Goal: Task Accomplishment & Management: Complete application form

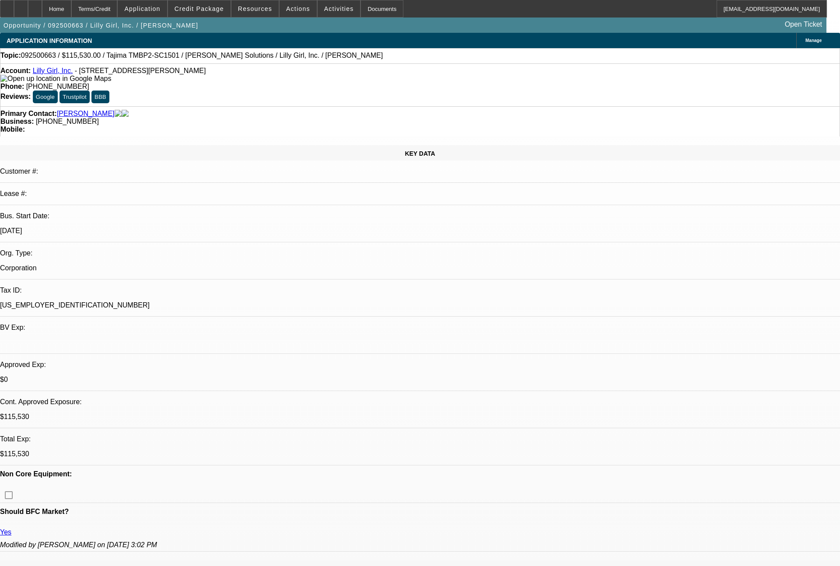
select select "0"
select select "2"
select select "0"
select select "6"
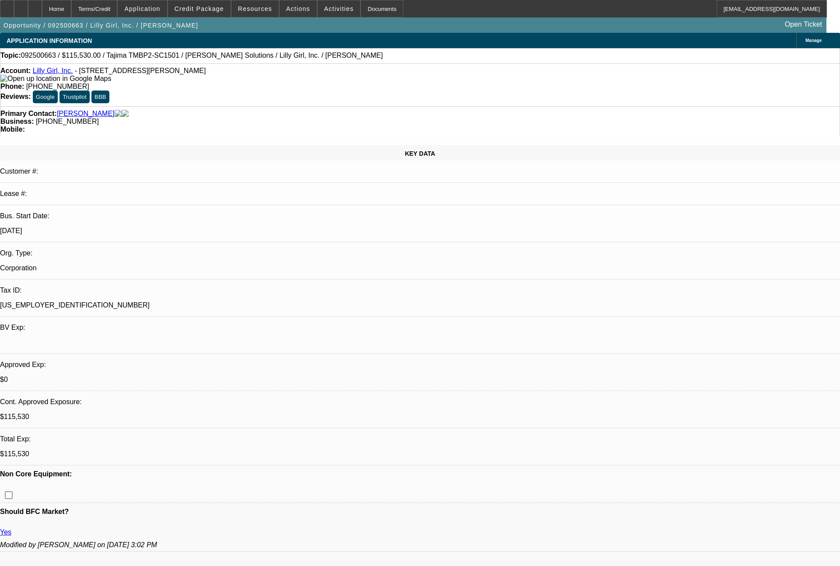
select select "0"
select select "2"
select select "0"
select select "6"
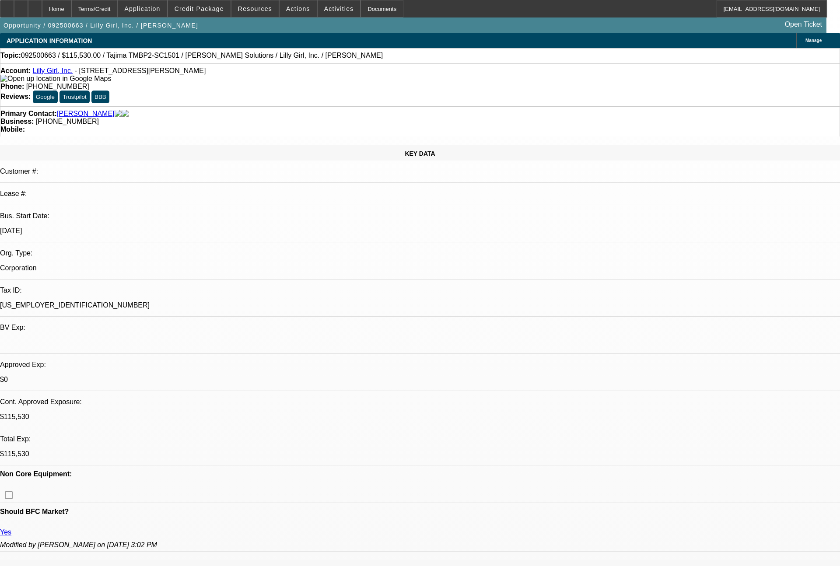
select select "0"
select select "2"
select select "0"
select select "6"
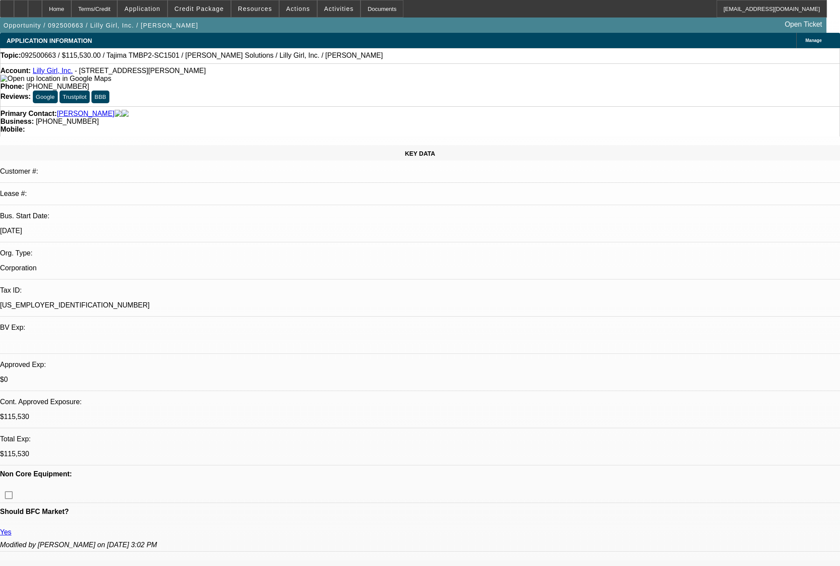
select select "0"
select select "2"
select select "0"
select select "6"
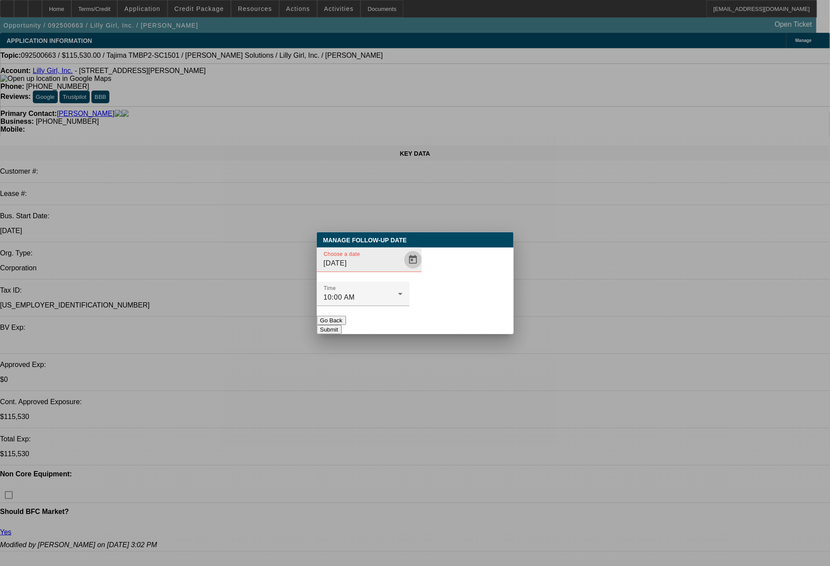
click at [402, 270] on span "Open calendar" at bounding box center [412, 259] width 21 height 21
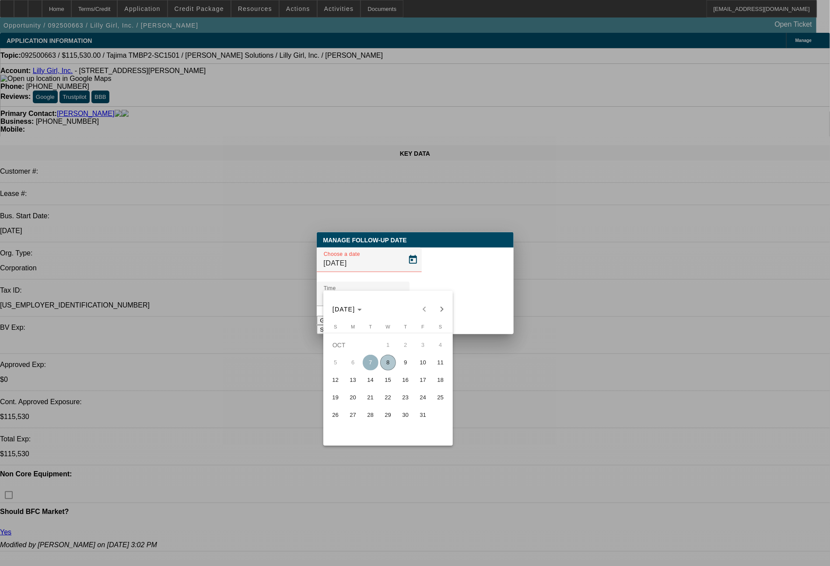
click at [420, 365] on span "10" at bounding box center [423, 363] width 16 height 16
type input "10/10/2025"
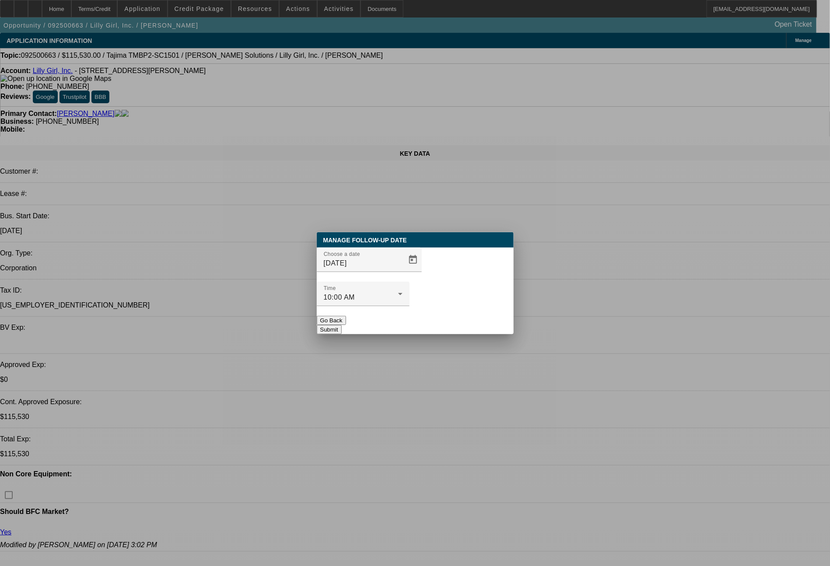
click at [342, 325] on button "Submit" at bounding box center [329, 329] width 25 height 9
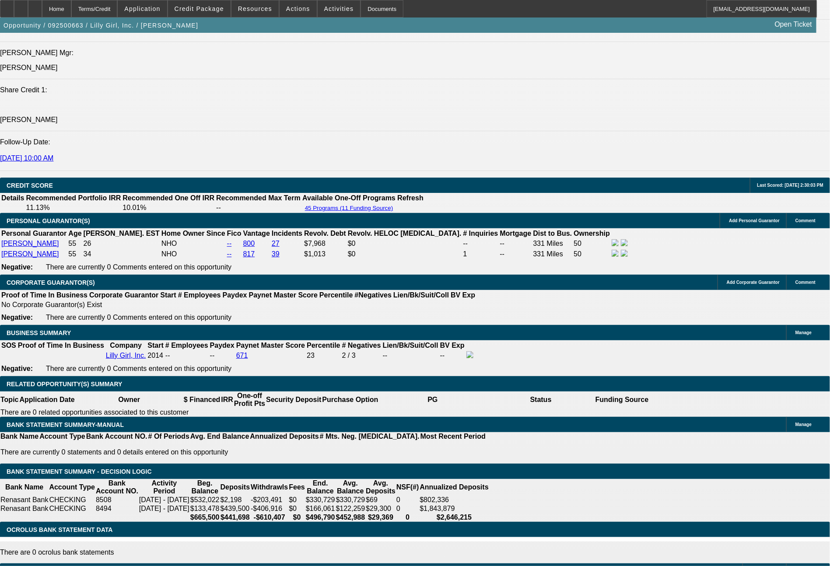
scroll to position [1172, 0]
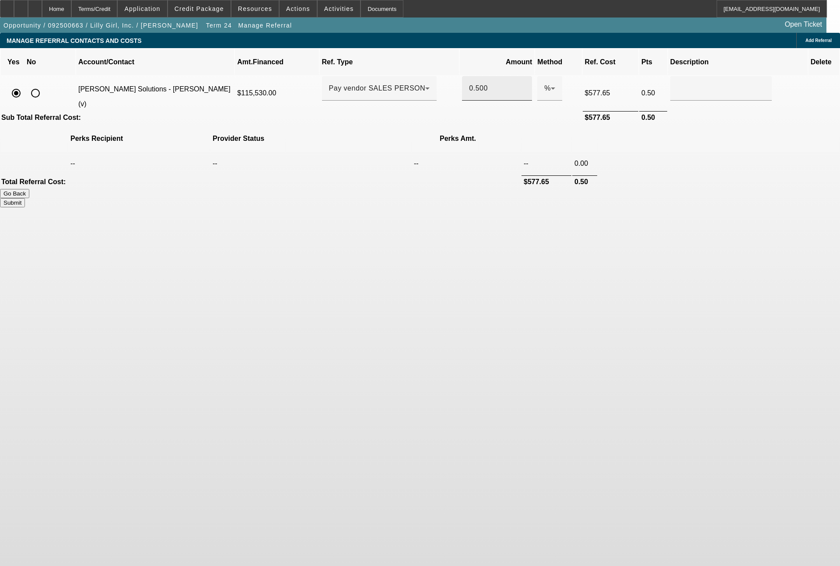
click at [479, 83] on input "0.500" at bounding box center [497, 88] width 56 height 10
click at [25, 198] on button "Submit" at bounding box center [12, 202] width 25 height 9
type input "0.200"
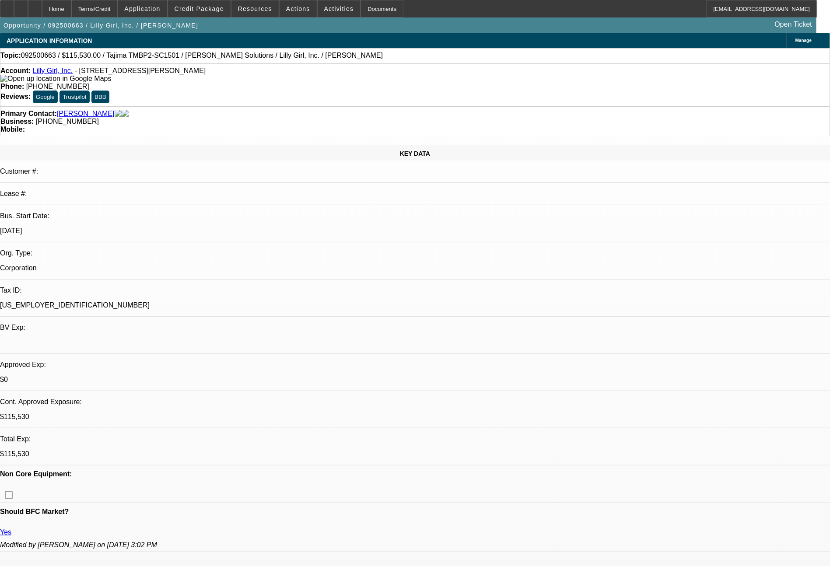
select select "0"
select select "2"
select select "0"
select select "6"
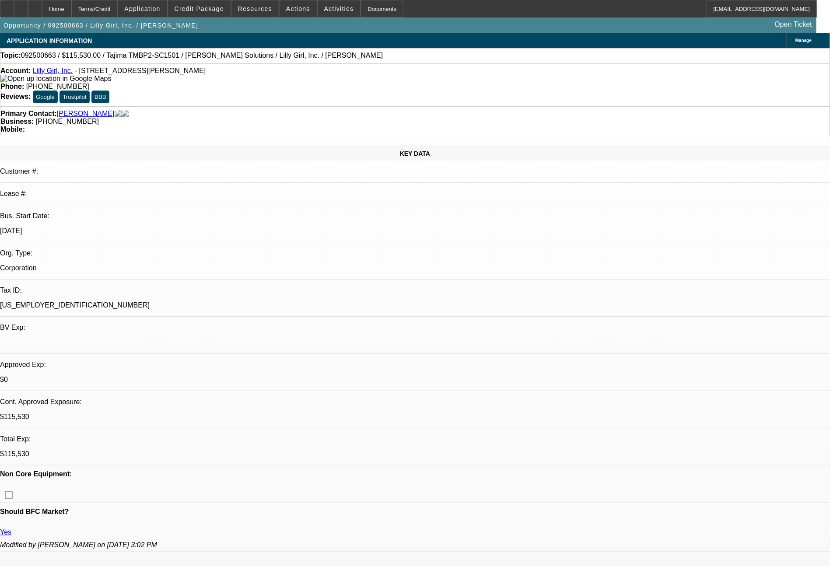
select select "0"
select select "2"
select select "0"
select select "6"
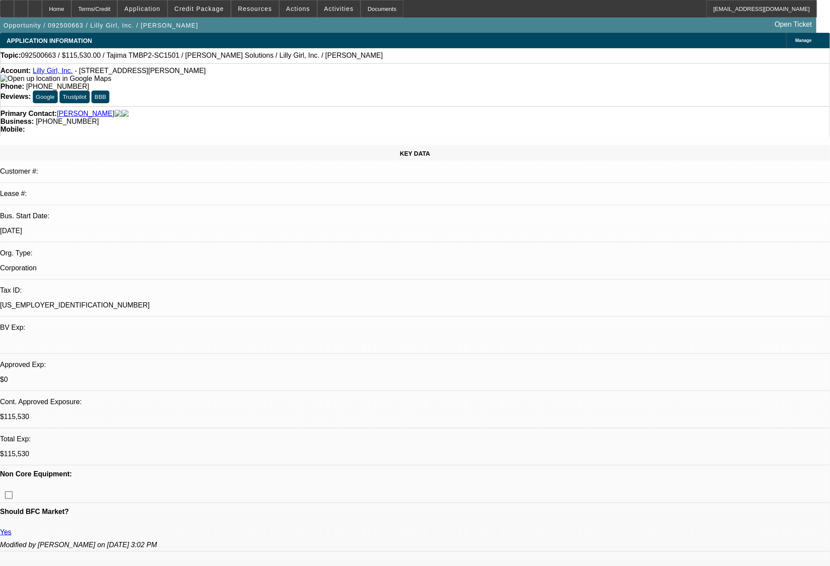
select select "0"
select select "2"
select select "0"
select select "6"
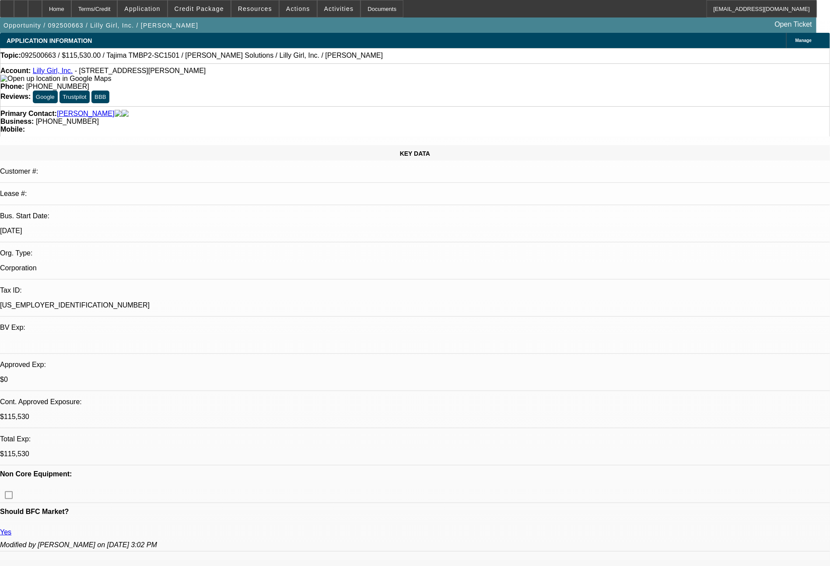
select select "0"
select select "2"
select select "0"
select select "6"
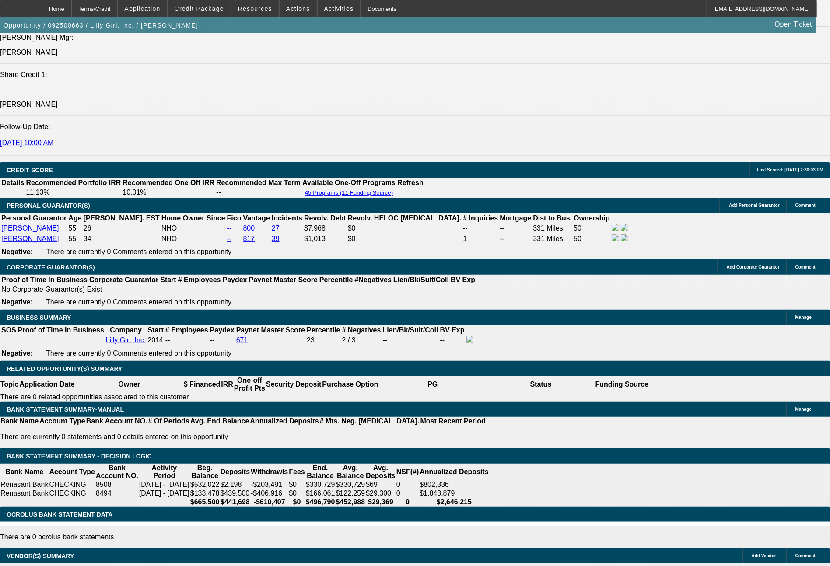
scroll to position [1201, 0]
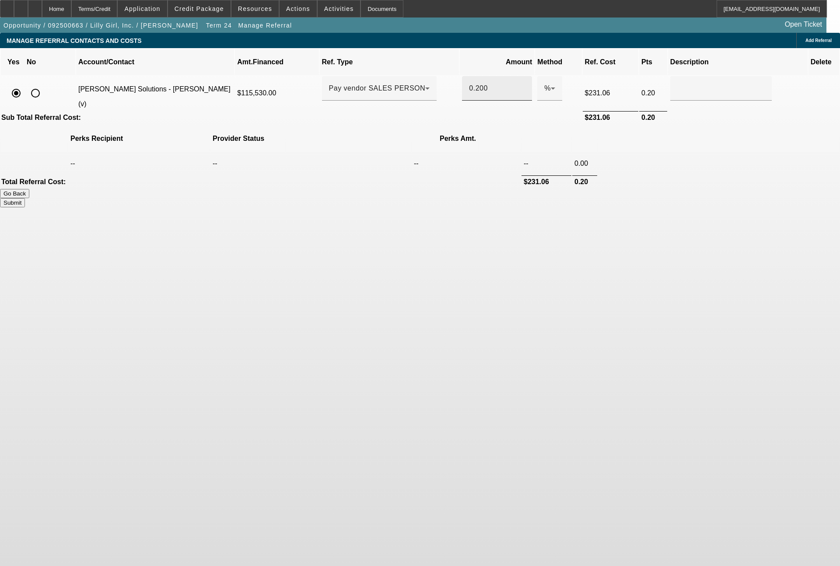
click at [476, 83] on input "0.200" at bounding box center [497, 88] width 56 height 10
click at [25, 198] on button "Submit" at bounding box center [12, 202] width 25 height 9
type input "0.150"
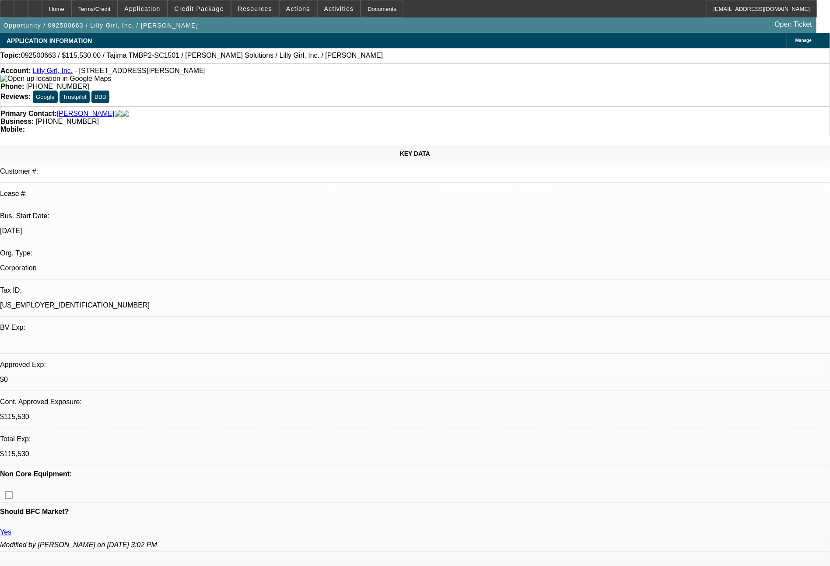
select select "0"
select select "2"
select select "0"
select select "6"
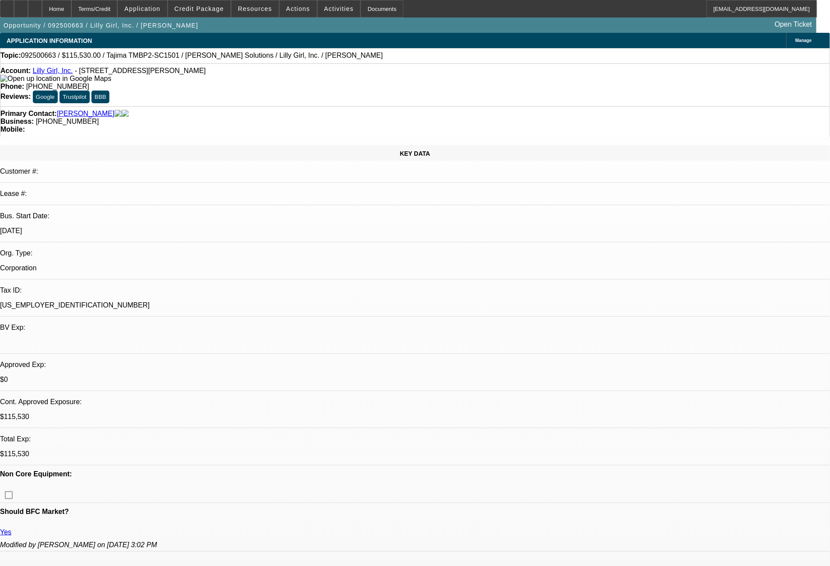
select select "0"
select select "2"
select select "0"
select select "6"
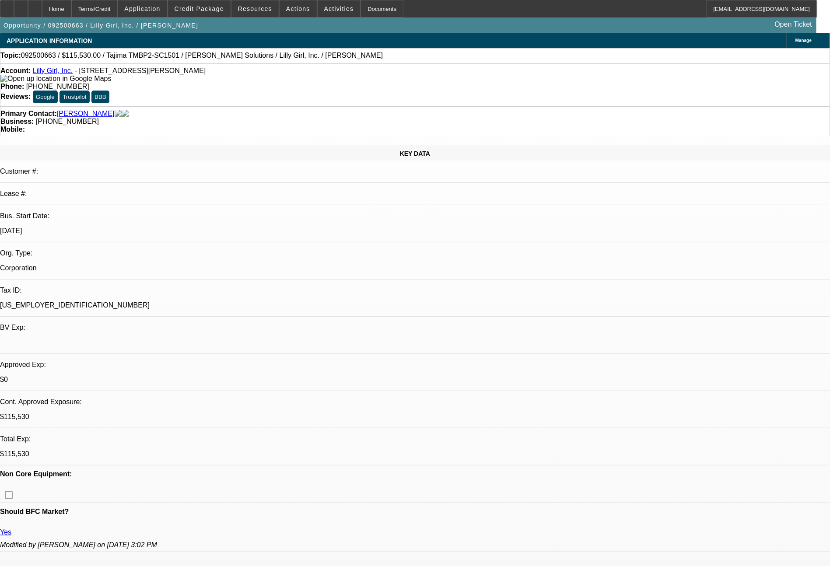
select select "0"
select select "2"
select select "0"
select select "6"
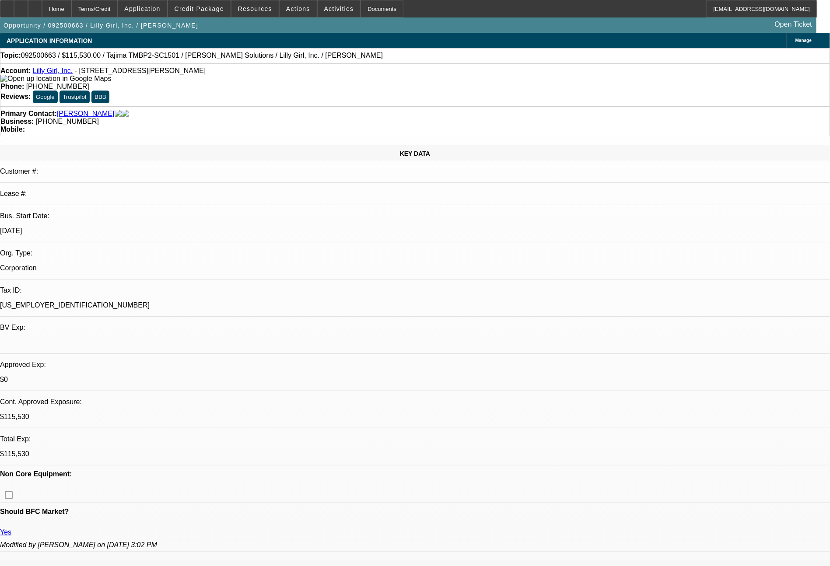
select select "0"
select select "2"
select select "0"
select select "6"
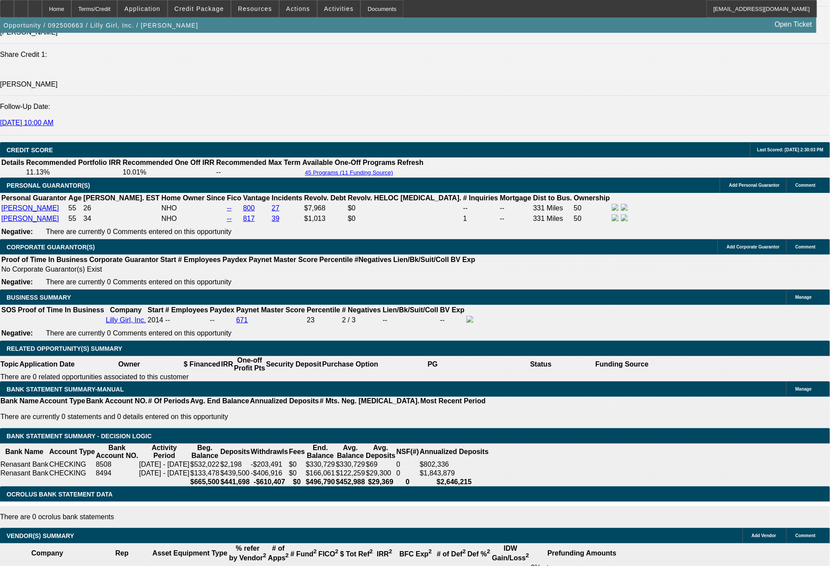
scroll to position [1201, 0]
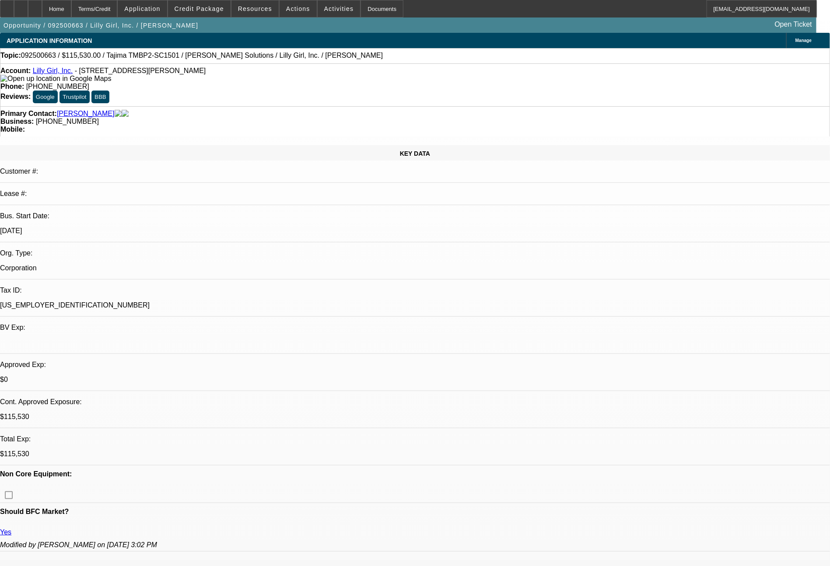
select select "0"
select select "2"
select select "0"
select select "6"
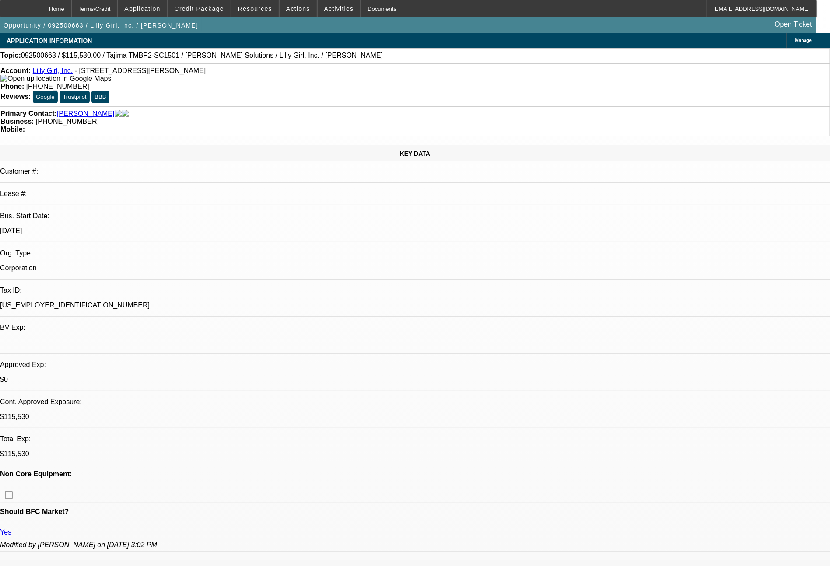
select select "0"
select select "2"
select select "0"
select select "6"
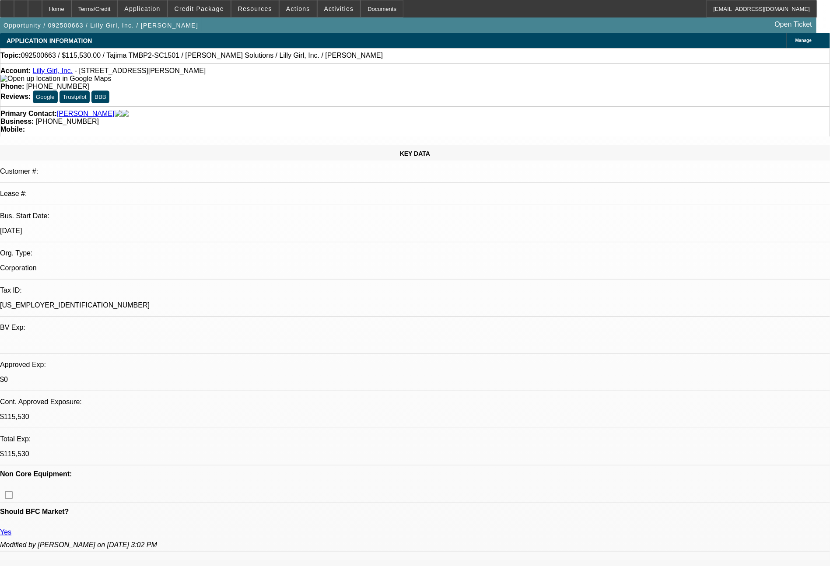
select select "0"
select select "2"
select select "0"
select select "6"
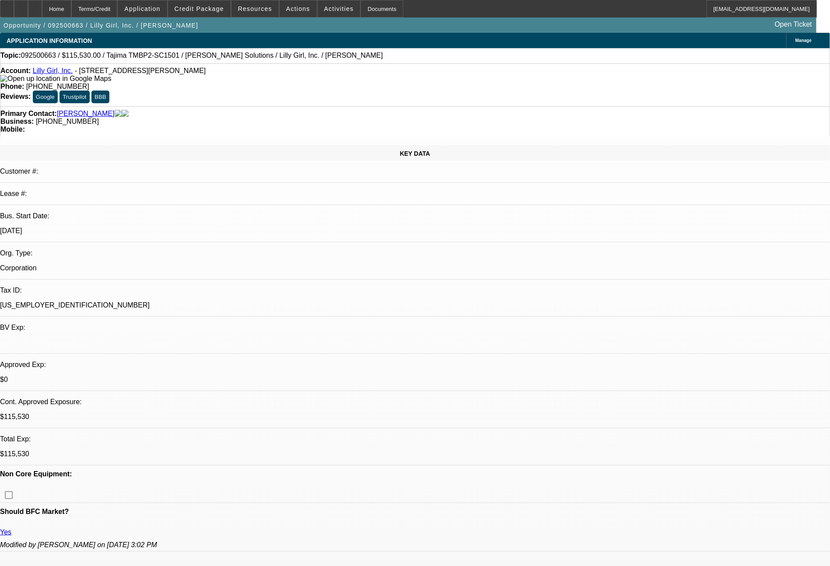
select select "0"
select select "2"
select select "0"
select select "6"
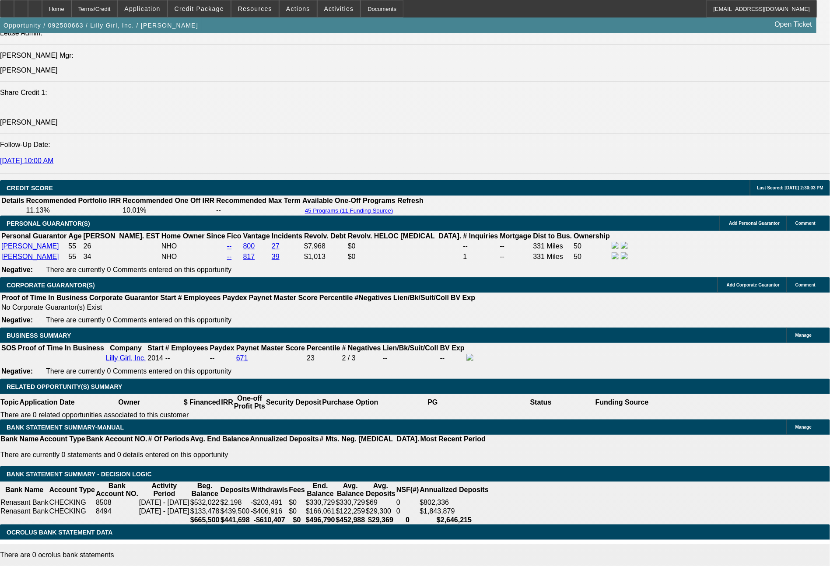
scroll to position [1183, 0]
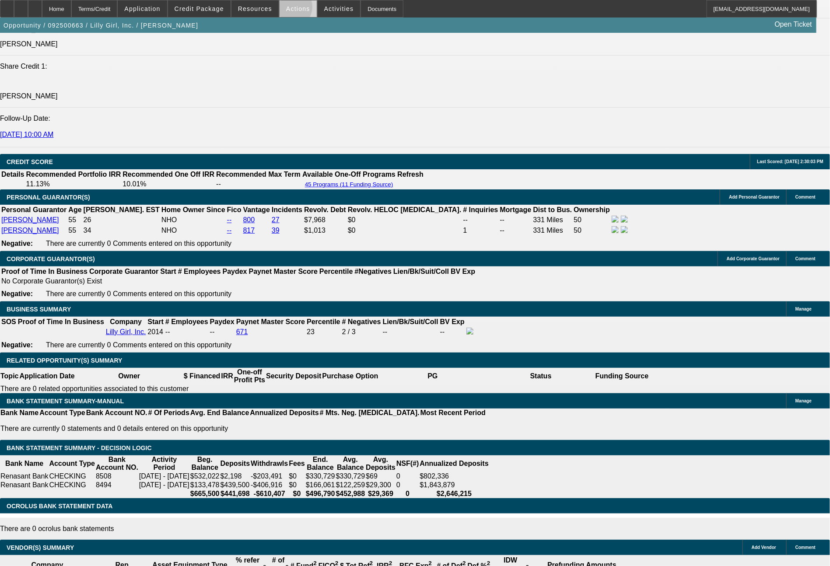
click at [290, 9] on span "Actions" at bounding box center [298, 8] width 24 height 7
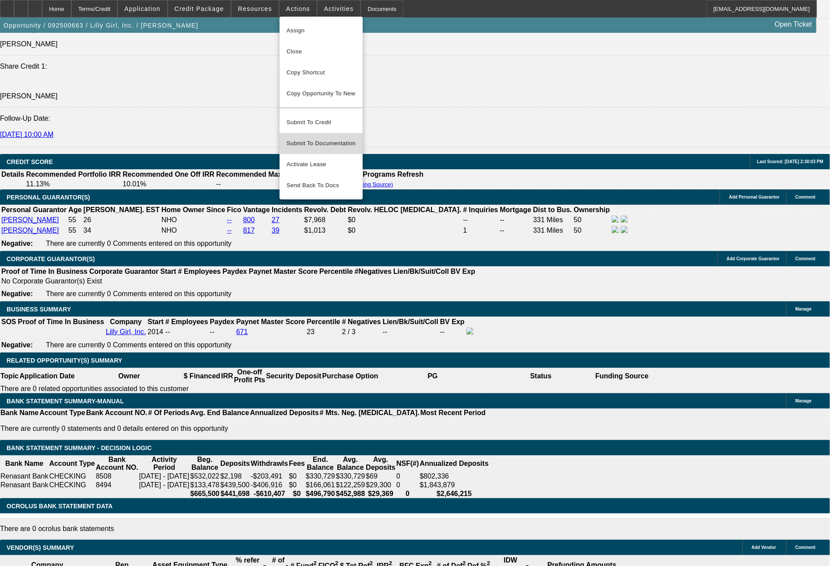
click at [325, 138] on span "Submit To Documentation" at bounding box center [320, 143] width 69 height 10
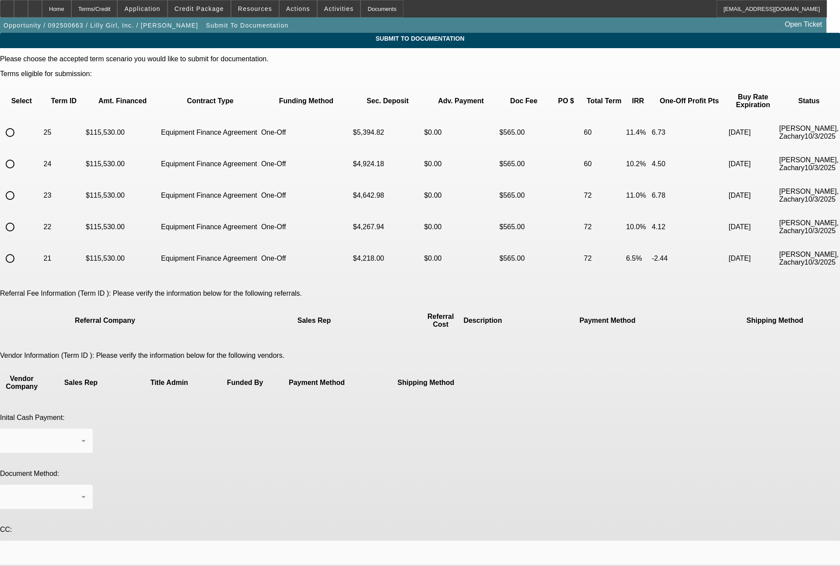
click at [19, 155] on input "radio" at bounding box center [9, 163] width 17 height 17
radio input "true"
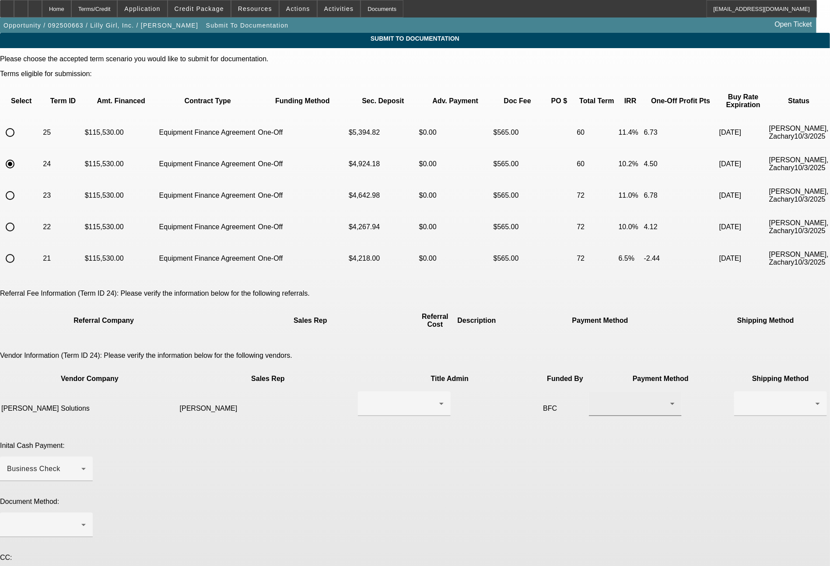
click at [596, 398] on div at bounding box center [633, 403] width 74 height 10
click at [471, 415] on span "ACH" at bounding box center [473, 412] width 15 height 10
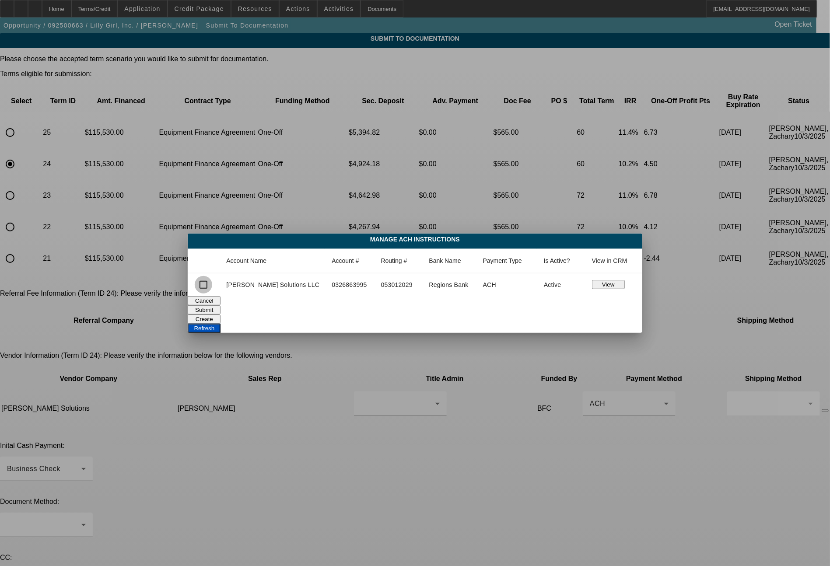
click at [212, 283] on input "checkbox" at bounding box center [203, 284] width 17 height 17
checkbox input "true"
click at [220, 310] on button "Submit" at bounding box center [204, 309] width 33 height 9
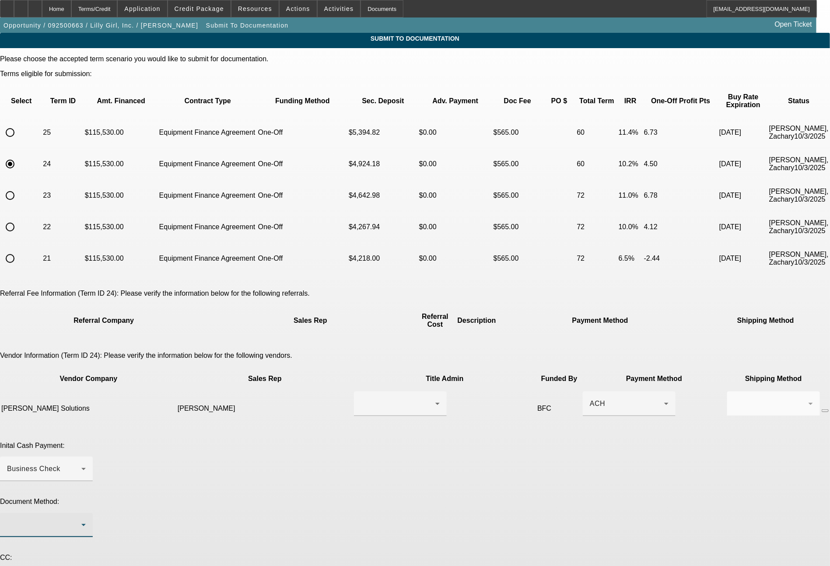
click at [81, 520] on div at bounding box center [44, 525] width 74 height 10
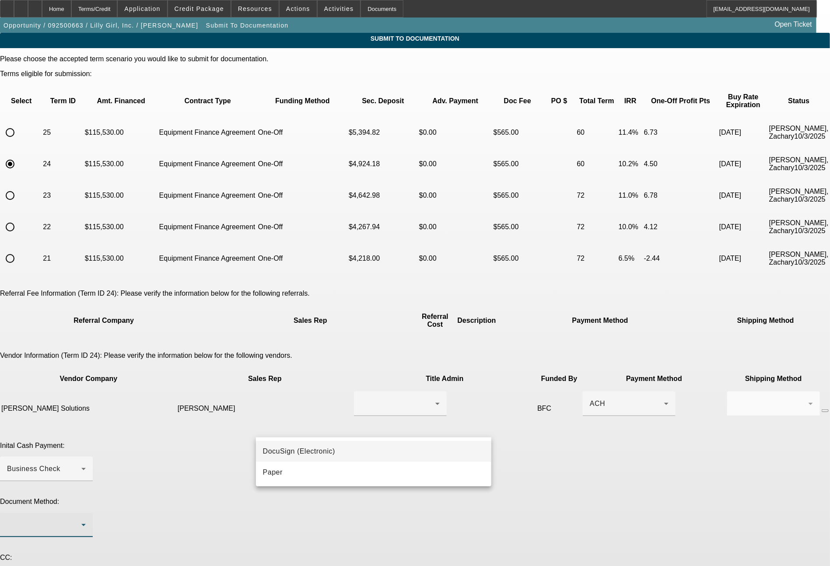
click at [289, 449] on span "DocuSign (Electronic)" at bounding box center [299, 451] width 72 height 10
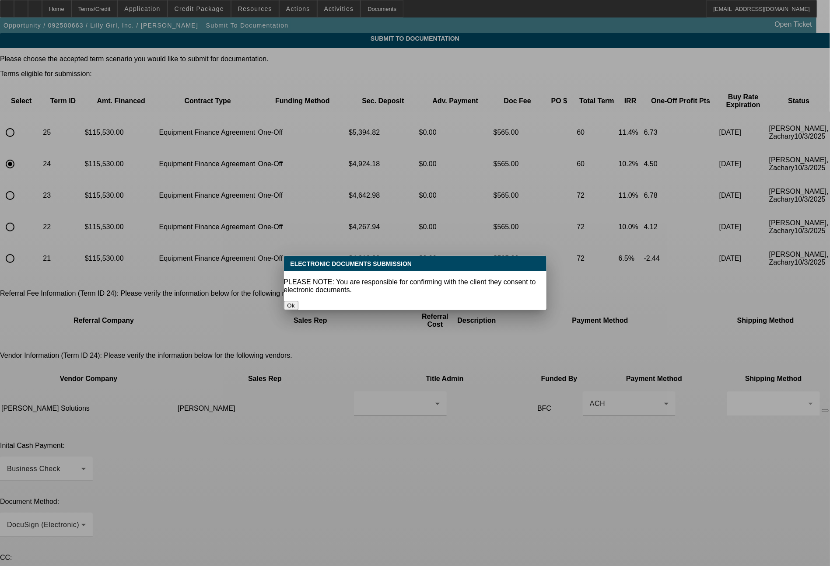
click at [298, 301] on button "Ok" at bounding box center [291, 305] width 14 height 9
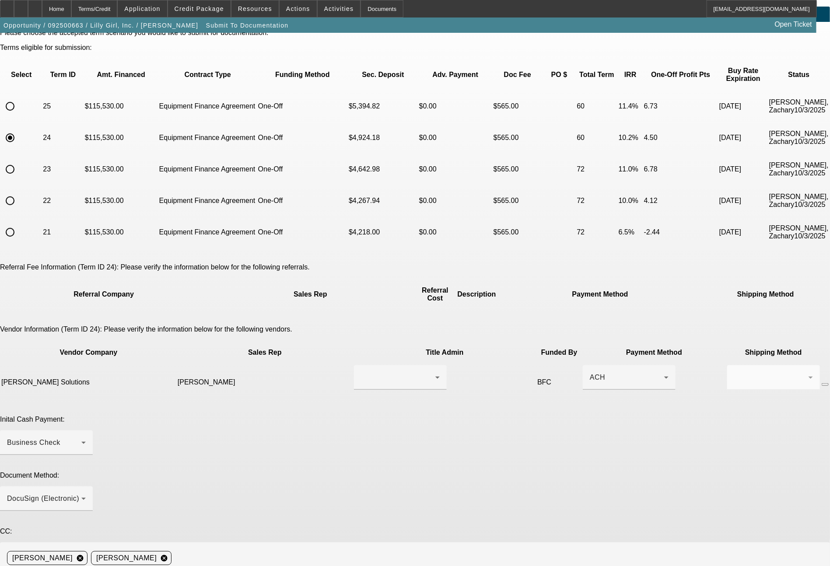
scroll to position [66, 0]
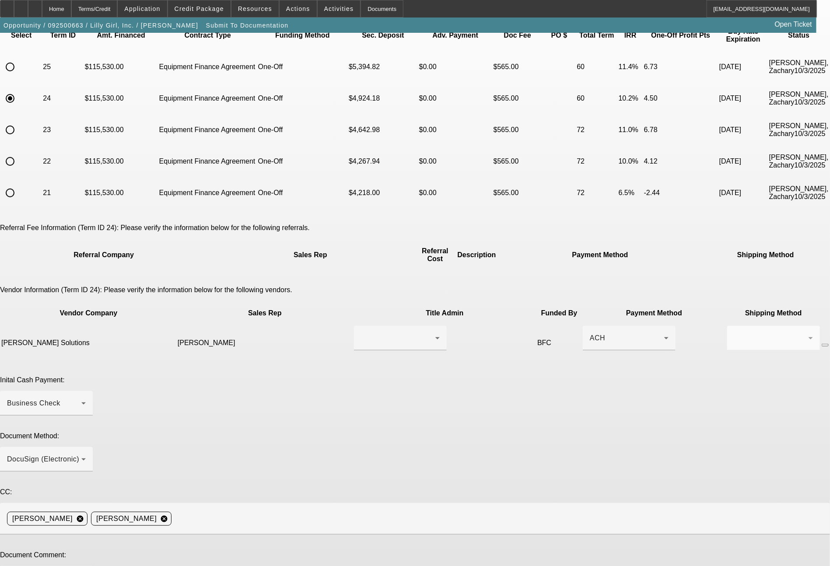
type textarea "ready for docs. you can do the doc call to Derek or Paige at 662 720 1155 (work…"
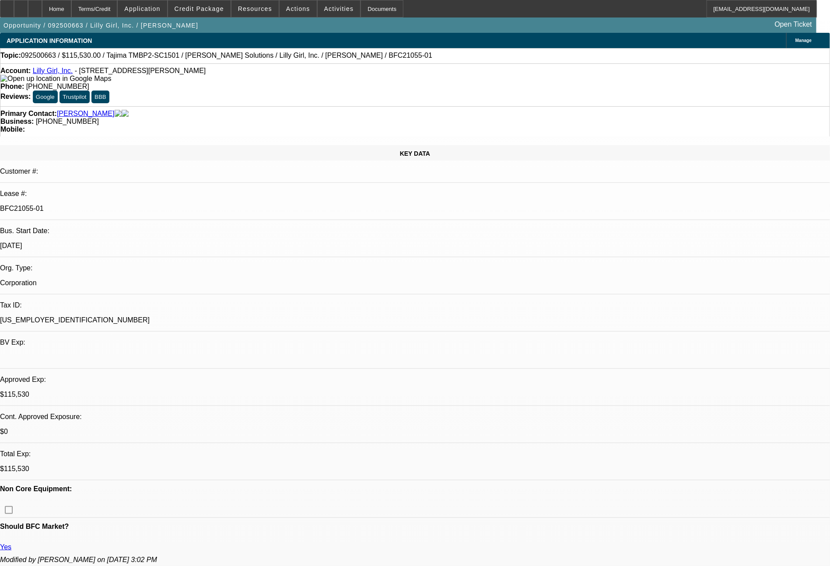
select select "0"
select select "2"
select select "0"
select select "6"
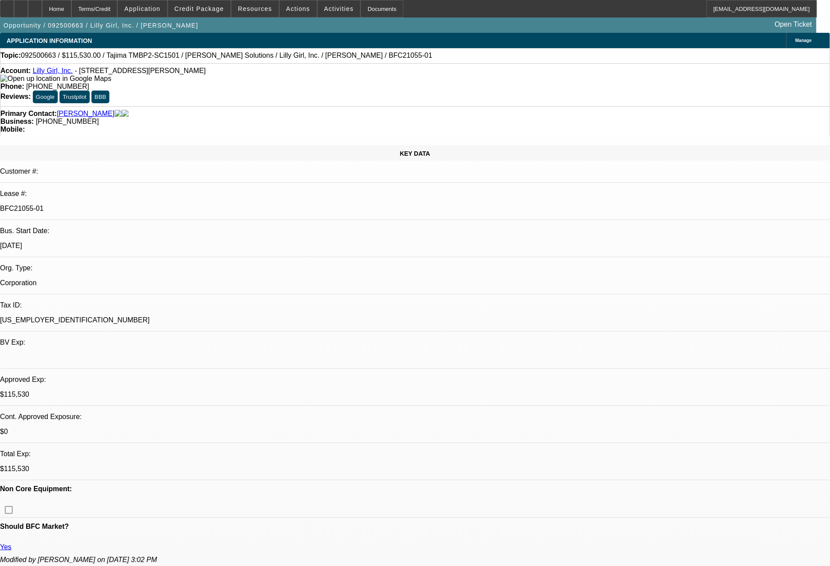
select select "0"
select select "2"
select select "0"
select select "6"
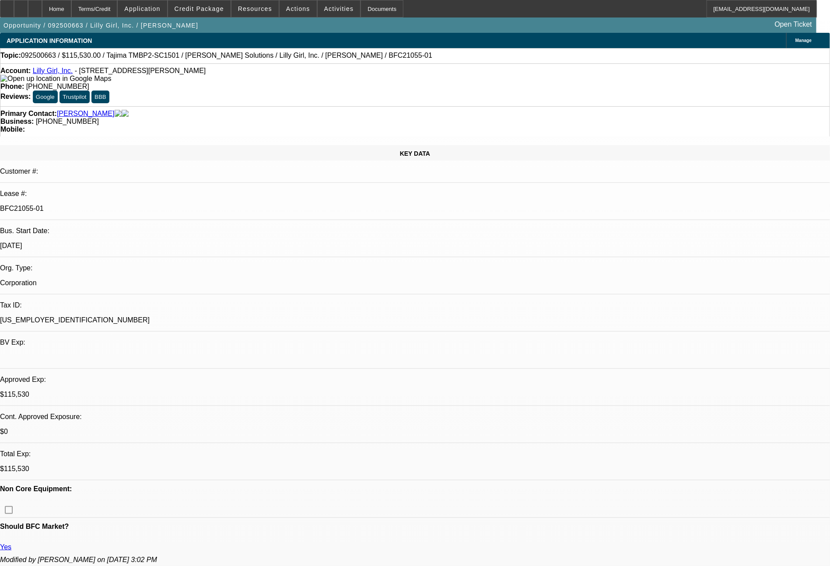
select select "0"
select select "2"
select select "0"
select select "6"
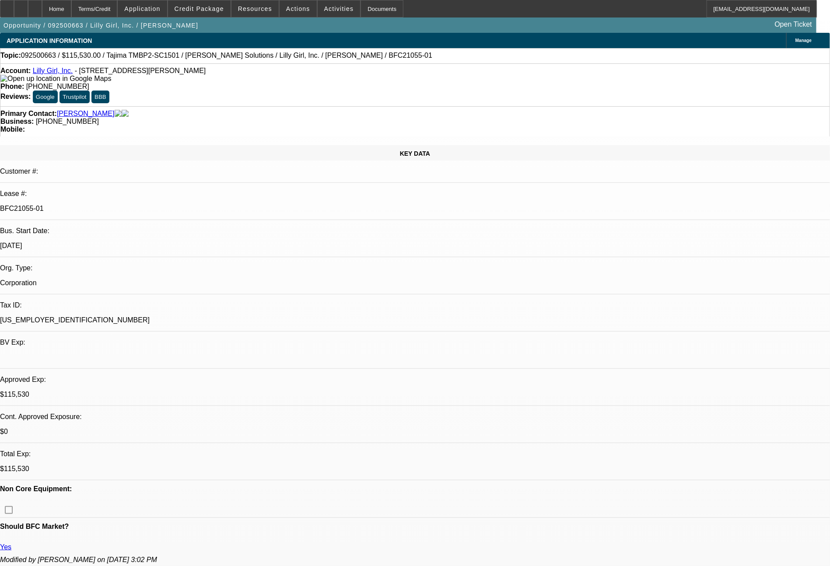
select select "0"
select select "2"
select select "0"
select select "6"
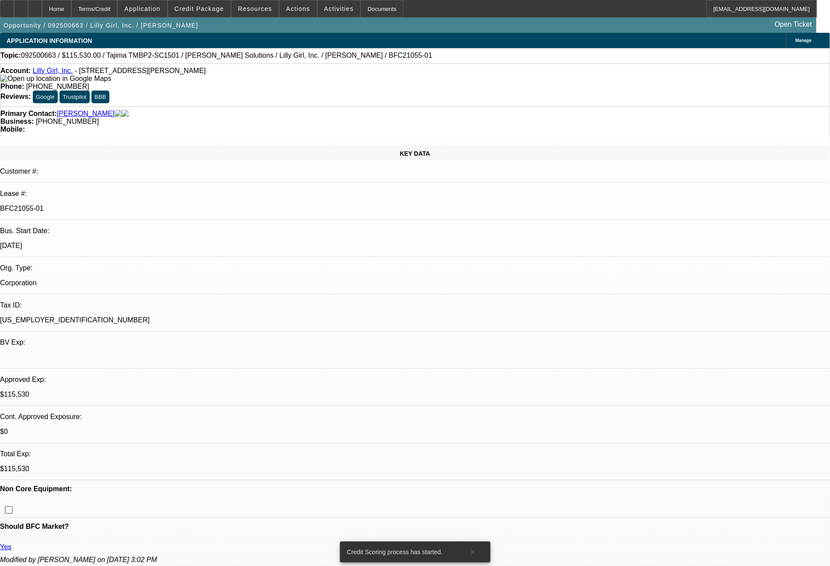
scroll to position [236, 0]
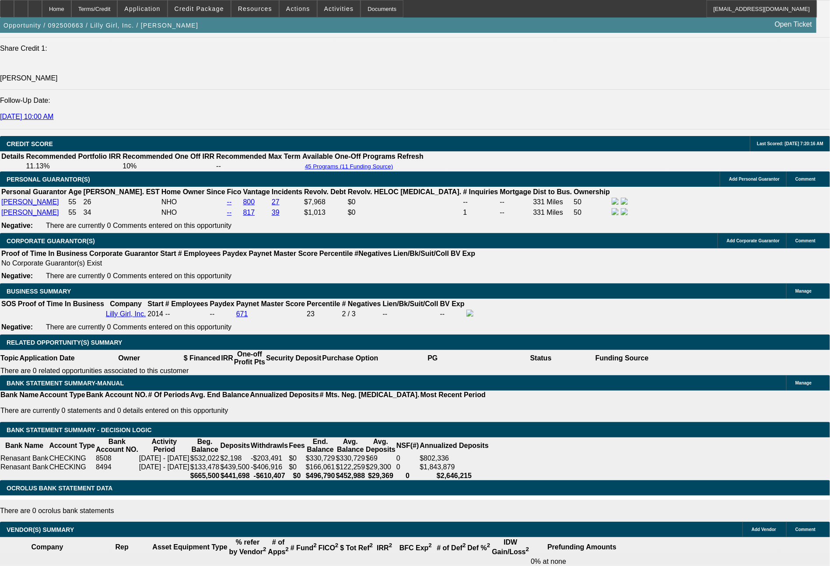
scroll to position [1218, 0]
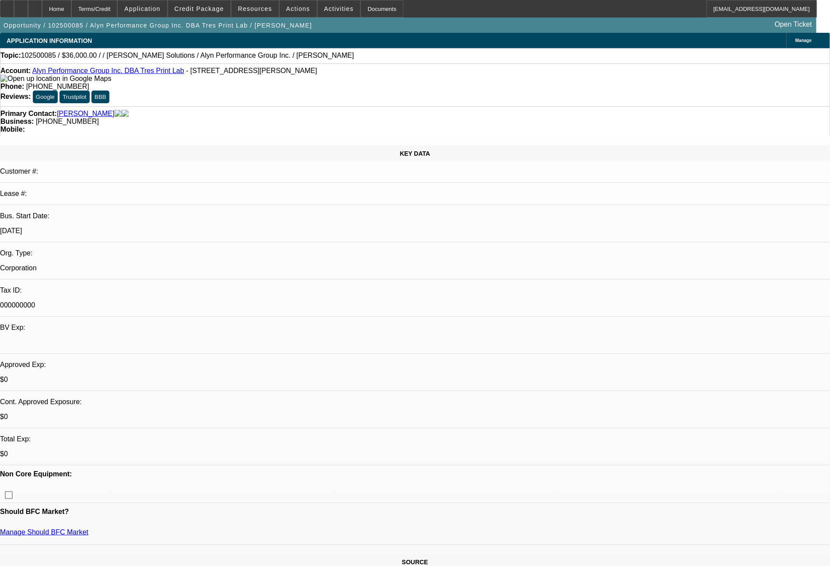
select select "0"
select select "2"
select select "0.1"
select select "4"
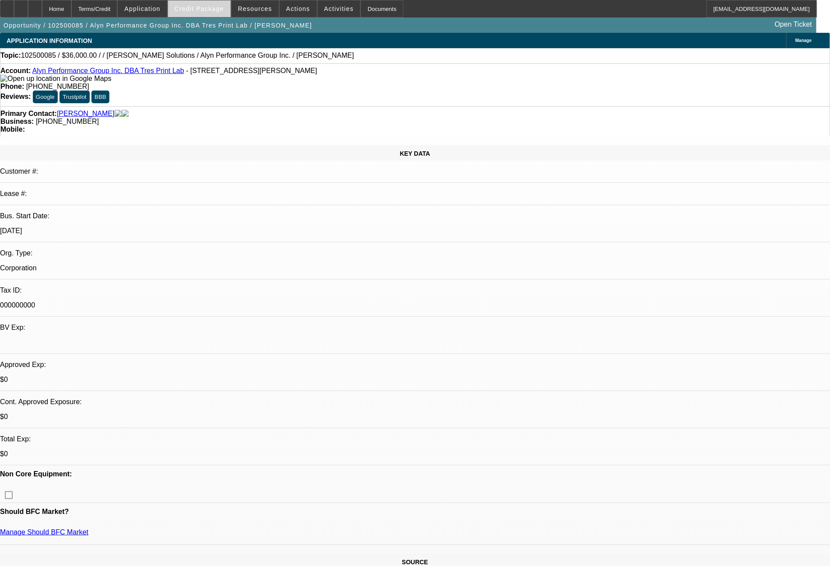
click at [206, 7] on span "Credit Package" at bounding box center [199, 8] width 49 height 7
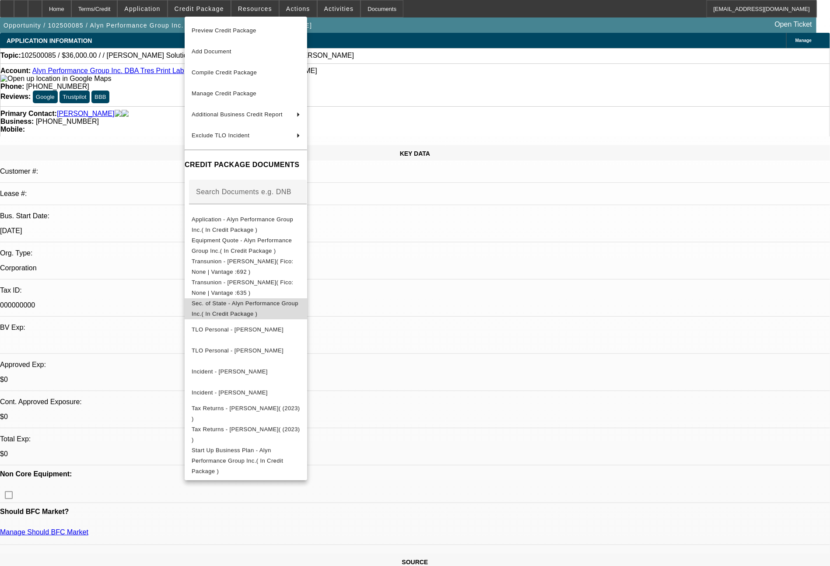
click at [300, 302] on span "Sec. of State - Alyn Performance Group Inc.( In Credit Package )" at bounding box center [246, 308] width 108 height 21
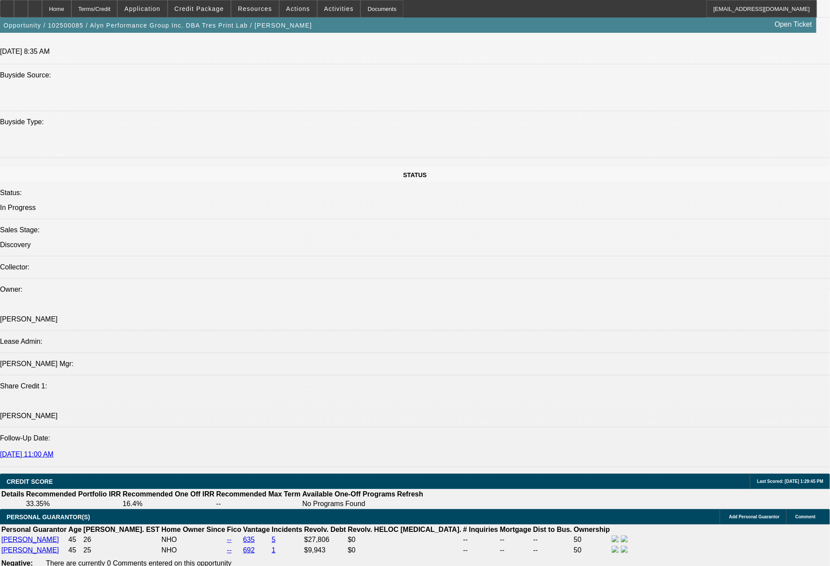
scroll to position [815, 0]
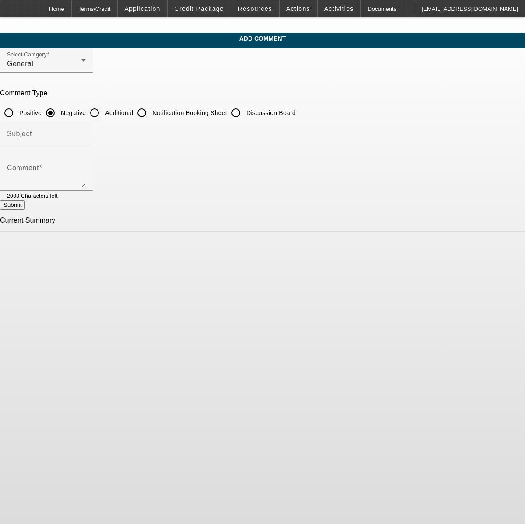
click at [103, 115] on input "Additional" at bounding box center [94, 112] width 17 height 17
radio input "true"
click at [86, 176] on textarea "Comment" at bounding box center [46, 176] width 79 height 21
type textarea "s"
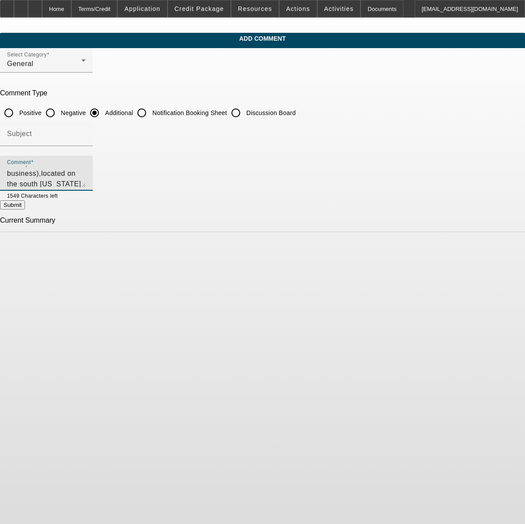
type textarea "startup business (under 60 days in business),located on the south Texas border …"
click at [25, 206] on button "Submit" at bounding box center [12, 204] width 25 height 9
radio input "true"
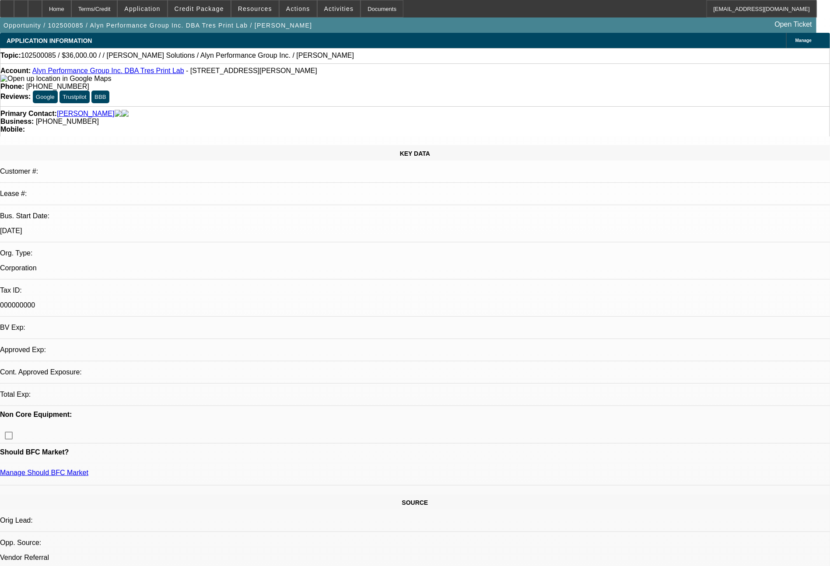
select select "0"
select select "2"
select select "0.1"
select select "4"
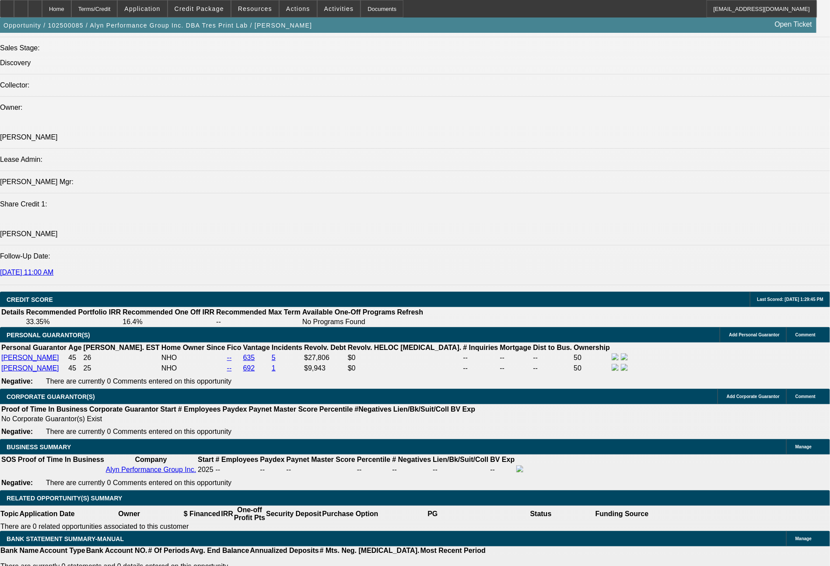
scroll to position [1050, 0]
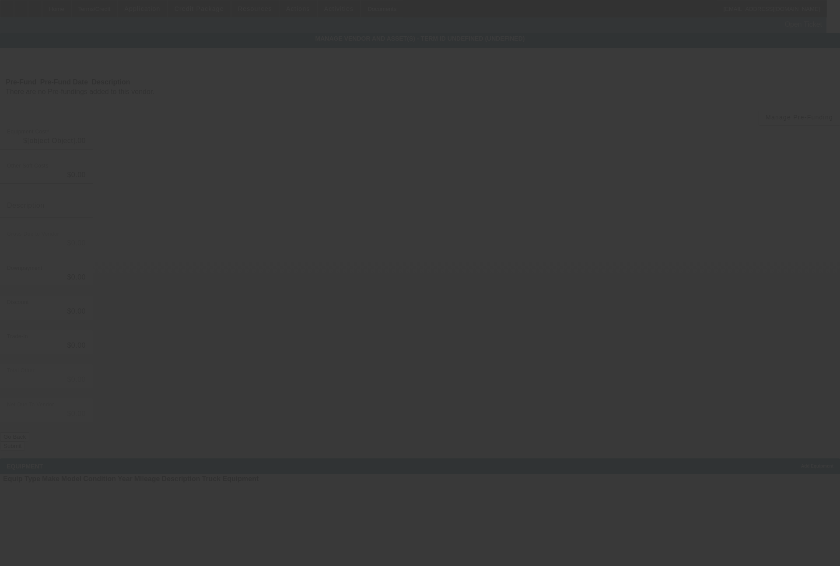
type input "$36,000.00"
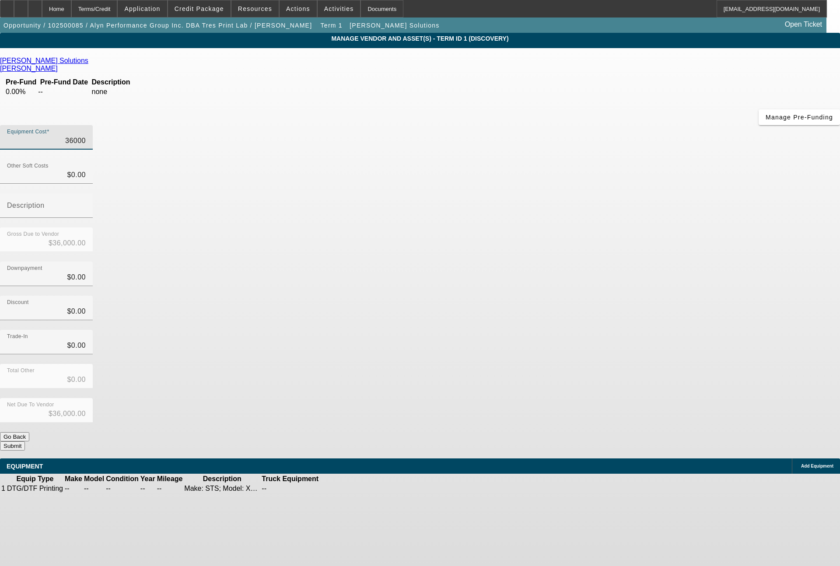
drag, startPoint x: 502, startPoint y: 79, endPoint x: 571, endPoint y: 79, distance: 69.5
click at [571, 125] on div "Equipment Cost 36000" at bounding box center [420, 142] width 840 height 34
type input "3"
type input "$3.00"
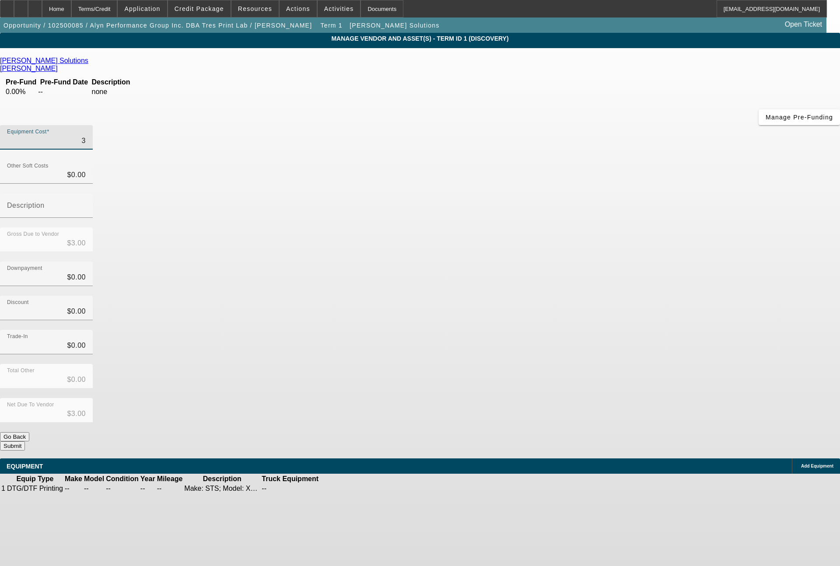
type input "34"
type input "$34.00"
type input "349"
type input "$349.00"
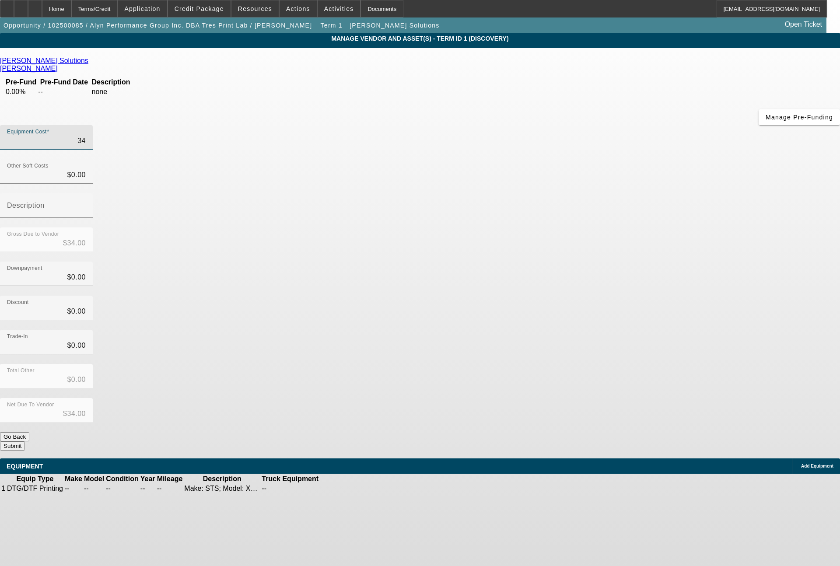
type input "$349.00"
type input "3498"
type input "$3,498.00"
type input "34985"
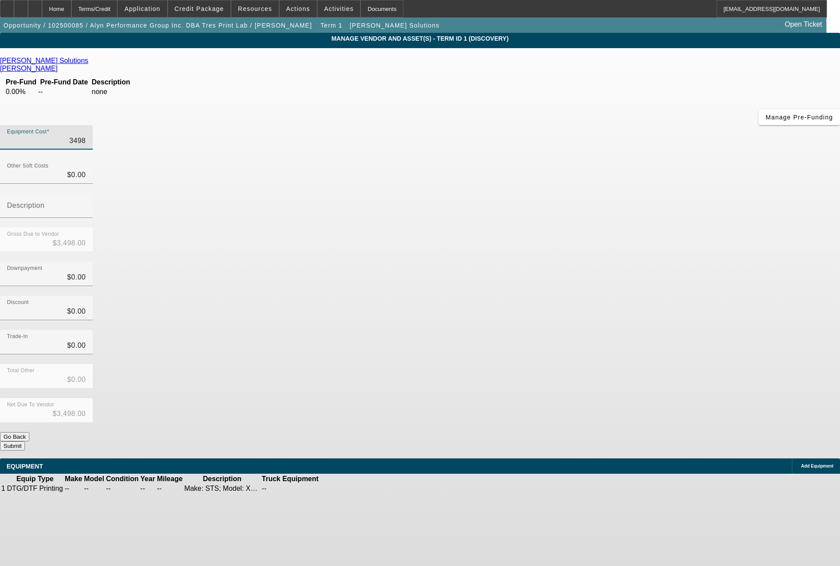
type input "$34,985.00"
click at [346, 489] on icon at bounding box center [346, 489] width 0 height 0
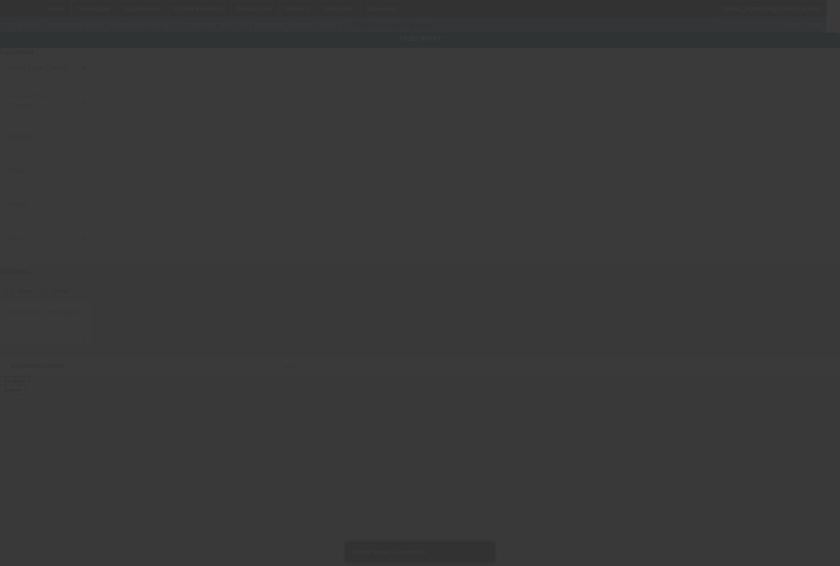
type textarea "Make: STS; Model: XPD 924"
type input "2903 Longfellow Court"
type input "Laredo"
type input "78041"
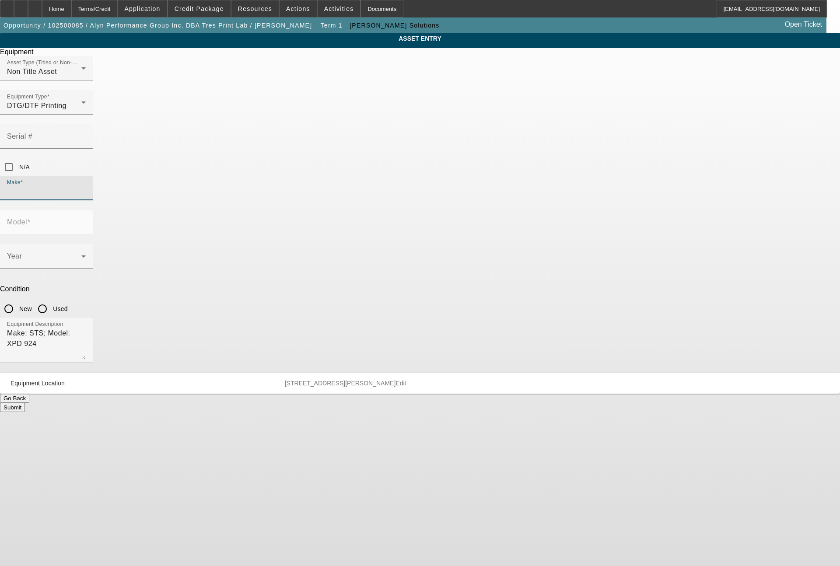
click at [86, 186] on input "Make" at bounding box center [46, 191] width 79 height 10
click at [321, 206] on mat-option "STS" at bounding box center [356, 202] width 114 height 21
type input "STS"
click at [86, 262] on div at bounding box center [86, 262] width 0 height 0
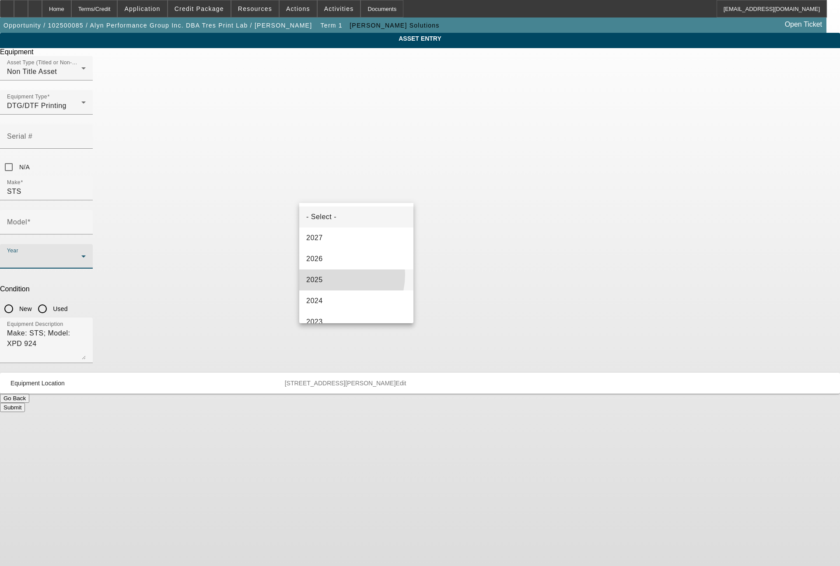
click at [327, 274] on mat-option "2025" at bounding box center [356, 279] width 114 height 21
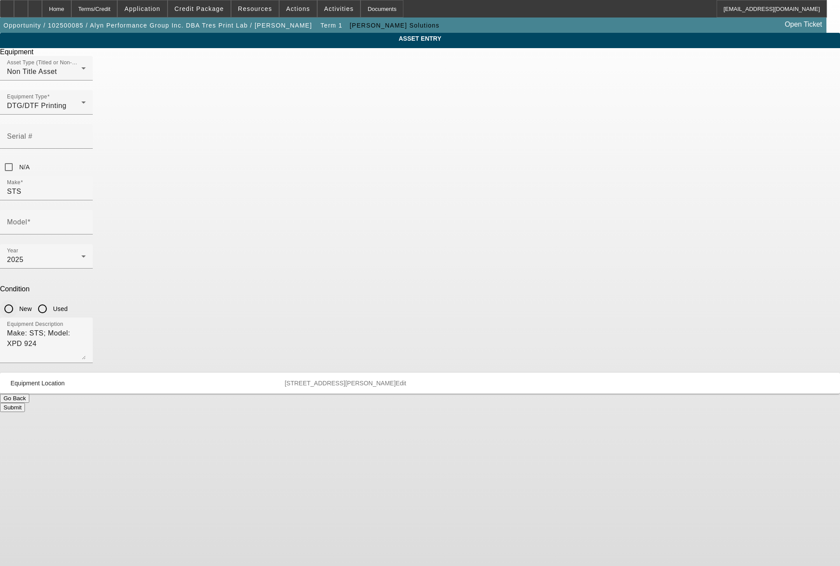
click at [17, 300] on input "New" at bounding box center [8, 308] width 17 height 17
radio input "true"
click at [86, 220] on input "Model" at bounding box center [46, 225] width 79 height 10
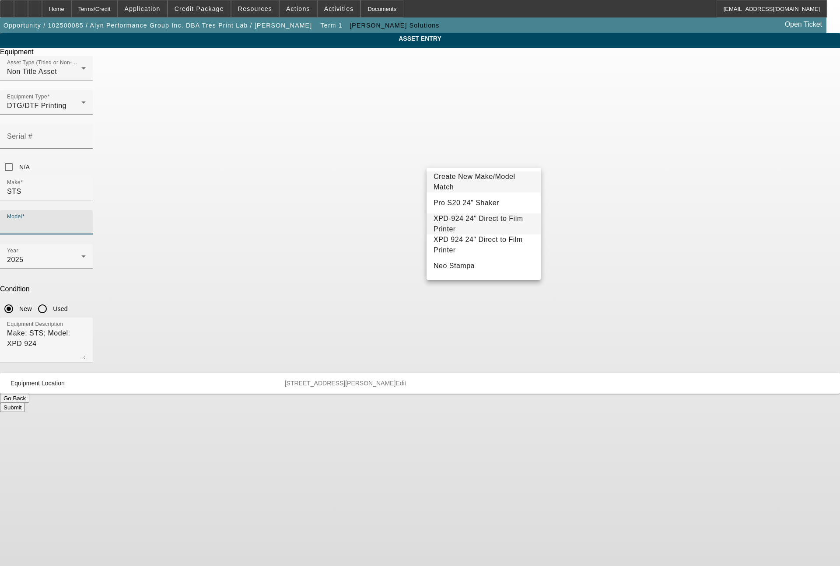
click at [482, 227] on span "XPD-924 24" Direct to Film Printer" at bounding box center [478, 224] width 90 height 18
type input "XPD-924 24" Direct to Film Printer"
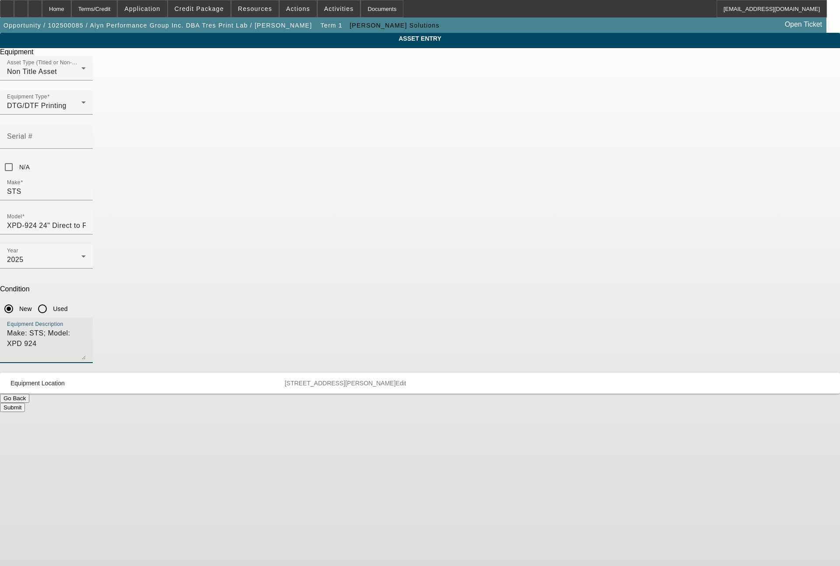
drag, startPoint x: 379, startPoint y: 225, endPoint x: 273, endPoint y: 234, distance: 106.2
click at [273, 234] on div "ASSET ENTRY Delete asset Equipment Asset Type (Titled or Non-Titled) Non Title …" at bounding box center [420, 222] width 840 height 379
type textarea "DTF printer"
click at [25, 403] on button "Submit" at bounding box center [12, 407] width 25 height 9
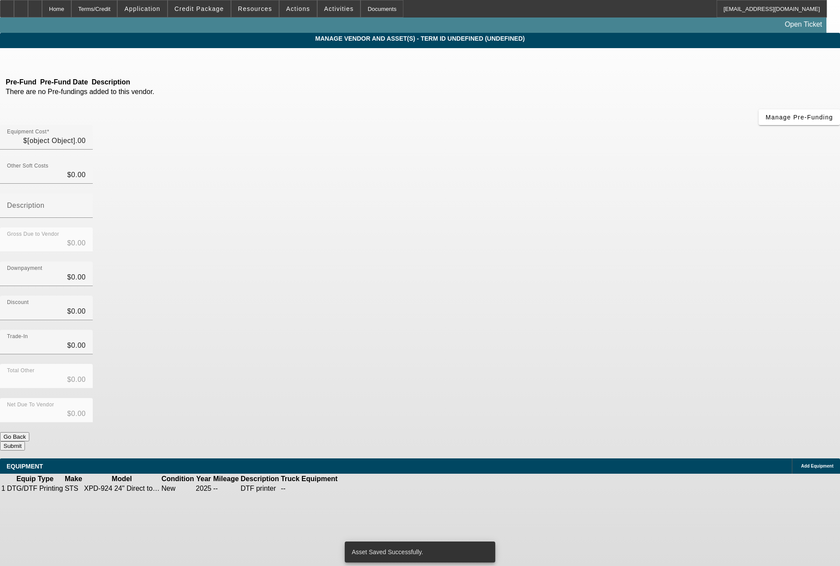
type input "$34,985.00"
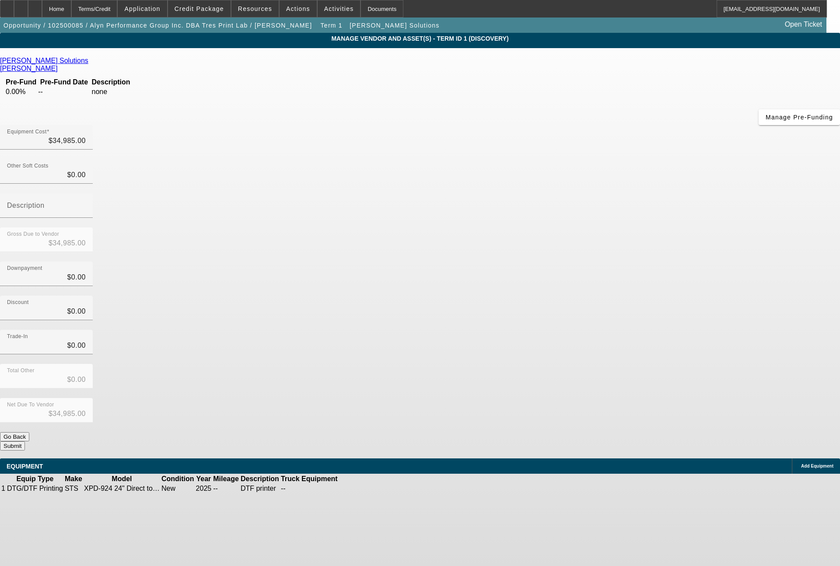
click at [801, 464] on span "Add Equipment" at bounding box center [817, 466] width 32 height 5
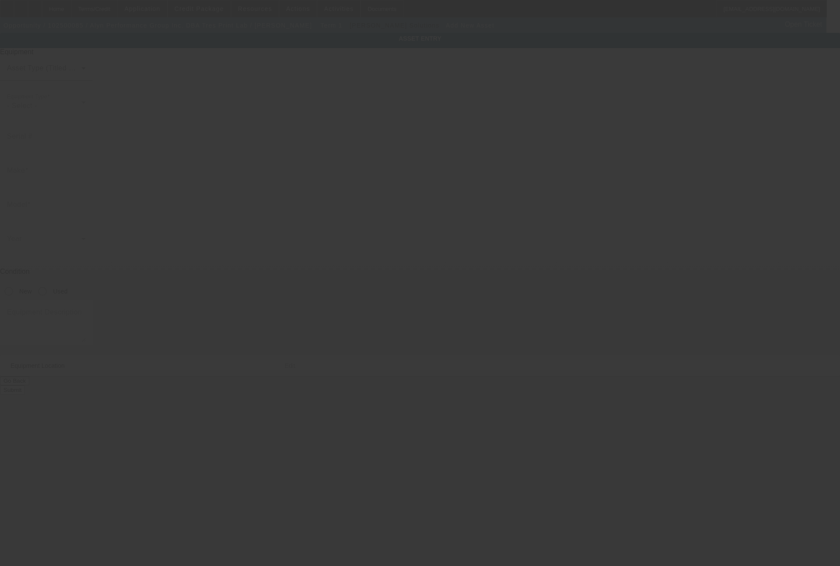
type input "2903 Longfellow Ct"
type input "Laredo"
type input "78041"
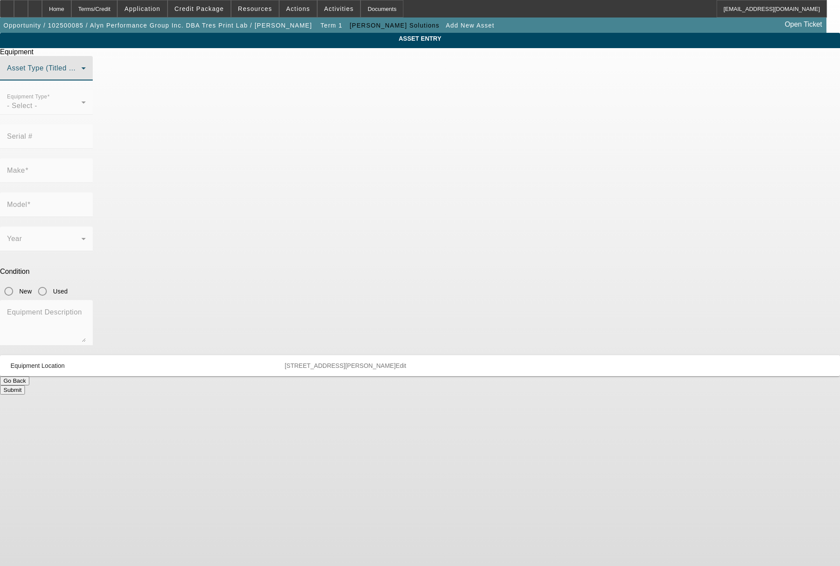
click at [81, 77] on span at bounding box center [44, 71] width 74 height 10
click at [356, 134] on span "Non Title Asset" at bounding box center [331, 133] width 50 height 10
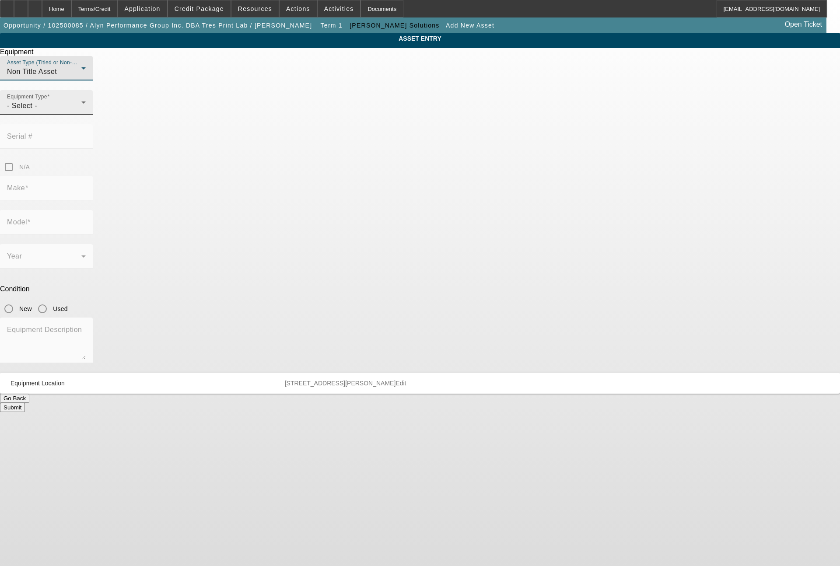
click at [81, 111] on div "- Select -" at bounding box center [44, 106] width 74 height 10
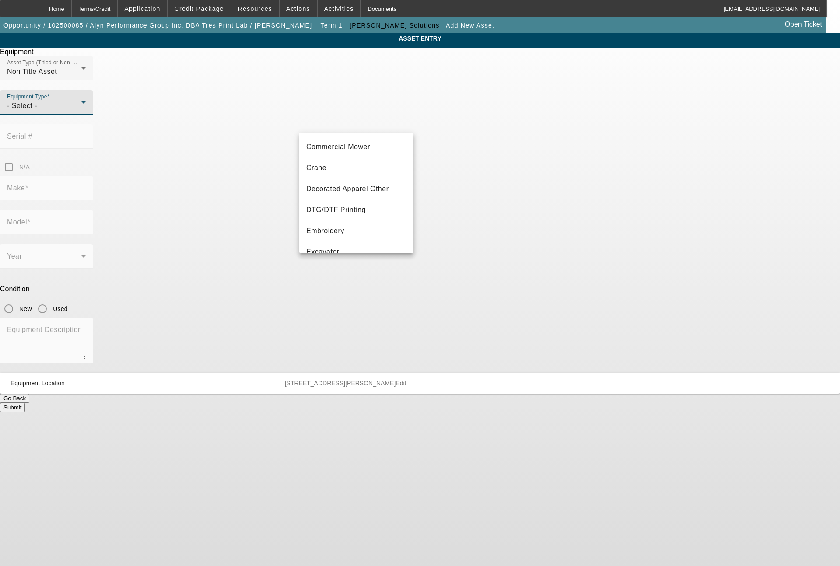
scroll to position [105, 0]
click at [356, 171] on span "DTG/DTF Printing" at bounding box center [335, 168] width 59 height 10
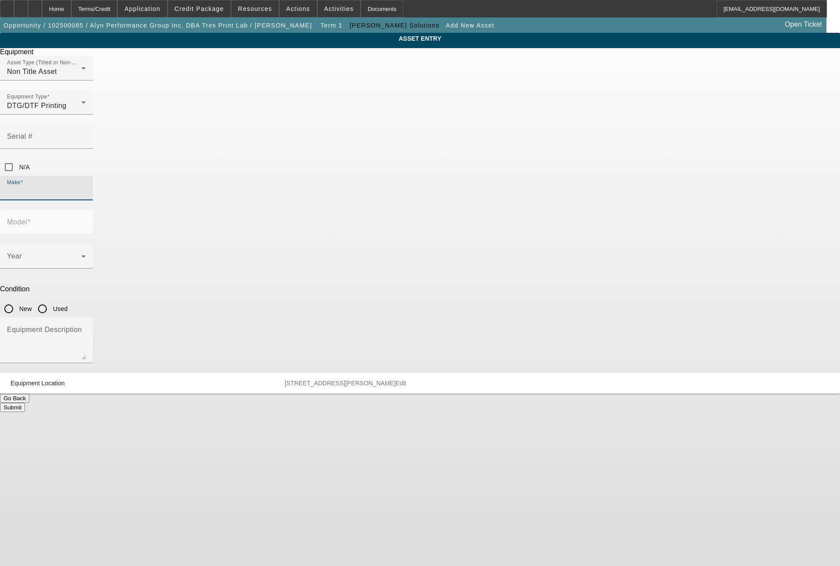
click at [86, 186] on input "Make" at bounding box center [46, 191] width 79 height 10
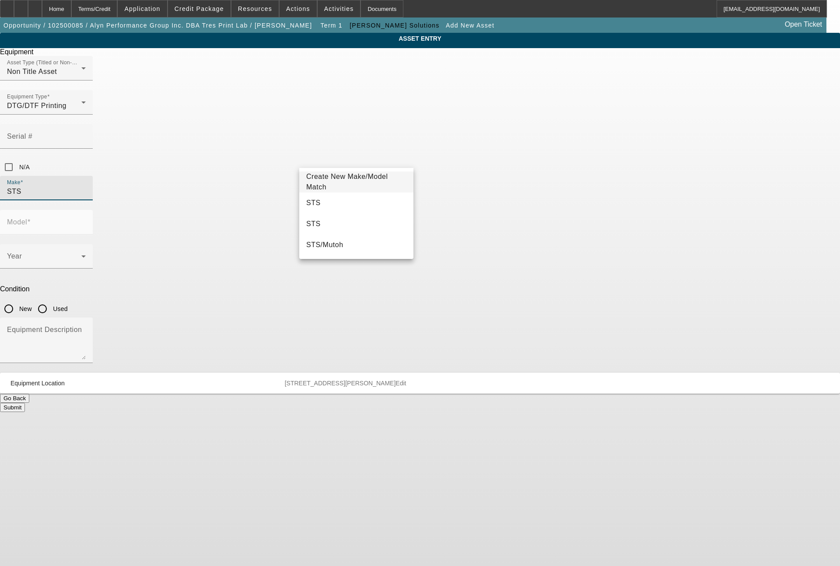
type input "STS"
click at [313, 199] on span "STS" at bounding box center [313, 203] width 14 height 10
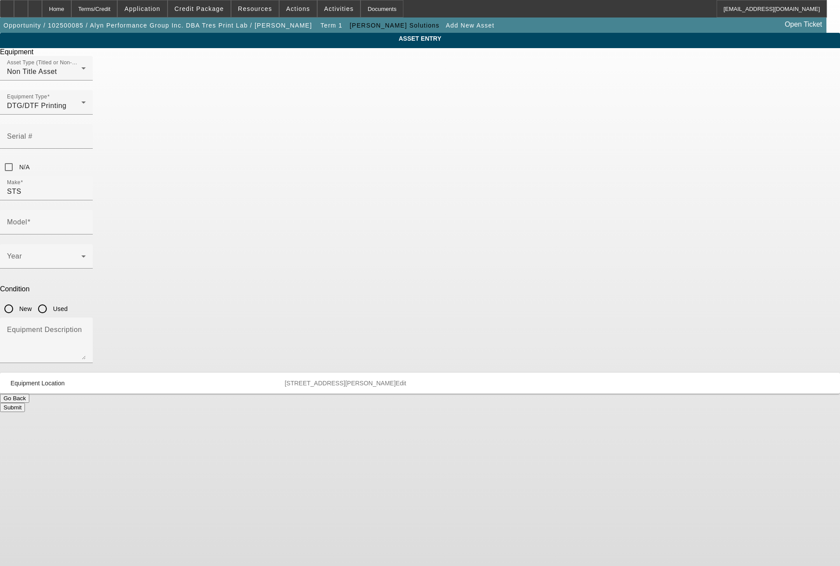
click at [86, 244] on div "Year" at bounding box center [46, 256] width 79 height 24
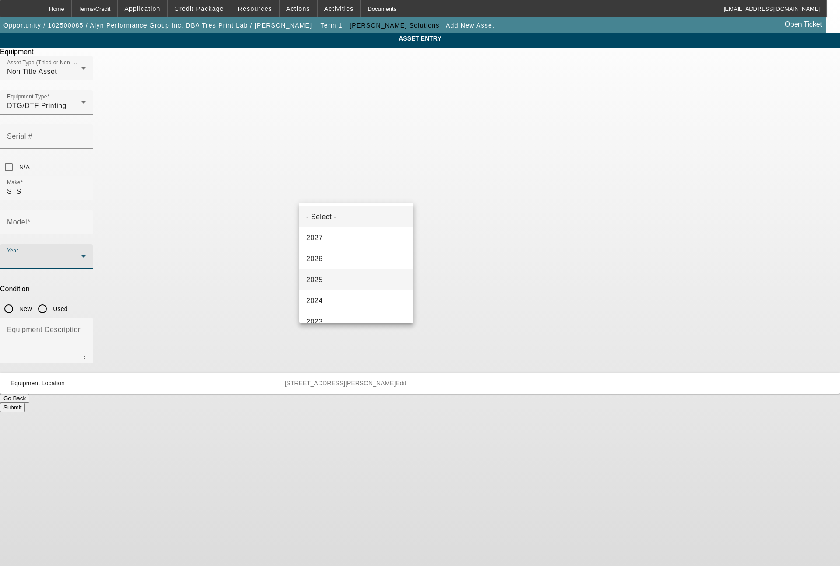
click at [313, 276] on span "2025" at bounding box center [314, 280] width 17 height 10
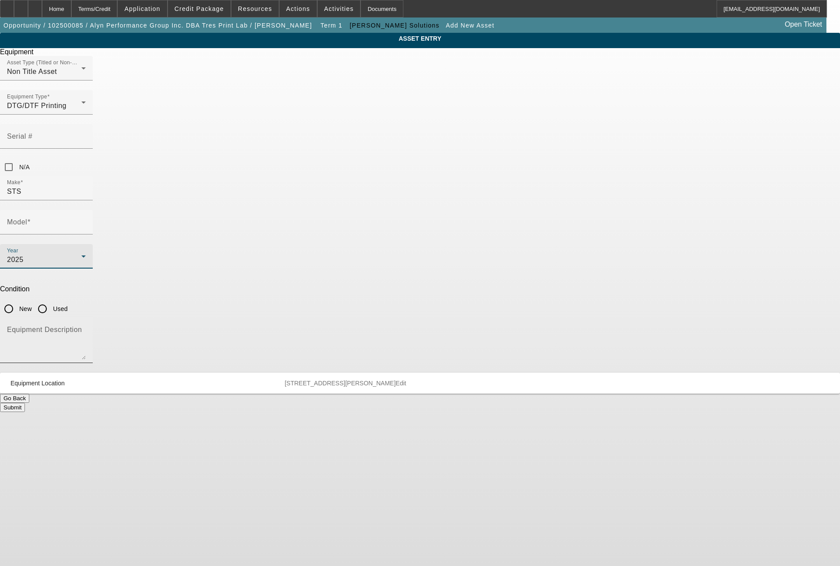
click at [86, 328] on textarea "Equipment Description" at bounding box center [46, 343] width 79 height 31
type textarea "shaker"
click at [17, 300] on input "New" at bounding box center [8, 308] width 17 height 17
radio input "true"
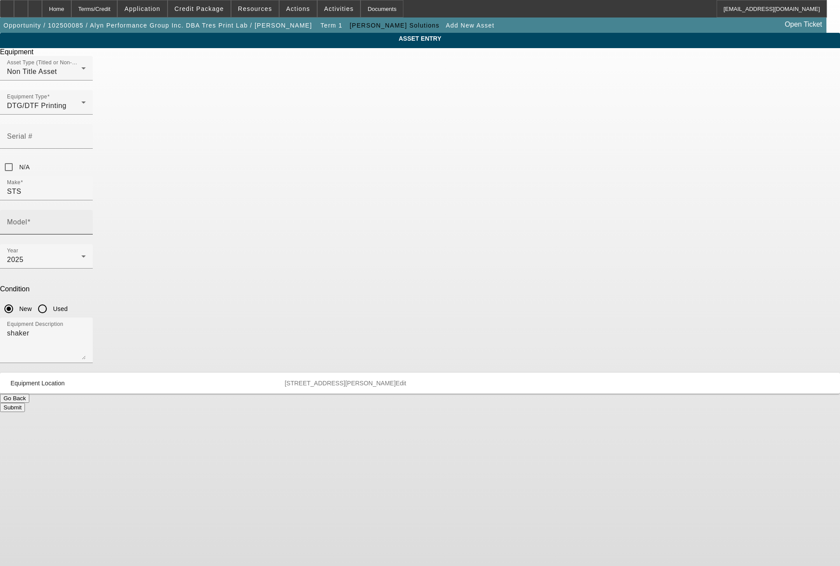
click at [86, 220] on input "Model" at bounding box center [46, 225] width 79 height 10
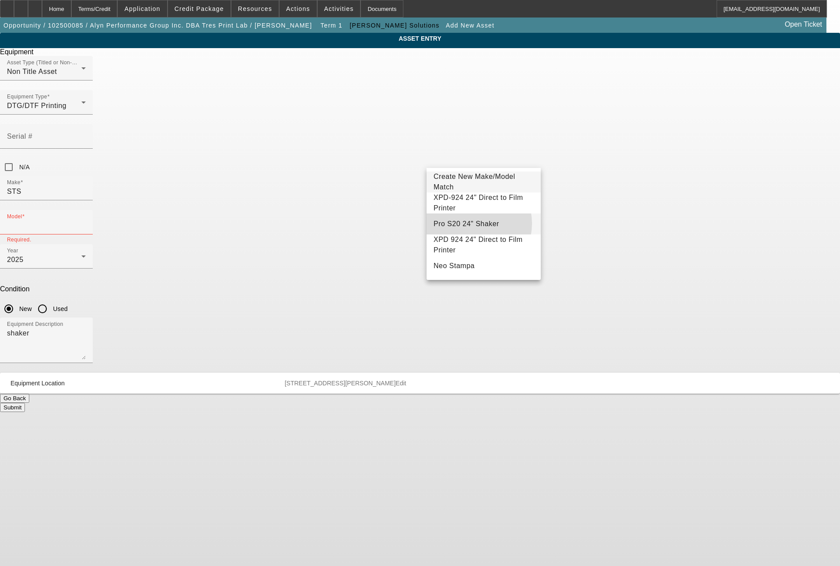
click at [470, 223] on span "Pro S20 24" Shaker" at bounding box center [466, 223] width 66 height 7
type input "Pro S20 24" Shaker"
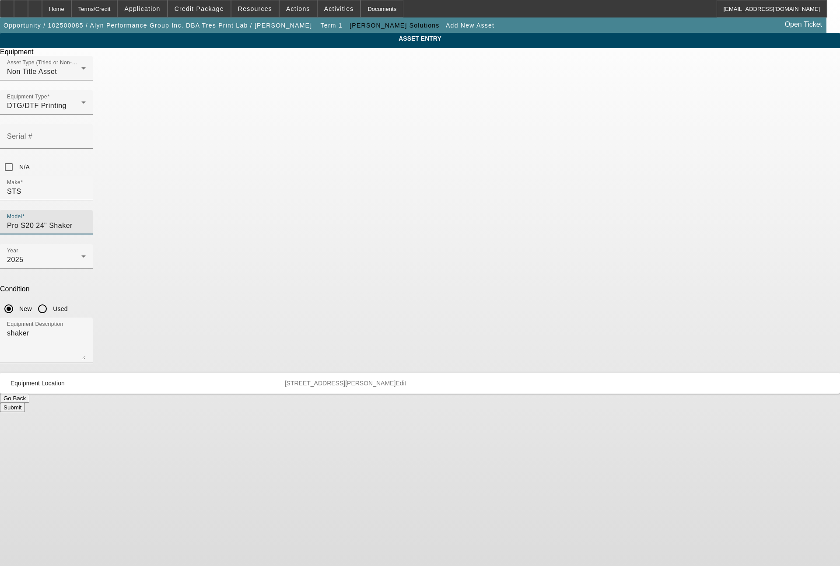
click at [25, 403] on button "Submit" at bounding box center [12, 407] width 25 height 9
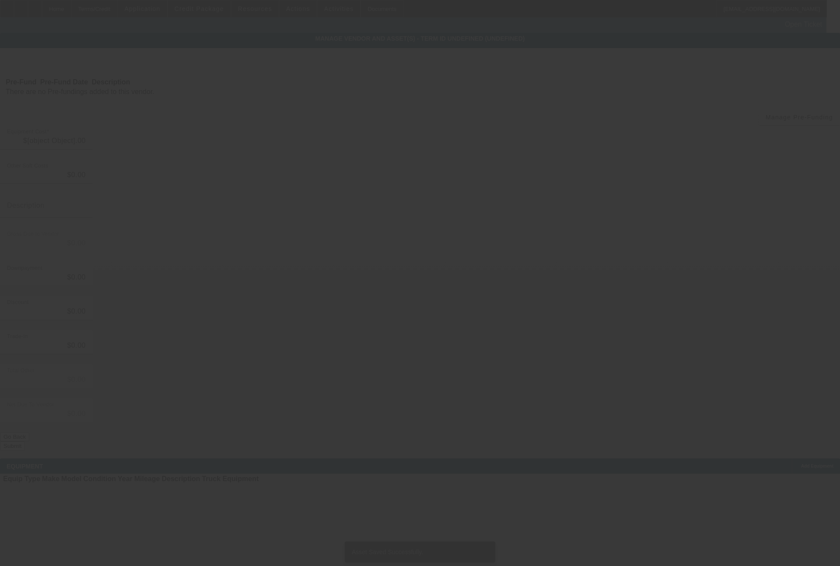
type input "$34,985.00"
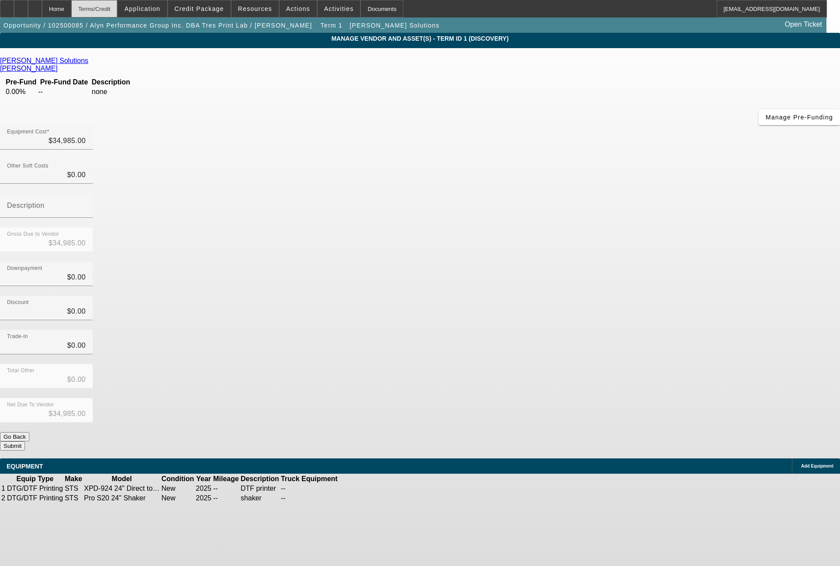
click at [118, 12] on div "Terms/Credit" at bounding box center [94, 8] width 46 height 17
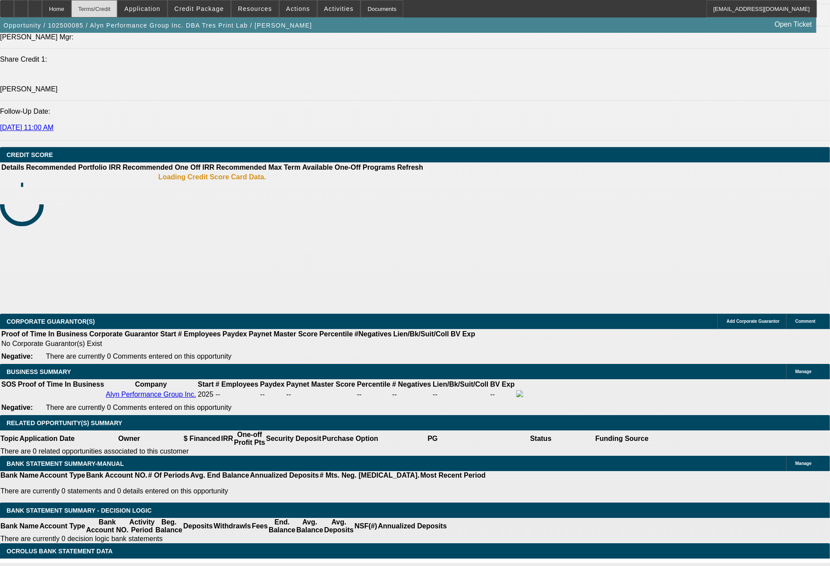
select select "0"
select select "2"
select select "0.1"
select select "4"
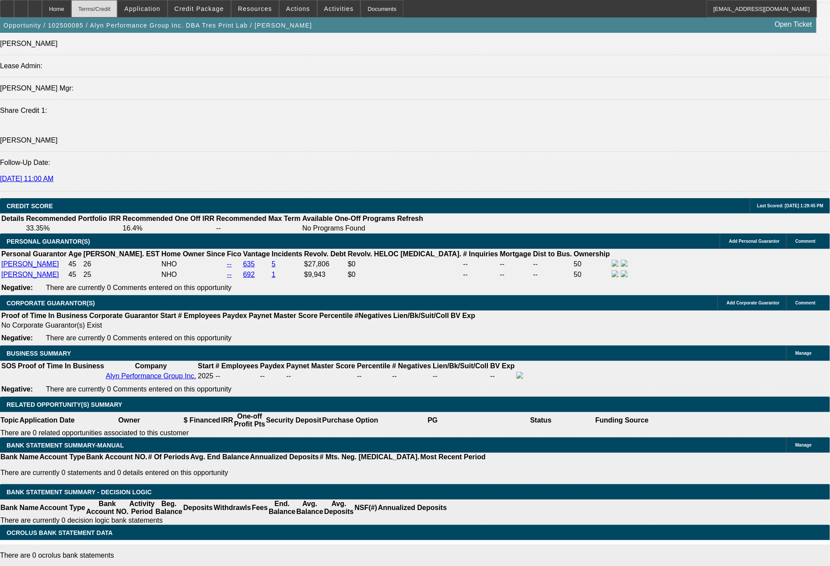
scroll to position [1223, 0]
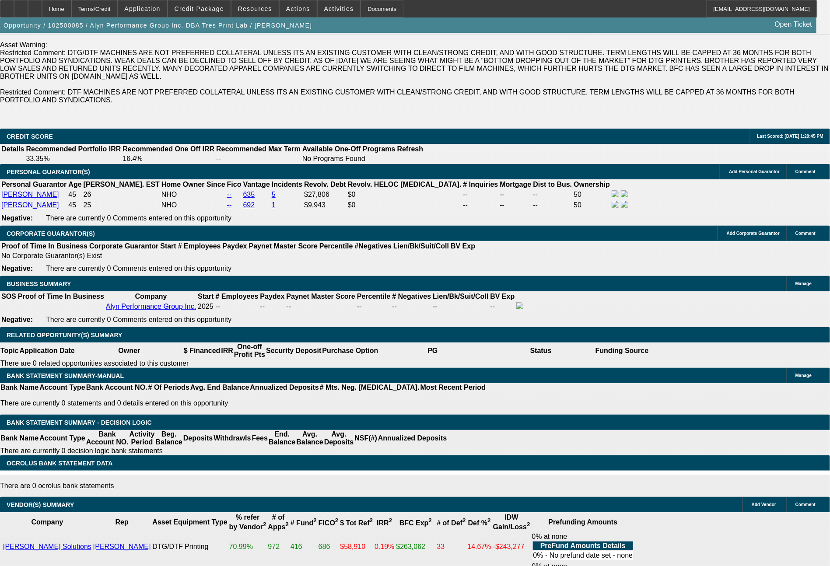
type input "$5,000.00"
type input "UNKNOWN"
type input "36"
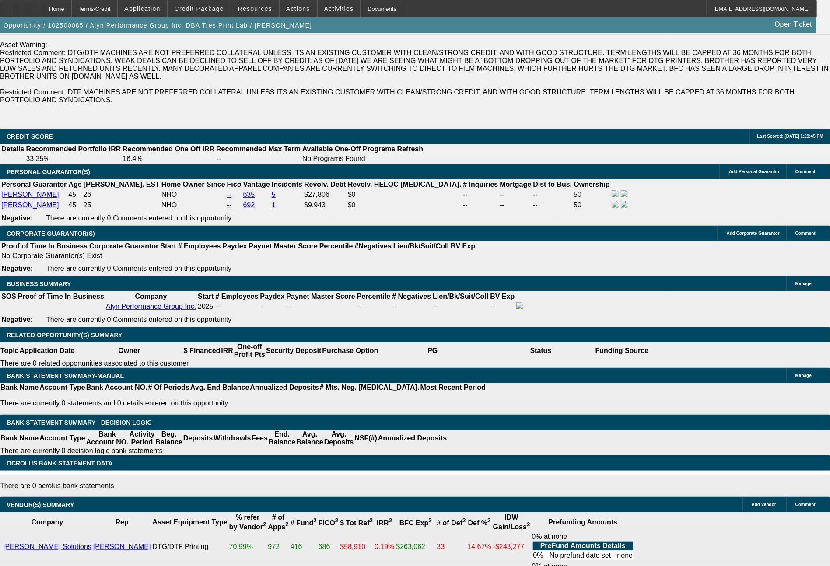
type input "900"
type input "$1,800.00"
type input "5.1"
type input "9"
type input "$18.00"
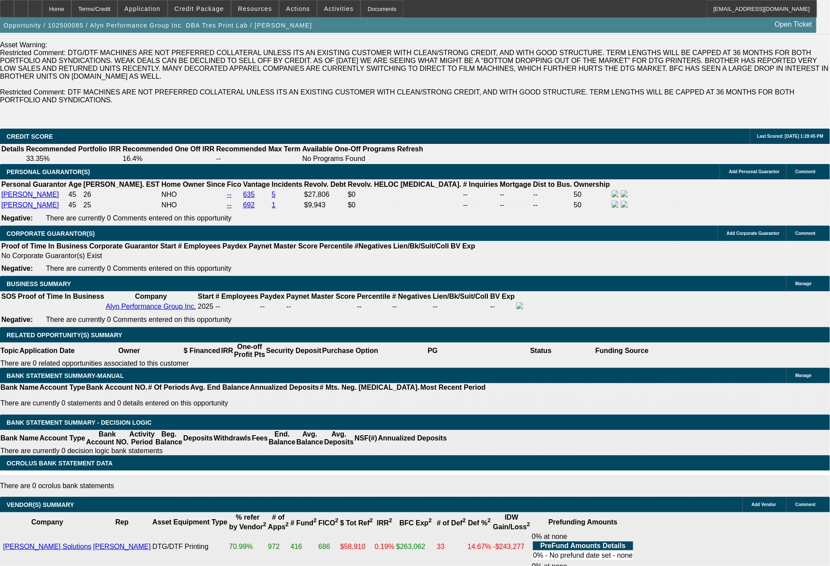
type input "1100"
type input "$2,200.00"
type input "19.1"
type input "110"
type input "$220.00"
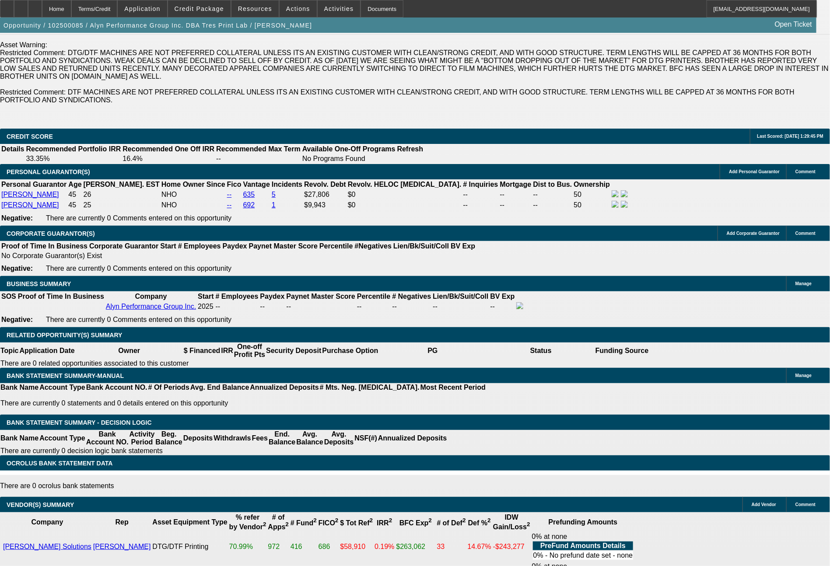
type input "1147"
type input "$2,294.00"
type input "22.1"
type input "$1,147.00"
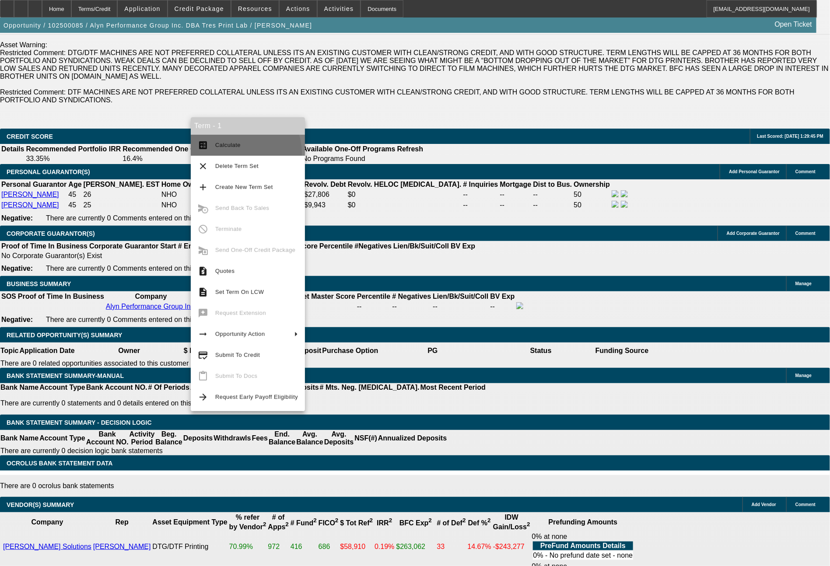
click at [236, 154] on button "calculate Calculate" at bounding box center [248, 145] width 114 height 21
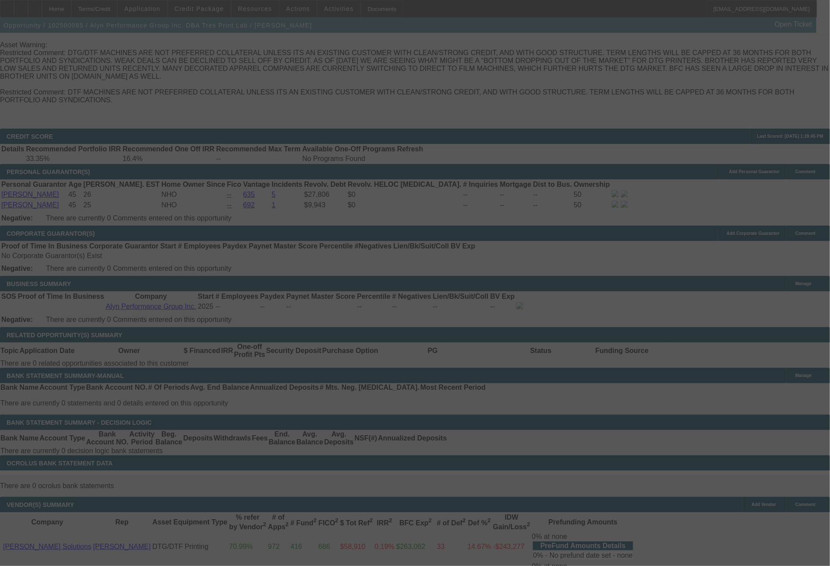
select select "0"
select select "2"
select select "0.1"
select select "4"
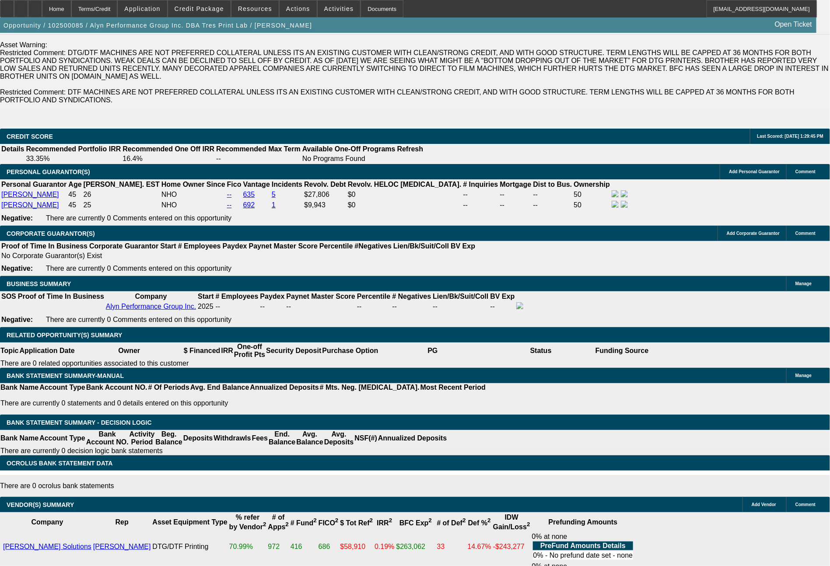
drag, startPoint x: 130, startPoint y: 285, endPoint x: 178, endPoint y: 284, distance: 47.7
type input "10"
type input "$20.00"
type input "UNKNOWN"
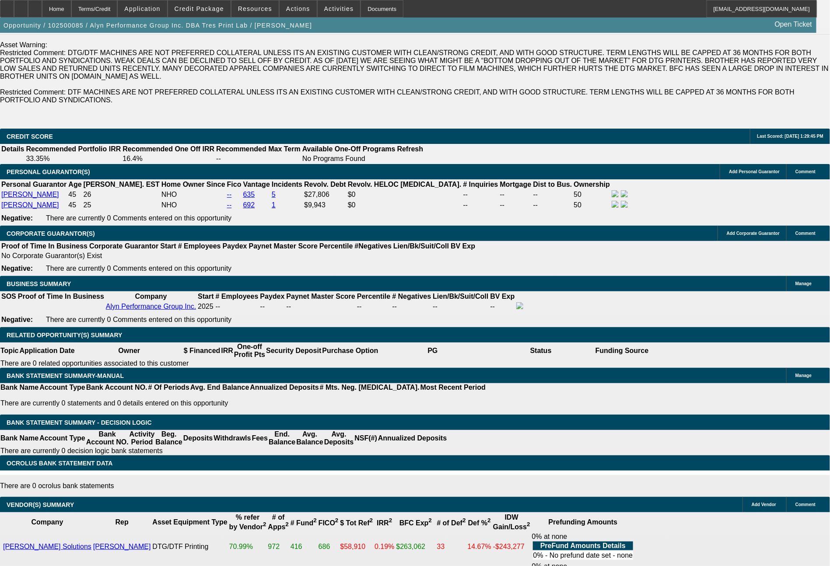
type input "1097"
type input "18.9"
type input "$2,194.00"
type input "$1,097.00"
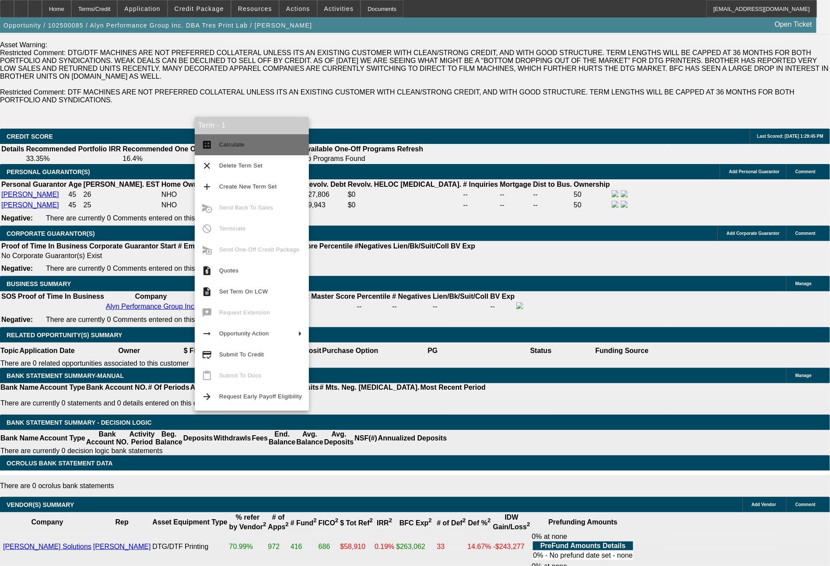
click at [252, 147] on span "Calculate" at bounding box center [260, 145] width 83 height 10
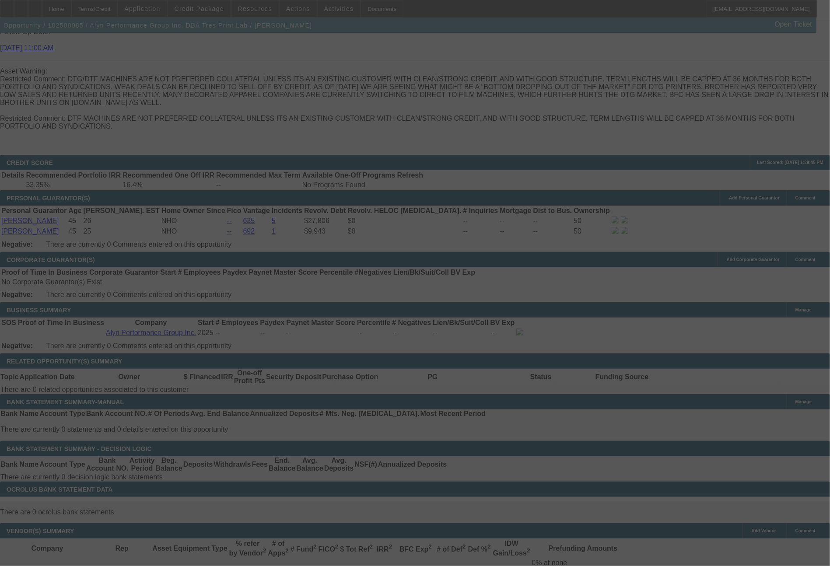
select select "0"
select select "2"
select select "0.1"
select select "4"
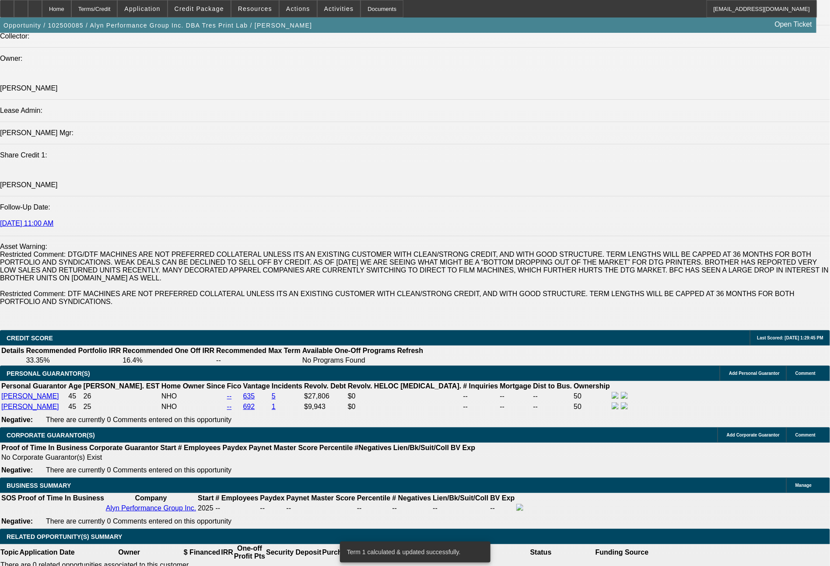
scroll to position [994, 0]
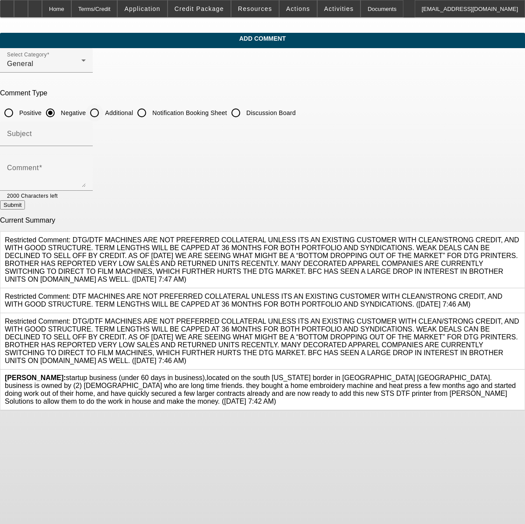
click at [103, 113] on input "Additional" at bounding box center [94, 112] width 17 height 17
radio input "true"
click at [86, 175] on textarea "Comment" at bounding box center [46, 176] width 79 height 21
click at [86, 172] on textarea "met with these [DEMOGRAPHIC_DATA] and one of their husbands at the show in pers…" at bounding box center [46, 176] width 79 height 21
type textarea "met with these [DEMOGRAPHIC_DATA] and one of their husbands at the show in pers…"
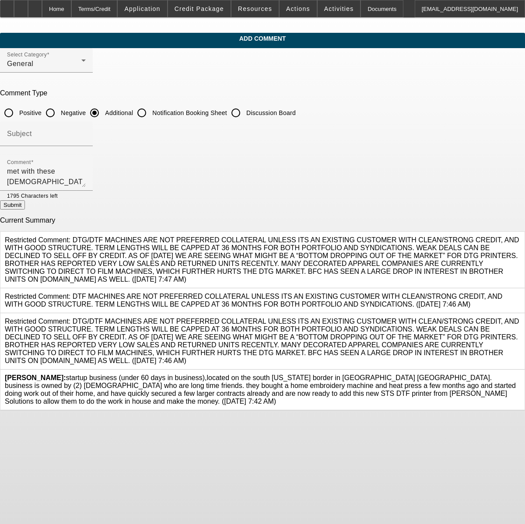
click at [25, 203] on button "Submit" at bounding box center [12, 204] width 25 height 9
radio input "true"
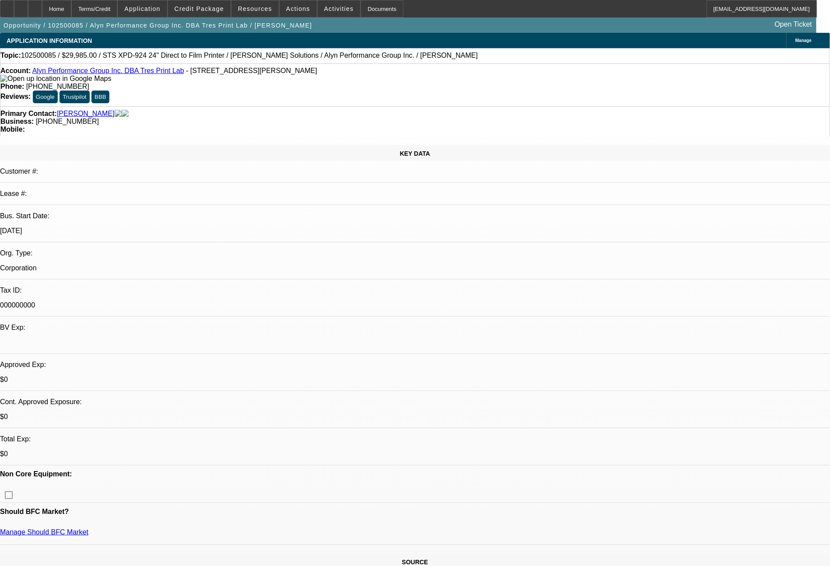
select select "0"
select select "2"
select select "0.1"
select select "4"
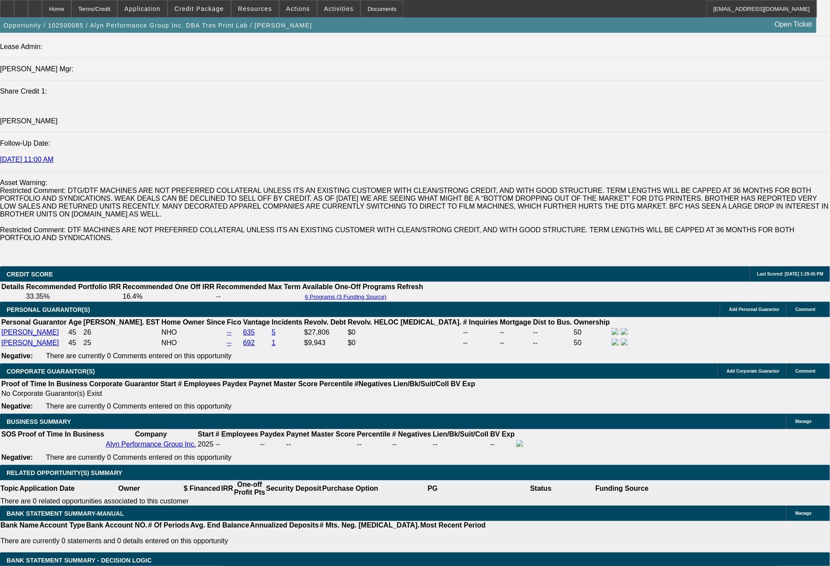
scroll to position [1148, 0]
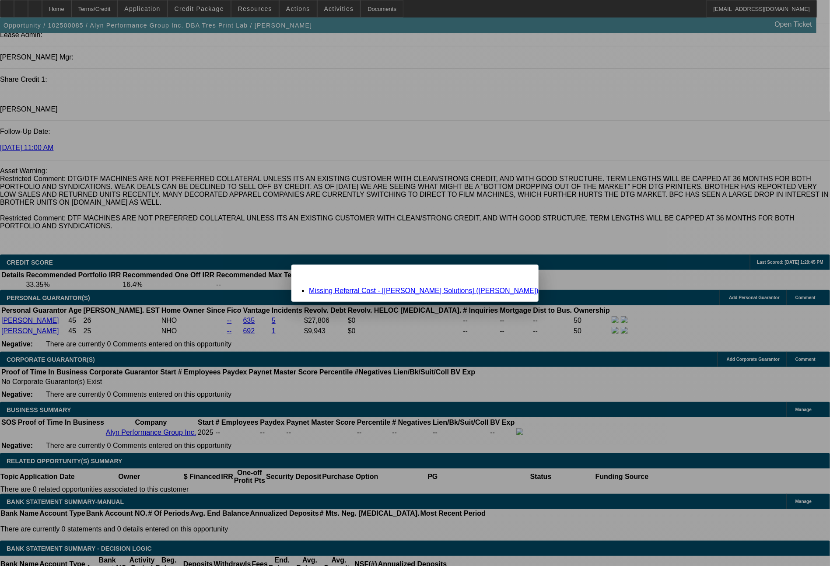
scroll to position [0, 0]
drag, startPoint x: 495, startPoint y: 276, endPoint x: 419, endPoint y: 319, distance: 87.7
click at [521, 275] on span "Close" at bounding box center [527, 272] width 12 height 5
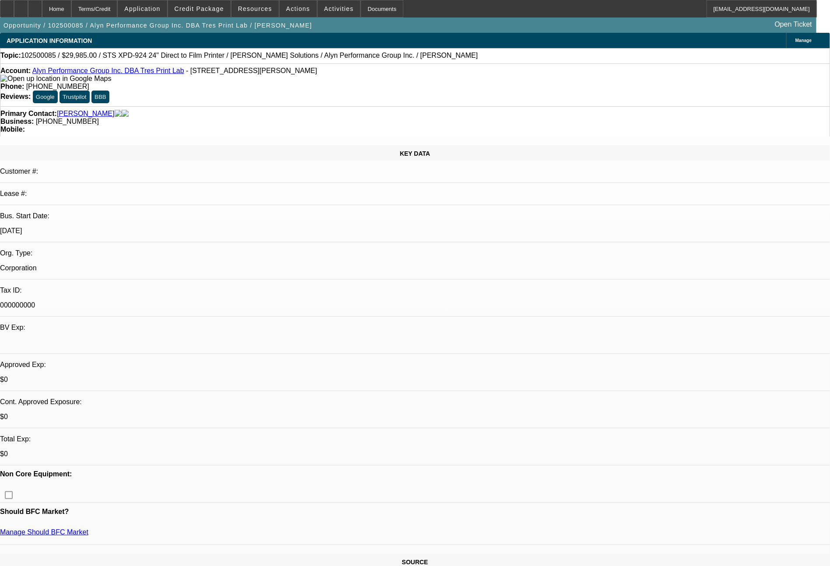
scroll to position [1148, 0]
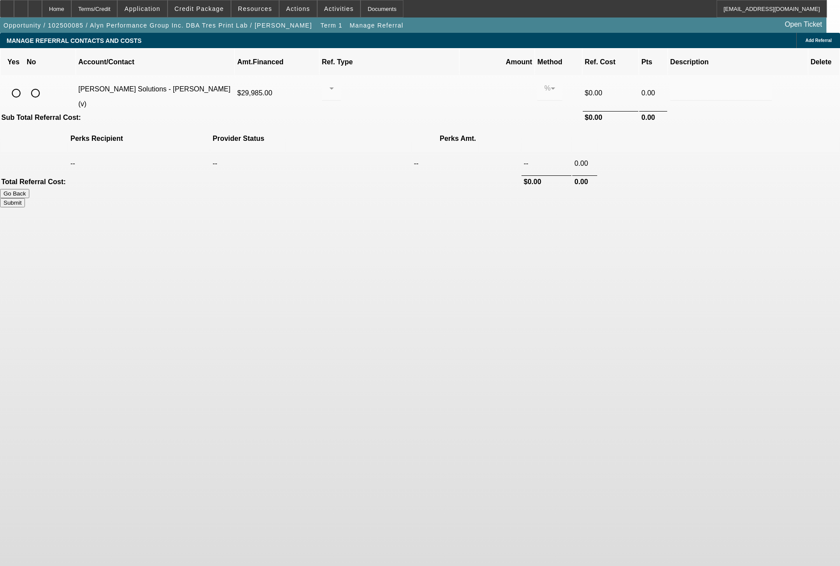
click at [25, 84] on input "radio" at bounding box center [15, 92] width 17 height 17
radio input "true"
click at [329, 83] on div at bounding box center [329, 88] width 0 height 10
drag, startPoint x: 380, startPoint y: 100, endPoint x: 457, endPoint y: 87, distance: 78.0
click at [383, 100] on span "Pay vendor SALES PERSON" at bounding box center [398, 103] width 71 height 21
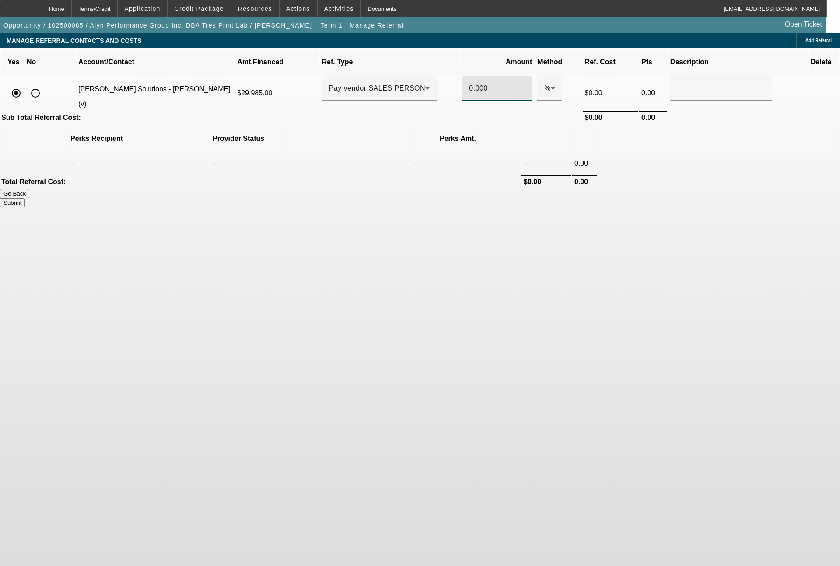
click at [470, 83] on input "0.000" at bounding box center [497, 88] width 56 height 10
click at [25, 198] on button "Submit" at bounding box center [12, 202] width 25 height 9
type input "0.500"
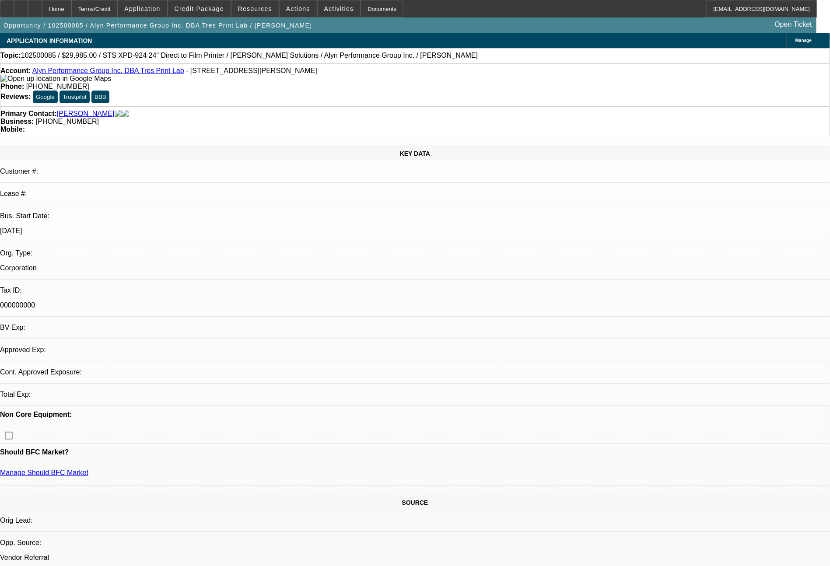
select select "0"
select select "2"
select select "0.1"
select select "4"
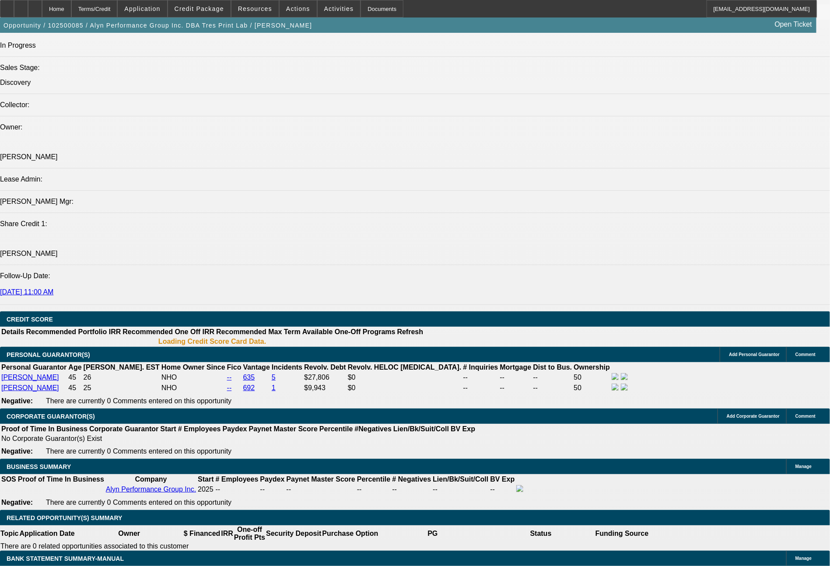
select select "0"
select select "2"
select select "0.1"
select select "4"
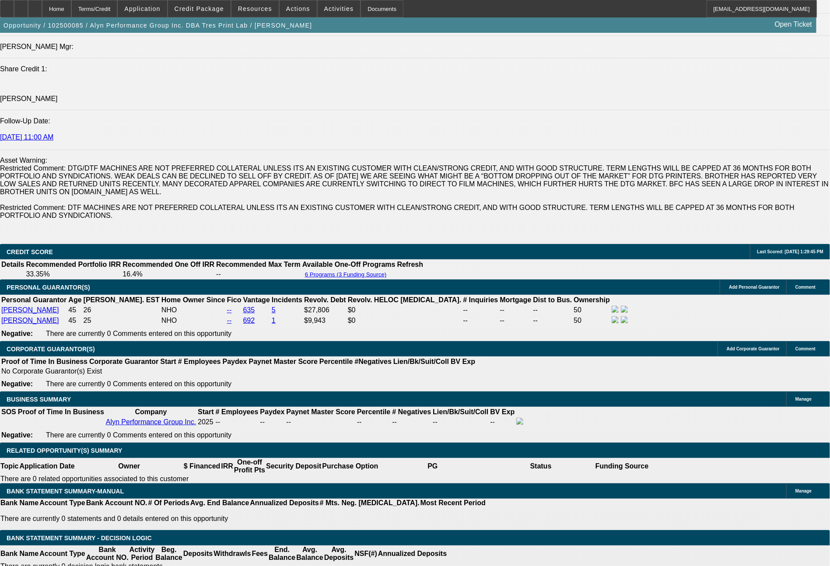
scroll to position [1185, 0]
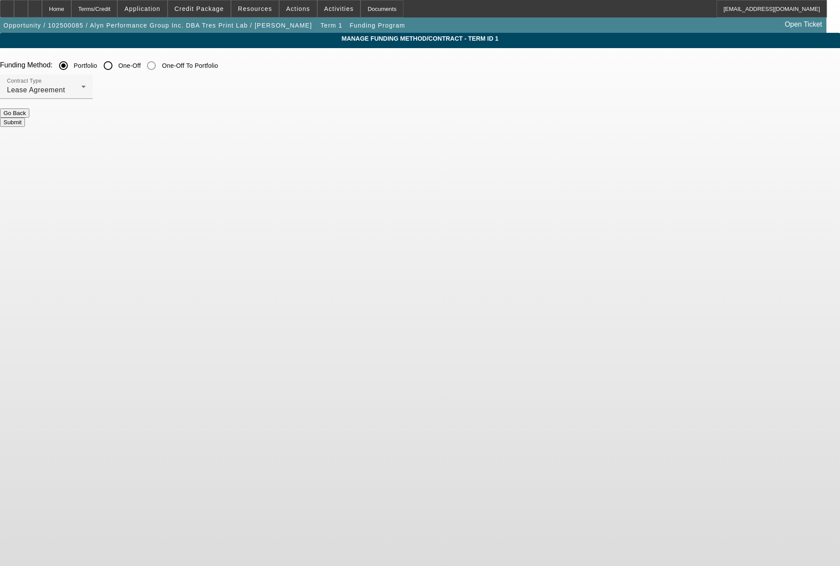
click at [117, 67] on input "One-Off" at bounding box center [107, 65] width 17 height 17
radio input "true"
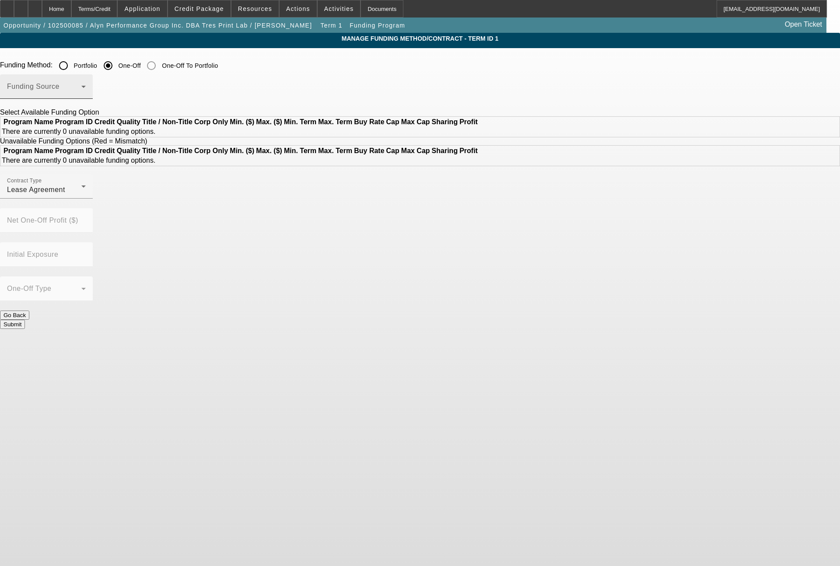
click at [81, 90] on span at bounding box center [44, 90] width 74 height 10
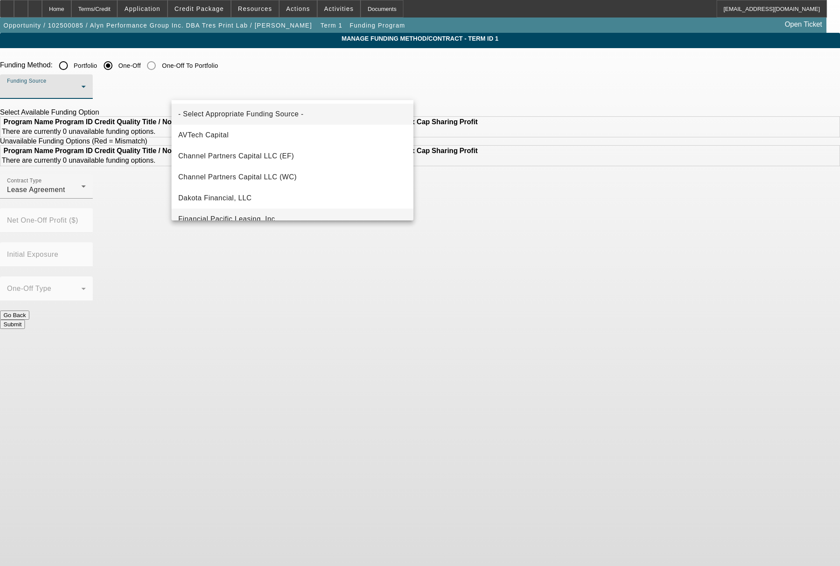
click at [276, 218] on span "Financial Pacific Leasing, Inc." at bounding box center [227, 219] width 99 height 10
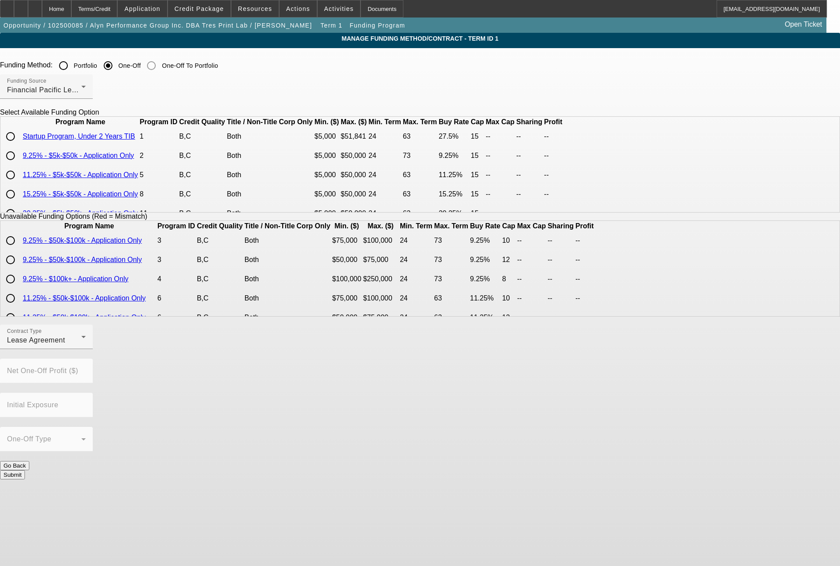
click at [19, 145] on input "radio" at bounding box center [10, 136] width 17 height 17
radio input "true"
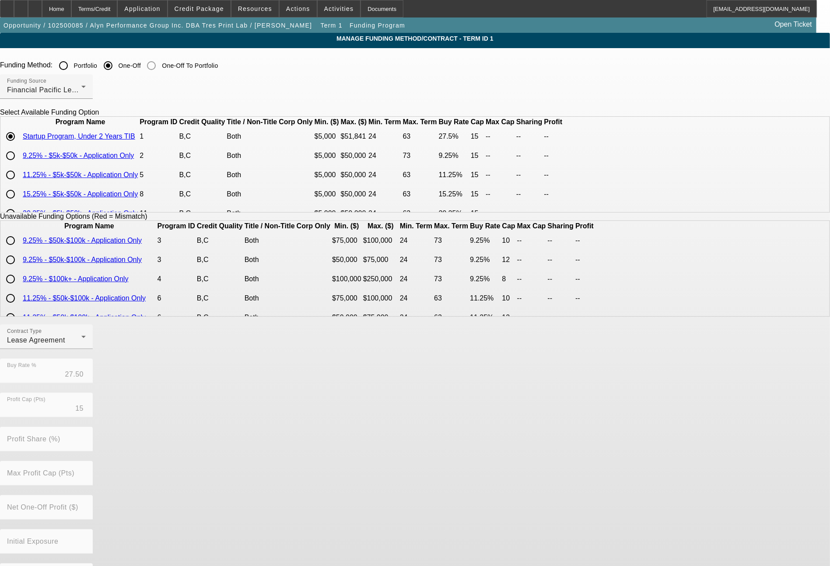
scroll to position [33, 0]
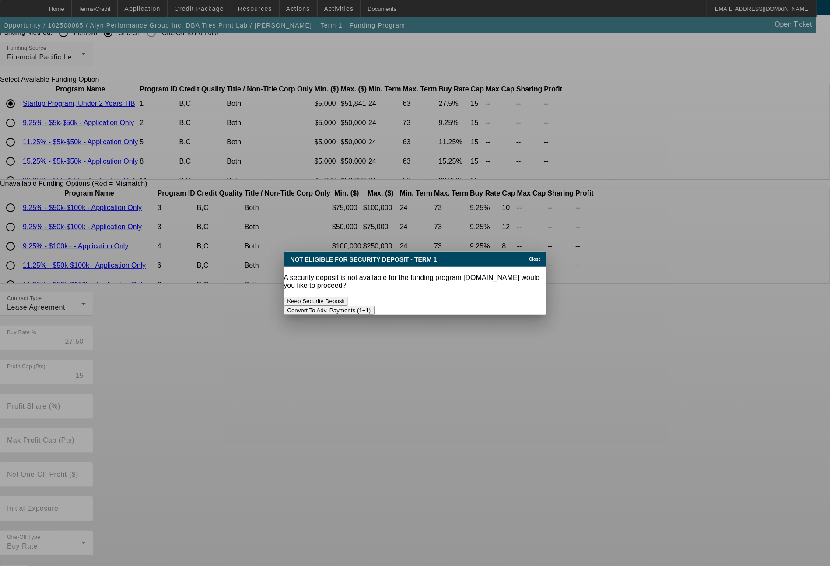
click at [374, 306] on button "Convert To Adv. Payments (1+1)" at bounding box center [329, 310] width 91 height 9
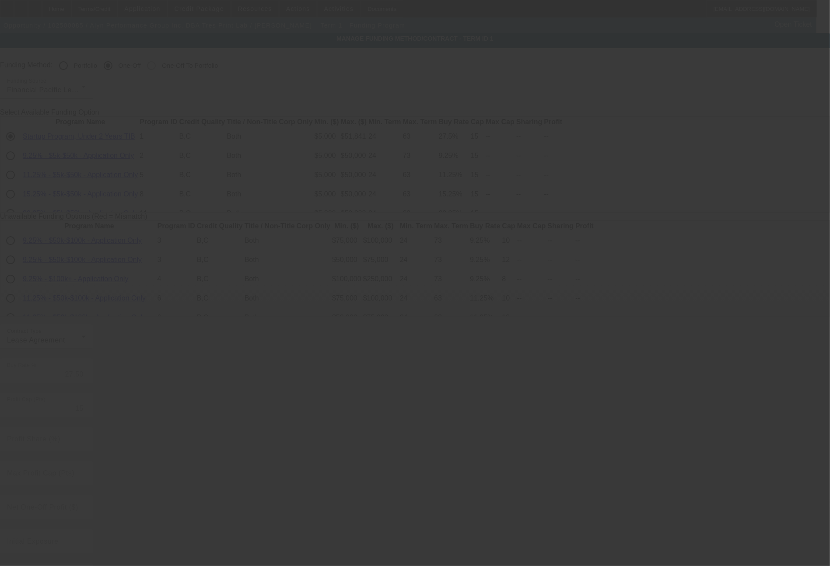
scroll to position [33, 0]
radio input "true"
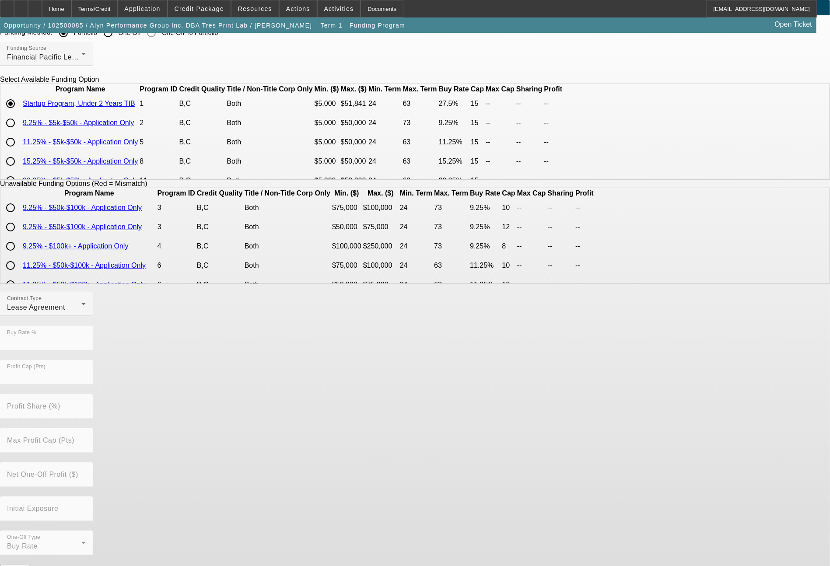
scroll to position [0, 0]
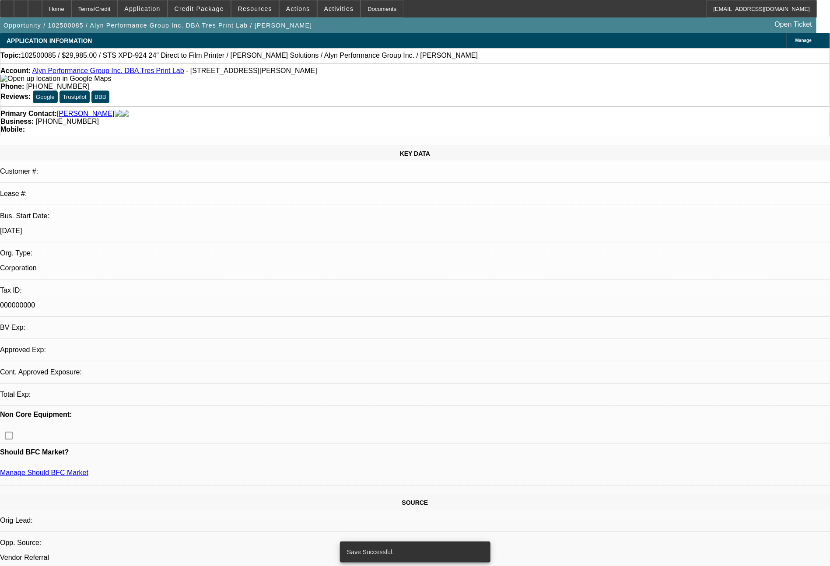
select select "0"
select select "0.1"
select select "4"
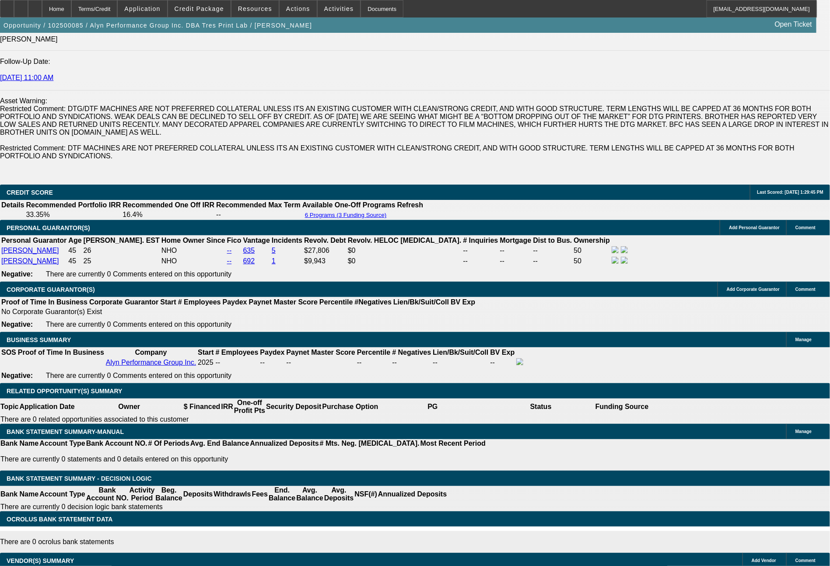
scroll to position [1269, 0]
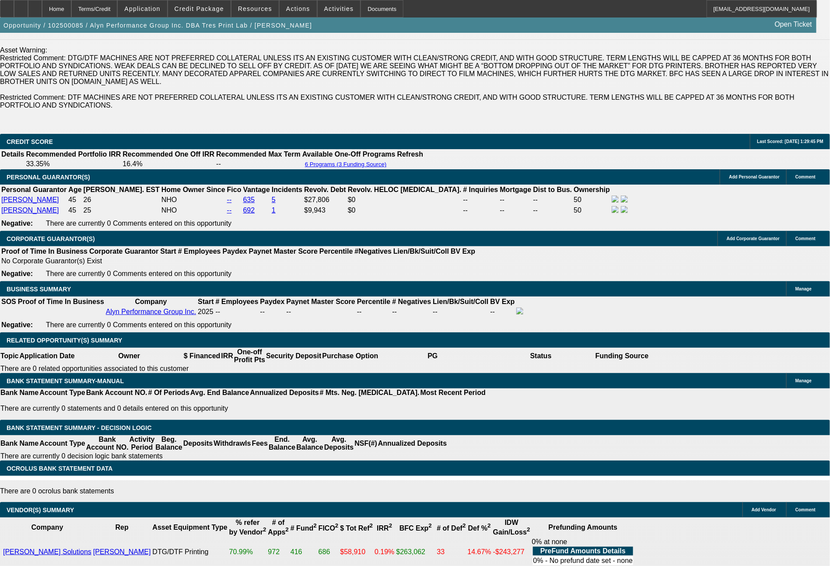
drag, startPoint x: 129, startPoint y: 304, endPoint x: 172, endPoint y: 307, distance: 43.0
type input "1"
type input "UNKNOWN"
type input "1247"
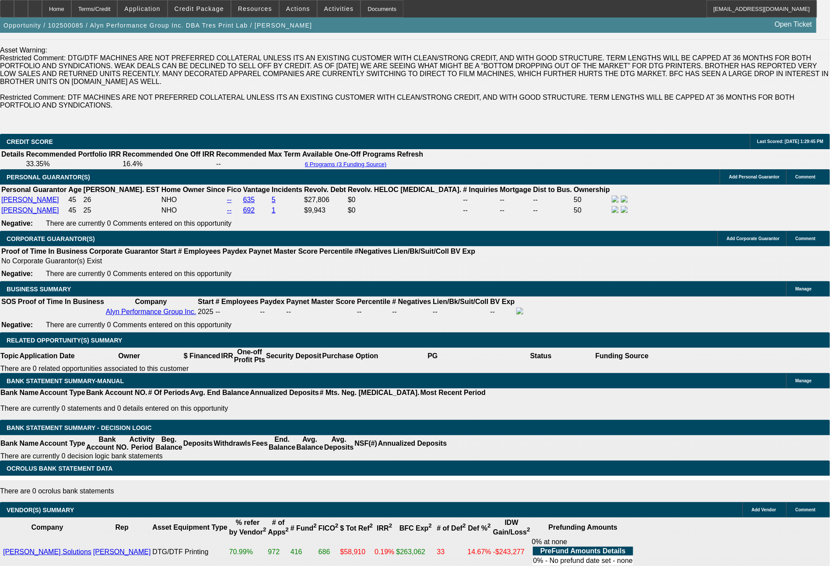
type input "28.4"
type input "$1,247.00"
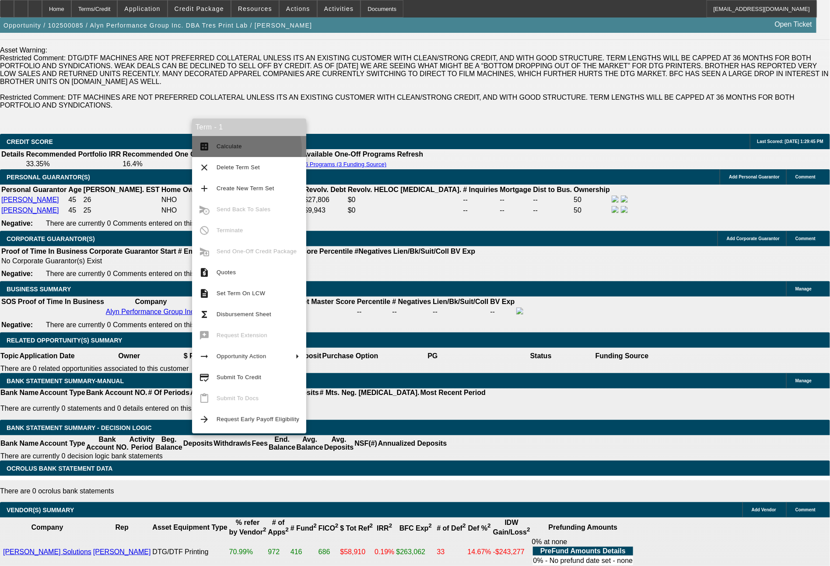
click at [234, 150] on span "Calculate" at bounding box center [257, 146] width 83 height 10
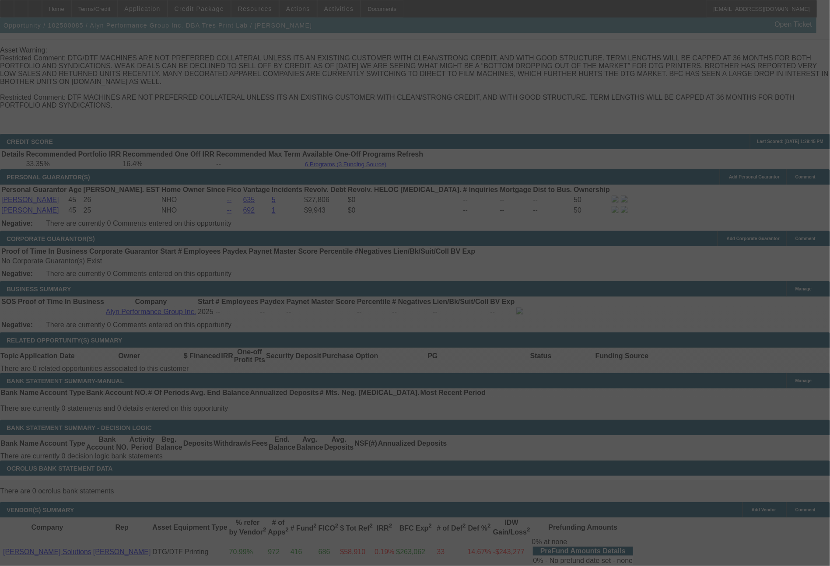
select select "0"
select select "0.1"
select select "4"
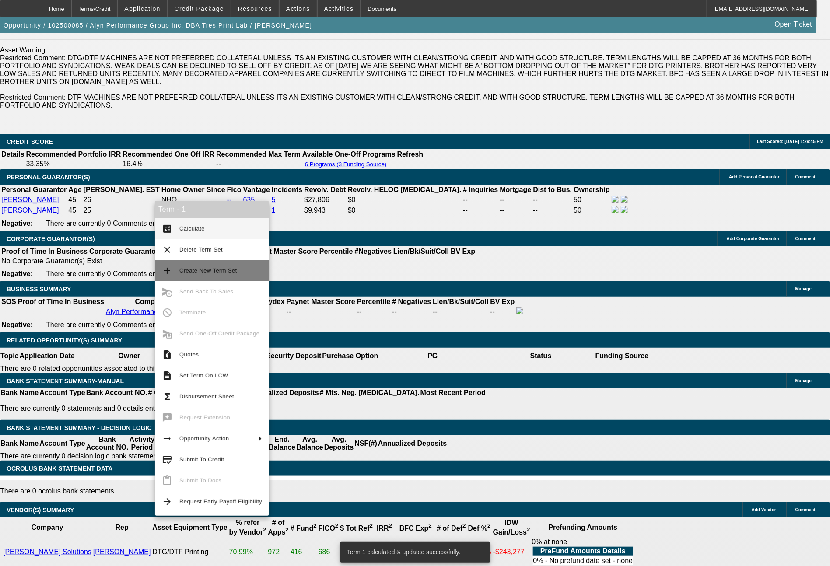
click at [205, 273] on span "Create New Term Set" at bounding box center [208, 270] width 58 height 7
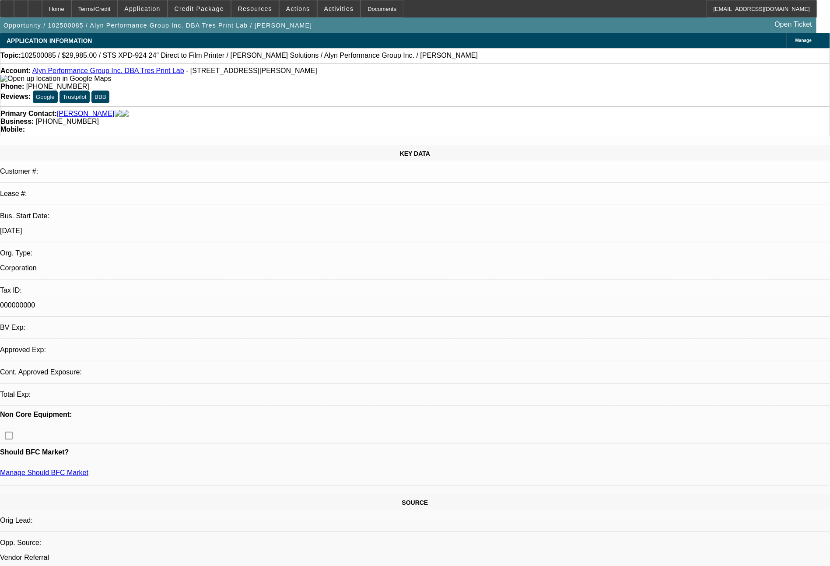
select select "0"
select select "0.1"
select select "4"
select select "0"
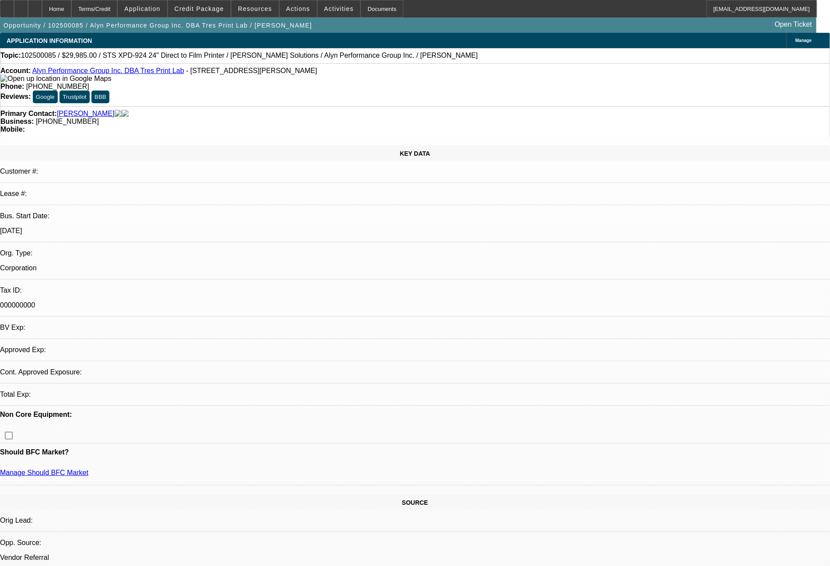
select select "0"
select select "0.1"
select select "4"
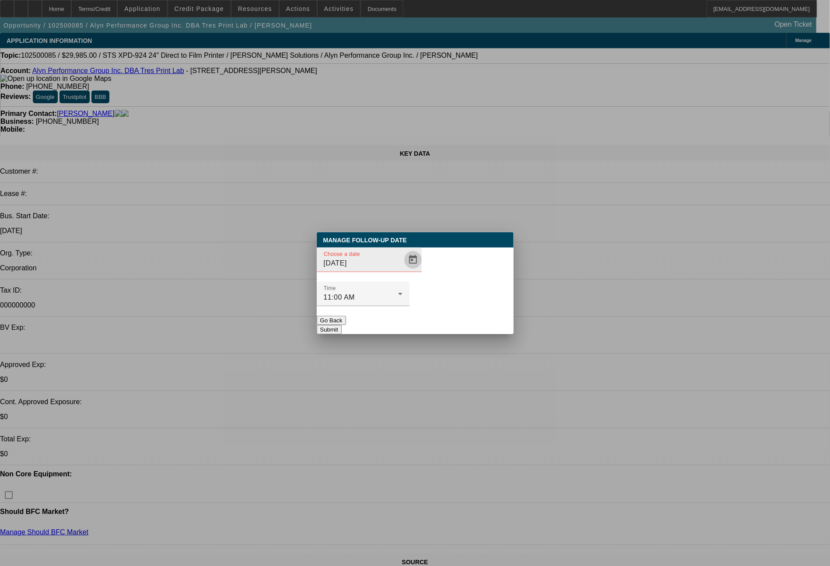
click at [402, 270] on span "Open calendar" at bounding box center [412, 259] width 21 height 21
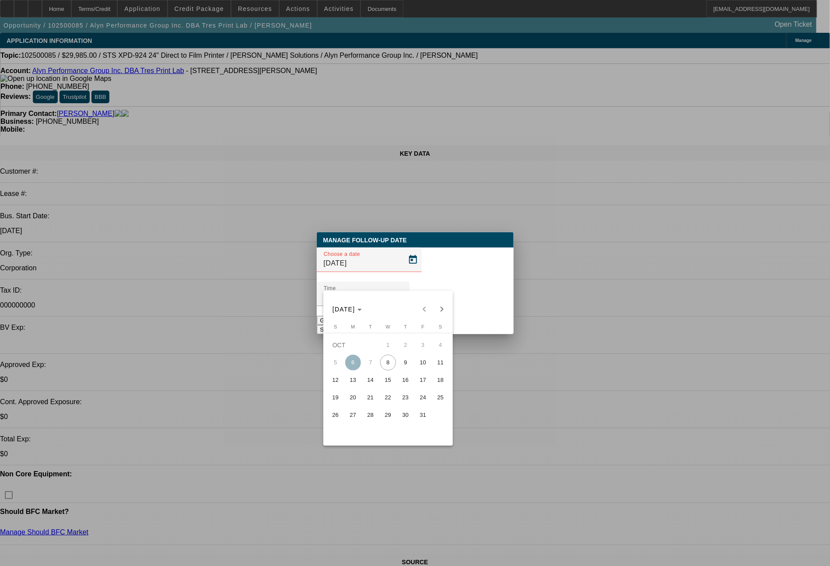
click at [420, 369] on span "10" at bounding box center [423, 363] width 16 height 16
type input "10/10/2025"
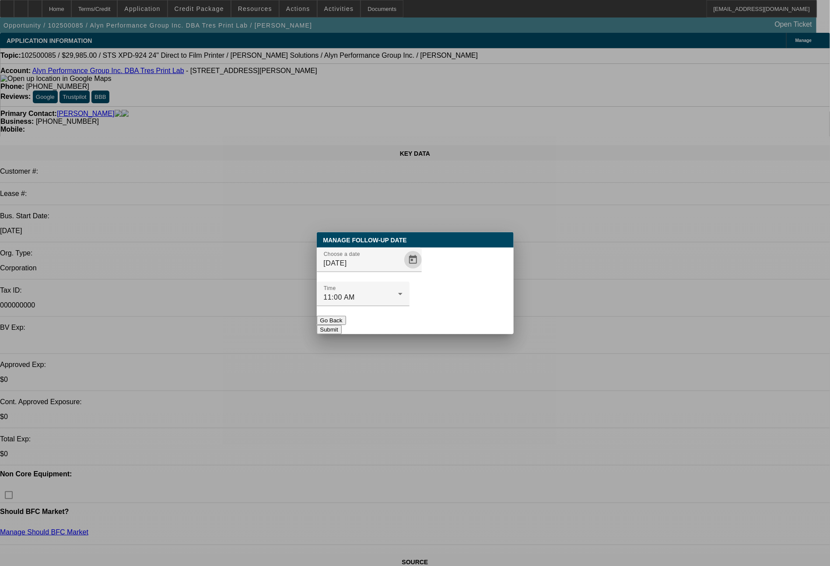
click at [342, 325] on button "Submit" at bounding box center [329, 329] width 25 height 9
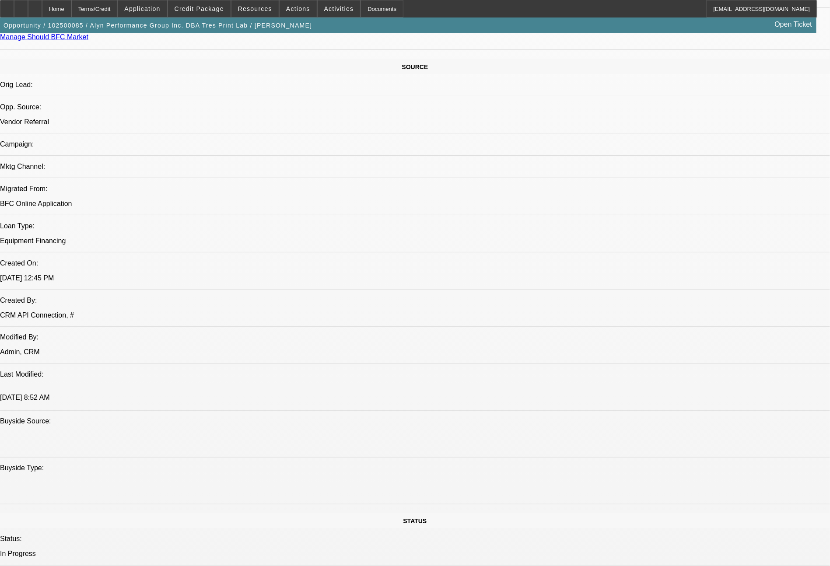
scroll to position [991, 0]
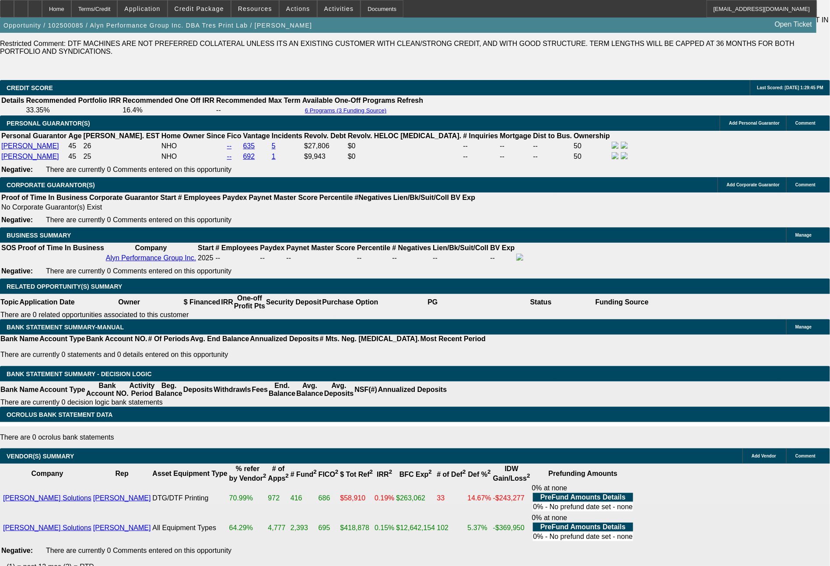
scroll to position [1349, 0]
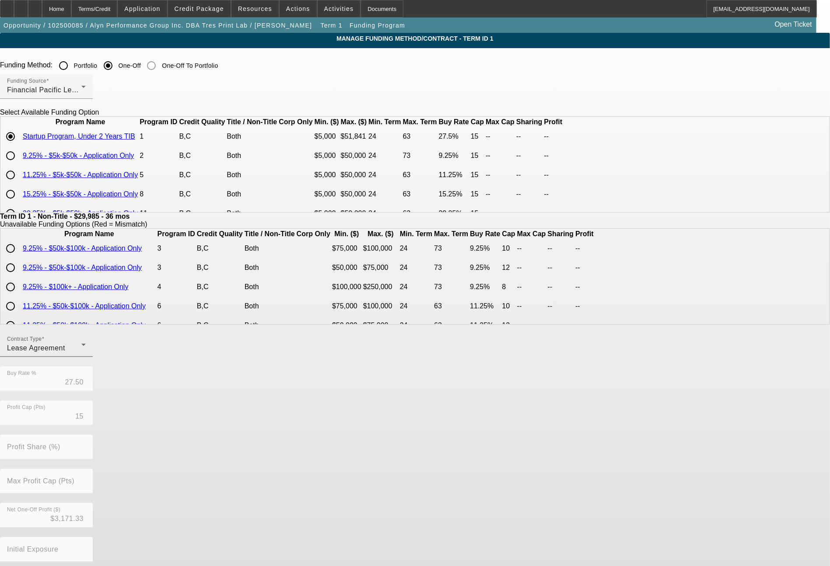
click at [86, 349] on div "Contract Type Lease Agreement" at bounding box center [46, 344] width 79 height 24
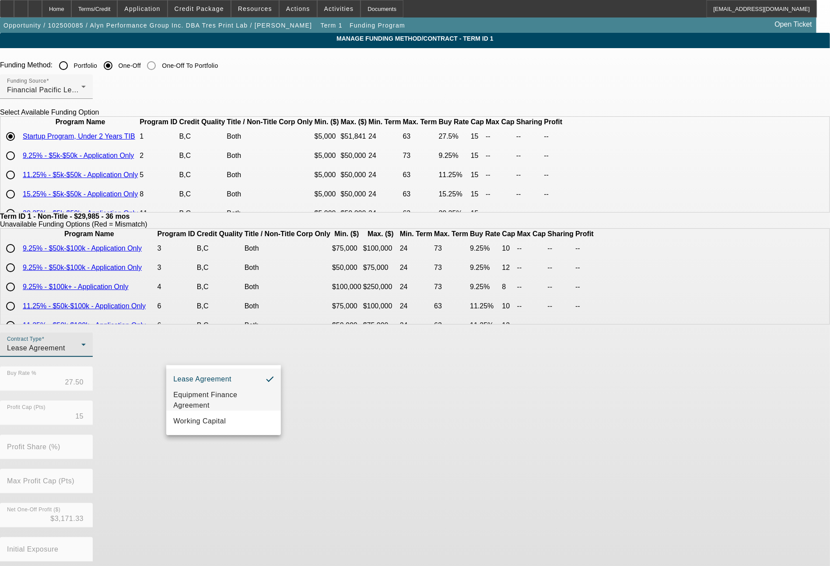
click at [209, 397] on span "Equipment Finance Agreement" at bounding box center [223, 400] width 101 height 21
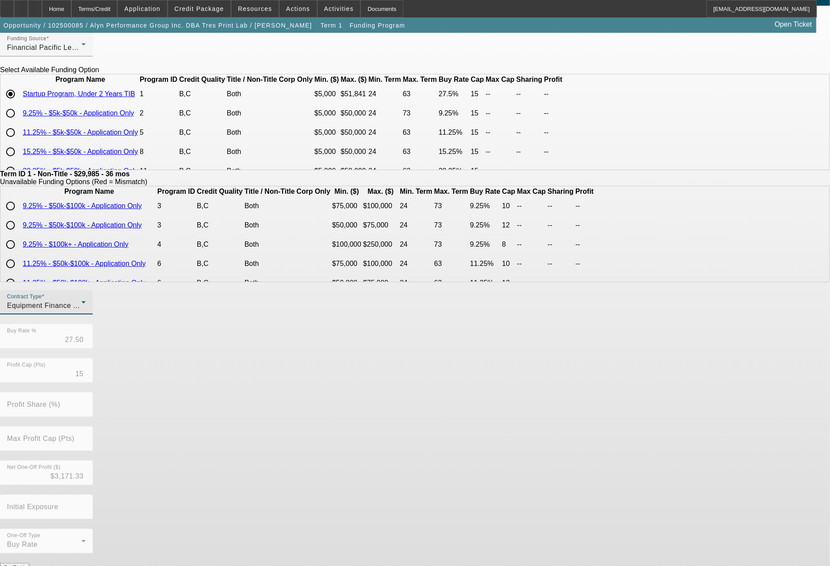
click at [25, 566] on button "Submit" at bounding box center [12, 576] width 25 height 9
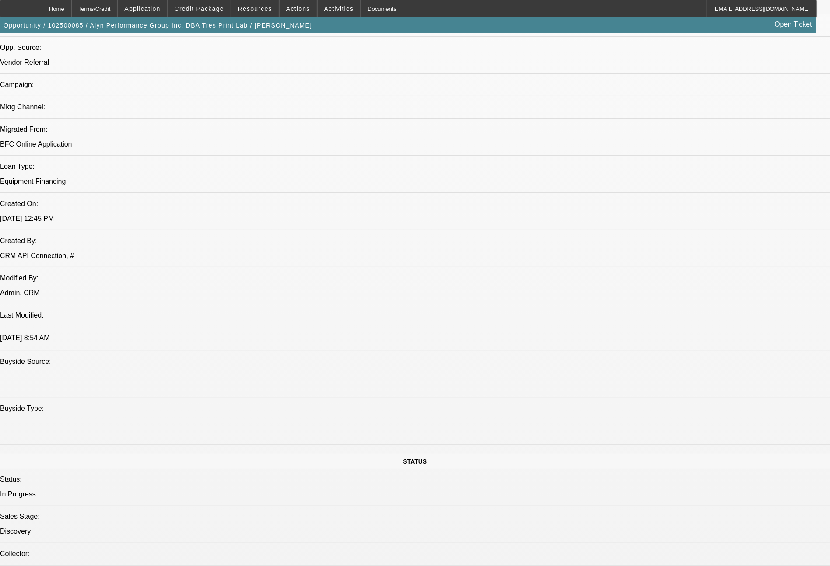
select select "0"
select select "0.1"
select select "4"
select select "0"
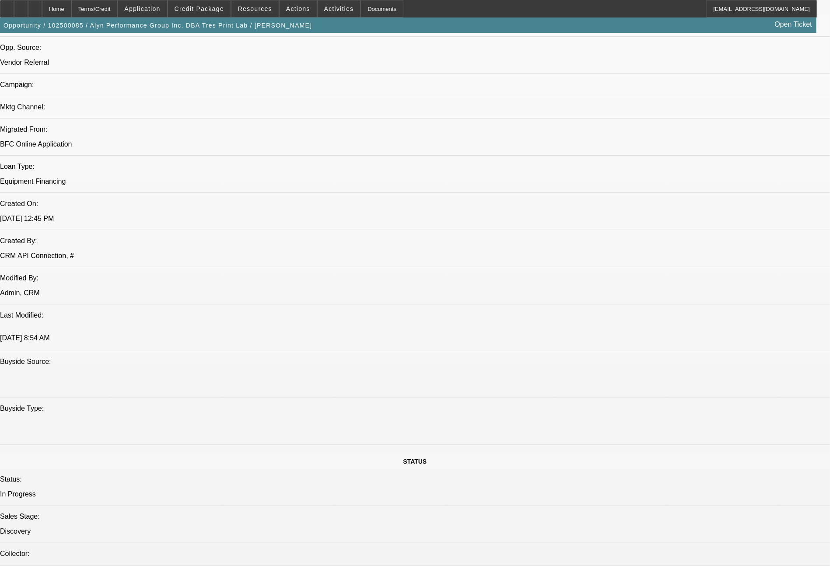
select select "0"
select select "6"
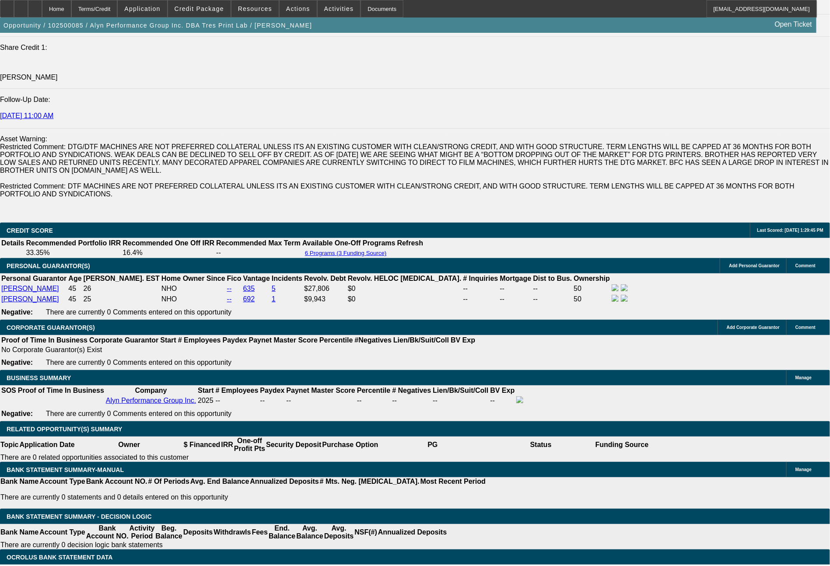
scroll to position [1215, 0]
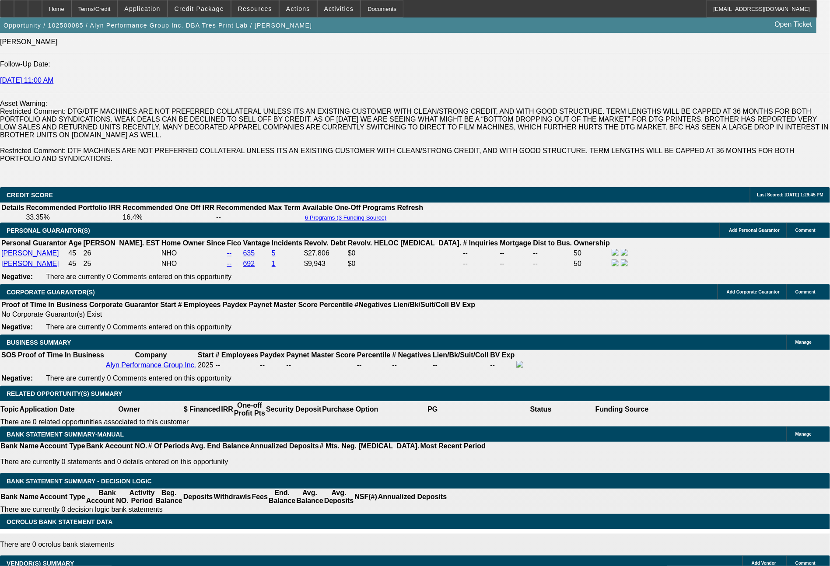
drag, startPoint x: 243, startPoint y: 314, endPoint x: 268, endPoint y: 316, distance: 25.5
type input "12"
type input "UNKNOWN"
type input "1296"
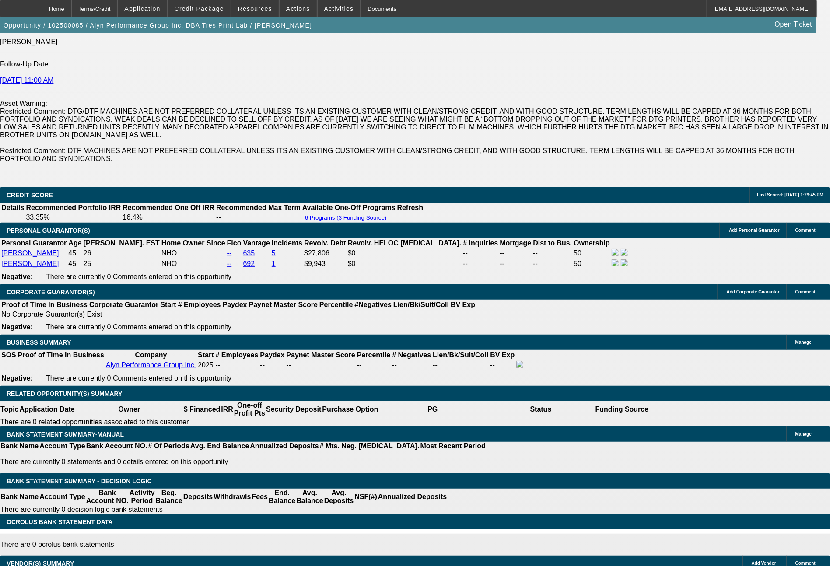
type input "31.4"
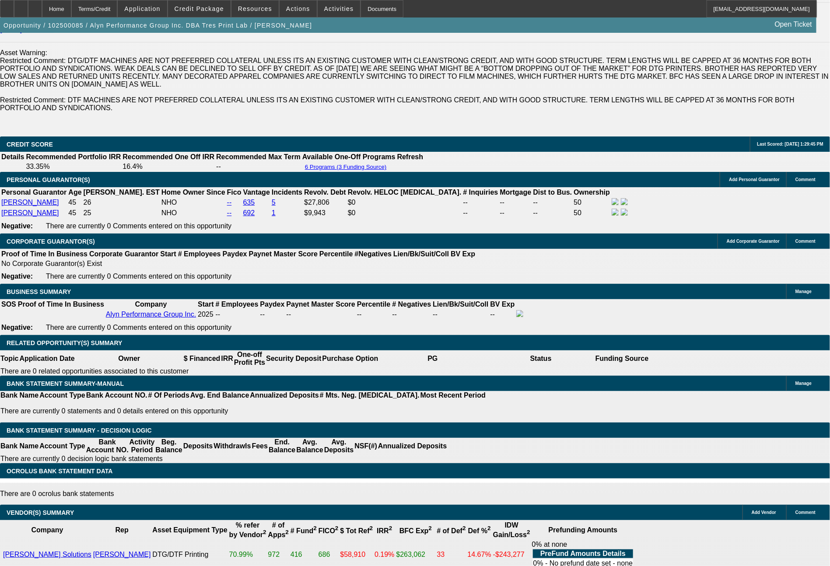
type input "$1,296.00"
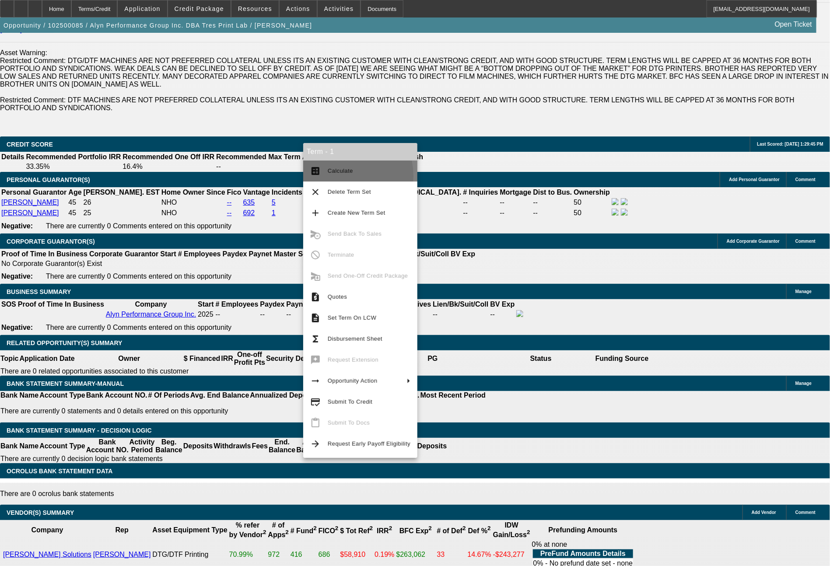
click at [336, 176] on button "calculate Calculate" at bounding box center [360, 171] width 114 height 21
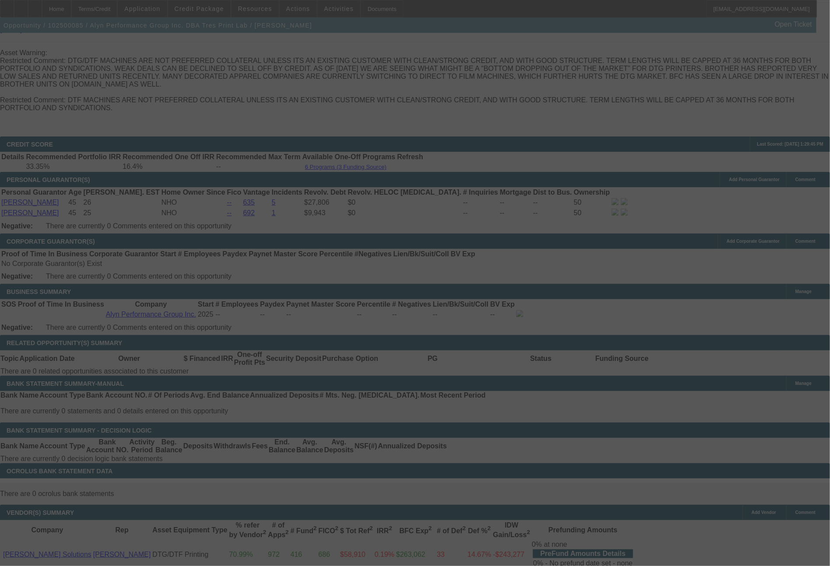
select select "0"
select select "6"
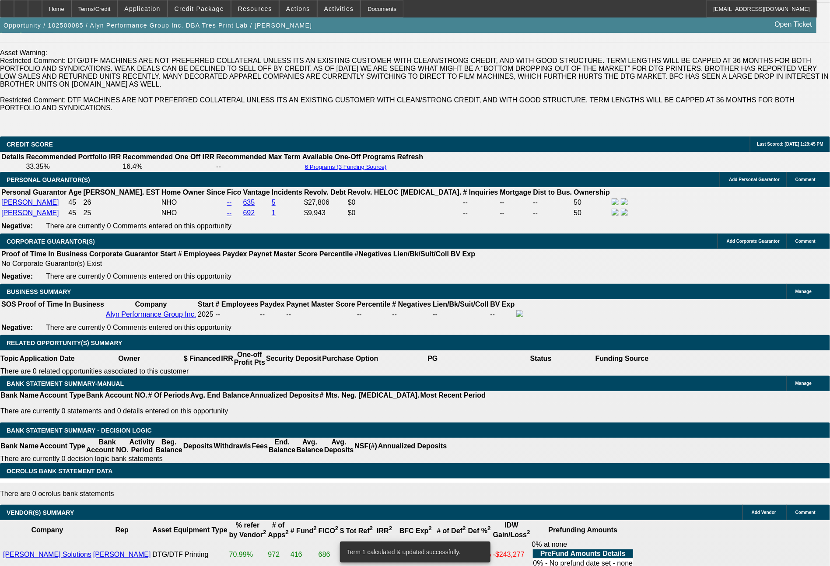
drag, startPoint x: 143, startPoint y: 314, endPoint x: 173, endPoint y: 311, distance: 29.9
type input "12"
type input "UNKNOWN"
type input "1241"
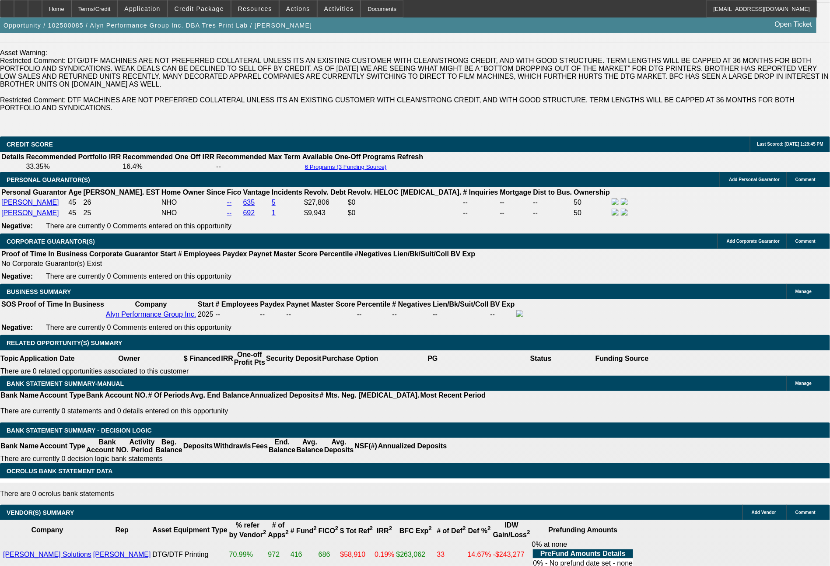
type input "28"
type input "124"
type input "1243"
type input "28.2"
type input "$1,243.00"
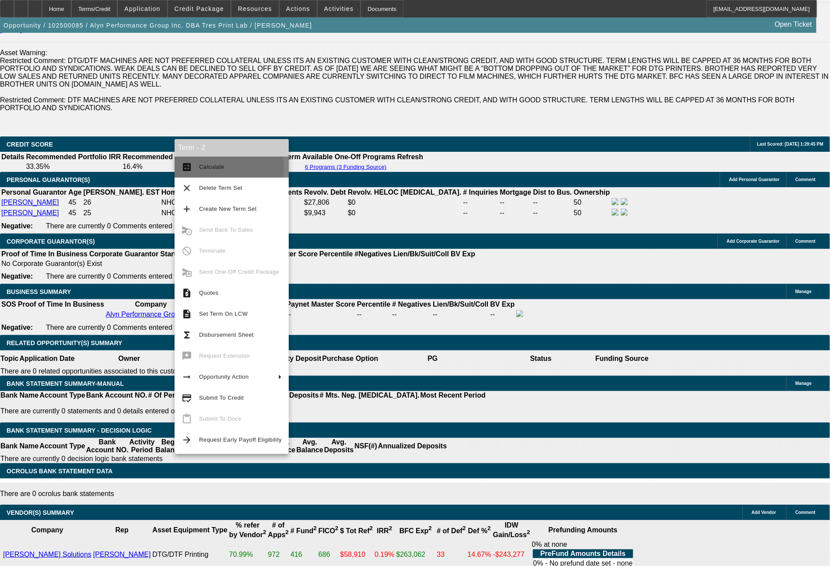
click at [226, 167] on span "Calculate" at bounding box center [240, 167] width 83 height 10
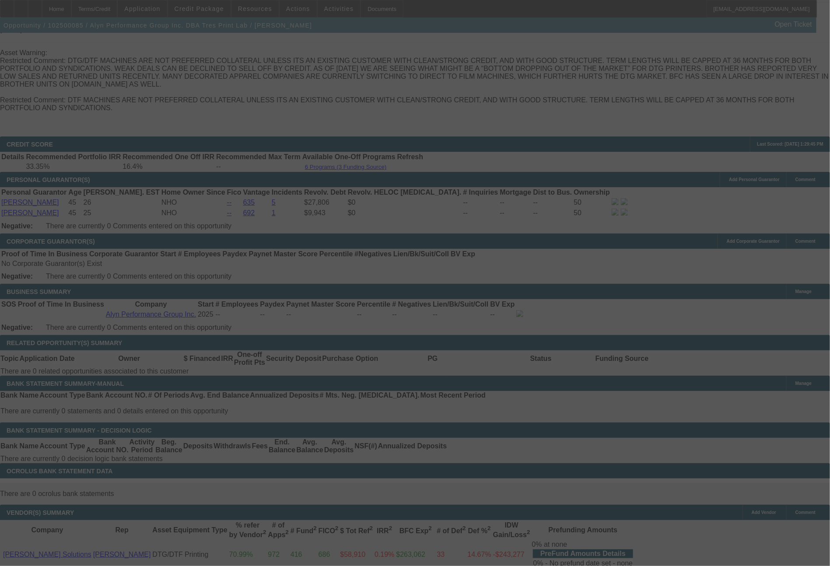
select select "0"
select select "0.1"
select select "4"
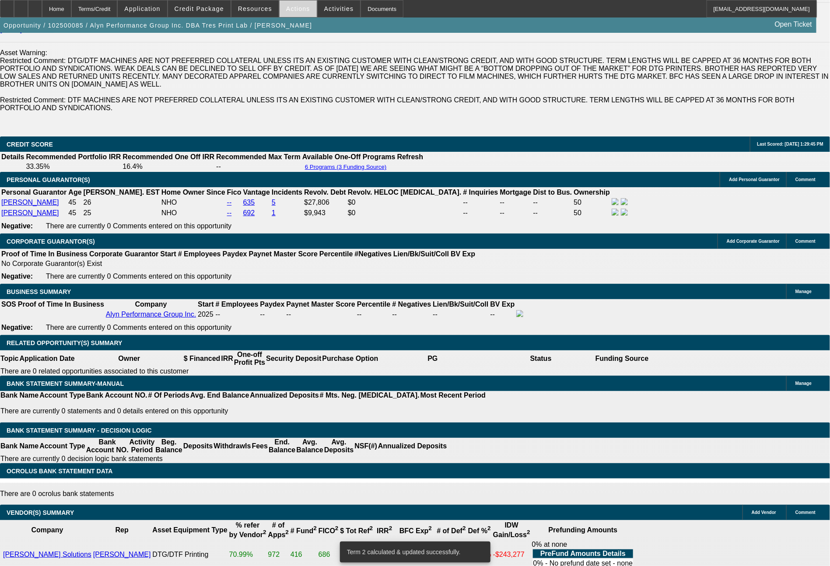
click at [300, 7] on span "Actions" at bounding box center [298, 8] width 24 height 7
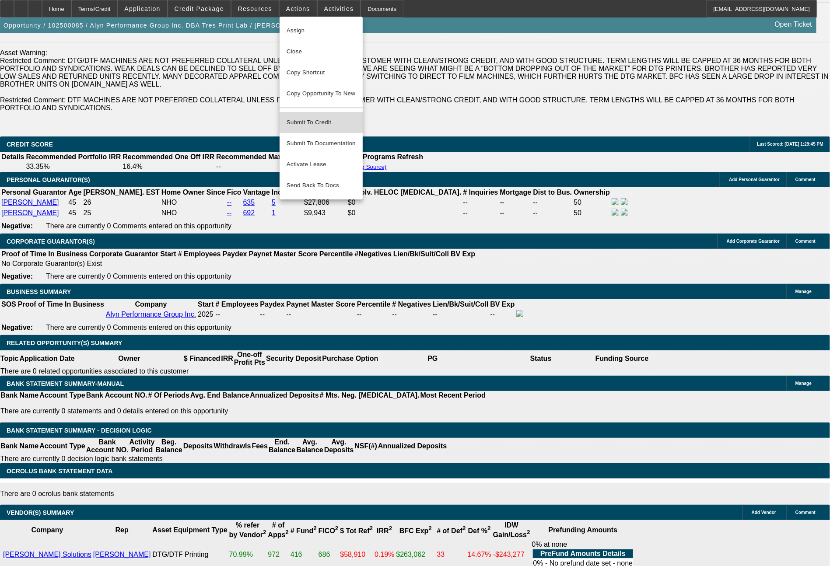
click at [329, 117] on span "Submit To Credit" at bounding box center [320, 122] width 69 height 10
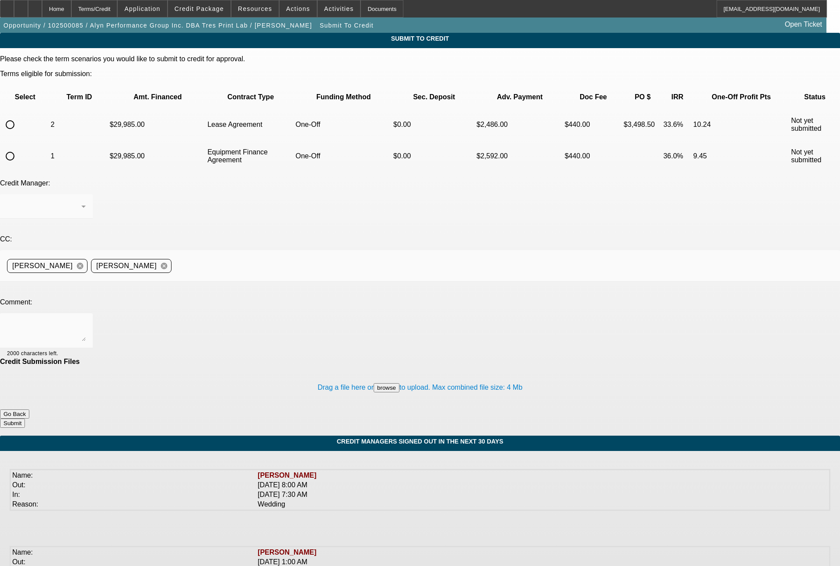
click at [19, 147] on input "radio" at bounding box center [9, 155] width 17 height 17
radio input "true"
click at [86, 320] on textarea at bounding box center [46, 330] width 79 height 21
type textarea "start up business for DTF equipment, so please send to Finpac for one off revie…"
click at [25, 419] on button "Submit" at bounding box center [12, 423] width 25 height 9
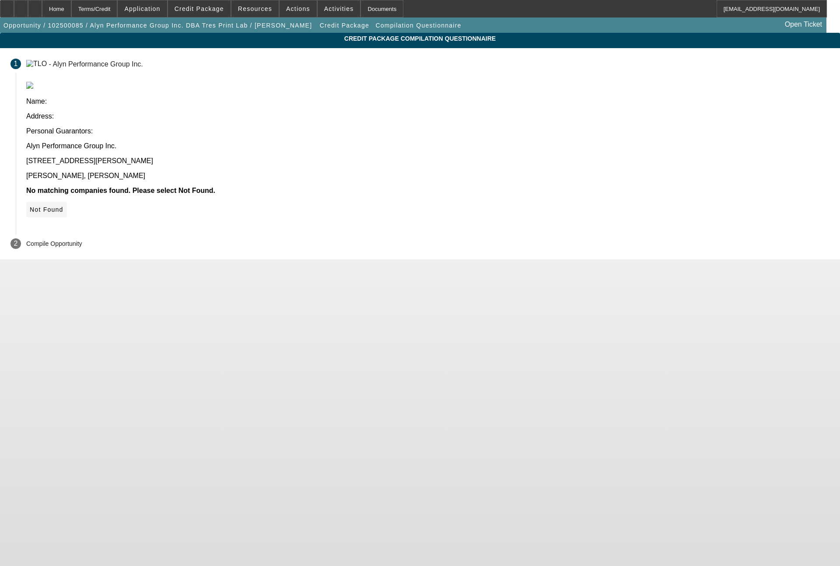
click at [63, 206] on span "Not Found" at bounding box center [47, 209] width 34 height 7
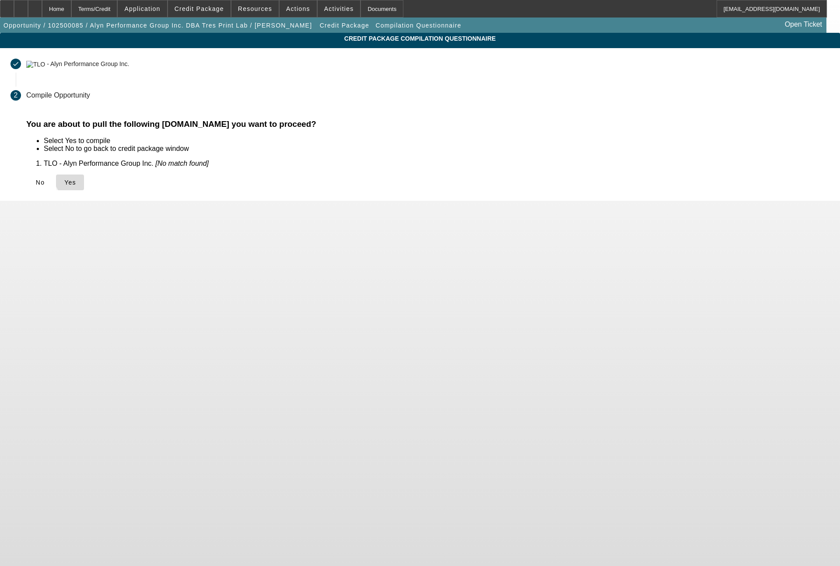
click at [76, 179] on span "Yes" at bounding box center [70, 182] width 12 height 7
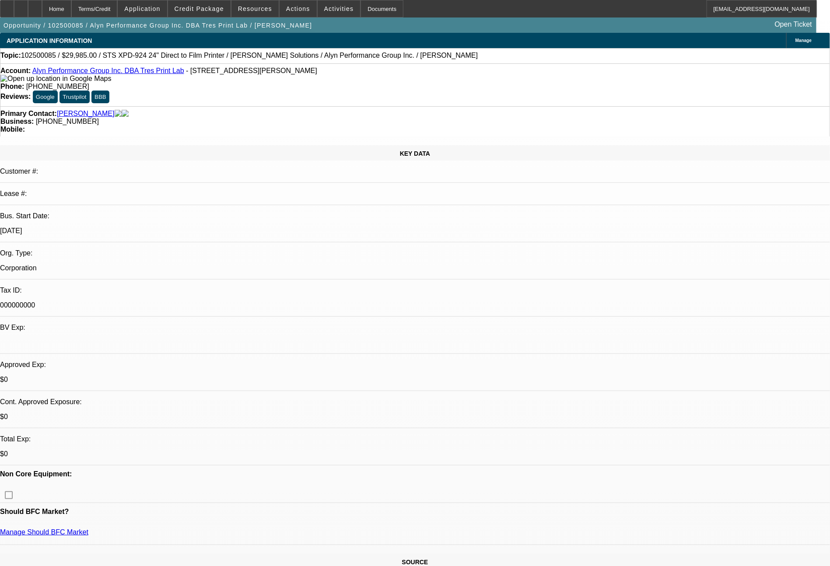
select select "0"
select select "0.1"
select select "4"
select select "0"
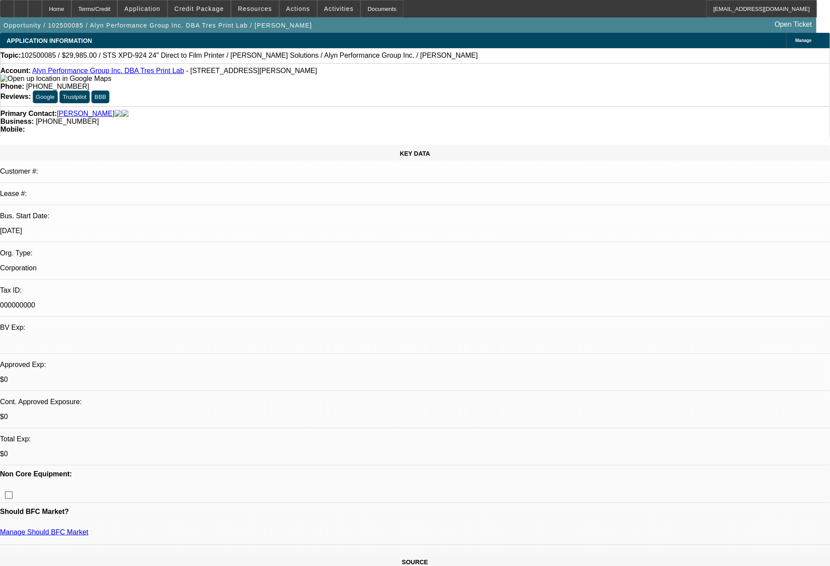
select select "0"
select select "6"
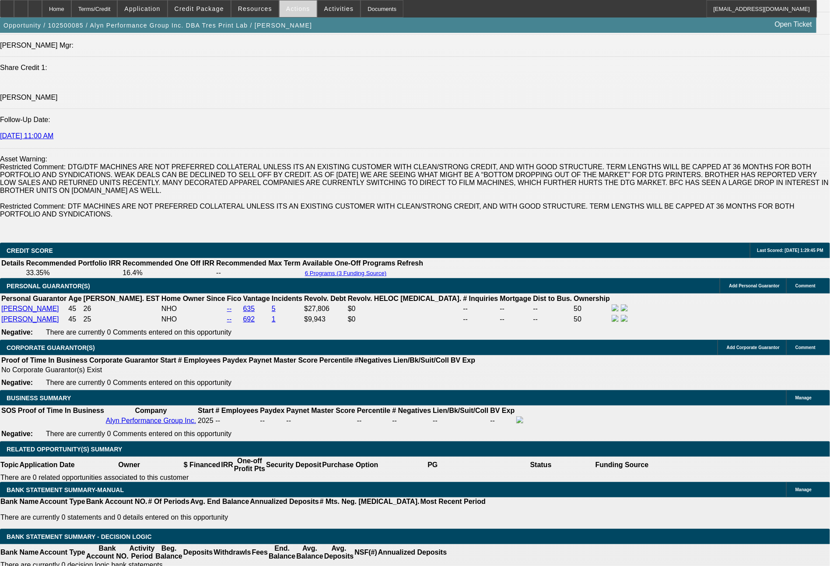
scroll to position [1210, 0]
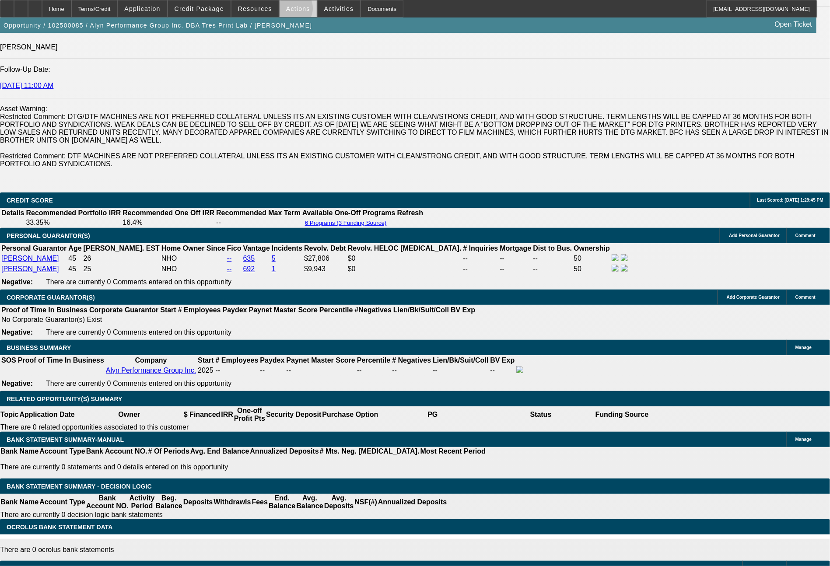
click at [289, 10] on span "Actions" at bounding box center [298, 8] width 24 height 7
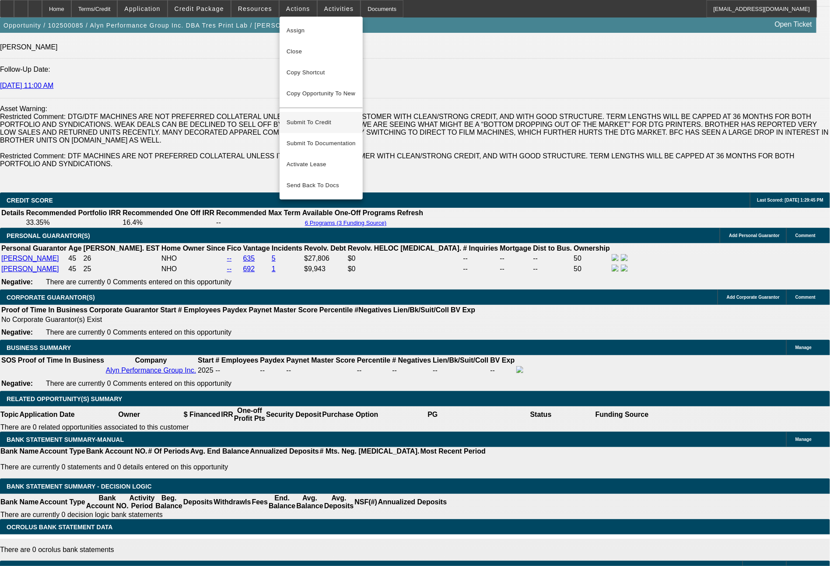
click at [321, 118] on span "Submit To Credit" at bounding box center [320, 122] width 69 height 10
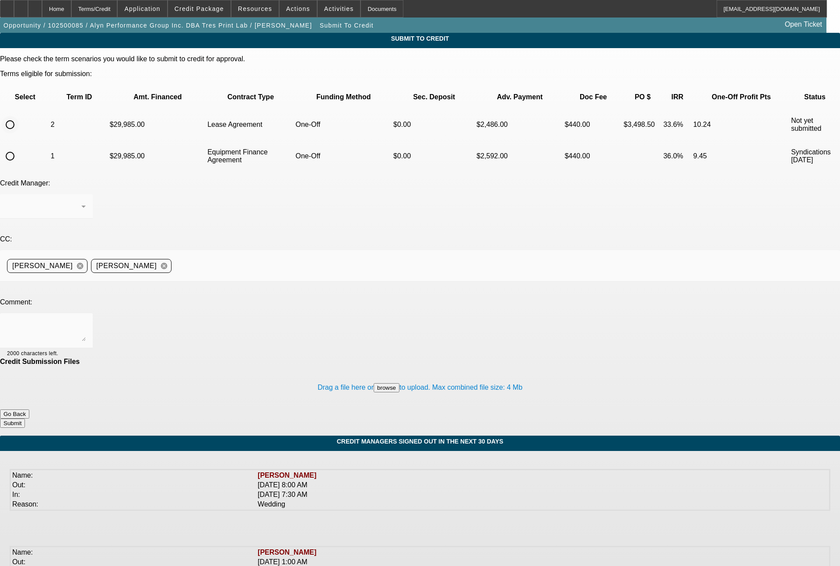
click at [19, 116] on input "radio" at bounding box center [9, 124] width 17 height 17
radio input "true"
click at [86, 320] on textarea at bounding box center [46, 330] width 79 height 21
type textarea "36 month lease term set for Finpac"
click at [25, 419] on button "Submit" at bounding box center [12, 423] width 25 height 9
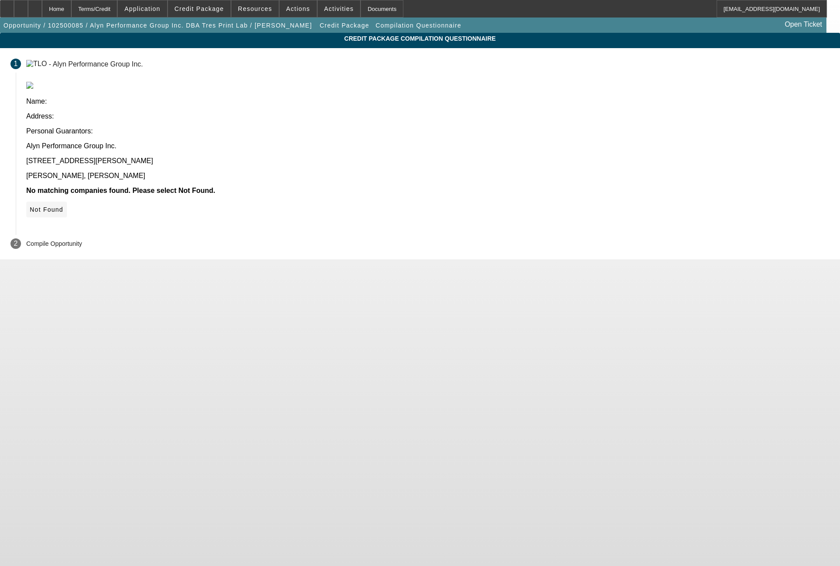
click at [63, 206] on span "Not Found" at bounding box center [47, 209] width 34 height 7
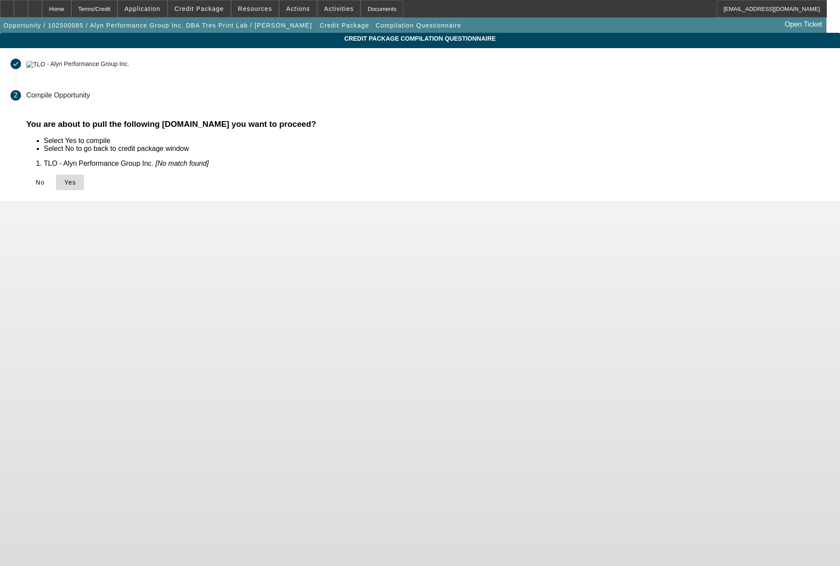
click at [64, 184] on icon at bounding box center [64, 182] width 0 height 7
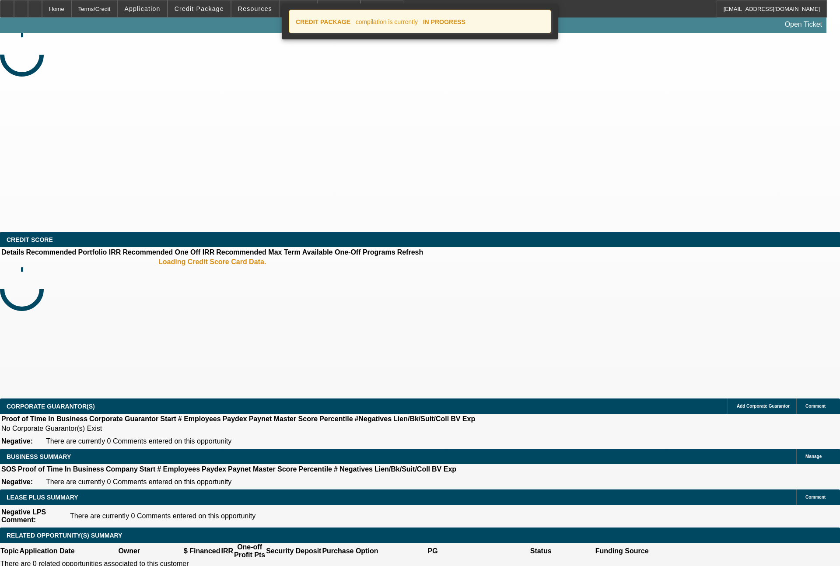
select select "0"
select select "0.1"
select select "4"
select select "0"
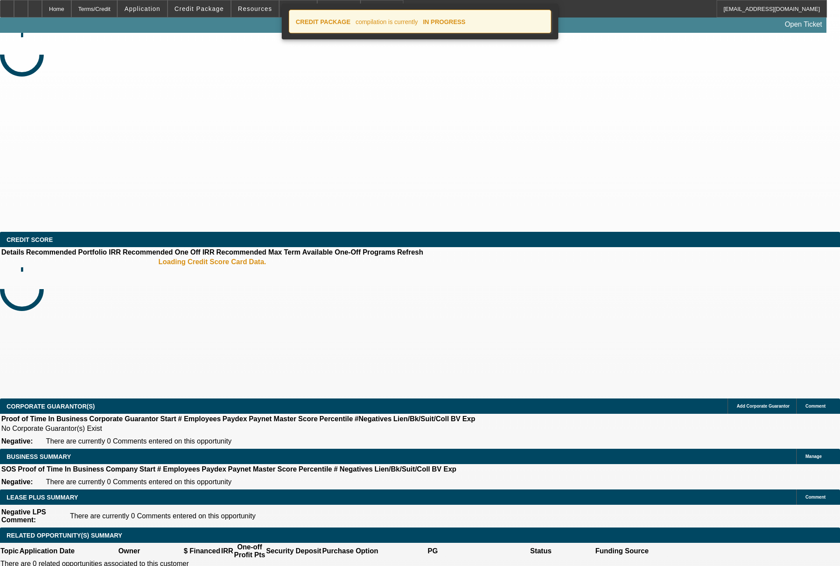
select select "0"
select select "6"
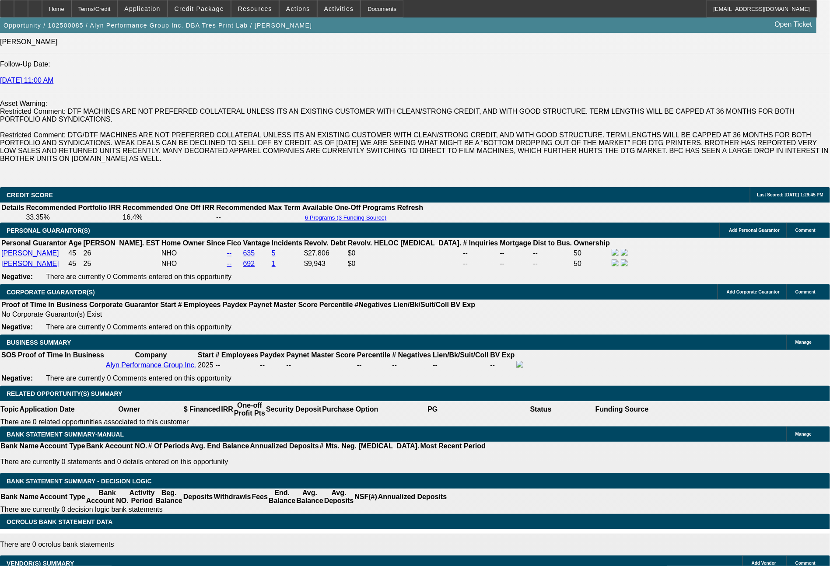
scroll to position [1277, 0]
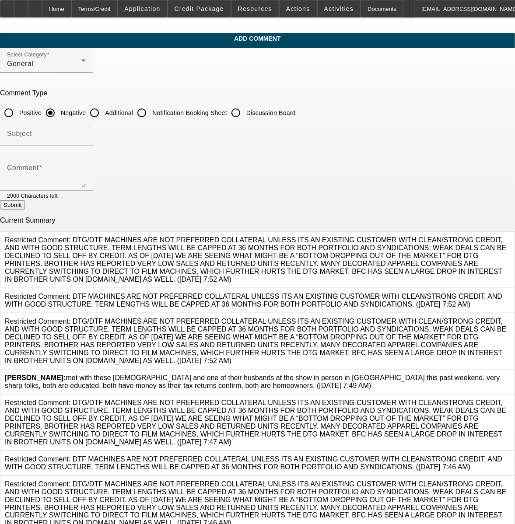
click at [103, 110] on input "Additional" at bounding box center [94, 112] width 17 height 17
radio input "true"
click at [86, 168] on textarea "Comment" at bounding box center [46, 176] width 79 height 21
type textarea "[PERSON_NAME] husband ([PERSON_NAME]) owns an auto parts import/export business."
click at [25, 205] on button "Submit" at bounding box center [12, 204] width 25 height 9
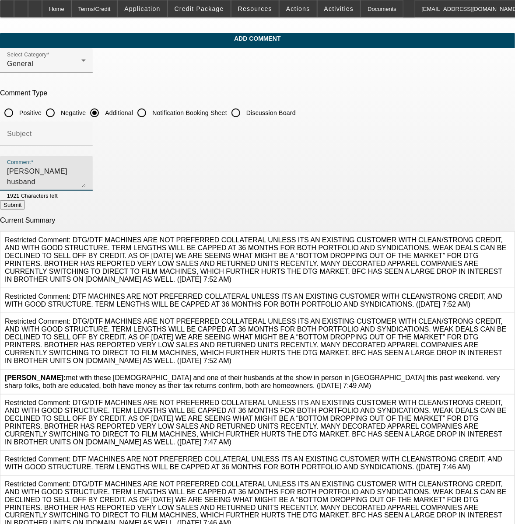
radio input "true"
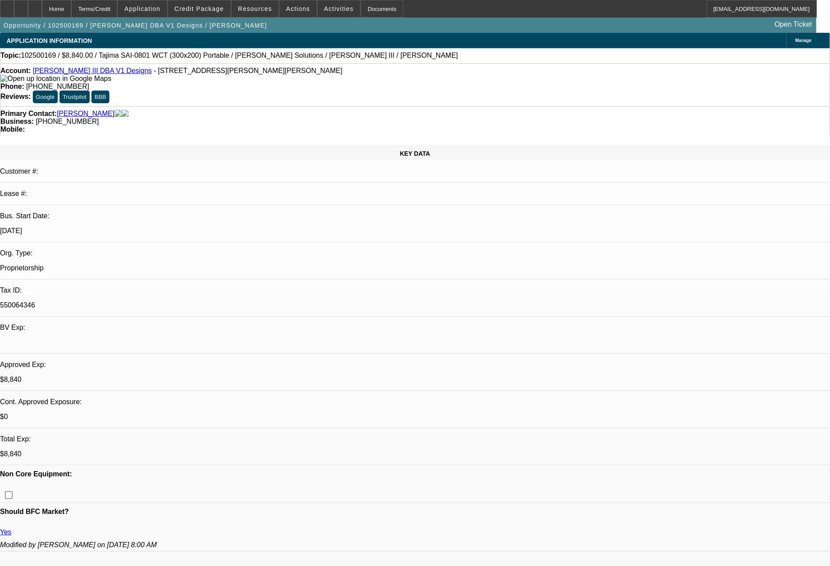
select select "0"
select select "2"
select select "0"
select select "6"
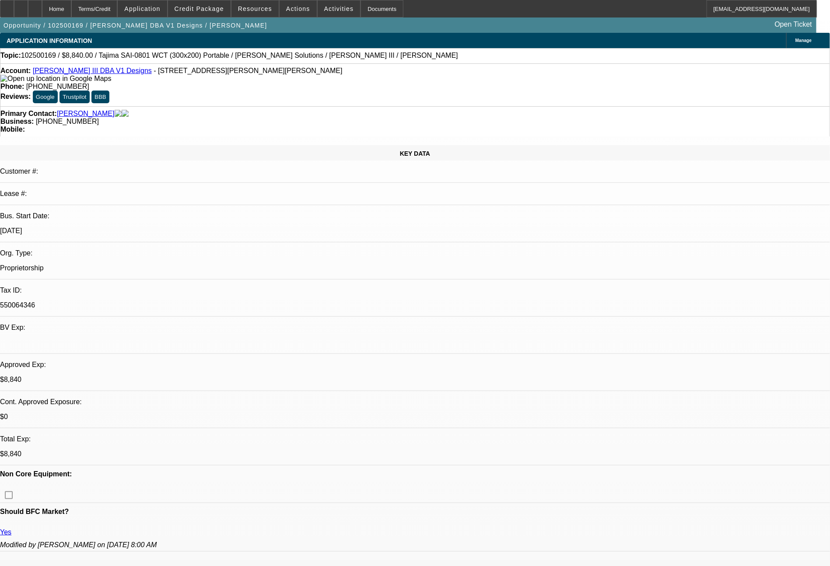
select select "0"
select select "2"
select select "0"
select select "6"
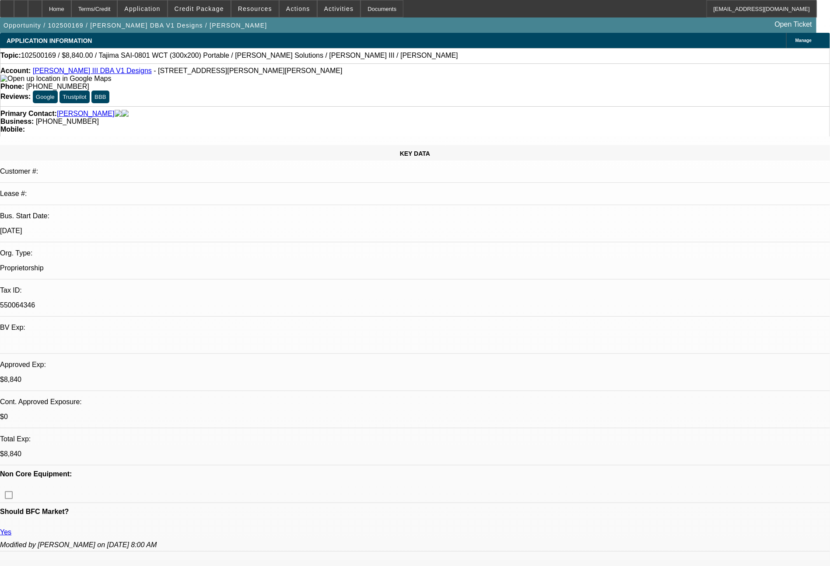
select select "0"
select select "2"
select select "0"
select select "6"
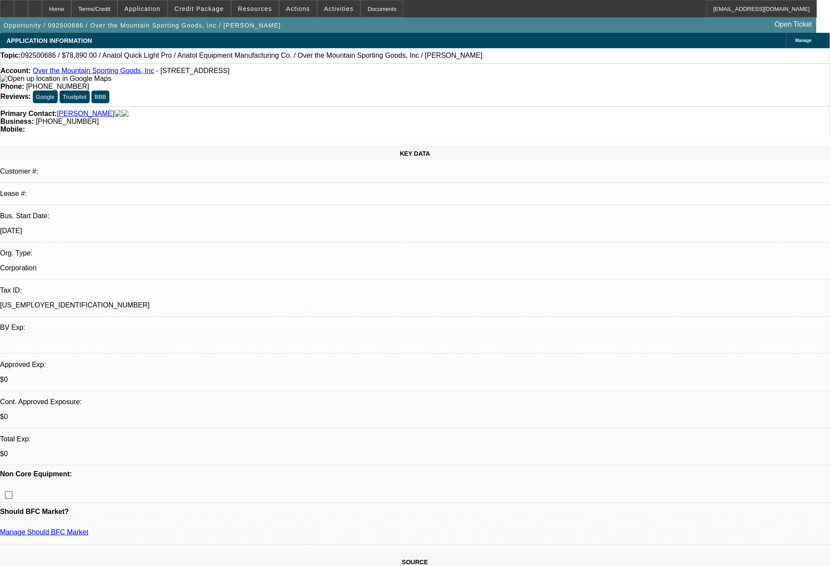
select select "0"
select select "2"
select select "0"
select select "6"
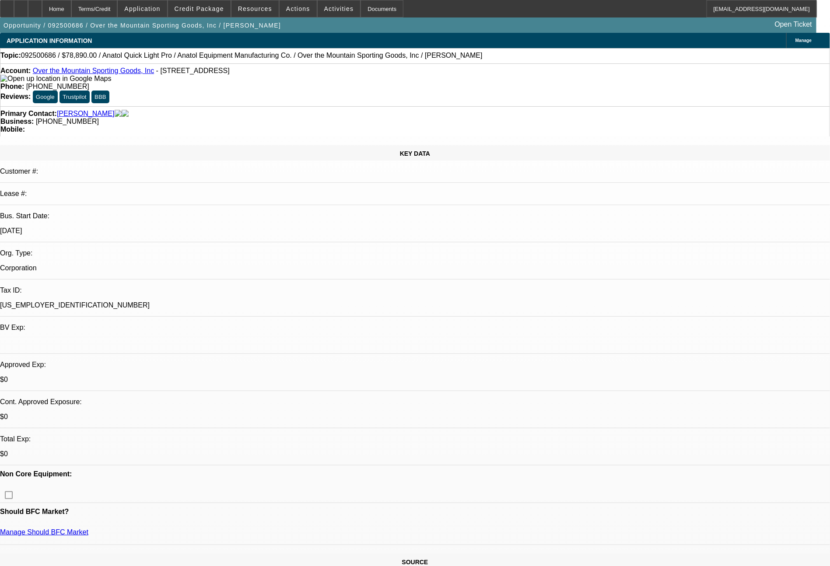
select select "0"
select select "6"
select select "0"
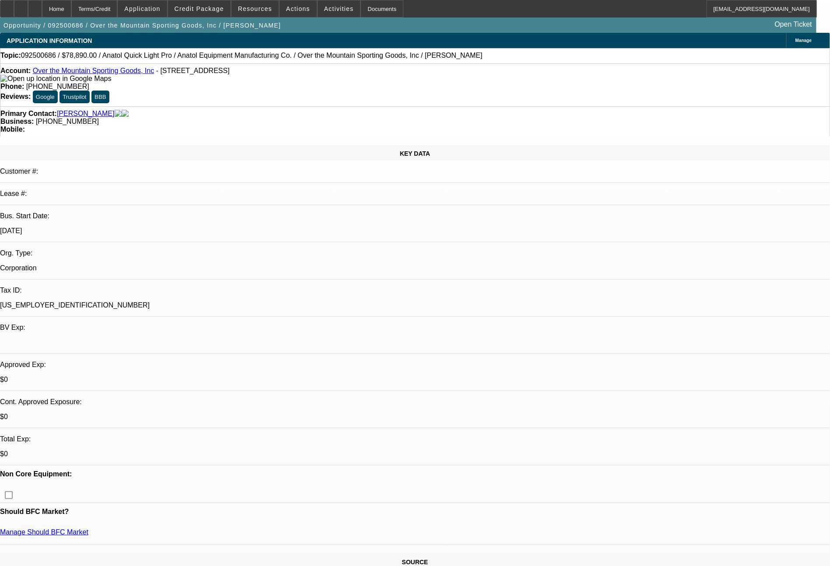
select select "2"
select select "0"
select select "6"
select select "0"
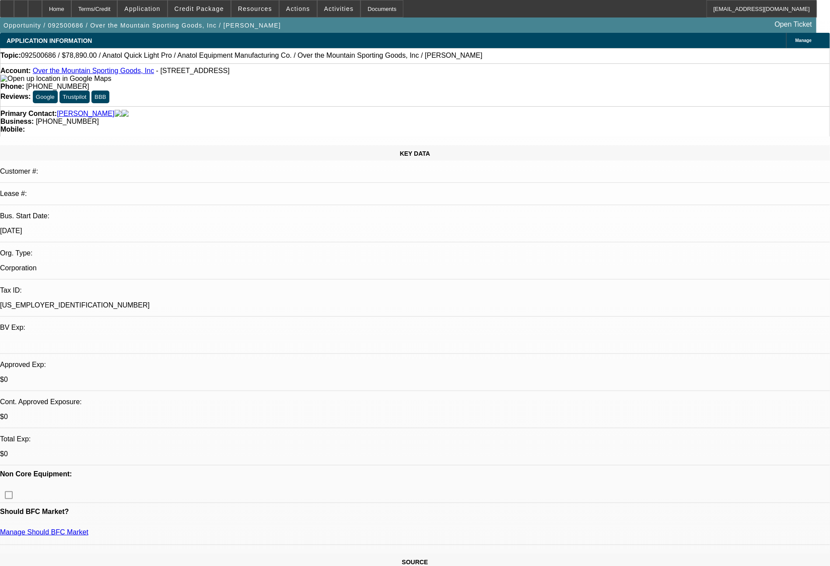
select select "2"
select select "0"
select select "6"
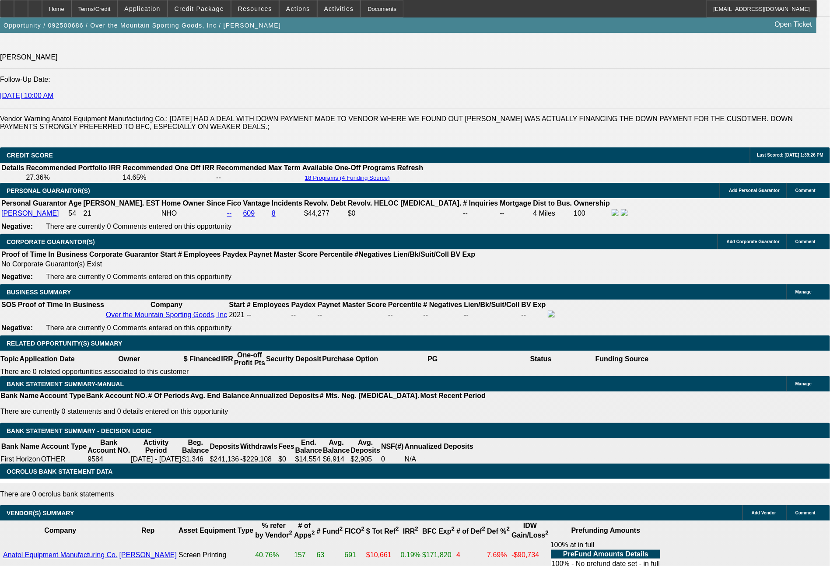
scroll to position [1235, 0]
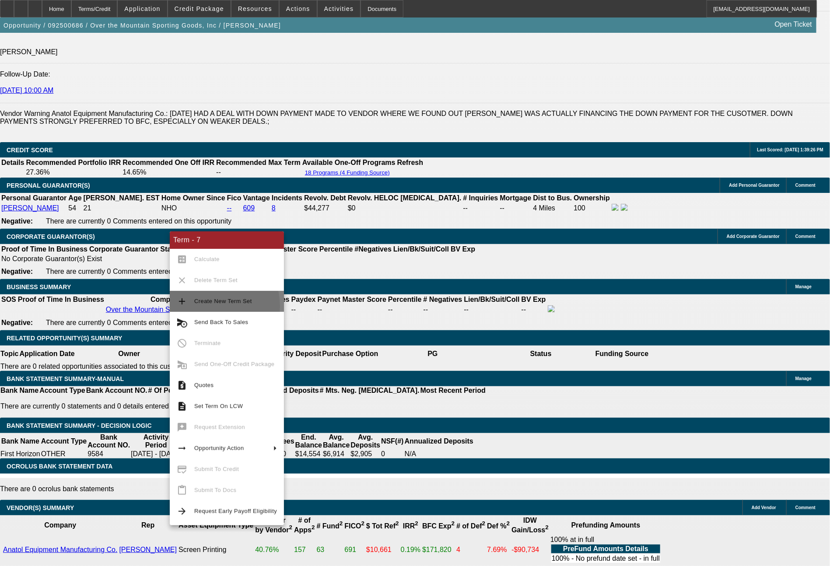
click at [208, 306] on span "Create New Term Set" at bounding box center [235, 301] width 83 height 10
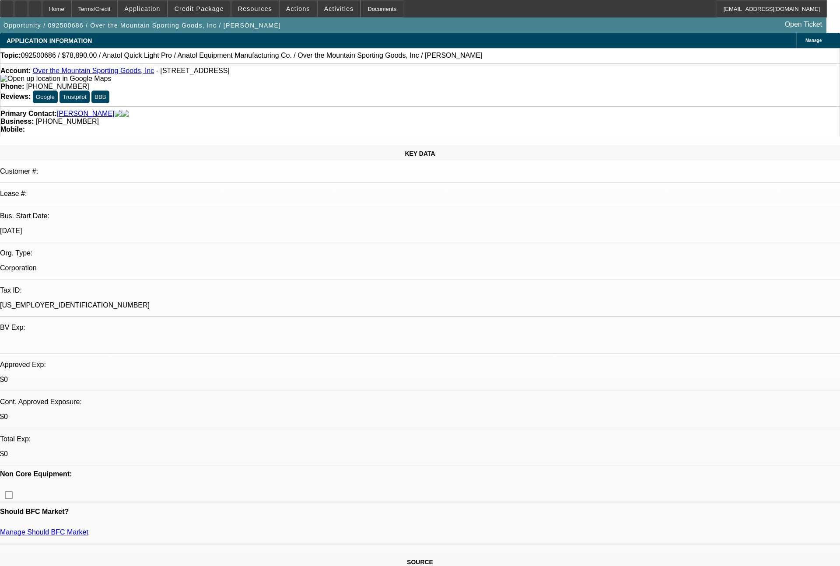
select select "0"
select select "2"
select select "0"
select select "6"
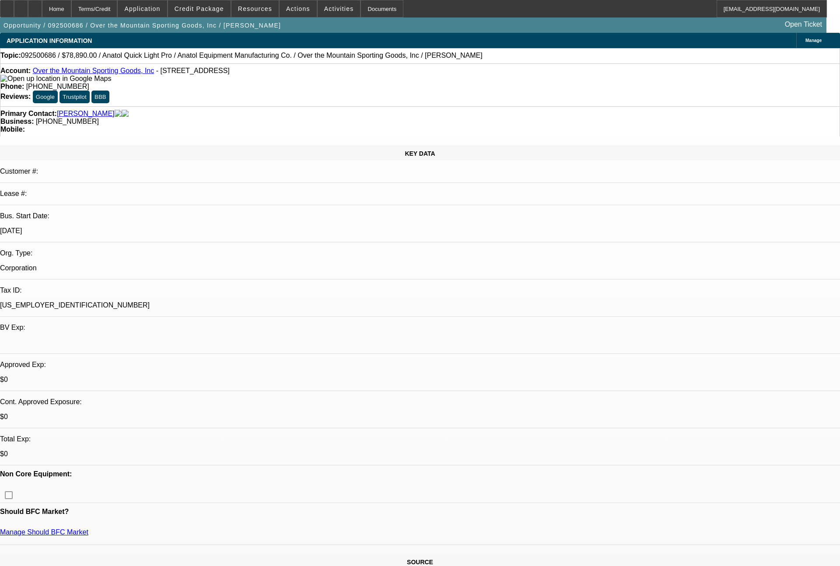
select select "0"
select select "2"
select select "0"
select select "6"
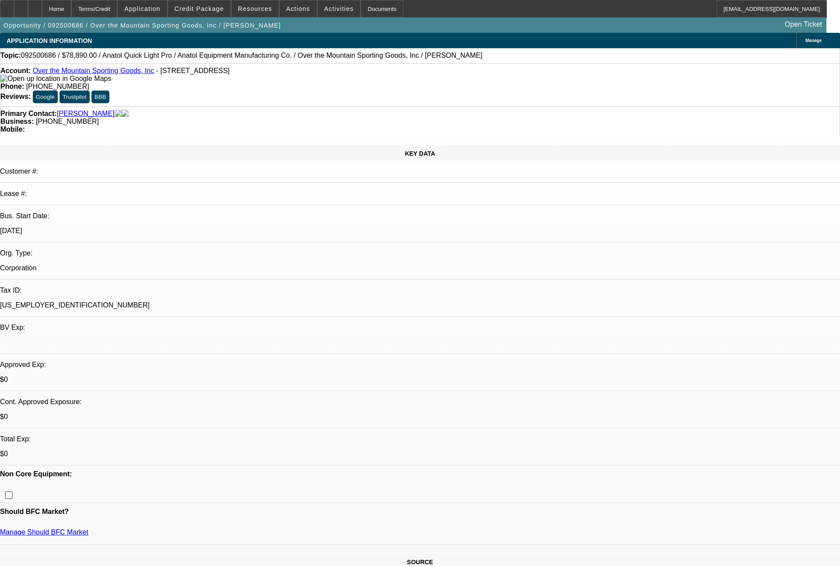
select select "0"
select select "6"
select select "0"
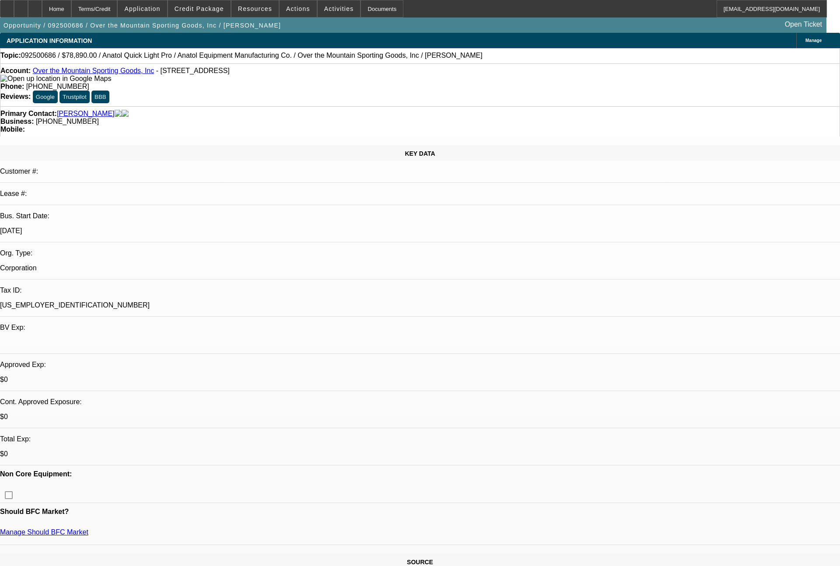
select select "2"
select select "0"
select select "6"
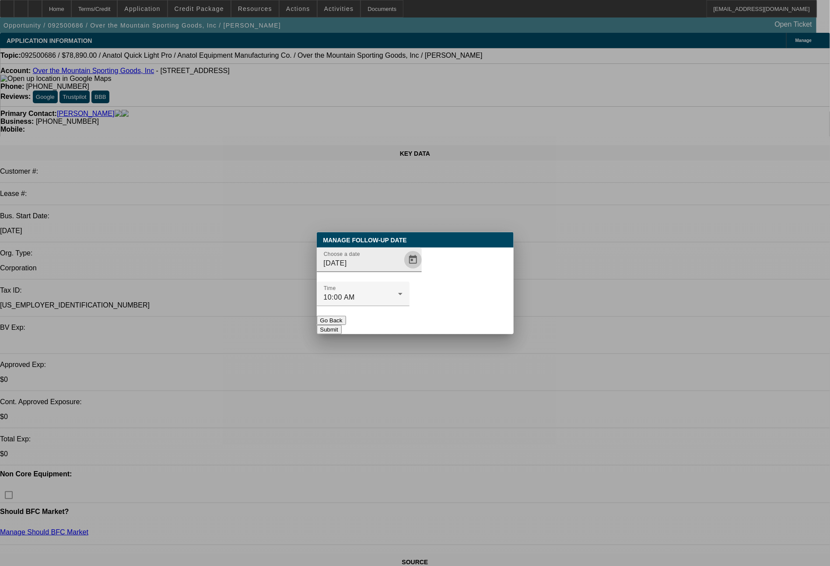
click at [402, 270] on span "Open calendar" at bounding box center [412, 259] width 21 height 21
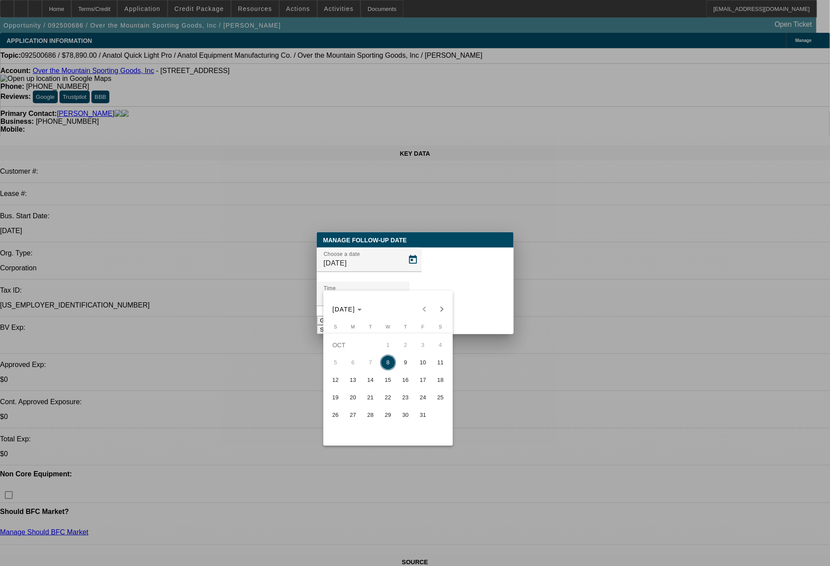
click at [419, 365] on span "10" at bounding box center [423, 363] width 16 height 16
type input "10/10/2025"
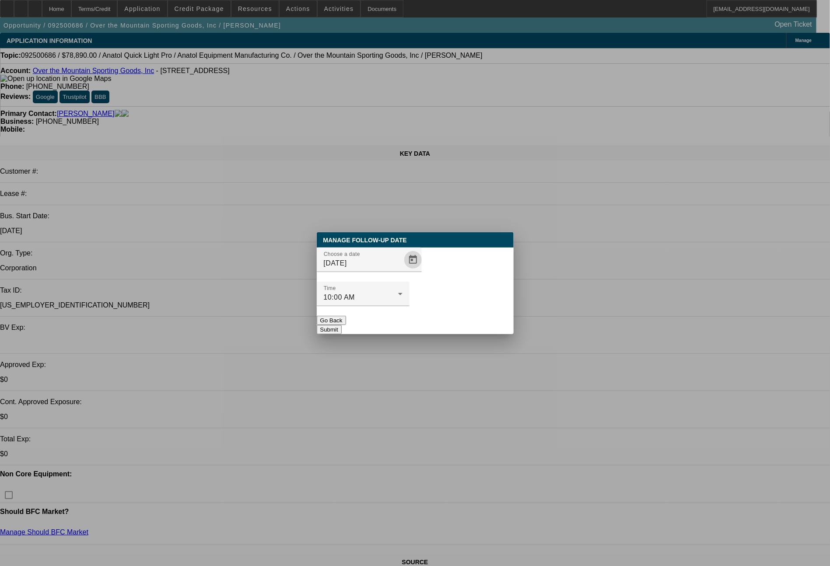
click at [342, 325] on button "Submit" at bounding box center [329, 329] width 25 height 9
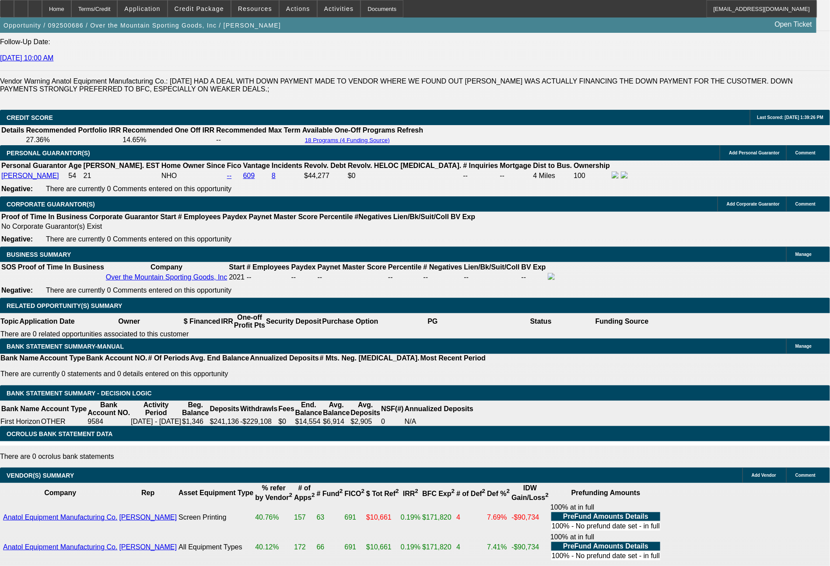
scroll to position [1319, 0]
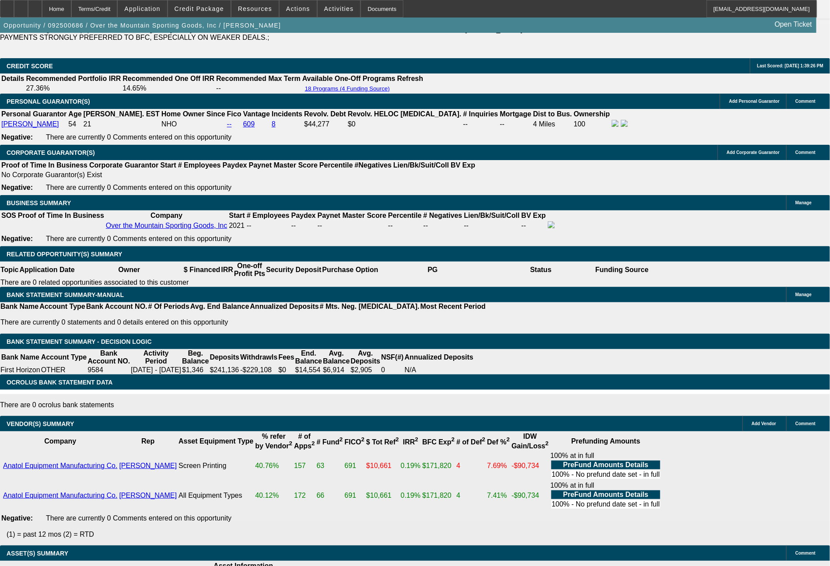
drag, startPoint x: 129, startPoint y: 265, endPoint x: 184, endPoint y: 267, distance: 55.1
type input "1"
type input "$2.00"
type input "UNKNOWN"
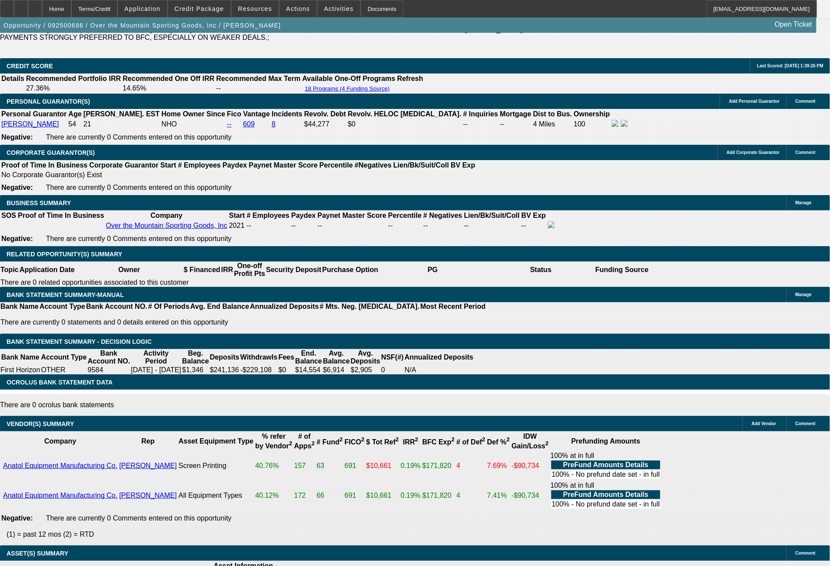
type input "1733"
type input "17.6"
type input "$3,466.00"
type input "$1,733.00"
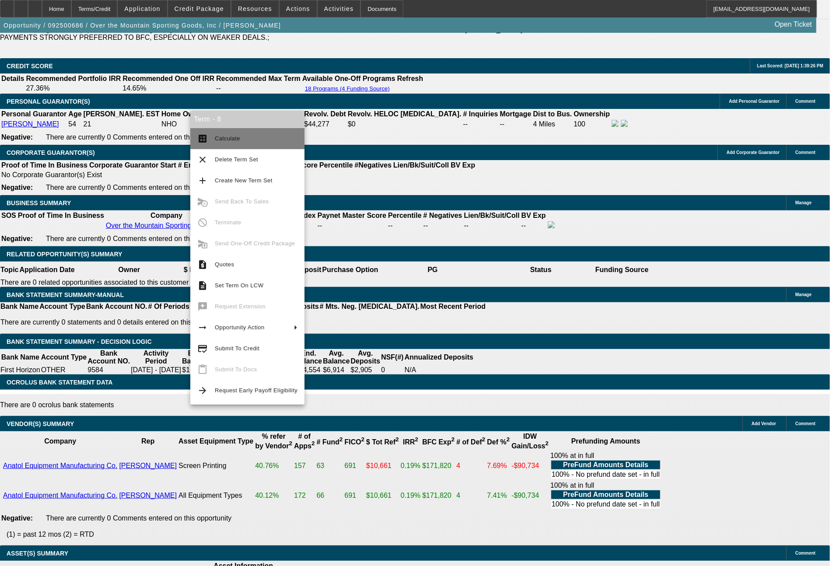
click at [223, 142] on span "Calculate" at bounding box center [227, 138] width 25 height 7
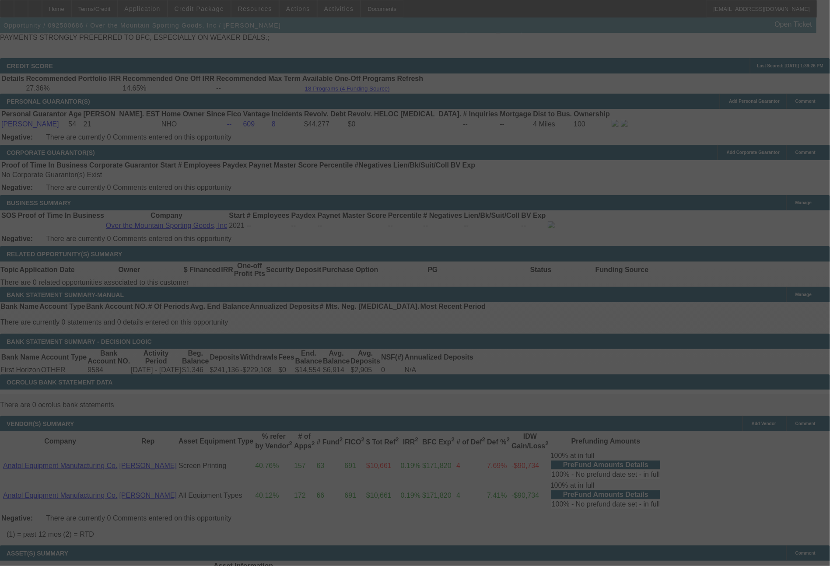
select select "0"
select select "2"
select select "0"
select select "6"
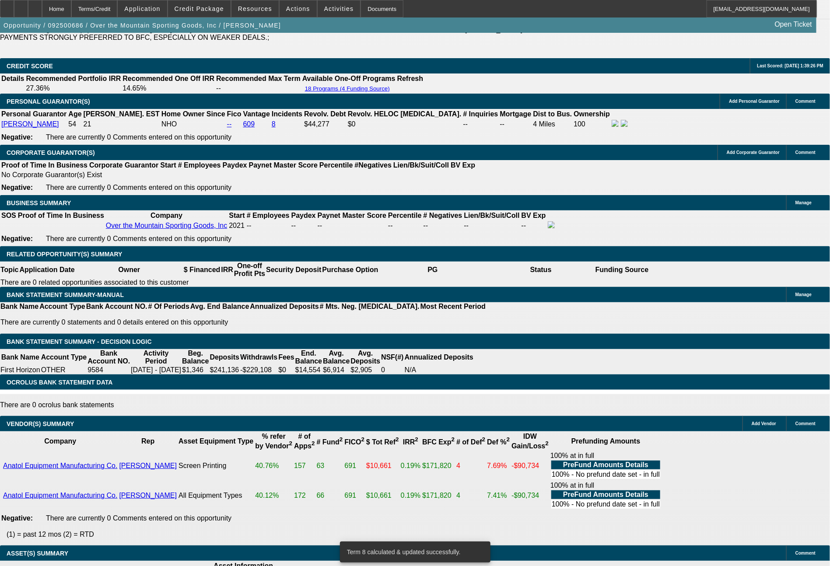
scroll to position [105, 0]
drag, startPoint x: 790, startPoint y: 384, endPoint x: 638, endPoint y: 371, distance: 153.2
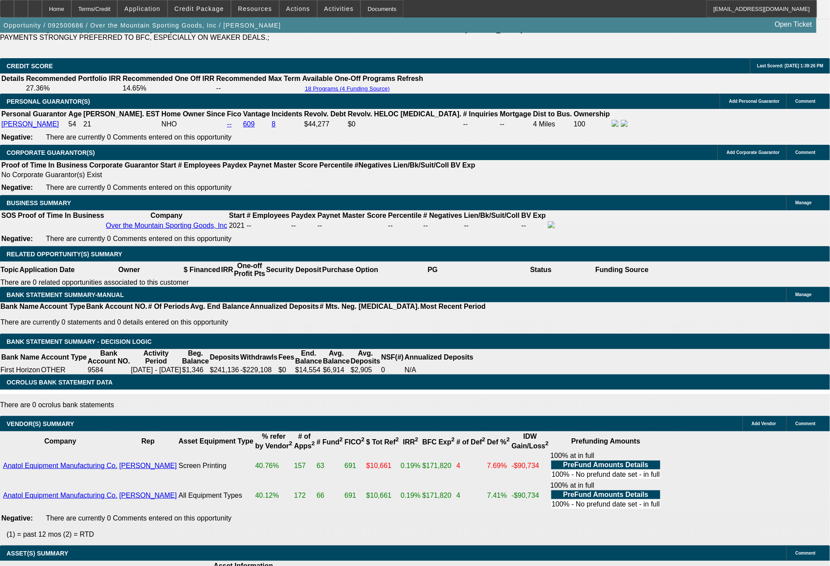
copy tr "Bill - you had declined for the portfolio last week for 100% financing. Neither…"
click at [301, 9] on span "Actions" at bounding box center [298, 8] width 24 height 7
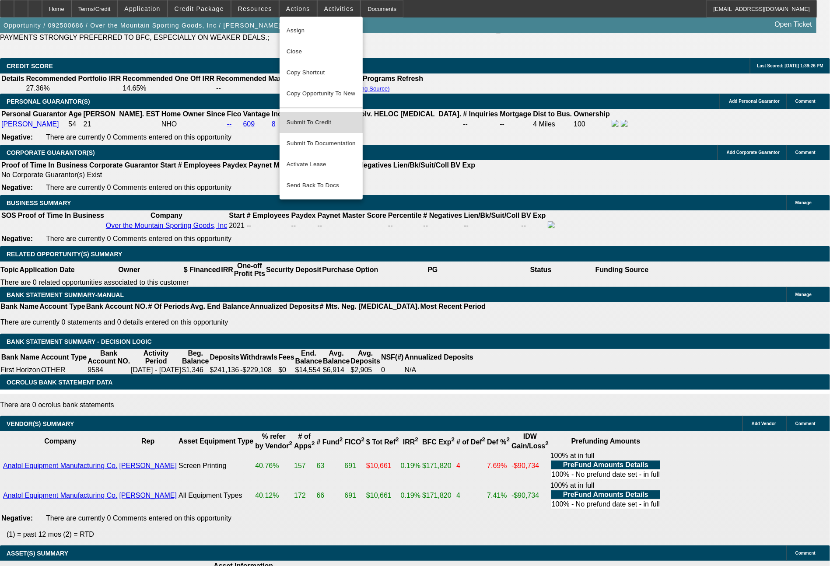
click at [331, 118] on span "Submit To Credit" at bounding box center [320, 122] width 69 height 10
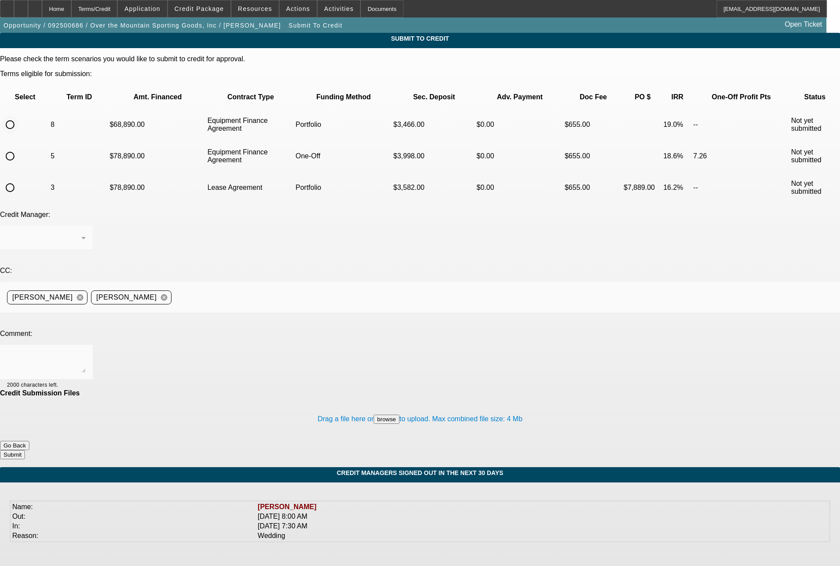
click at [19, 116] on input "radio" at bounding box center [9, 124] width 17 height 17
radio input "true"
click at [81, 233] on div "[PERSON_NAME]" at bounding box center [44, 238] width 74 height 10
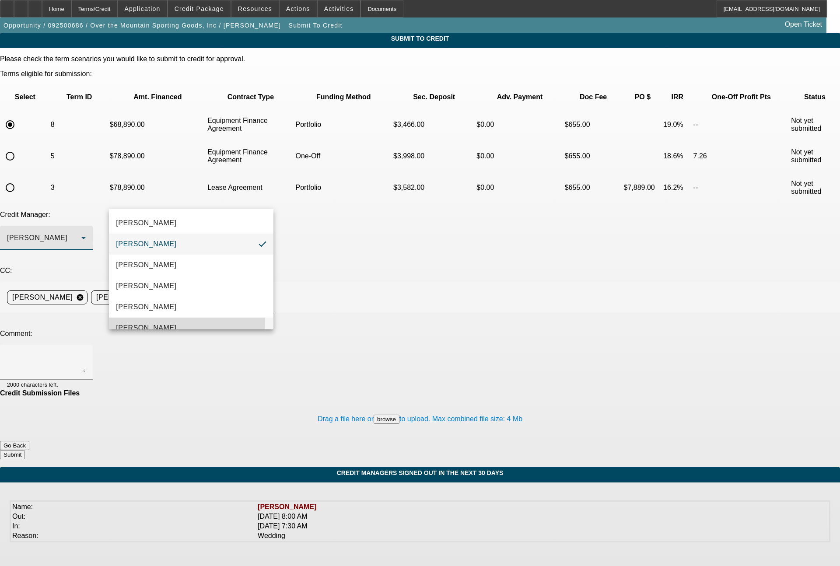
drag, startPoint x: 161, startPoint y: 321, endPoint x: 166, endPoint y: 300, distance: 21.4
click at [160, 321] on mat-option "Oliva, Samuel" at bounding box center [191, 328] width 164 height 21
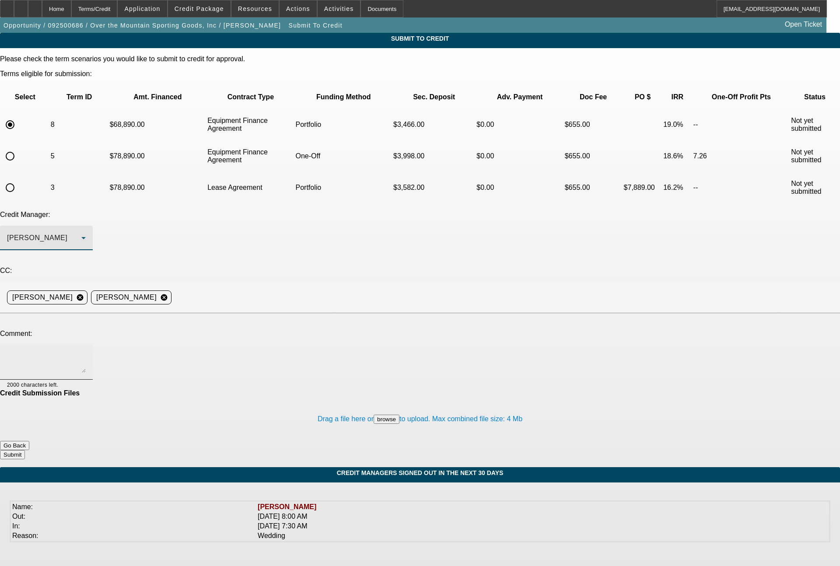
click at [86, 352] on textarea at bounding box center [46, 362] width 79 height 21
paste textarea "Bill - you had declined for the portfolio last week for 100% financing. Neither…"
click at [86, 352] on textarea "Bill - you had declined for the portfolio last week for 100% financing. Neither…" at bounding box center [46, 362] width 79 height 21
click at [86, 352] on textarea "Sam - good morning. Sending this to you for review, as Bill had declined for th…" at bounding box center [46, 362] width 79 height 21
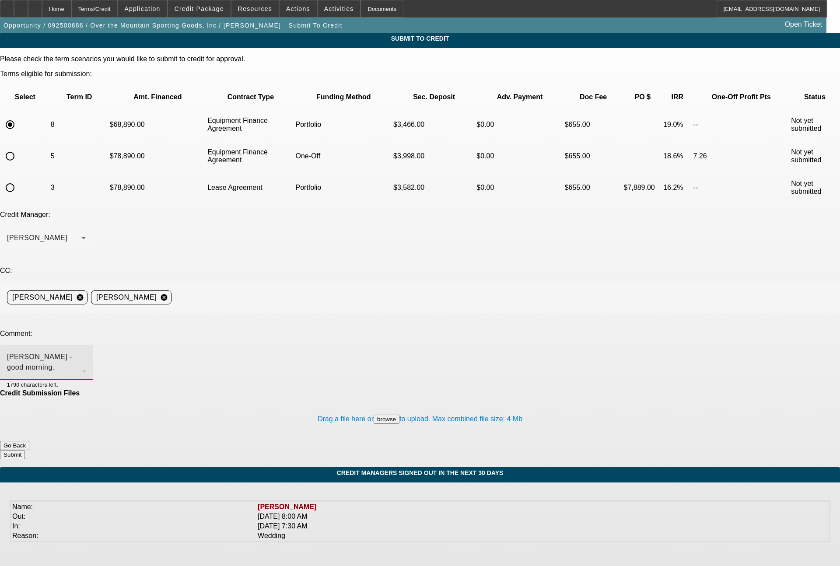
click at [86, 352] on textarea "Sam - good morning. Sending this to you for review, as Bill had declined for th…" at bounding box center [46, 362] width 79 height 21
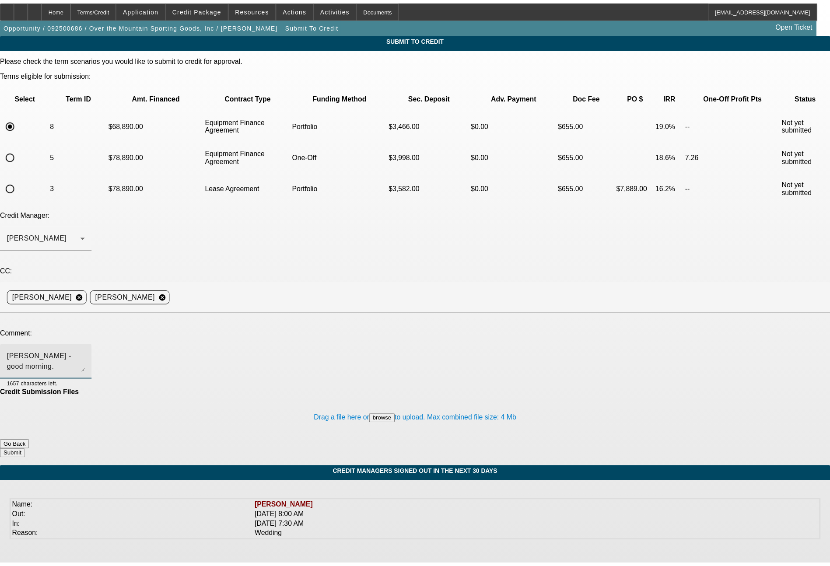
scroll to position [9, 0]
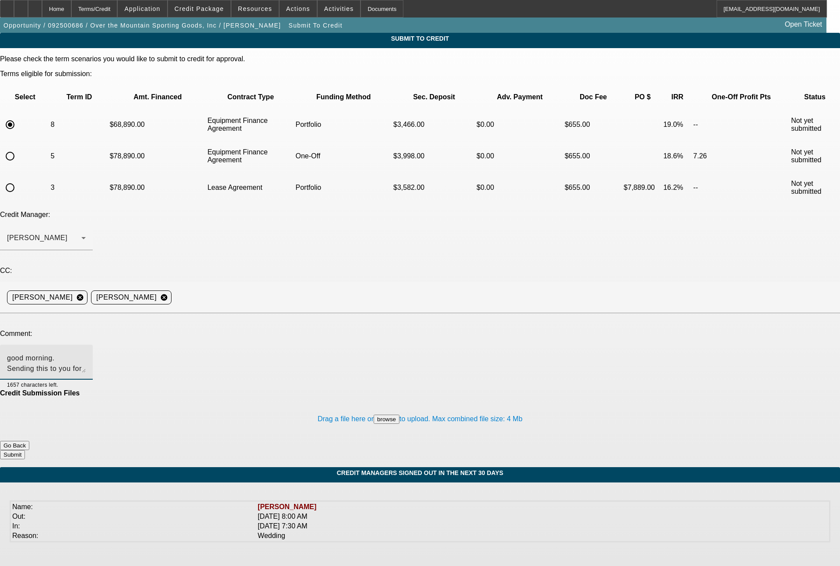
type textarea "Sam - good morning. Sending this to you for review, as Bill had declined for th…"
click at [25, 450] on button "Submit" at bounding box center [12, 454] width 25 height 9
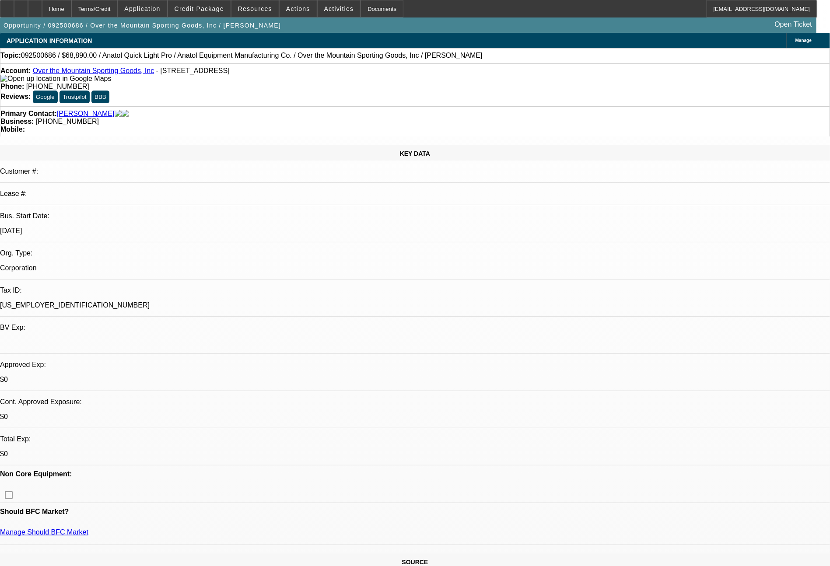
select select "0"
select select "2"
select select "0"
select select "6"
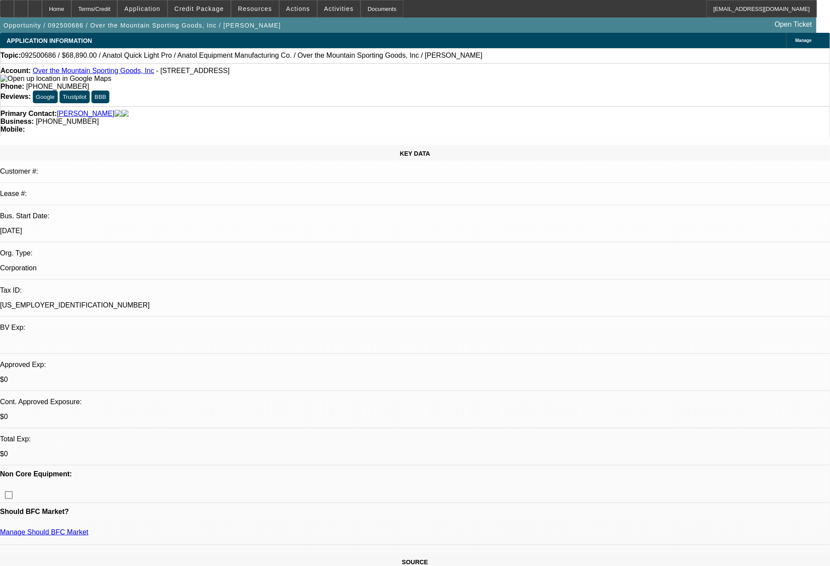
select select "0"
select select "2"
select select "0"
select select "6"
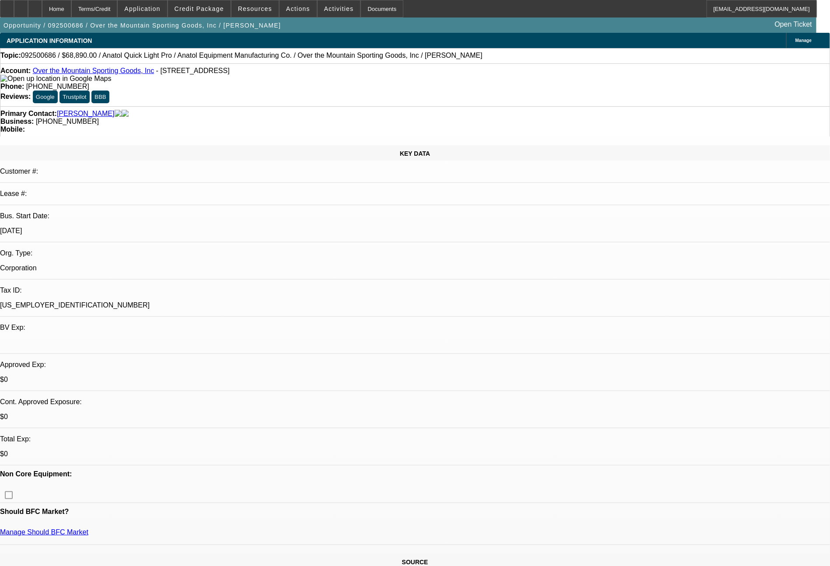
select select "0"
select select "6"
select select "0"
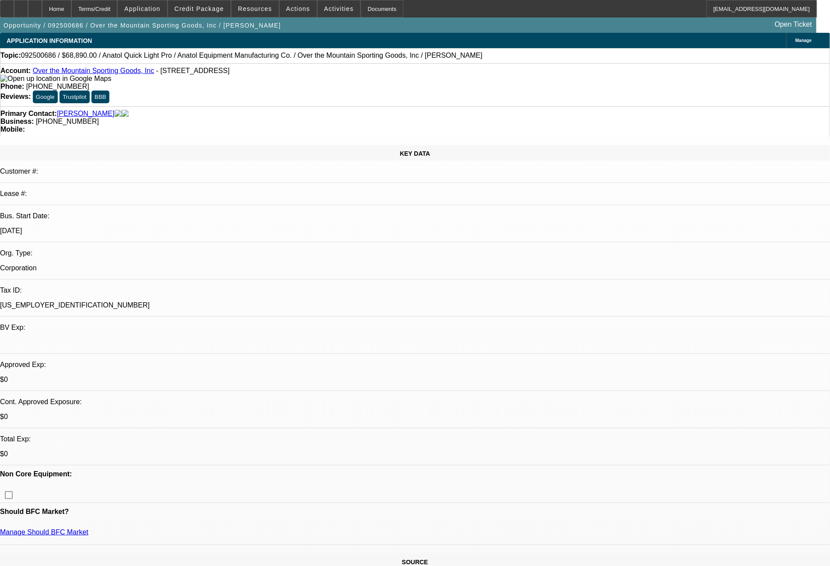
select select "2"
select select "0"
select select "6"
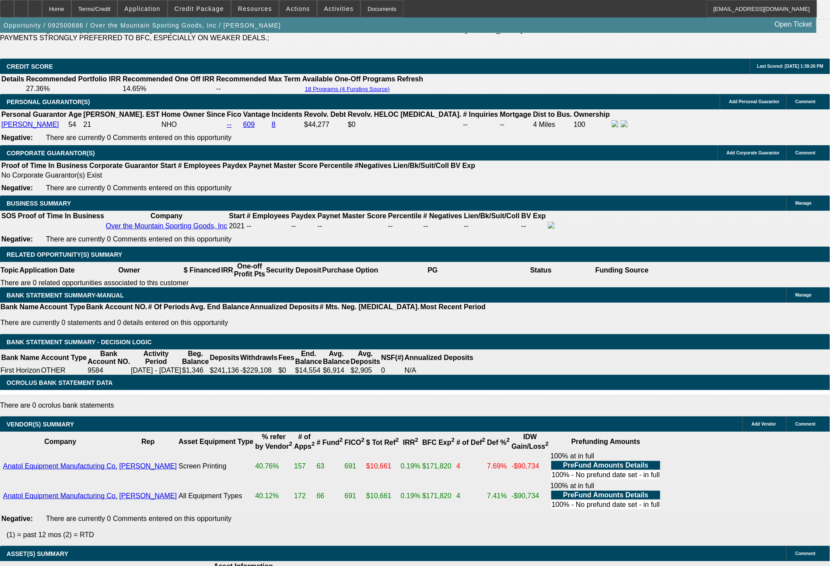
scroll to position [1311, 0]
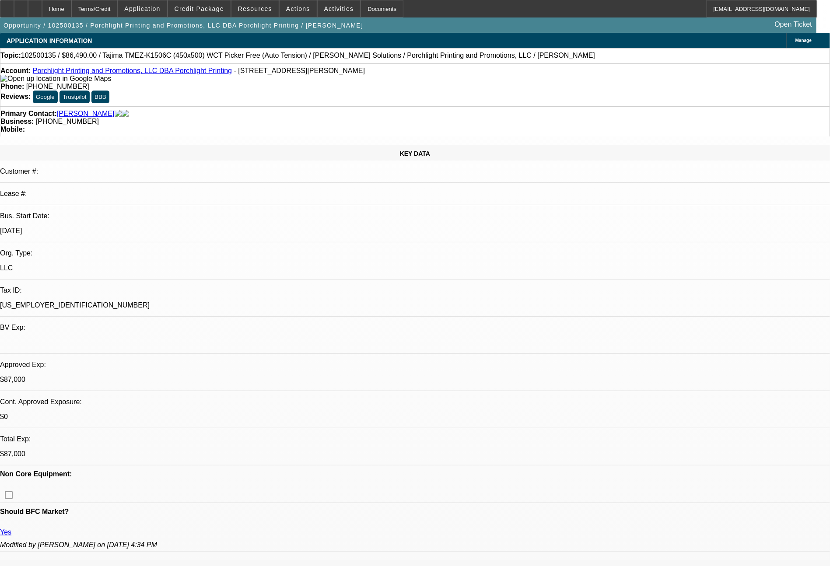
select select "0"
select select "2"
select select "0.1"
select select "4"
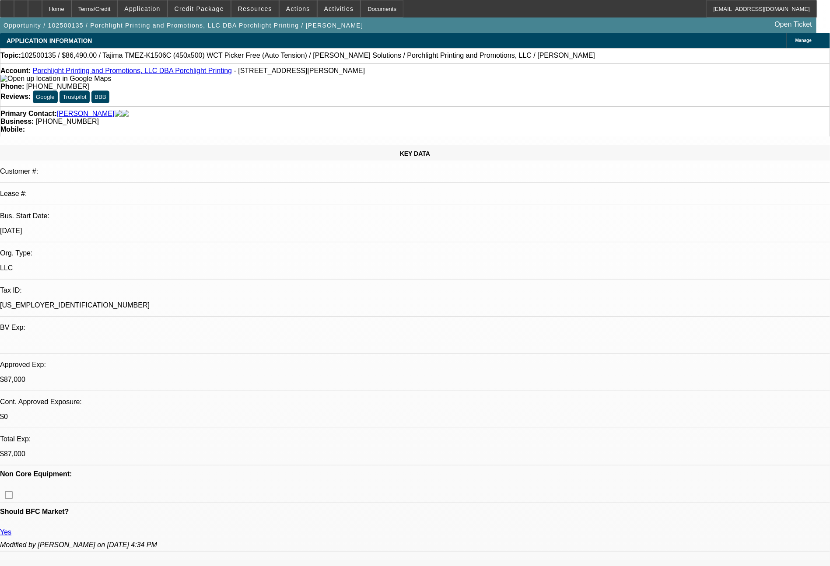
select select "0"
select select "2"
select select "0"
select select "6"
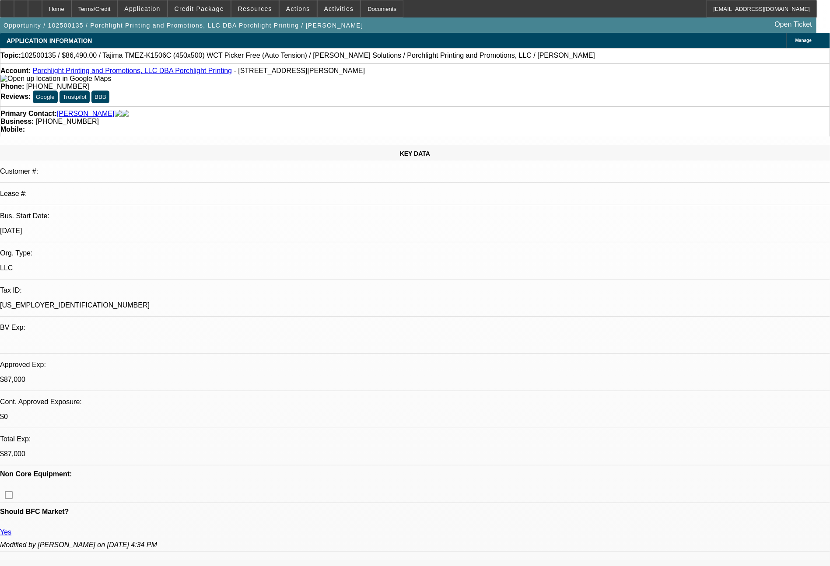
select select "0"
select select "2"
select select "0.1"
select select "4"
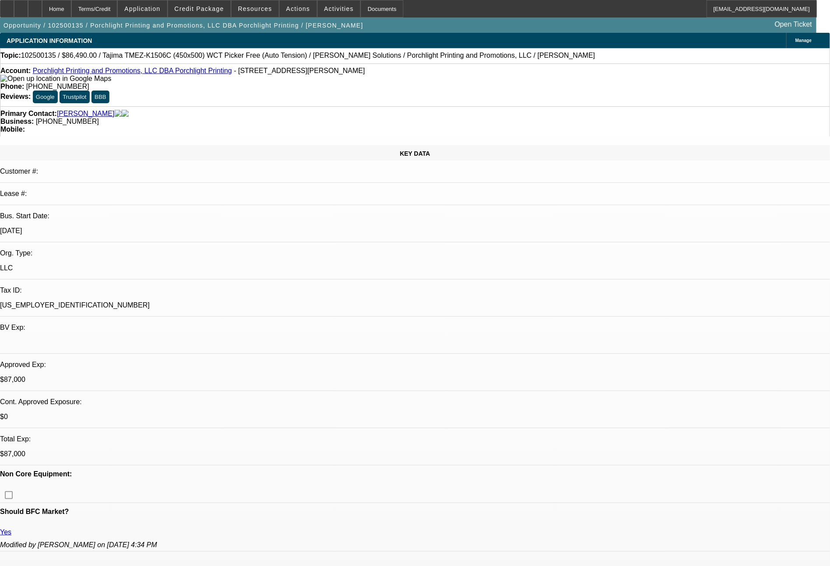
select select "0"
select select "2"
select select "0"
select select "6"
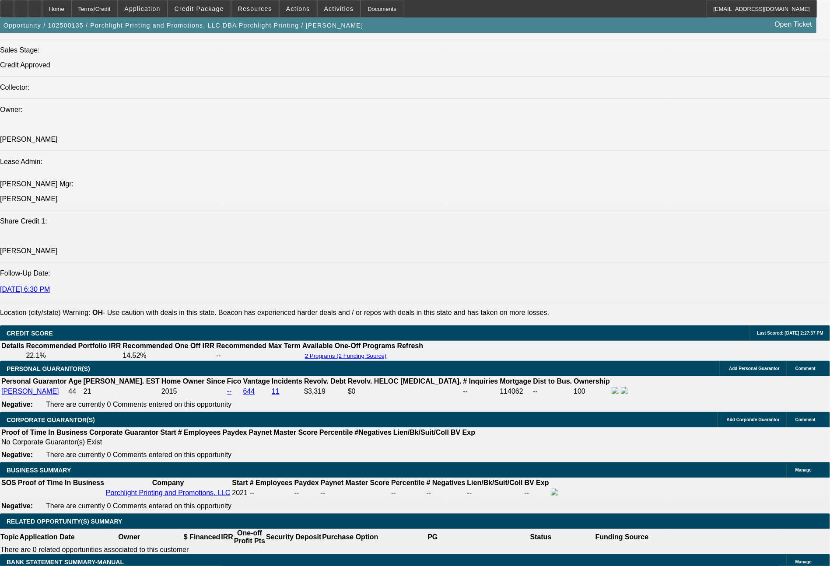
scroll to position [1041, 0]
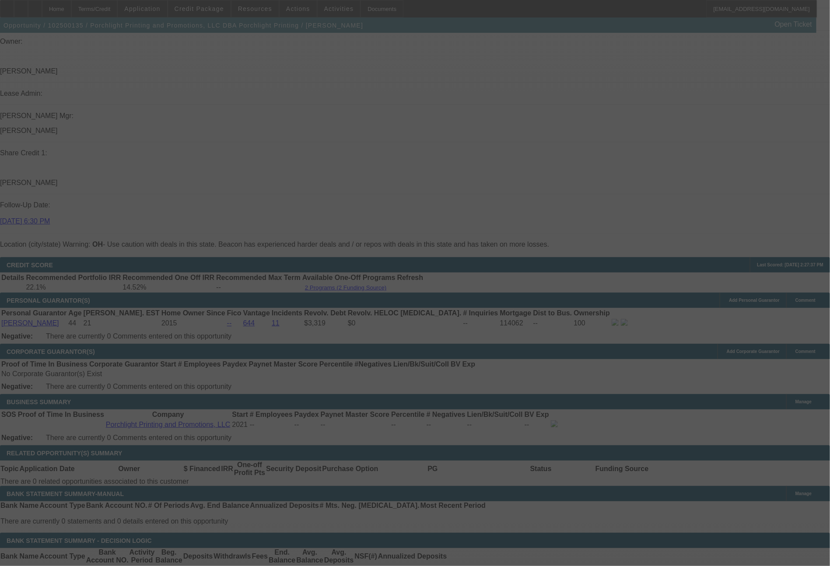
select select "0"
select select "2"
select select "0.1"
select select "4"
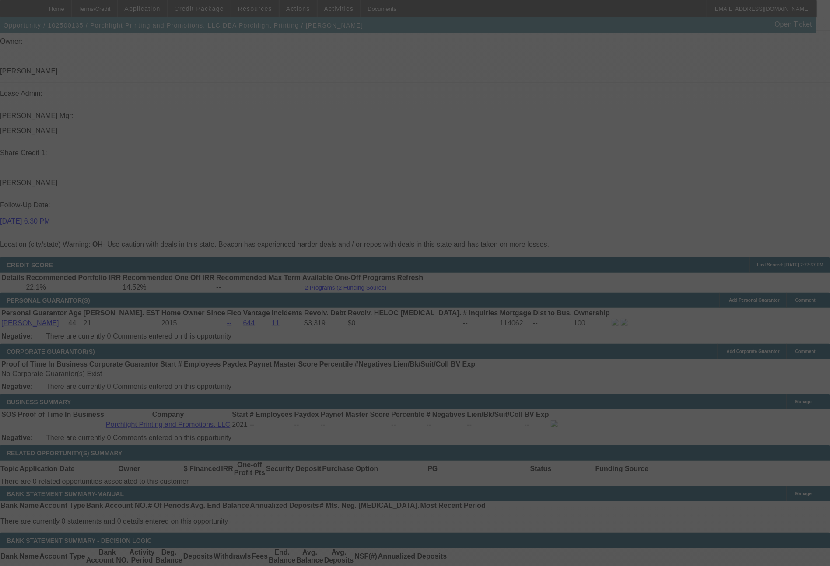
select select "0"
select select "2"
select select "0"
select select "6"
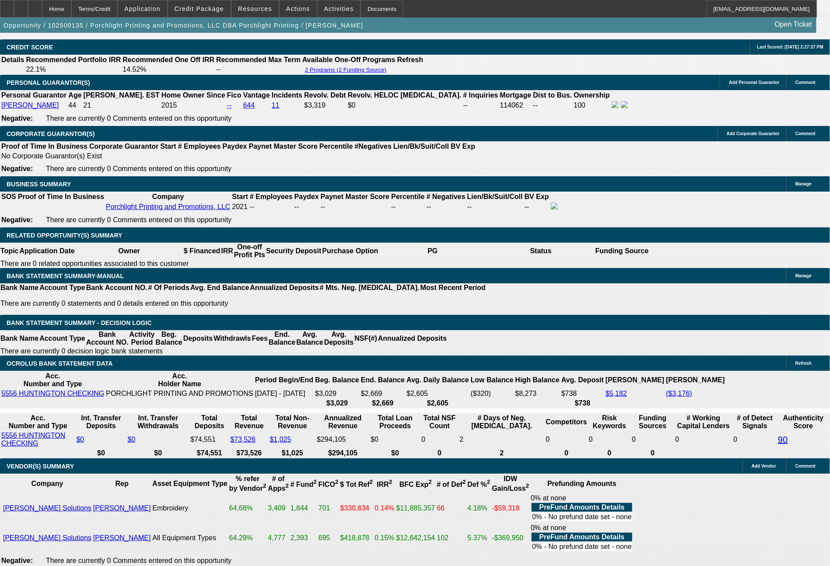
scroll to position [1277, 0]
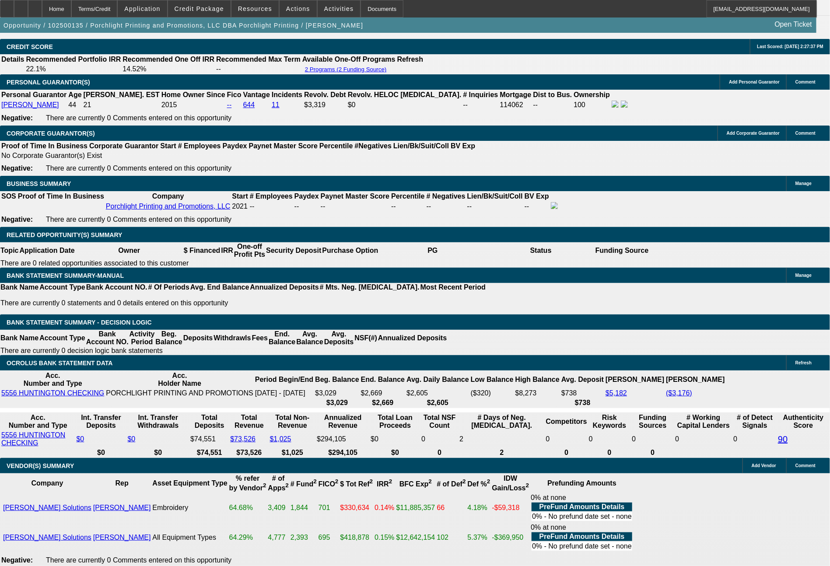
select select "0"
select select "2"
select select "0.1"
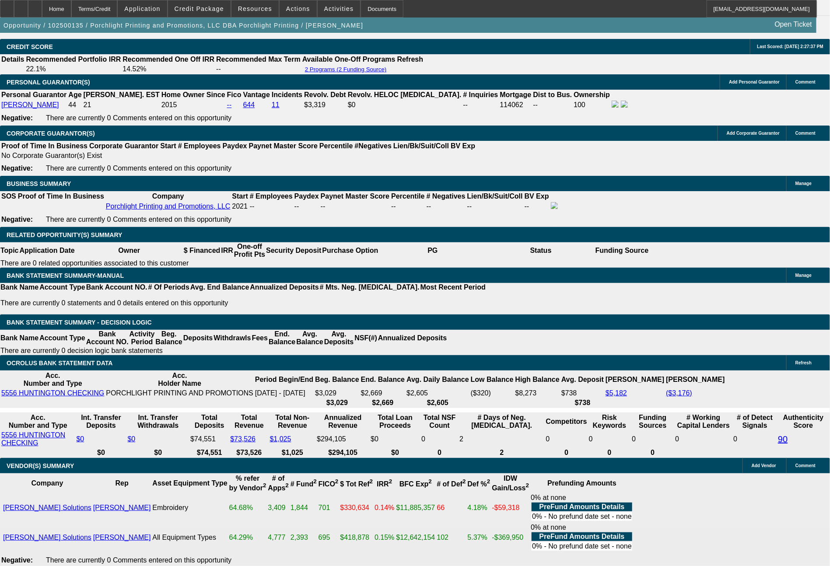
select select "4"
select select "0"
select select "2"
select select "0"
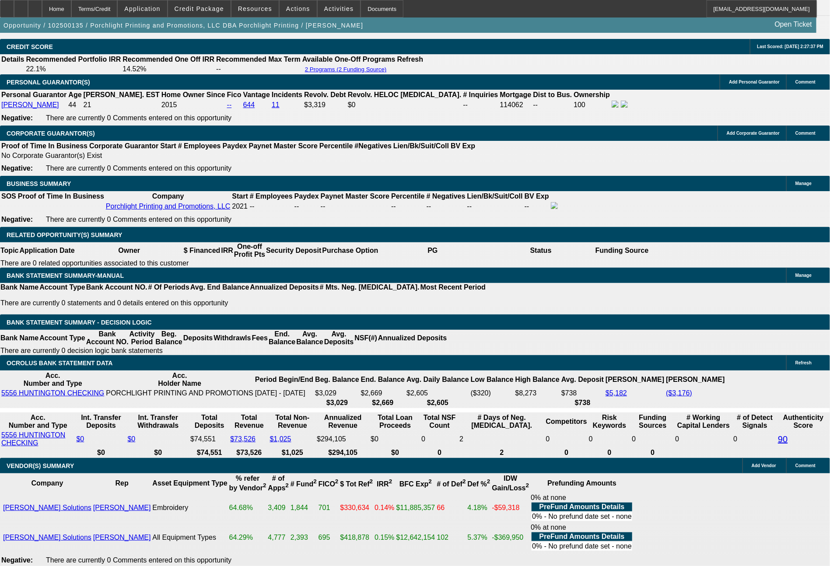
select select "6"
select select "0"
select select "2"
select select "0.1"
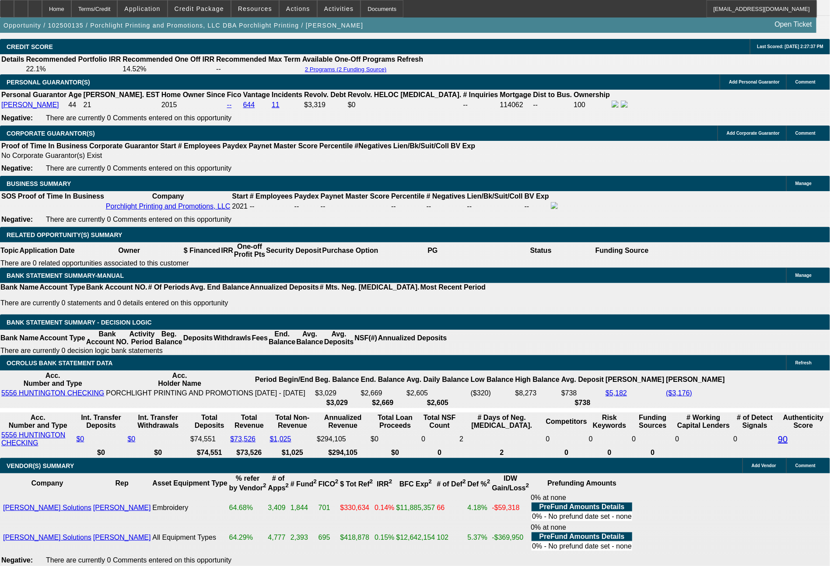
select select "4"
select select "0"
select select "2"
select select "0"
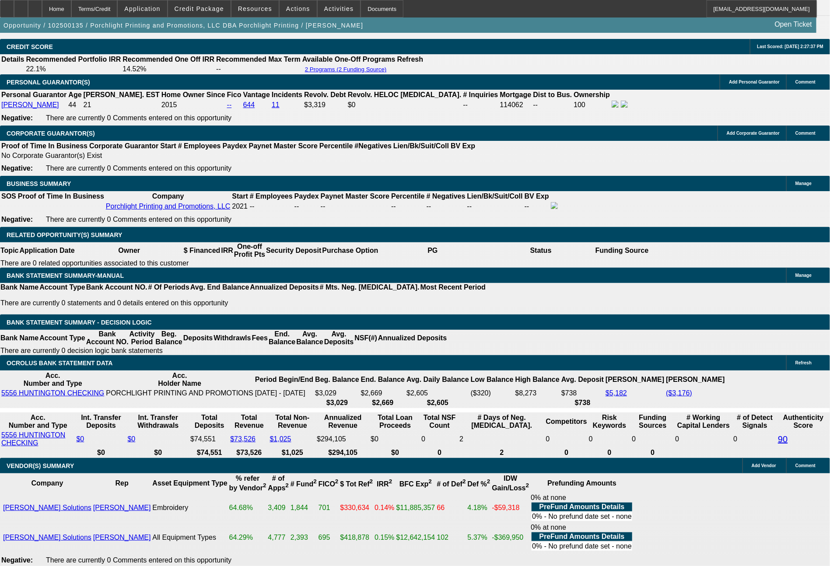
select select "6"
select select "0"
select select "0.1"
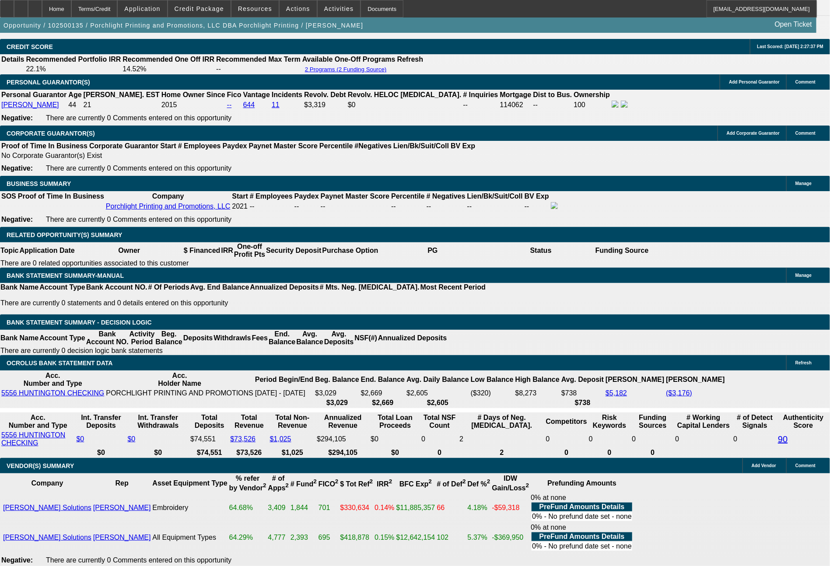
select select "4"
select select "0"
select select "6"
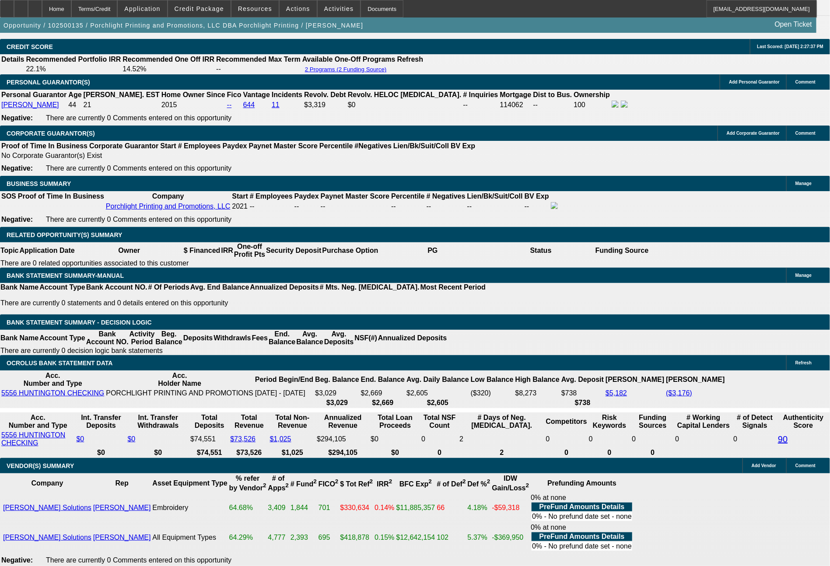
select select "0"
select select "0.1"
select select "4"
select select "0"
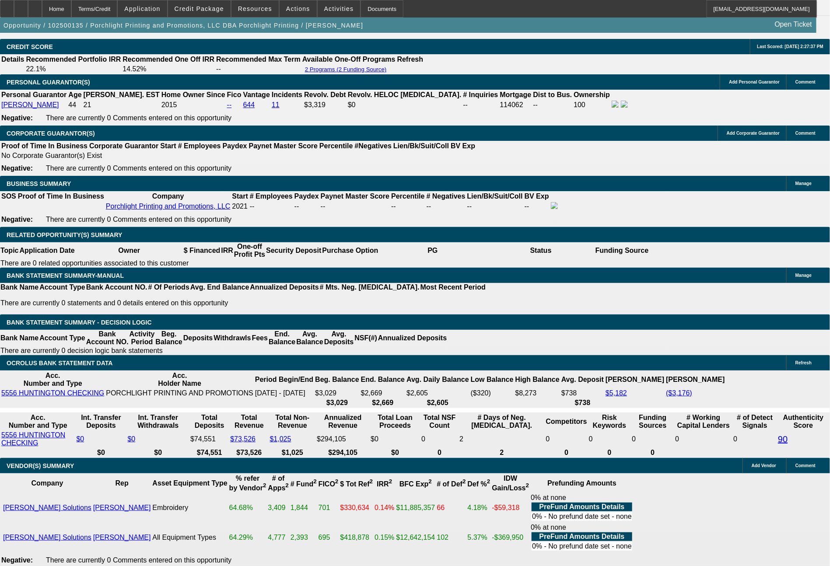
select select "0"
select select "6"
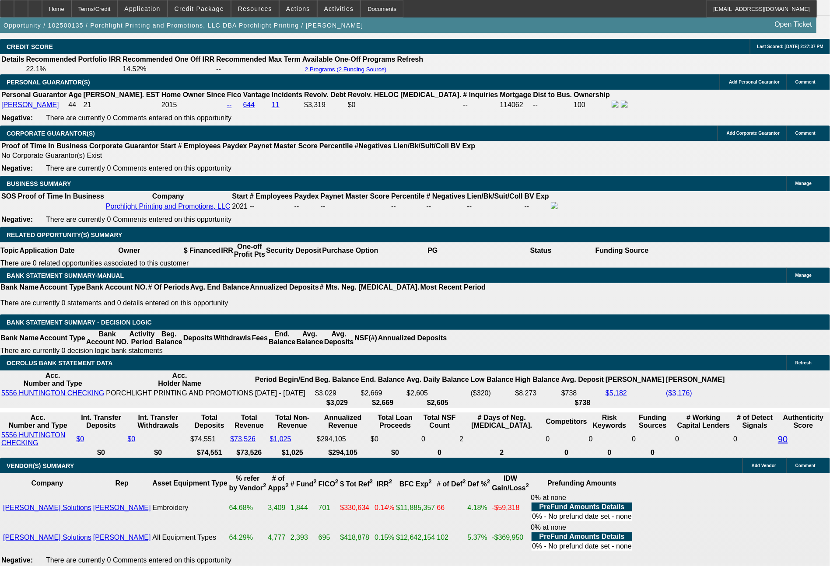
select select "0"
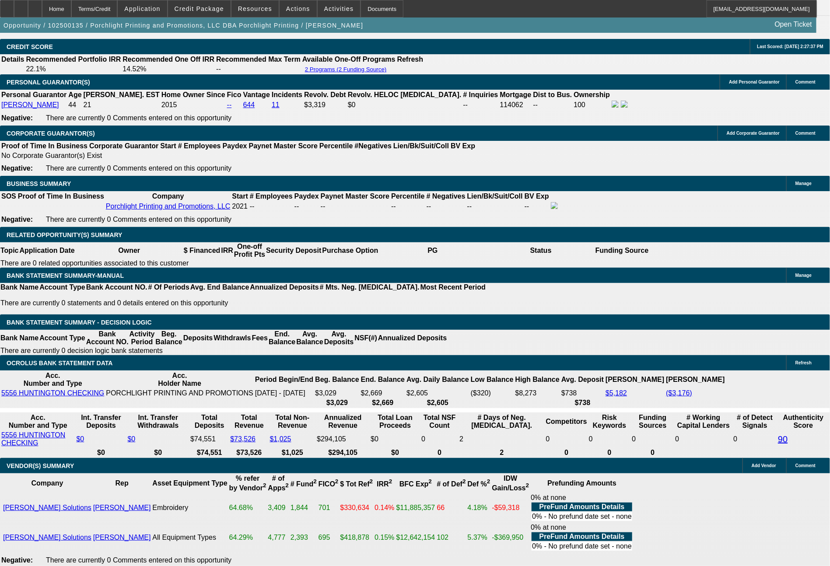
select select "2"
select select "0.1"
select select "4"
select select "0"
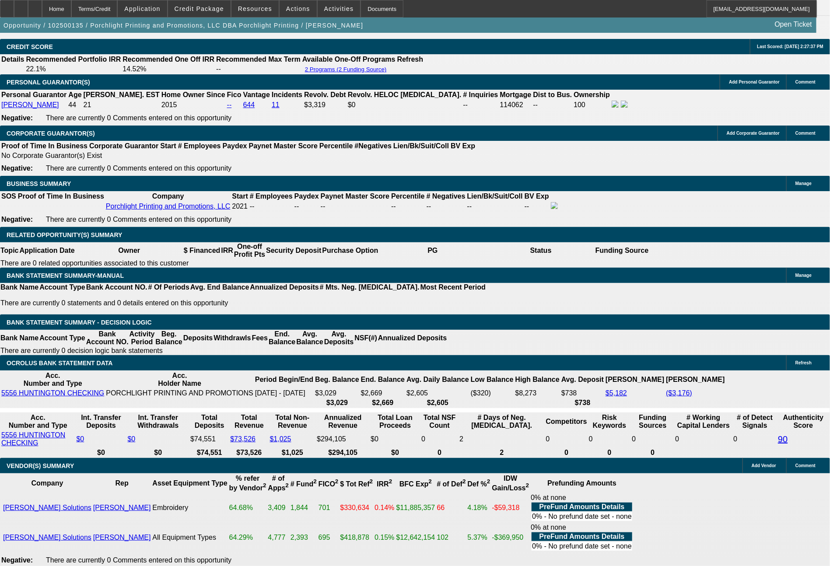
select select "2"
select select "0"
select select "6"
select select "0"
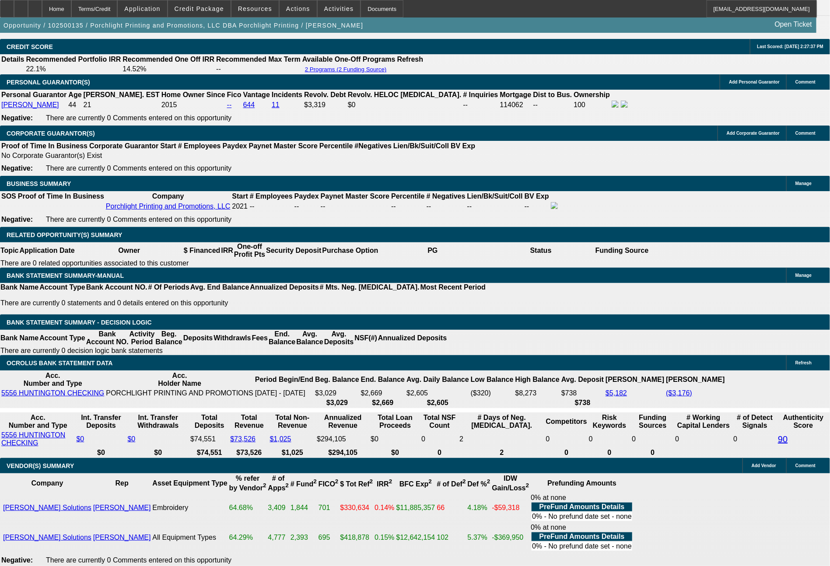
select select "2"
select select "0.1"
select select "4"
select select "0"
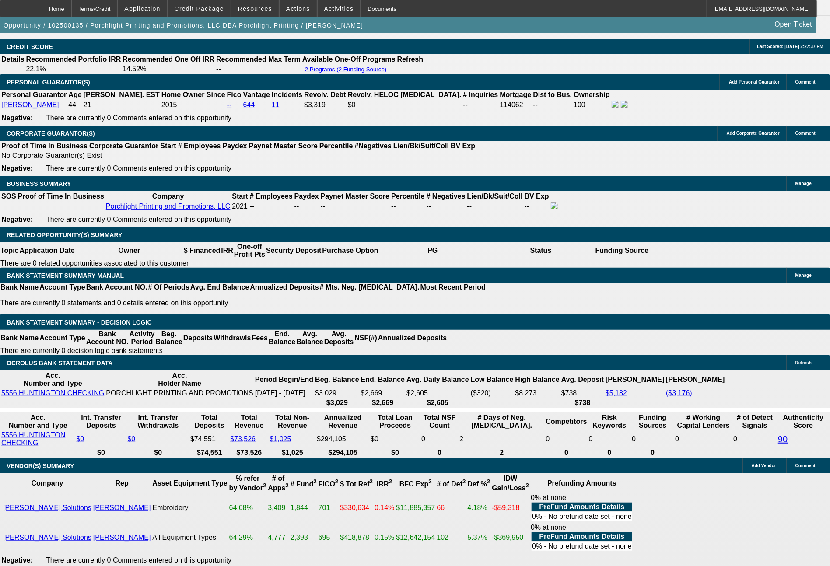
select select "2"
select select "0"
select select "6"
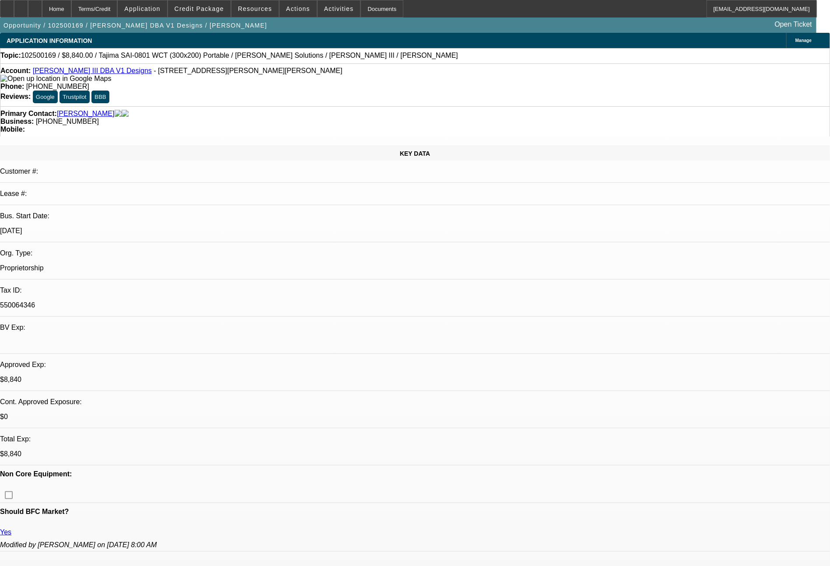
select select "0"
select select "2"
select select "0"
select select "6"
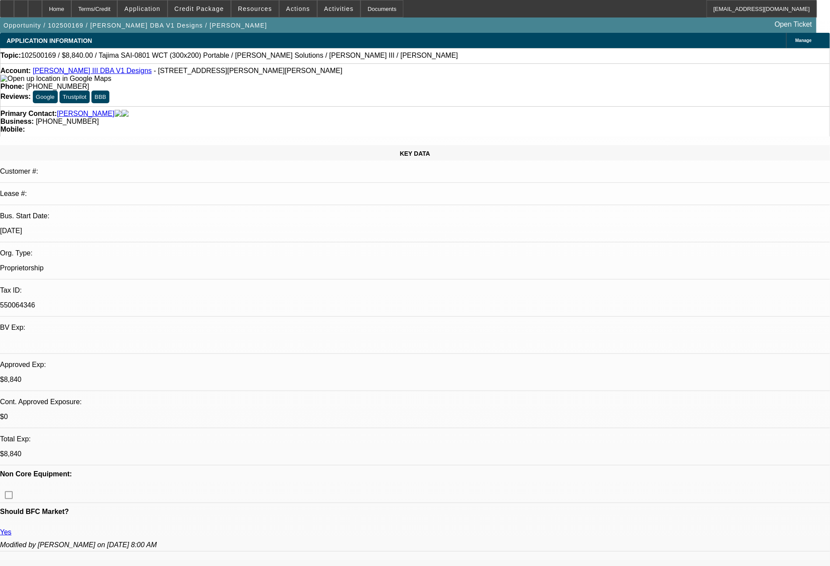
select select "0"
select select "2"
select select "0"
select select "6"
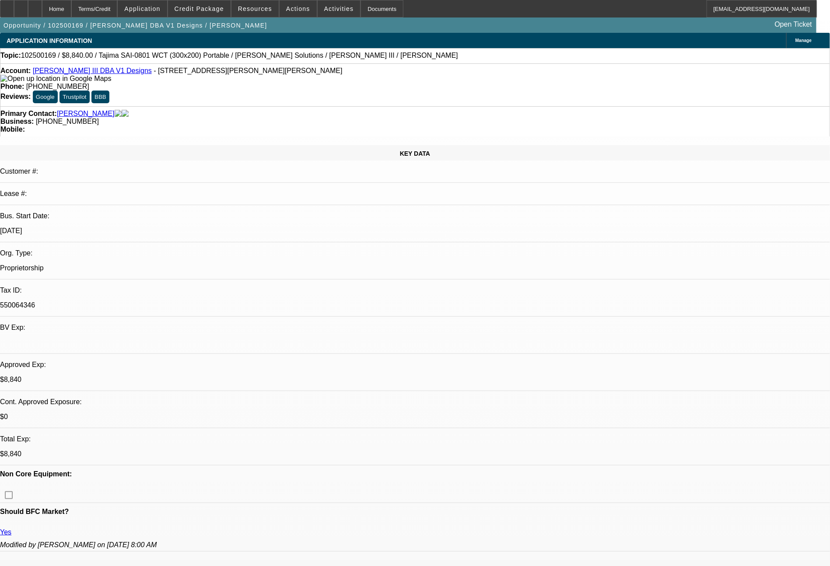
select select "0"
select select "2"
select select "0"
select select "6"
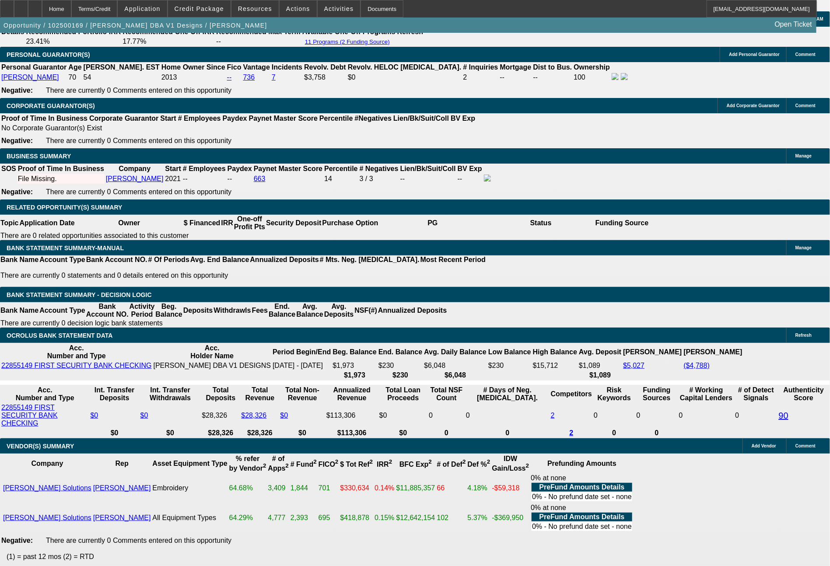
scroll to position [1314, 0]
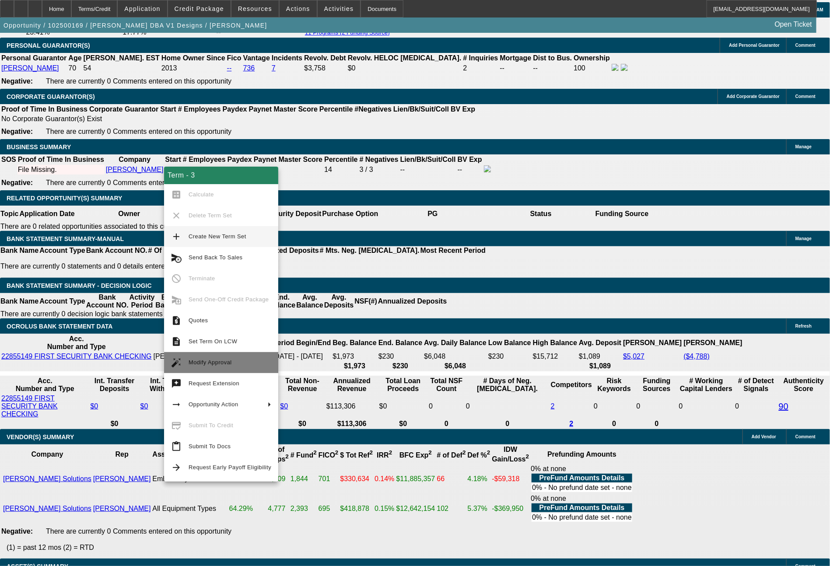
click at [218, 361] on span "Modify Approval" at bounding box center [210, 362] width 43 height 7
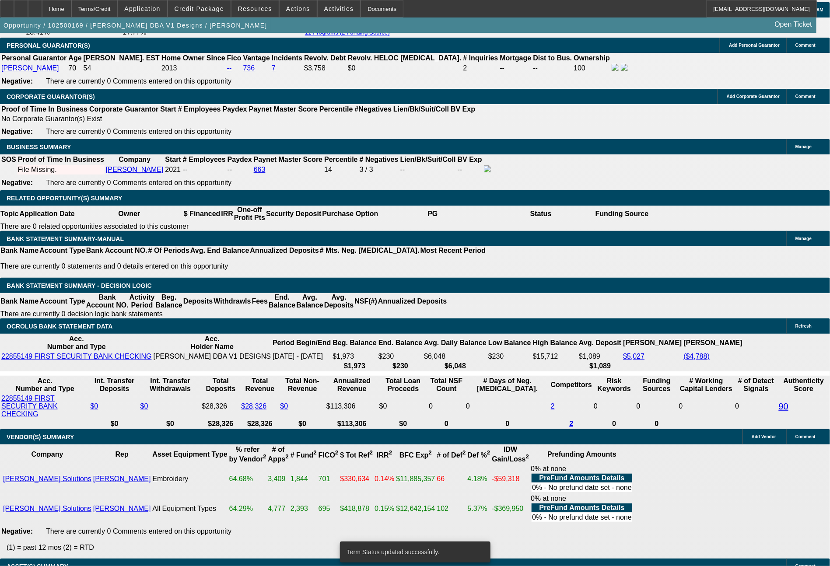
select select "0"
select select "2"
select select "0"
select select "6"
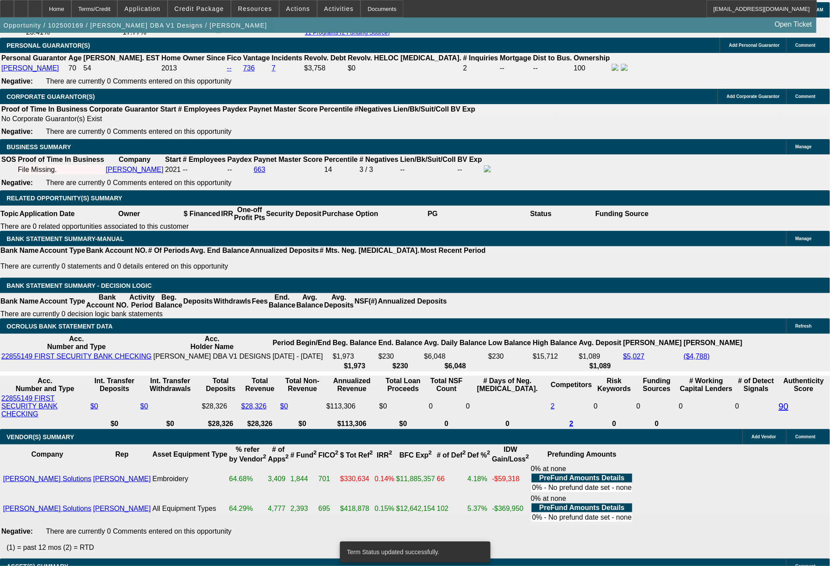
select select "0"
select select "2"
select select "0"
select select "6"
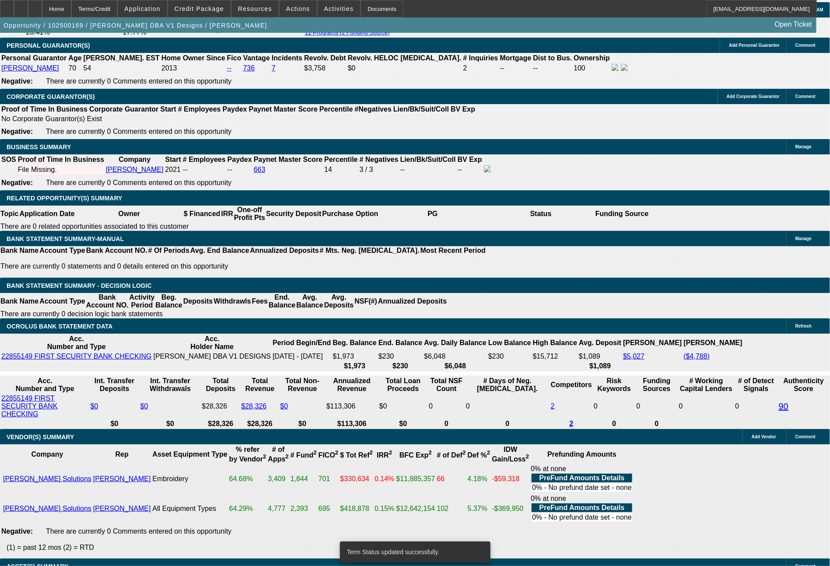
select select "0"
select select "2"
select select "0"
select select "6"
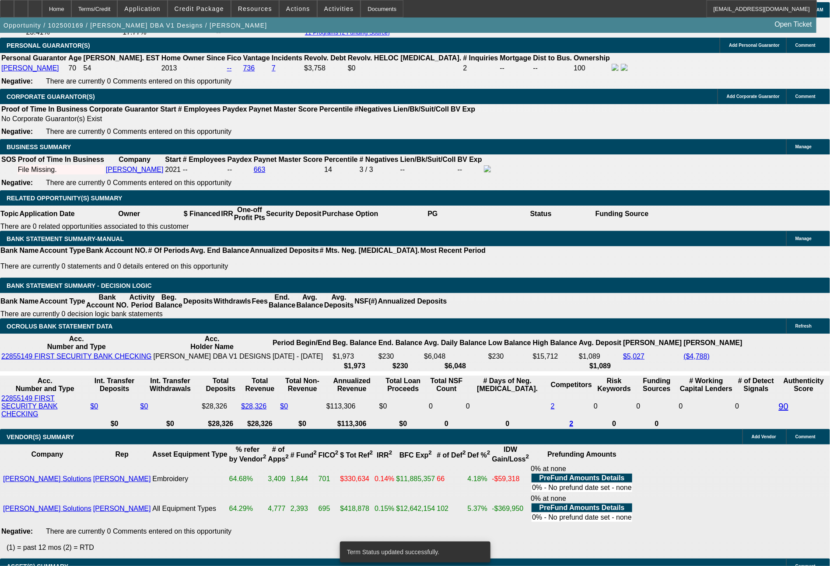
select select "0"
select select "2"
select select "0"
select select "6"
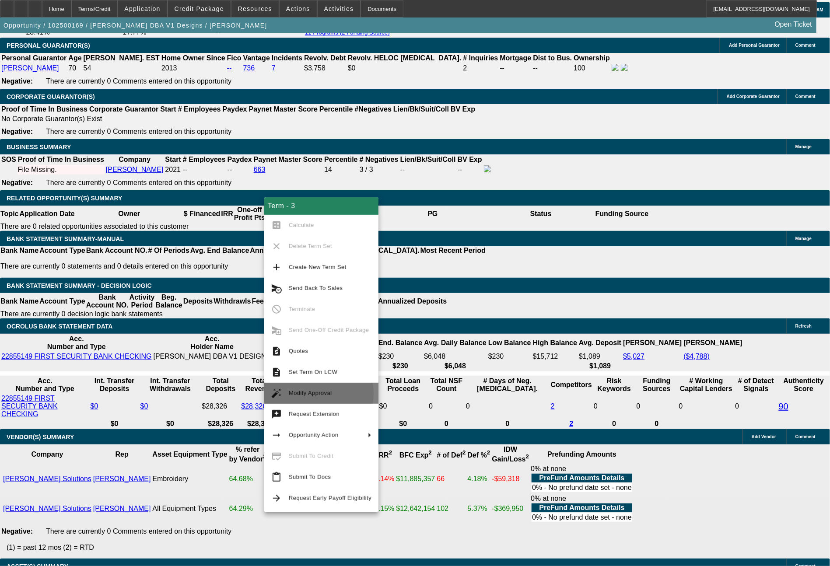
click at [304, 394] on span "Modify Approval" at bounding box center [310, 393] width 43 height 7
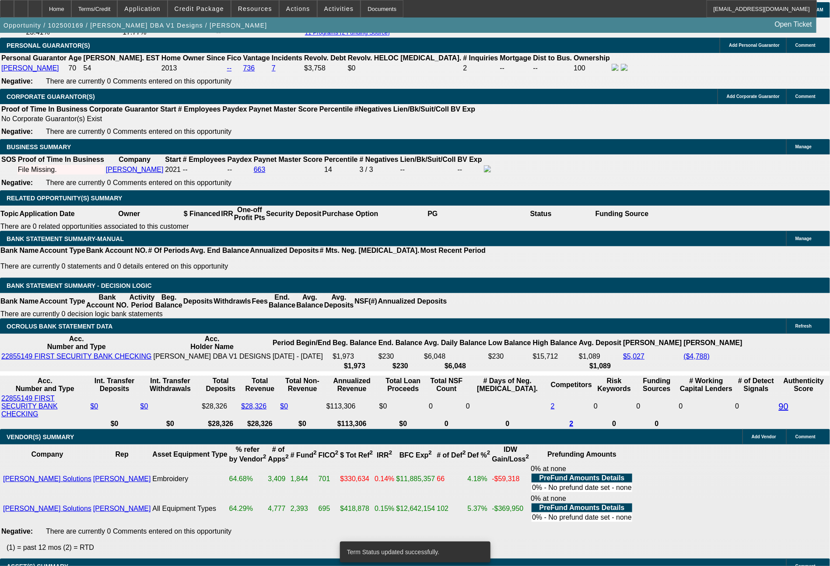
select select "0"
select select "2"
select select "0"
select select "6"
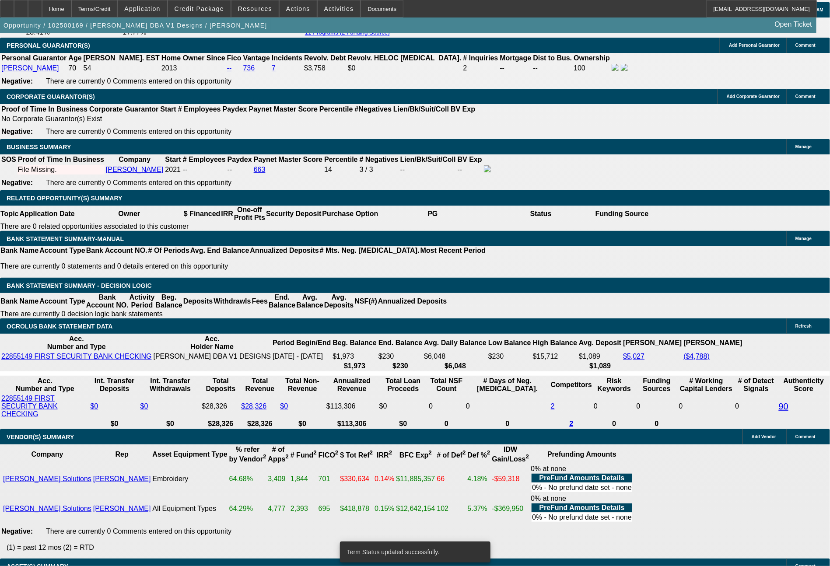
select select "0"
select select "2"
select select "0"
select select "6"
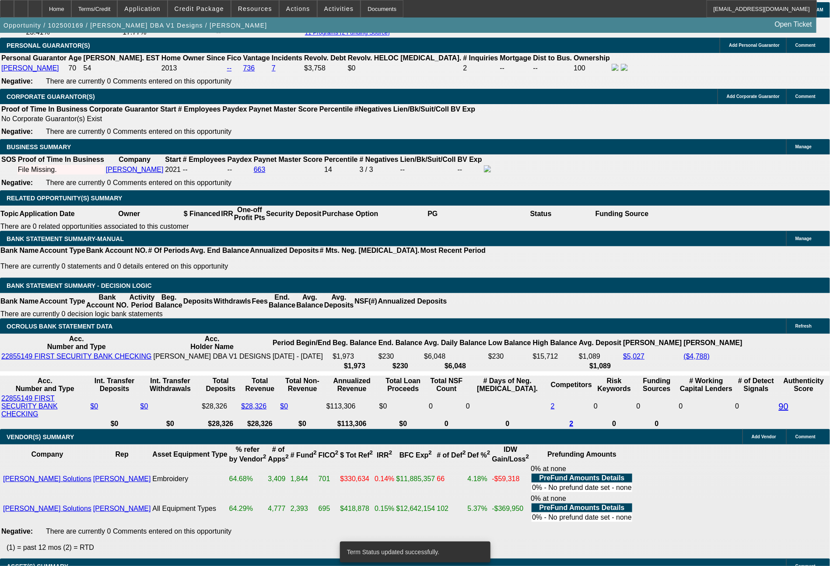
select select "0"
select select "2"
select select "0"
select select "6"
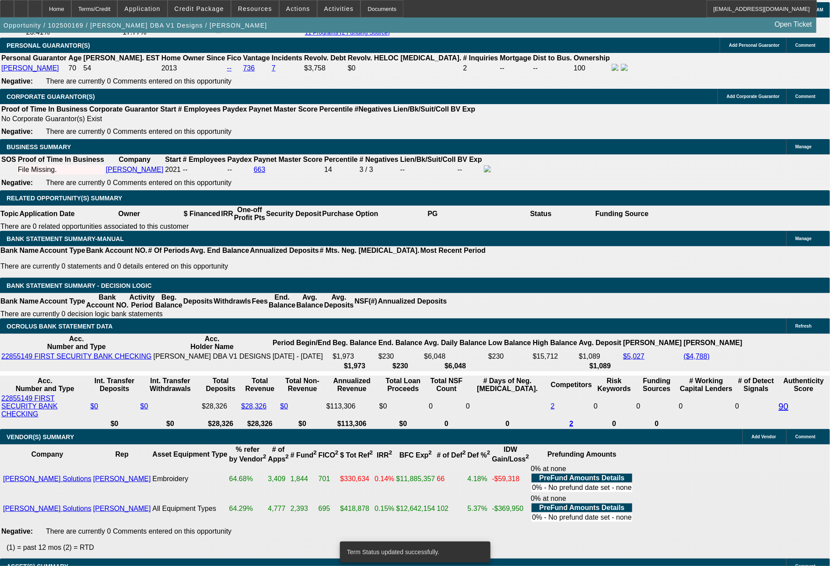
select select "0"
select select "2"
select select "0"
select select "6"
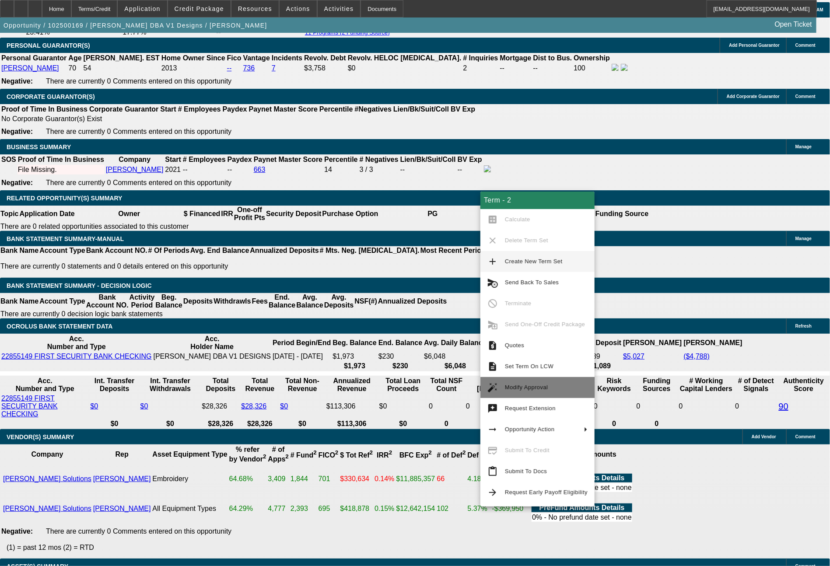
click at [529, 389] on span "Modify Approval" at bounding box center [526, 387] width 43 height 7
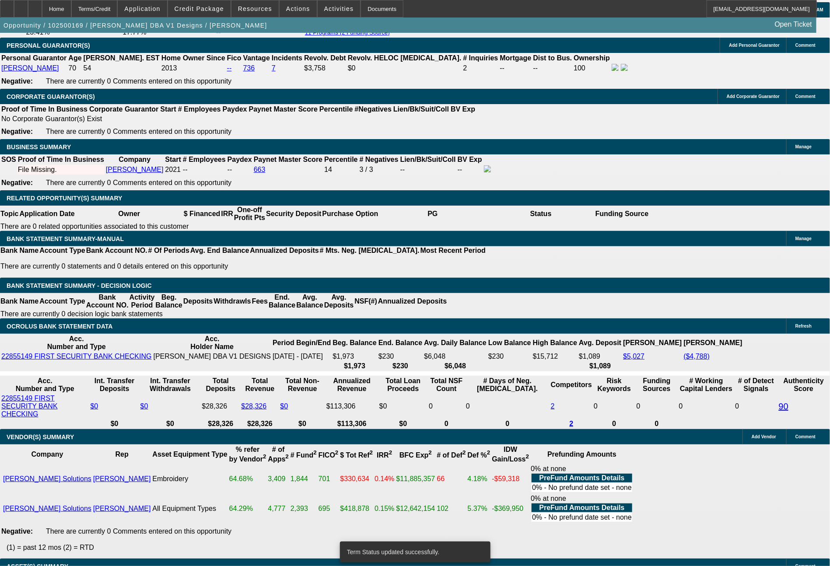
select select "0"
select select "2"
select select "0"
select select "6"
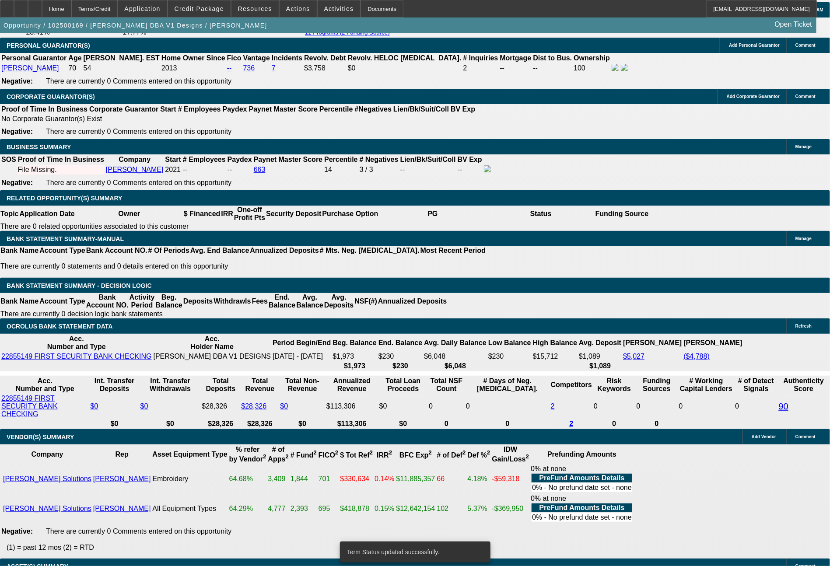
select select "0"
select select "2"
select select "0"
select select "6"
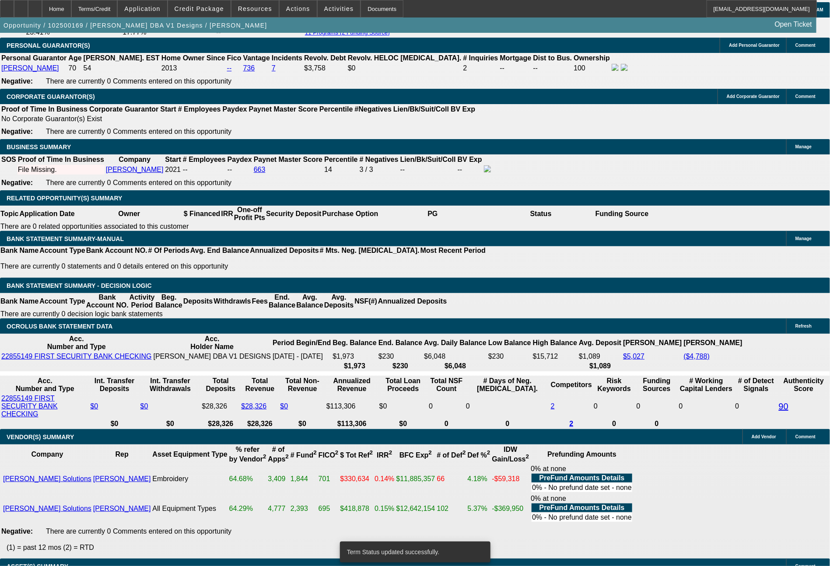
select select "0"
select select "2"
select select "0"
select select "6"
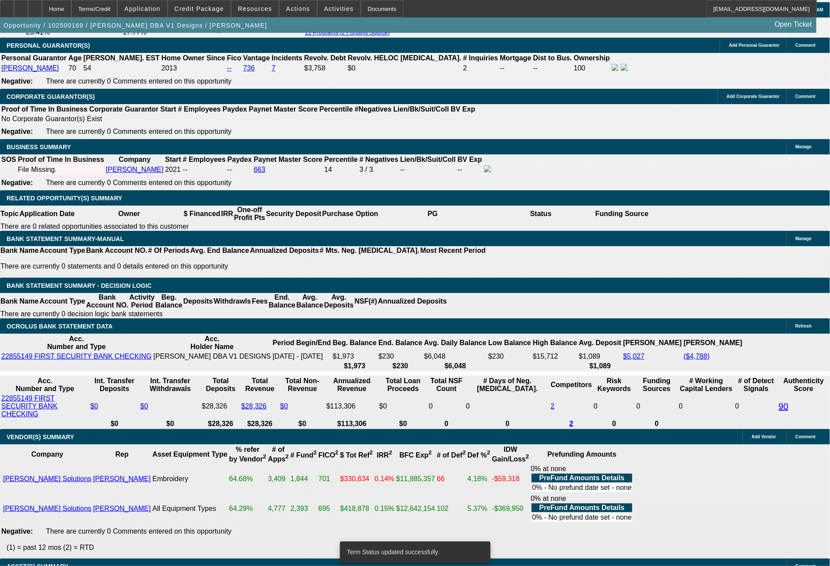
select select "0"
select select "2"
select select "0"
select select "6"
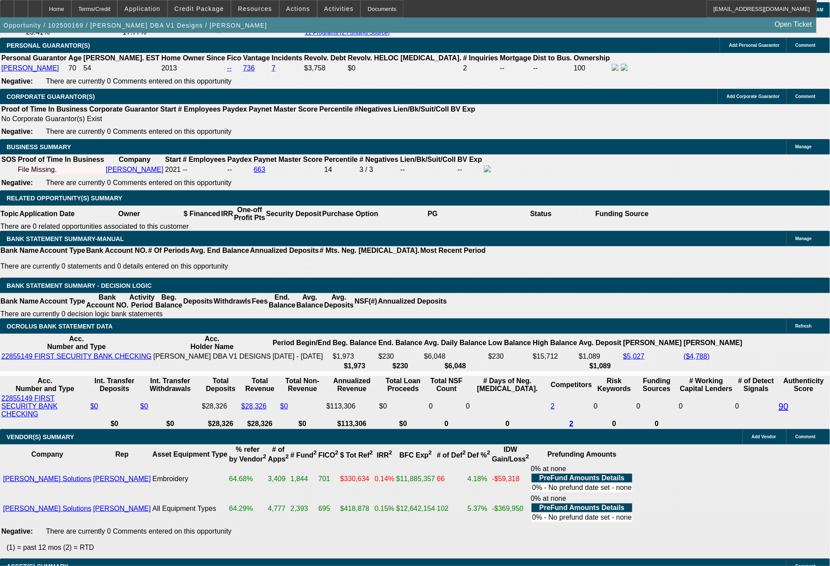
drag, startPoint x: 353, startPoint y: 283, endPoint x: 391, endPoint y: 292, distance: 39.1
type input "239"
type input "$478.00"
type input "UNKNOWN"
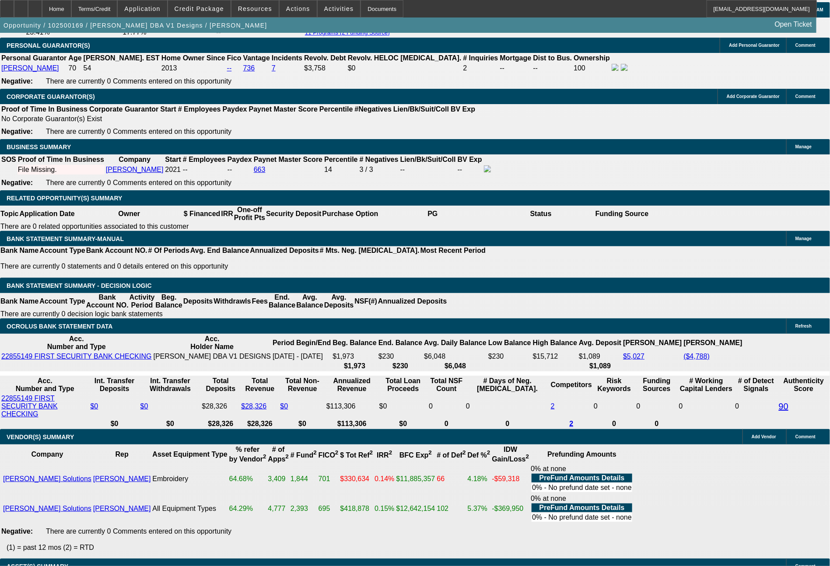
type input "13.4"
type input "239.4"
type input "$478.80"
type input "13.5"
type input "239.47"
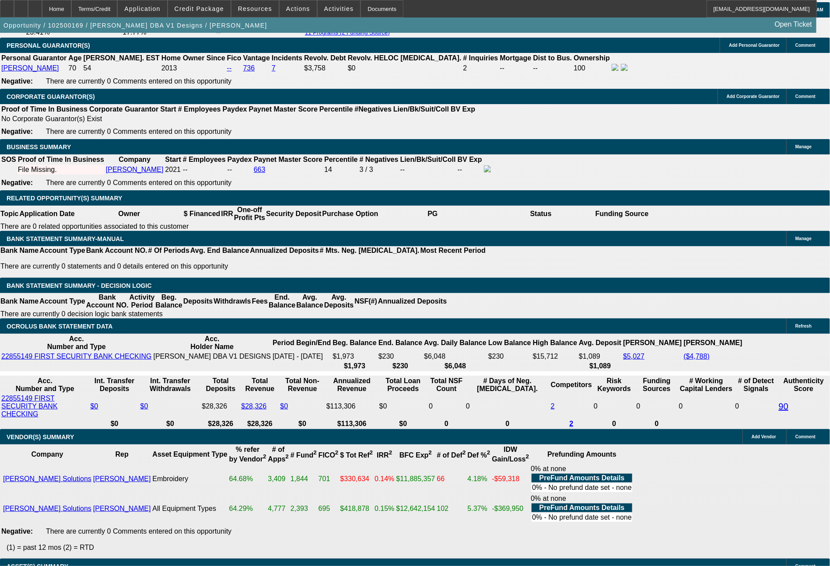
type input "$478.94"
type input "$239.47"
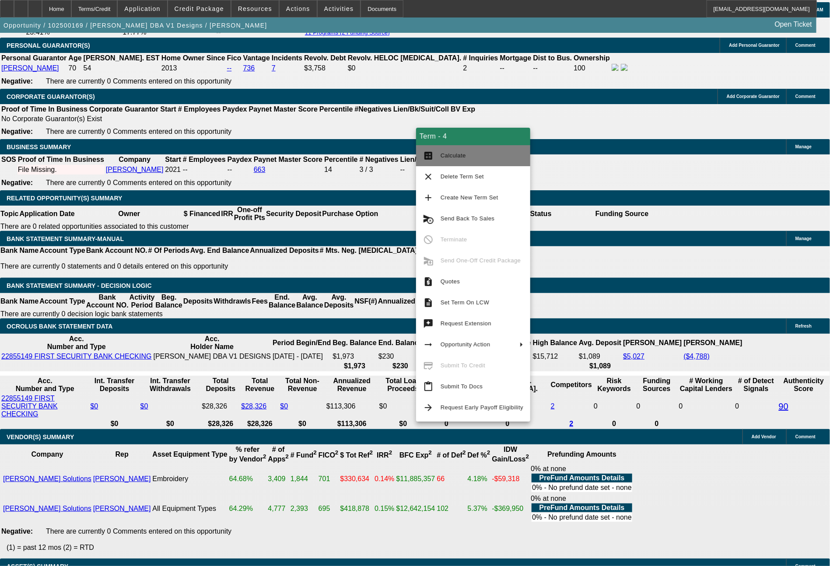
click at [474, 164] on button "calculate Calculate" at bounding box center [473, 155] width 114 height 21
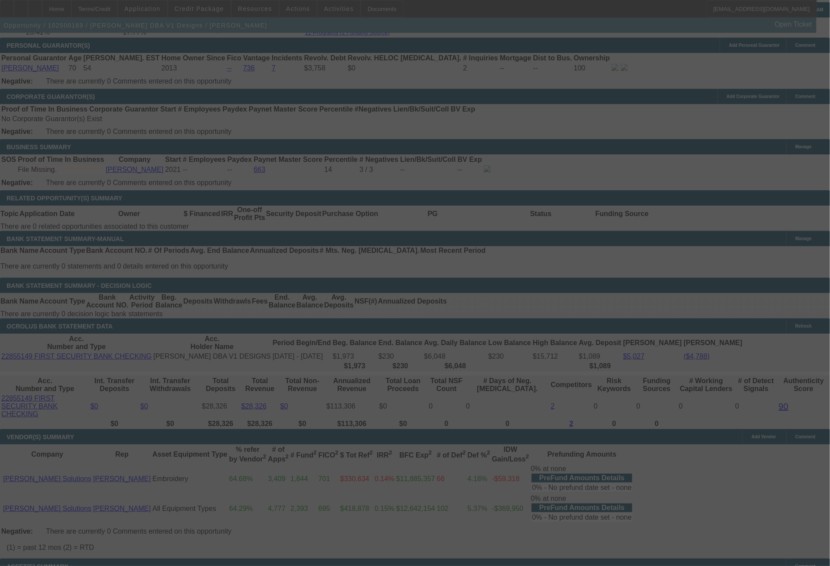
select select "0"
select select "2"
select select "0"
select select "6"
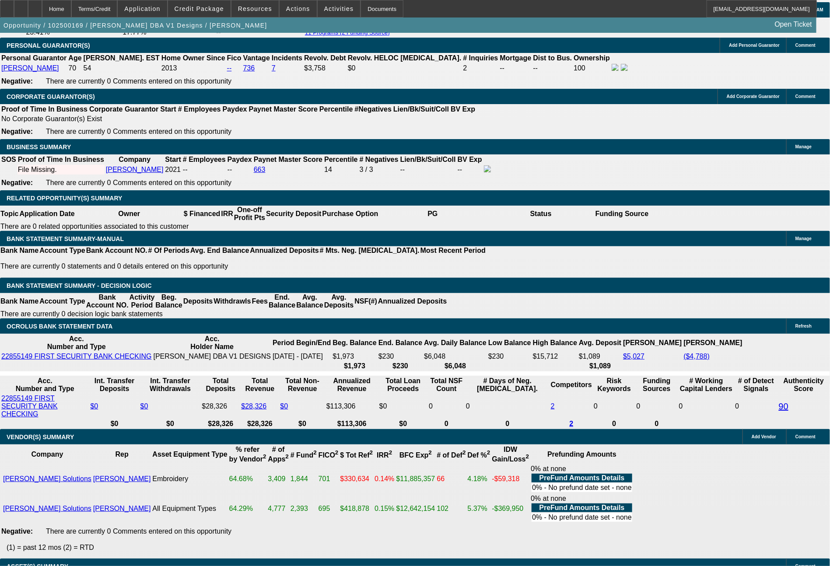
drag, startPoint x: 276, startPoint y: 286, endPoint x: 294, endPoint y: 285, distance: 18.8
type input "4"
type input "UNKNOWN"
type input "$2,272.03"
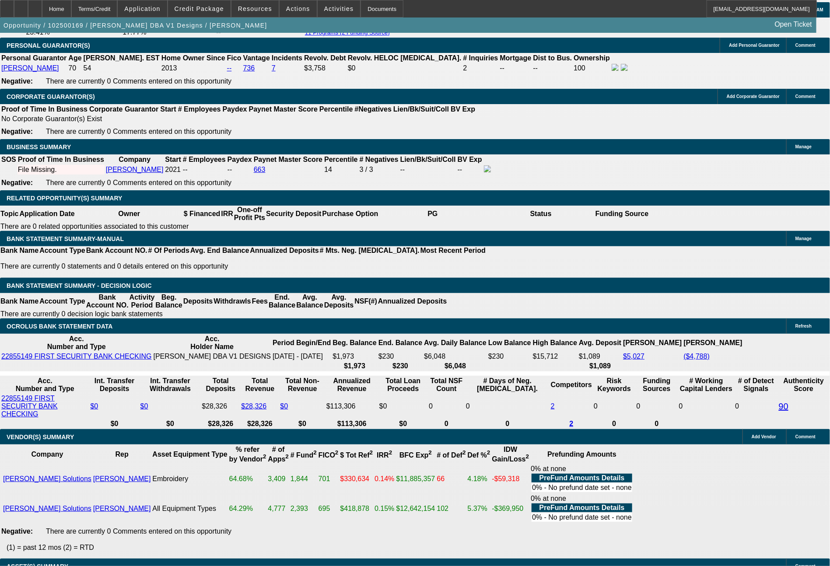
type input "42"
type input "$4,544.06"
type input "$264.82"
type input "$529.64"
type input "42"
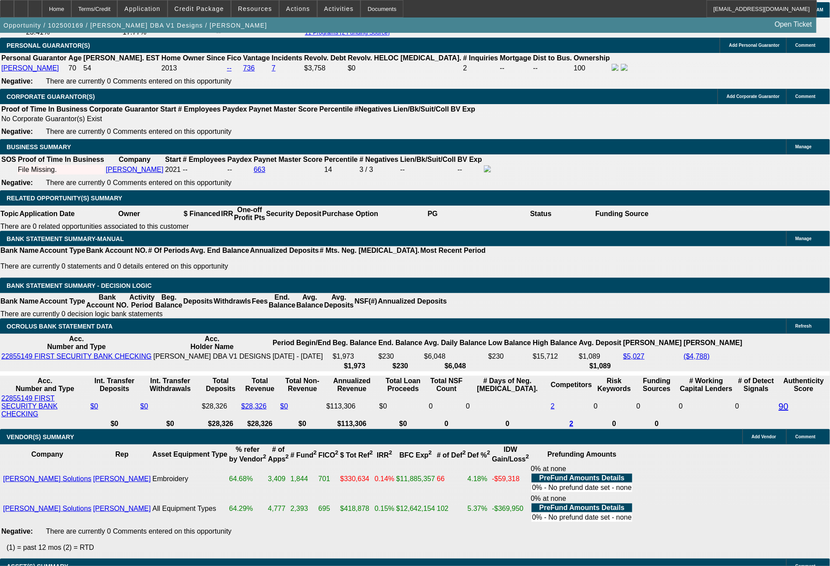
drag, startPoint x: 247, startPoint y: 283, endPoint x: 276, endPoint y: 286, distance: 29.4
type input "26"
type input "$52.00"
type input "263"
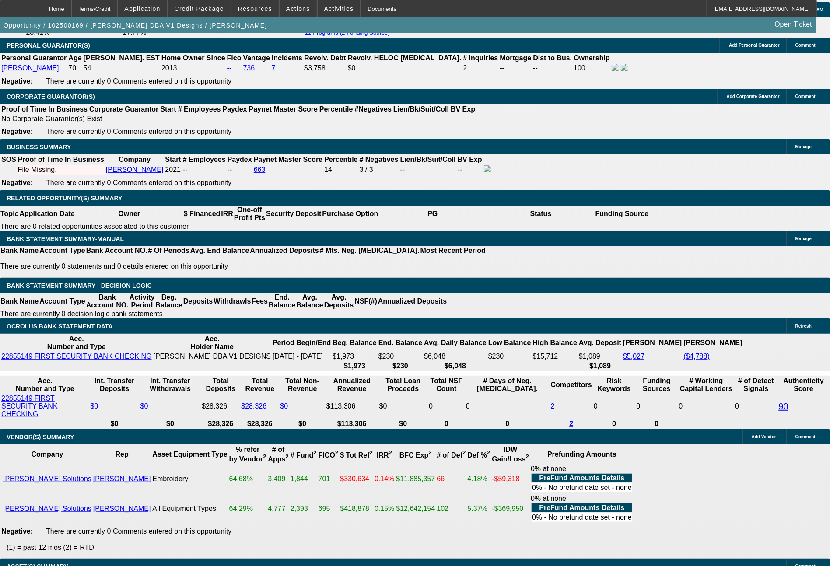
type input "13"
type input "$526.00"
type input "263.1"
type input "$526.20"
type input "263.16"
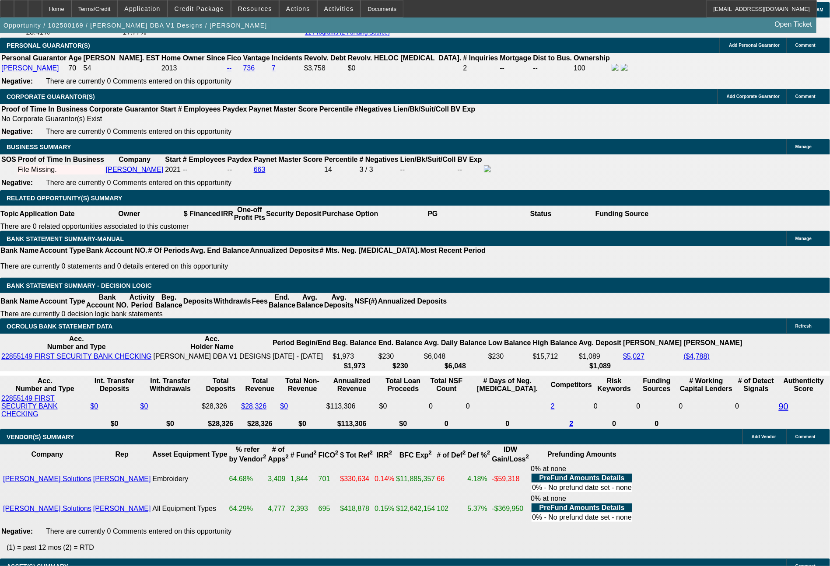
type input "$526.32"
type input "263.1"
type input "$526.20"
type input "263."
type input "$526.00"
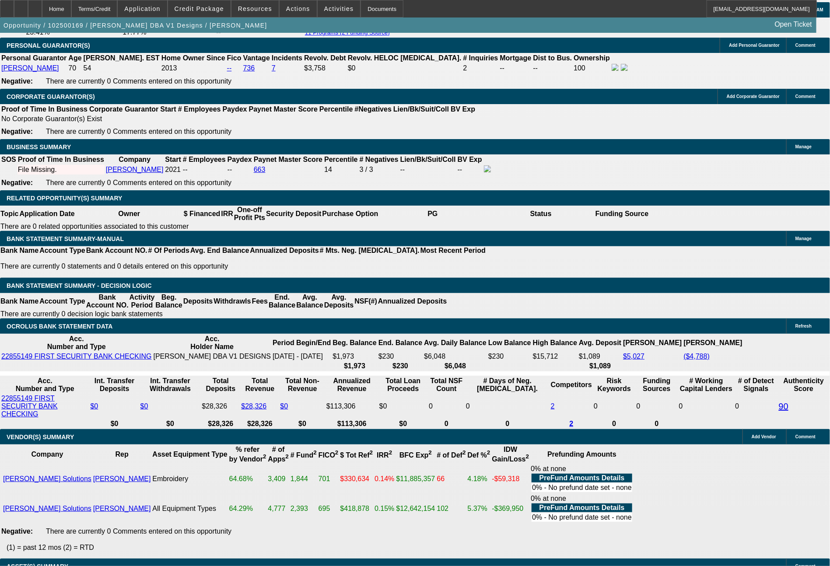
type input "26"
type input "$52.00"
type input "262"
type input "12.7"
type input "$524.00"
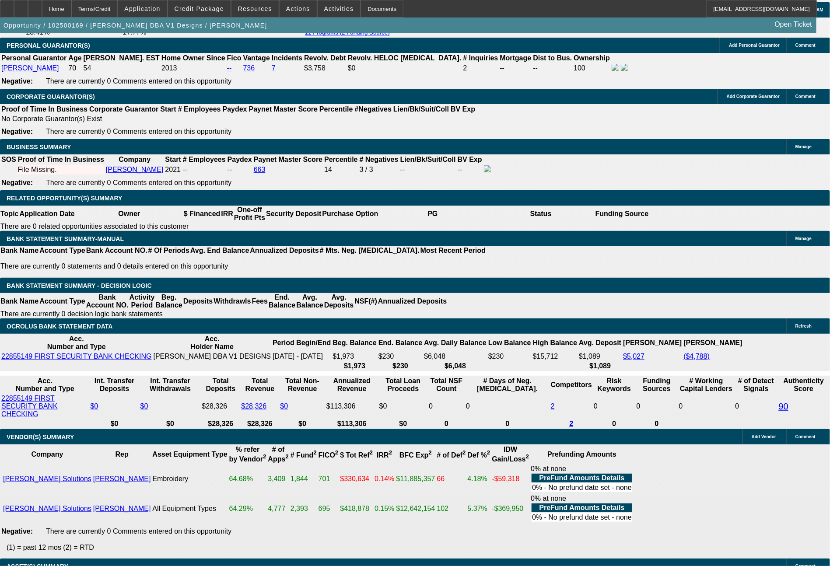
type input "262.9"
type input "13"
type input "$525.80"
type input "262.91"
type input "$525.82"
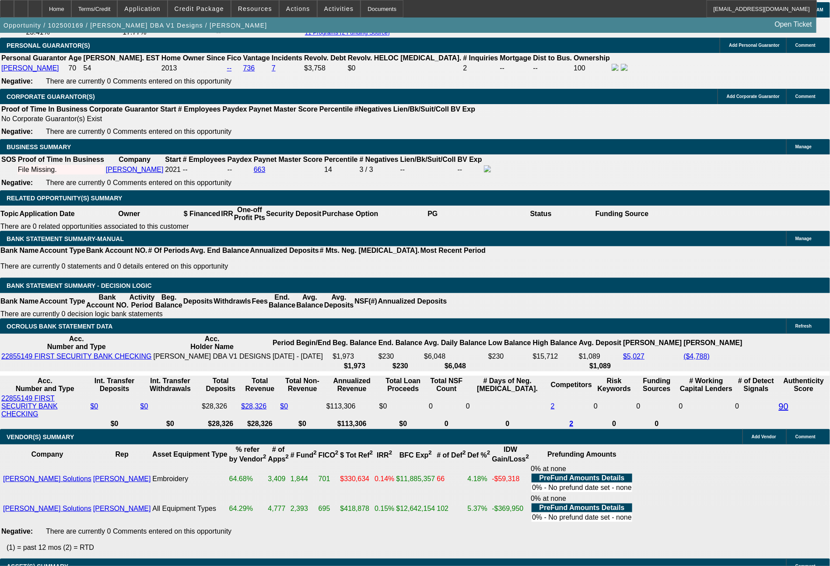
type input "262.9"
type input "$525.80"
type input "262."
type input "12.7"
type input "$524.00"
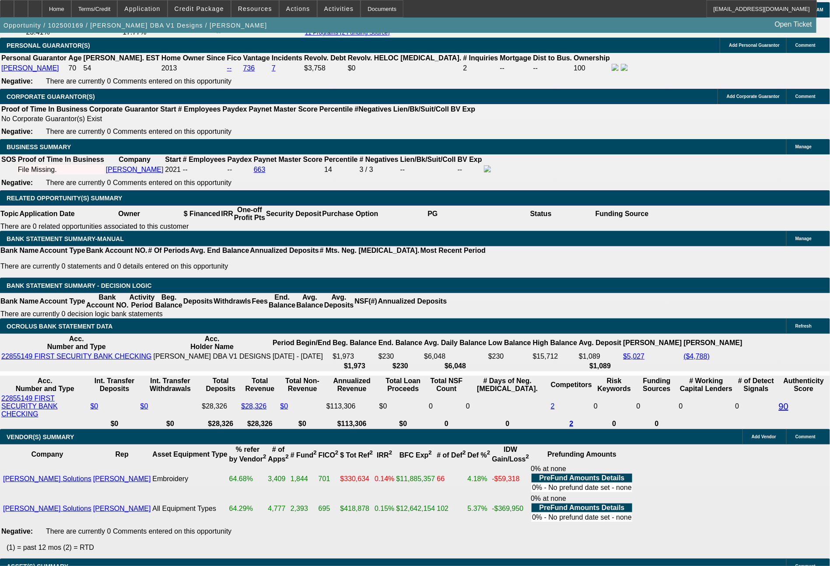
type input "262.61"
type input "12.9"
type input "$525.22"
type input "$262.61"
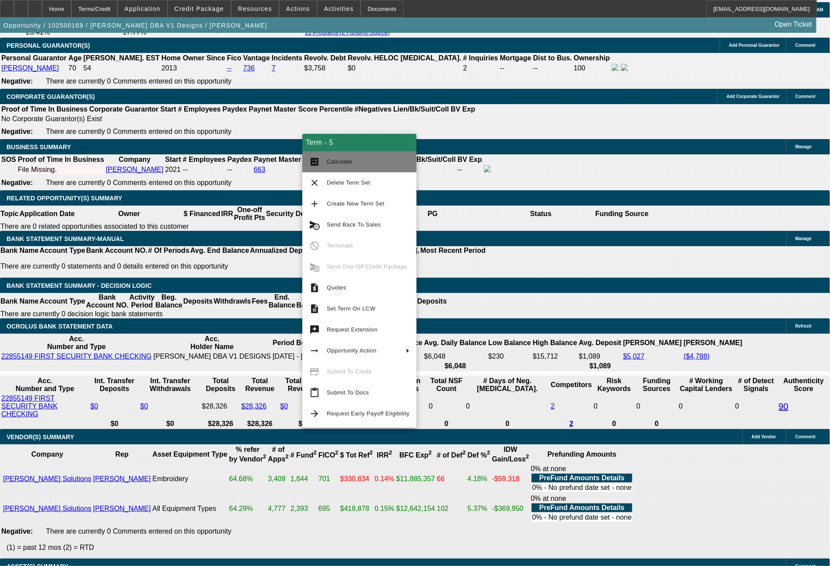
click at [348, 158] on span "Calculate" at bounding box center [368, 162] width 83 height 10
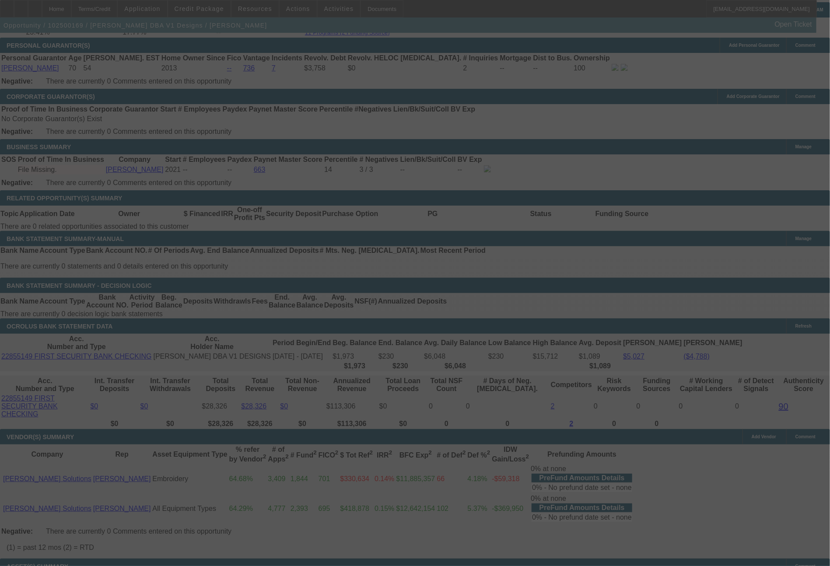
select select "0"
select select "2"
select select "0"
select select "6"
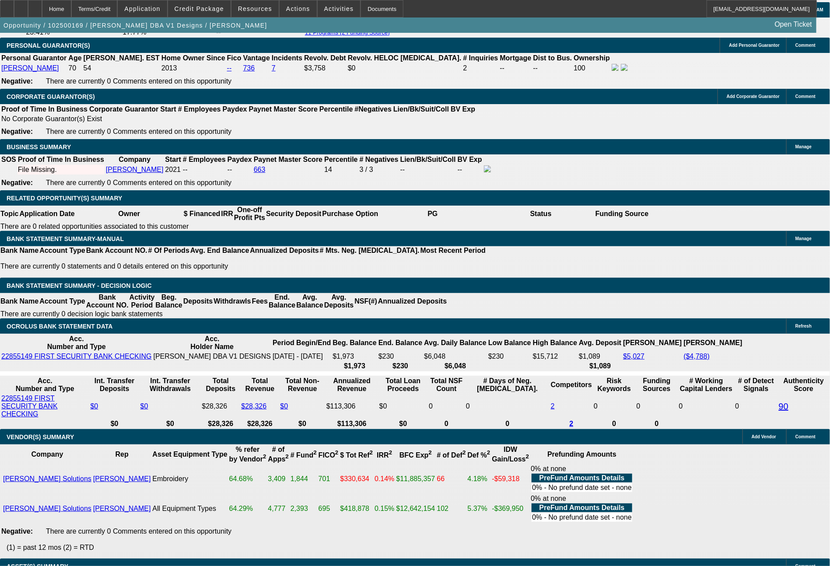
select select "0"
select select "2"
select select "0"
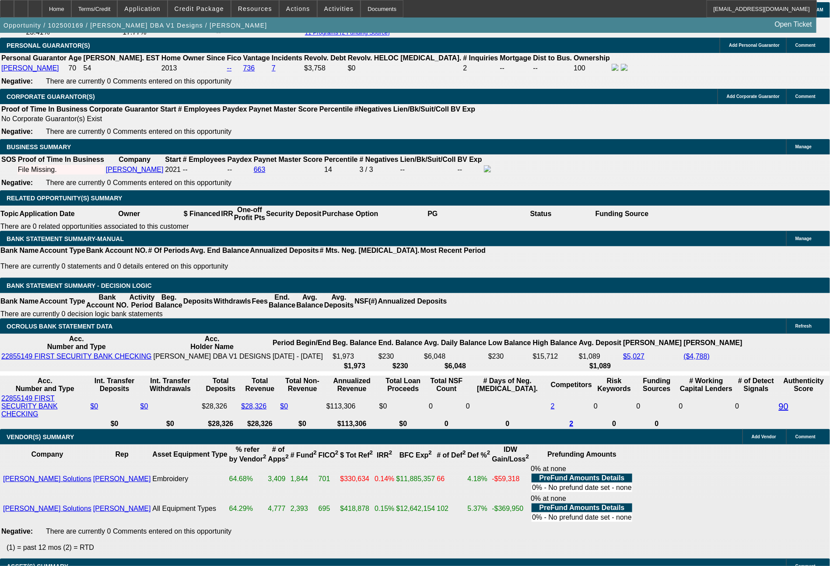
select select "6"
select select "0"
select select "2"
select select "0"
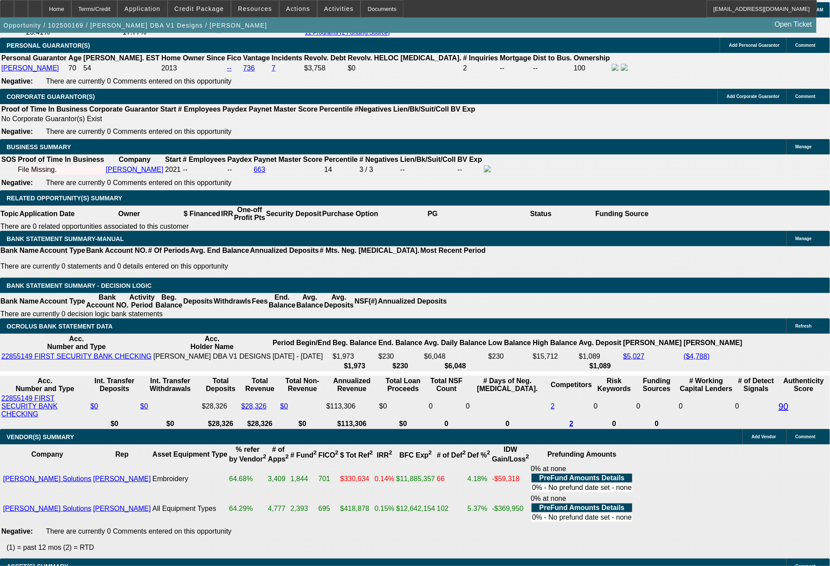
select select "6"
select select "0"
select select "2"
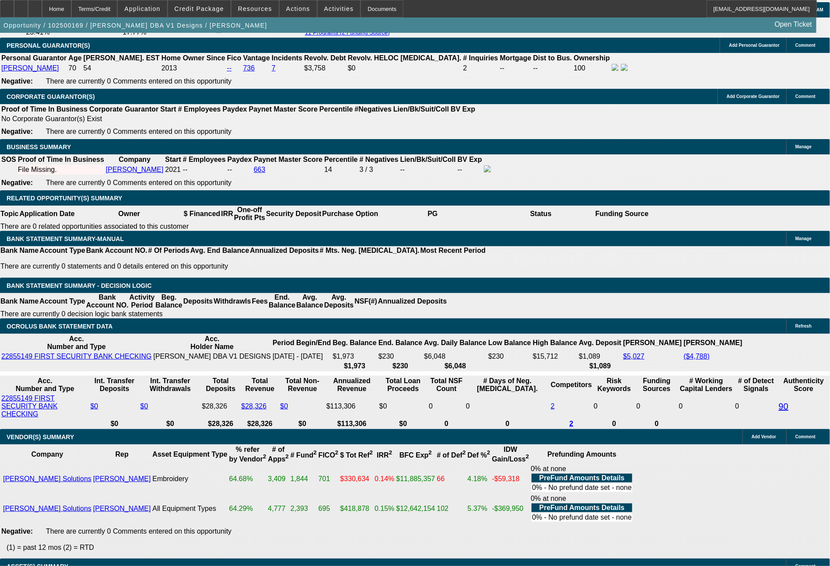
select select "0"
select select "6"
select select "0"
select select "2"
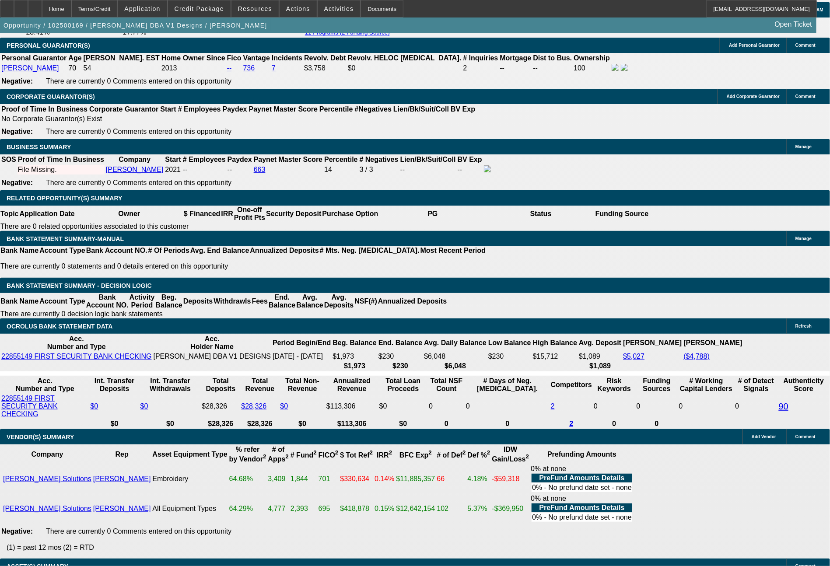
select select "0"
select select "6"
select select "0"
select select "2"
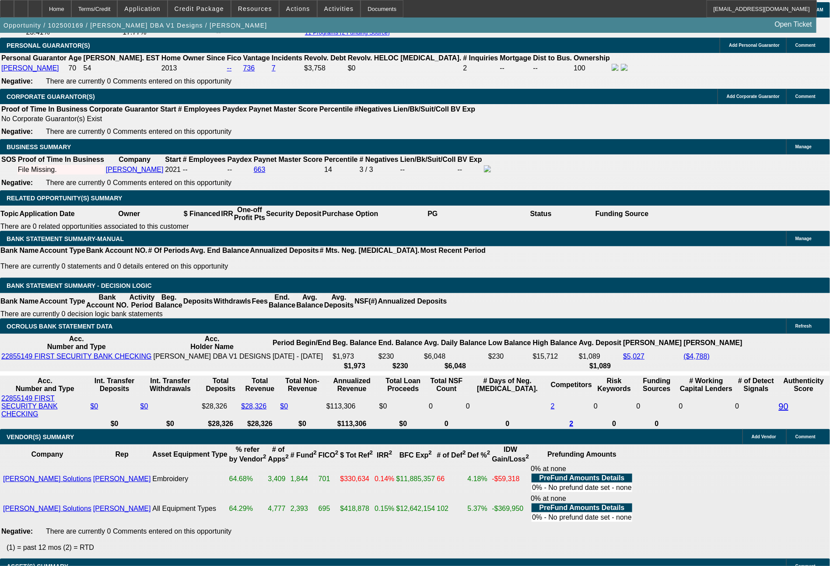
select select "0"
select select "6"
select select "0"
select select "2"
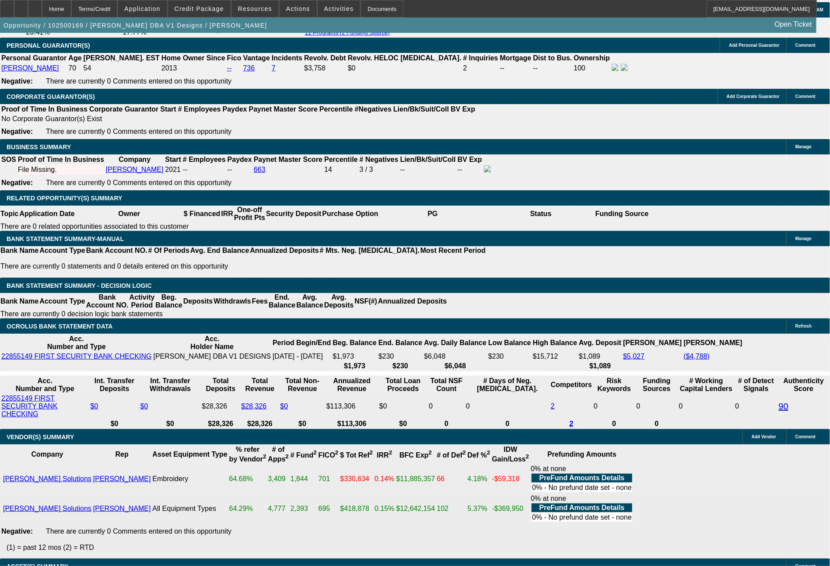
select select "0"
select select "6"
drag, startPoint x: 244, startPoint y: 286, endPoint x: 278, endPoint y: 286, distance: 33.7
type input "26"
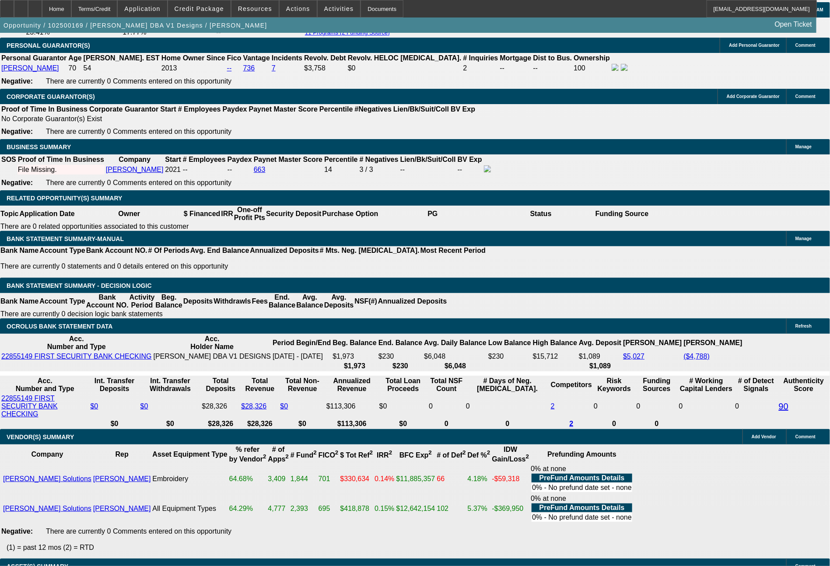
type input "$4.00"
type input "UNKNOWN"
type input "263."
type input "13"
type input "$526.00"
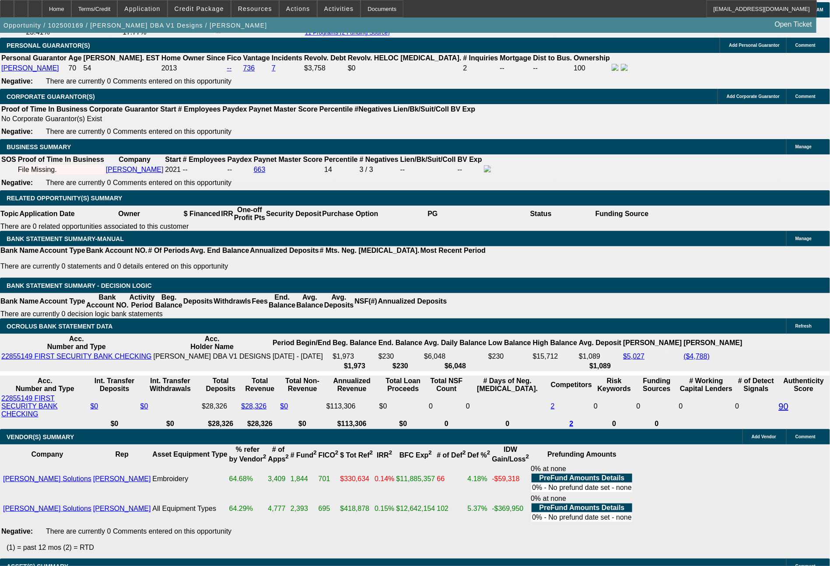
type input "263.74"
type input "13.1"
type input "$527.48"
type input "263.7"
type input "$527.40"
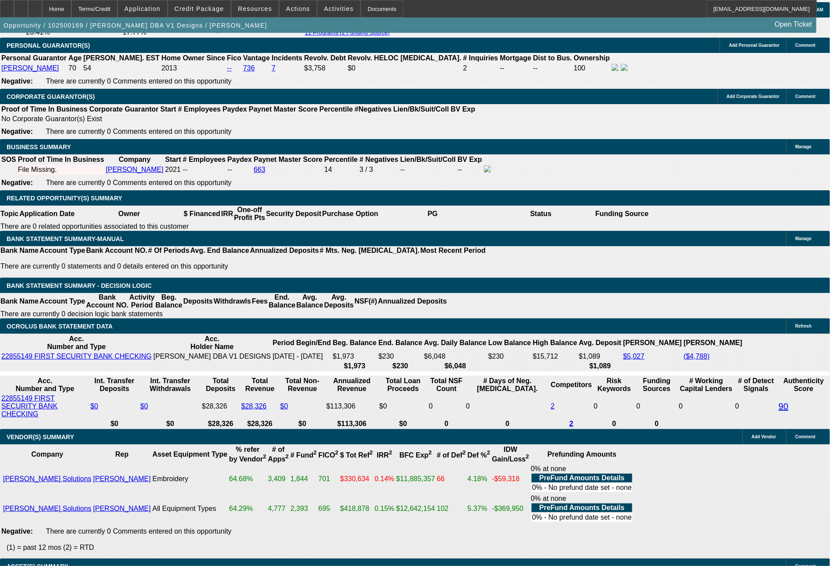
type input "263."
type input "13"
type input "$526.00"
type input "263.61"
type input "13.1"
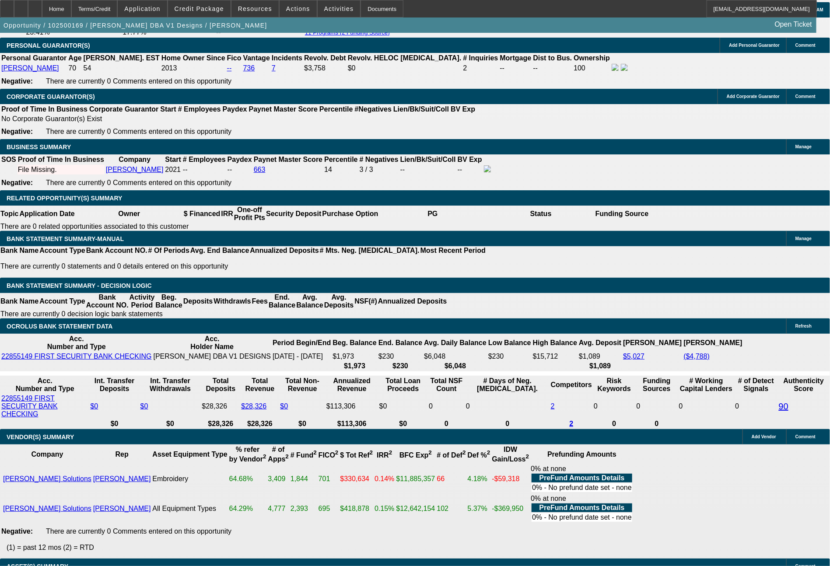
type input "$527.22"
type input "$263.61"
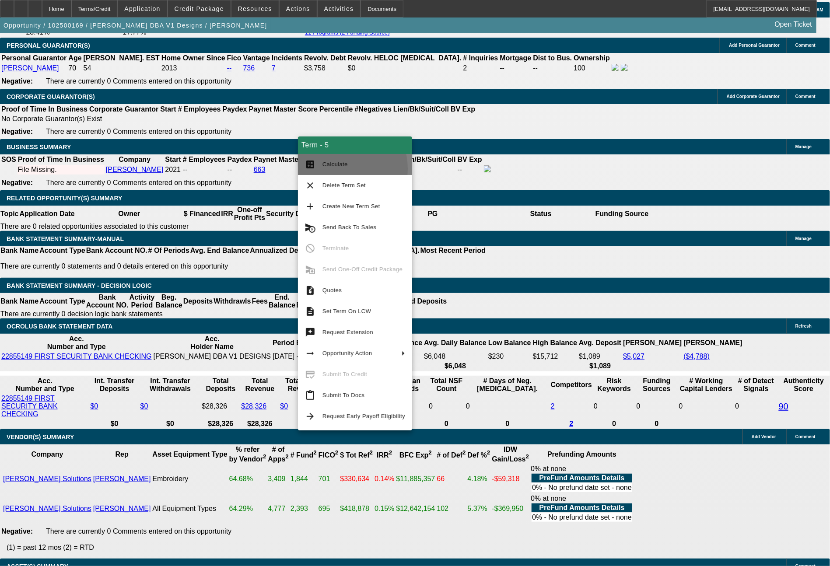
click at [331, 169] on span "Calculate" at bounding box center [363, 164] width 83 height 10
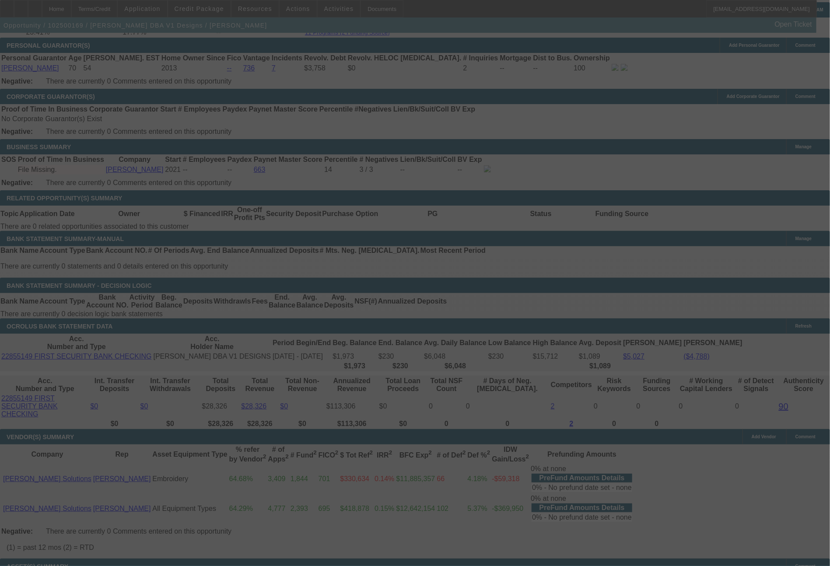
select select "0"
select select "2"
select select "0"
select select "6"
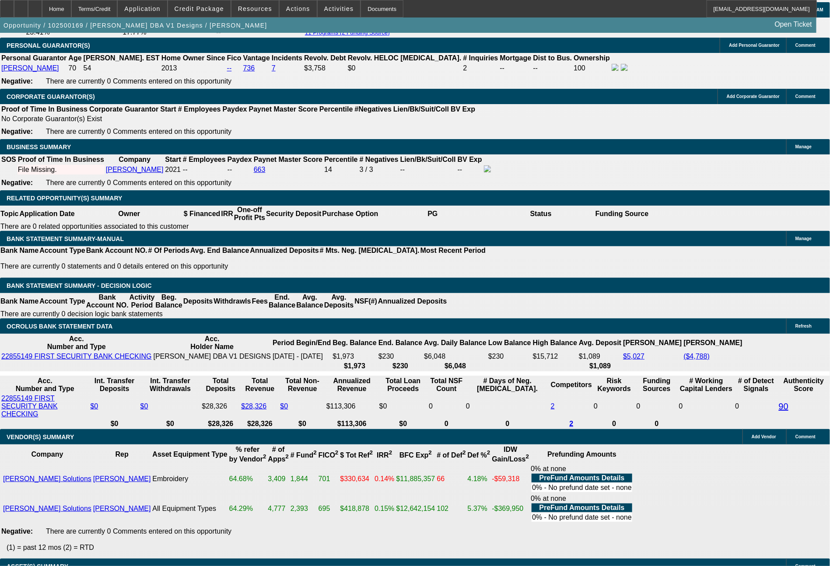
drag, startPoint x: 137, startPoint y: 282, endPoint x: 170, endPoint y: 292, distance: 34.2
type input "2"
type input "$4.00"
type input "UNKNOWN"
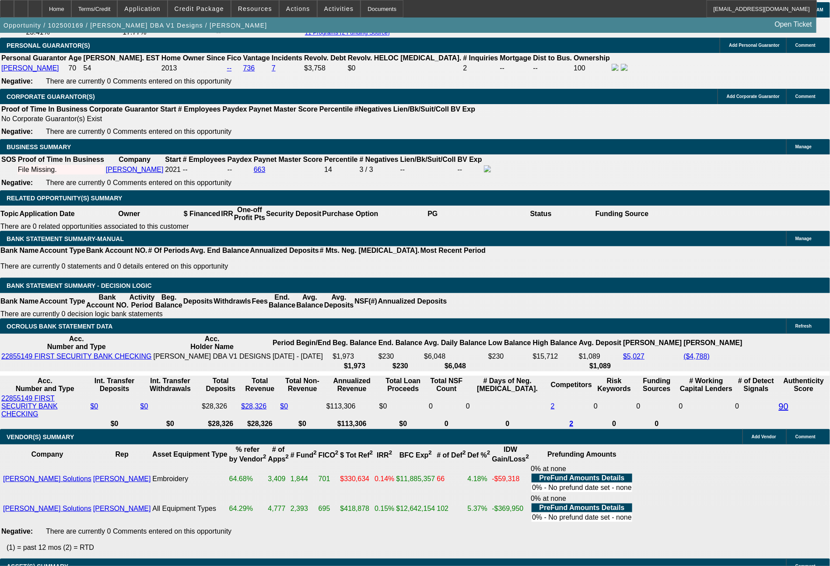
type input "297"
type input "12.8"
type input "$594.00"
type input "297.41"
type input "12.9"
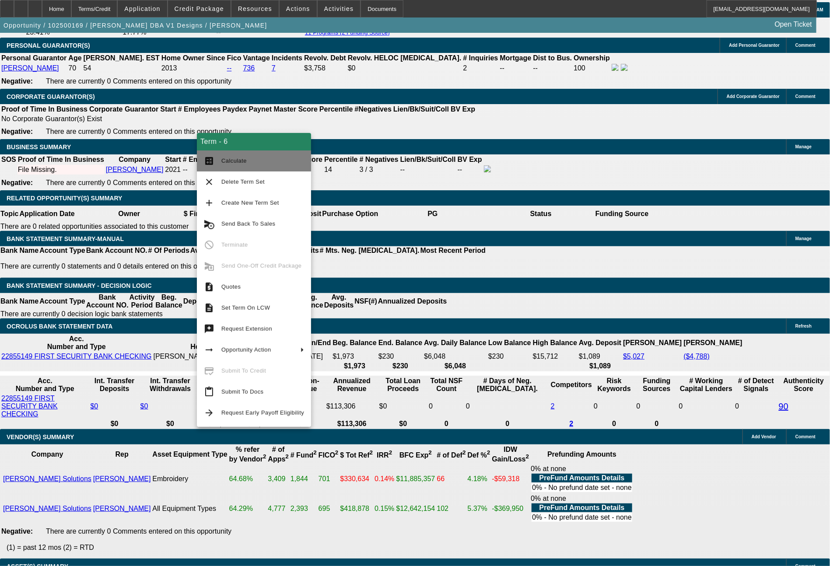
click at [254, 168] on button "calculate Calculate" at bounding box center [254, 160] width 114 height 21
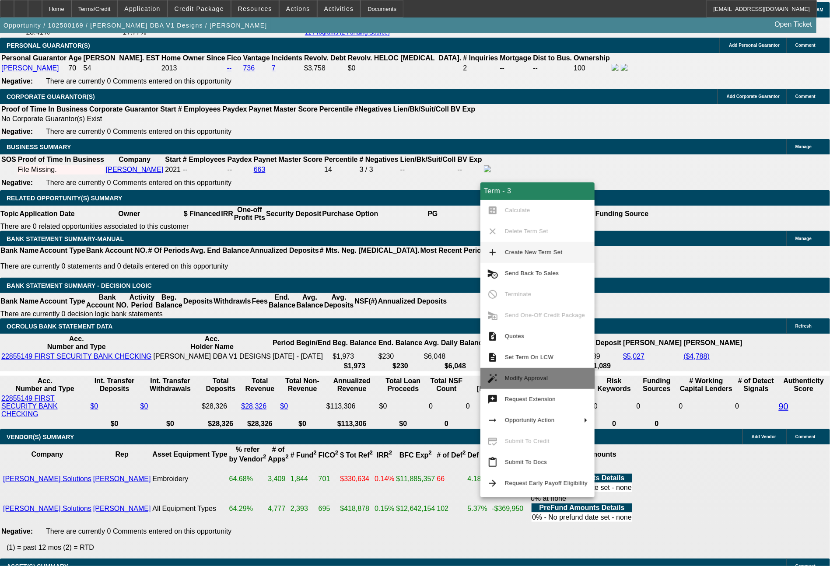
click at [517, 376] on span "Modify Approval" at bounding box center [526, 378] width 43 height 7
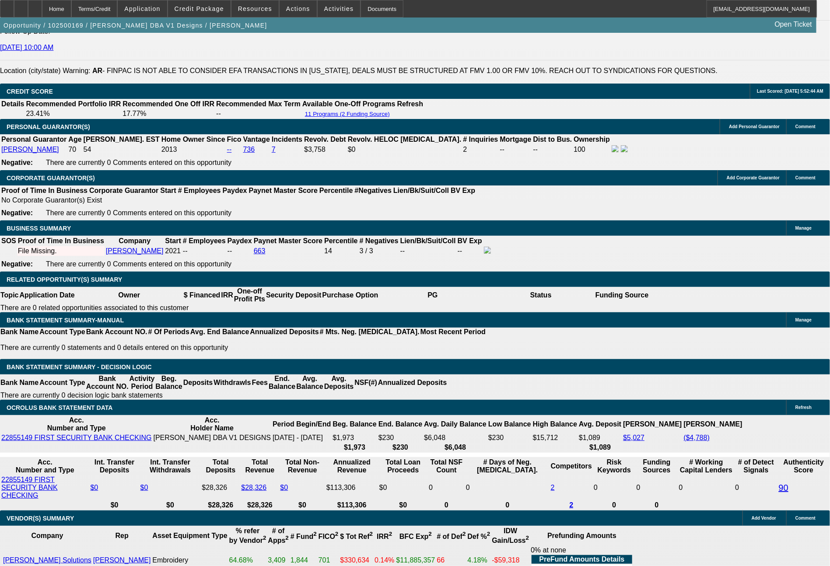
scroll to position [1197, 0]
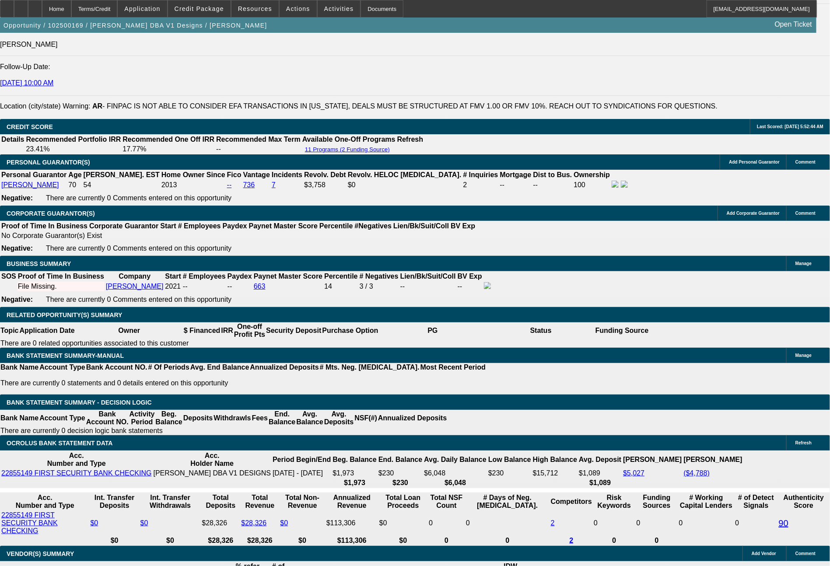
drag, startPoint x: 157, startPoint y: 339, endPoint x: 200, endPoint y: 339, distance: 43.3
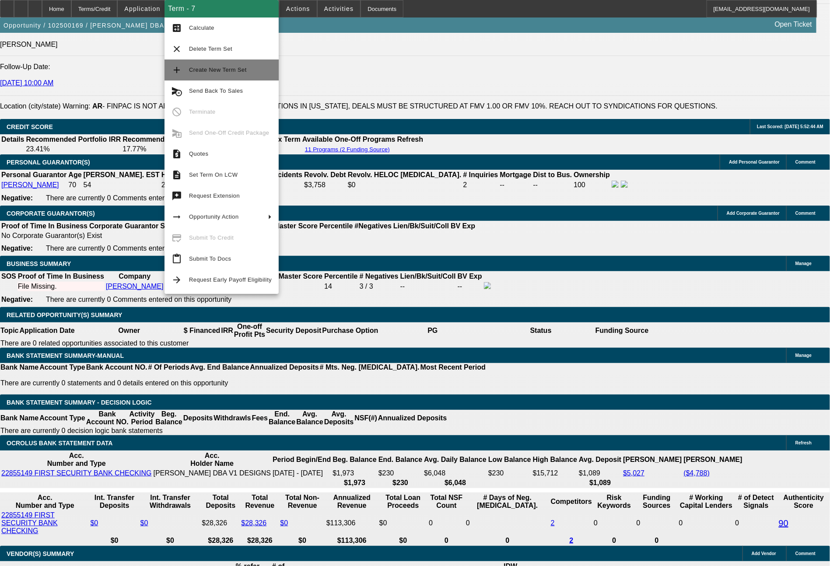
click at [230, 66] on span "Create New Term Set" at bounding box center [230, 70] width 83 height 10
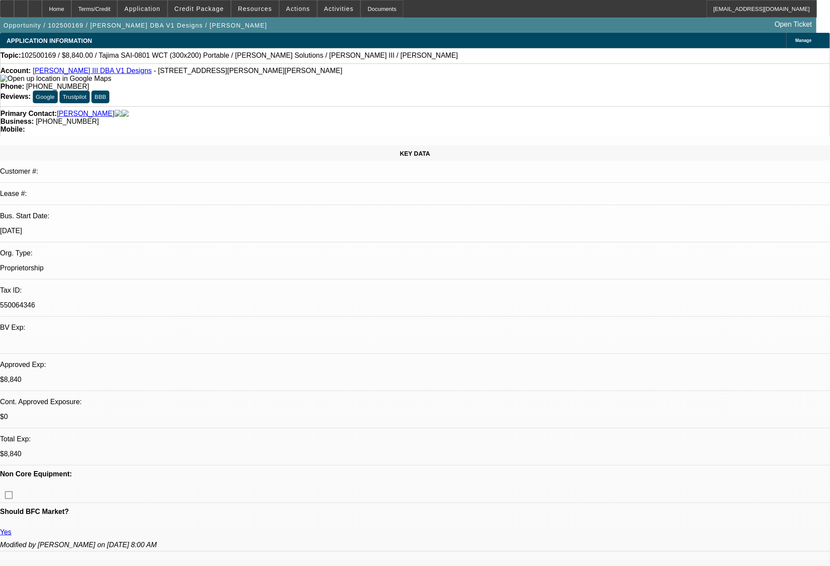
select select "0"
select select "2"
select select "0"
select select "6"
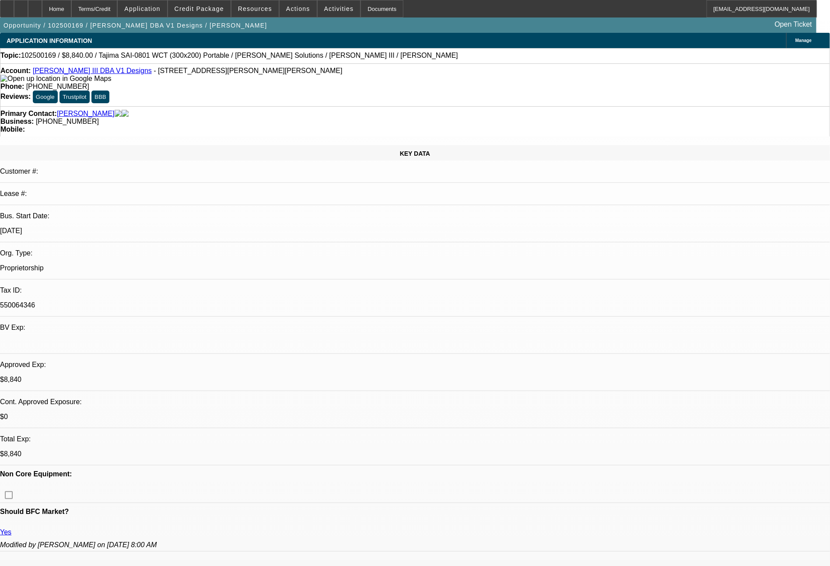
select select "0"
select select "2"
select select "0"
select select "6"
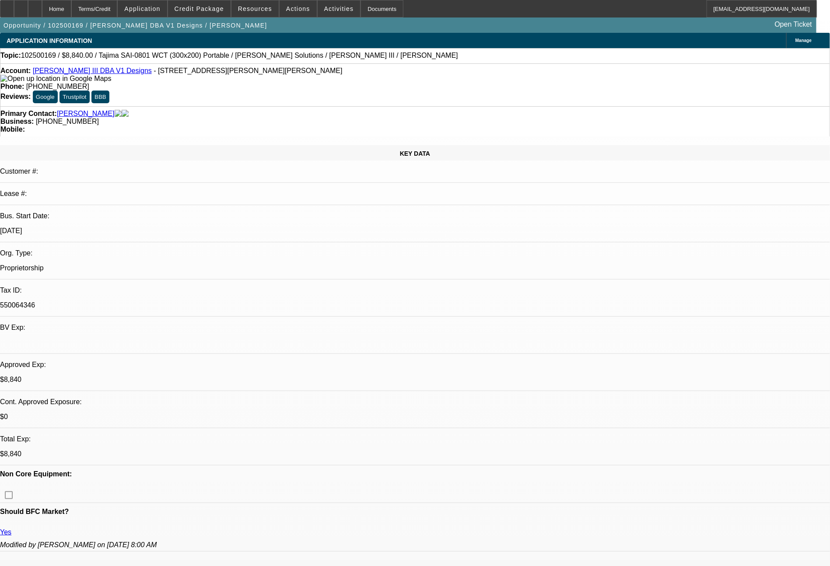
select select "0"
select select "2"
select select "0"
select select "6"
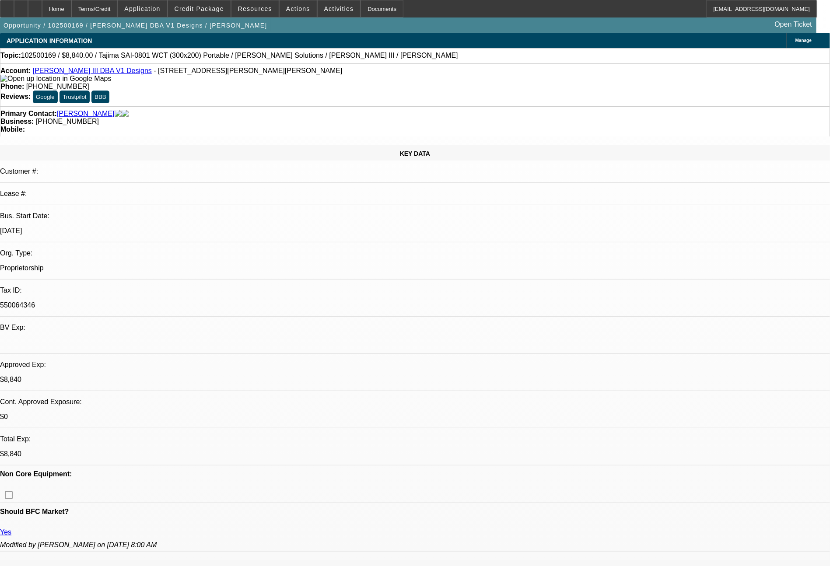
select select "0"
select select "2"
select select "0"
select select "6"
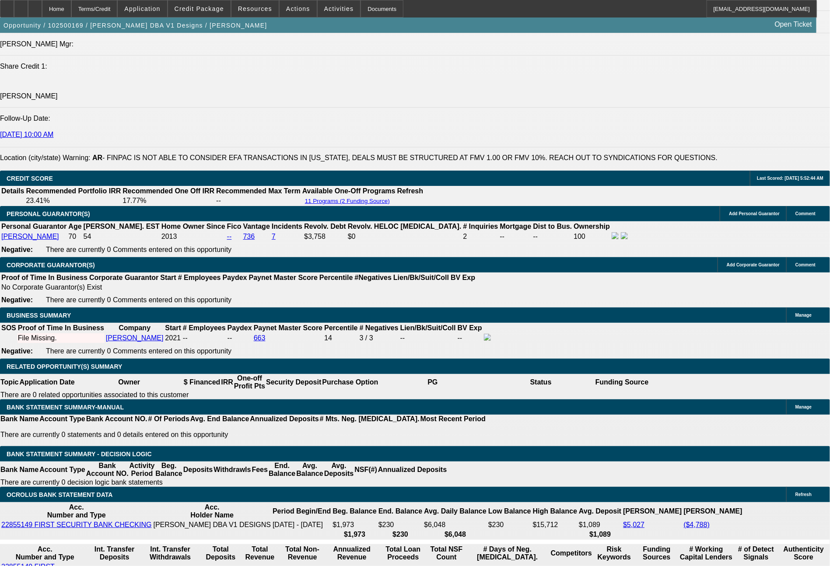
scroll to position [1233, 0]
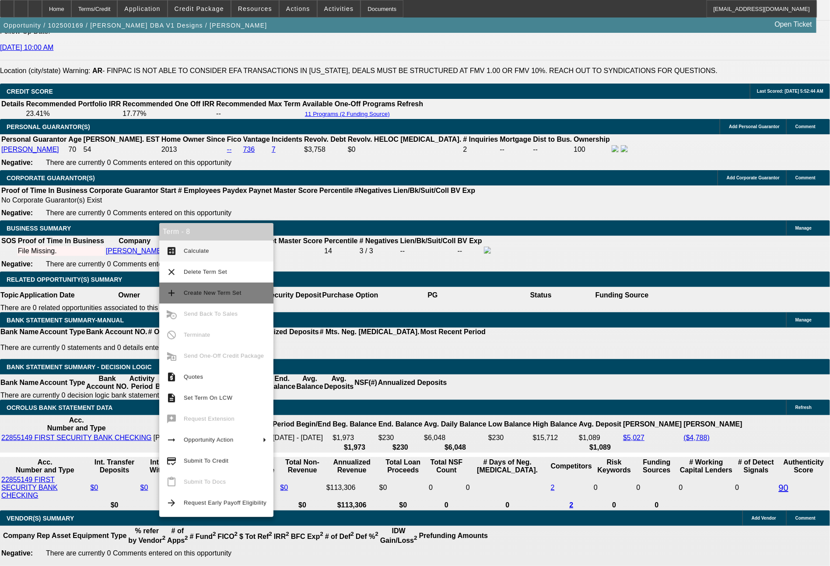
click at [204, 297] on span "Create New Term Set" at bounding box center [225, 293] width 83 height 10
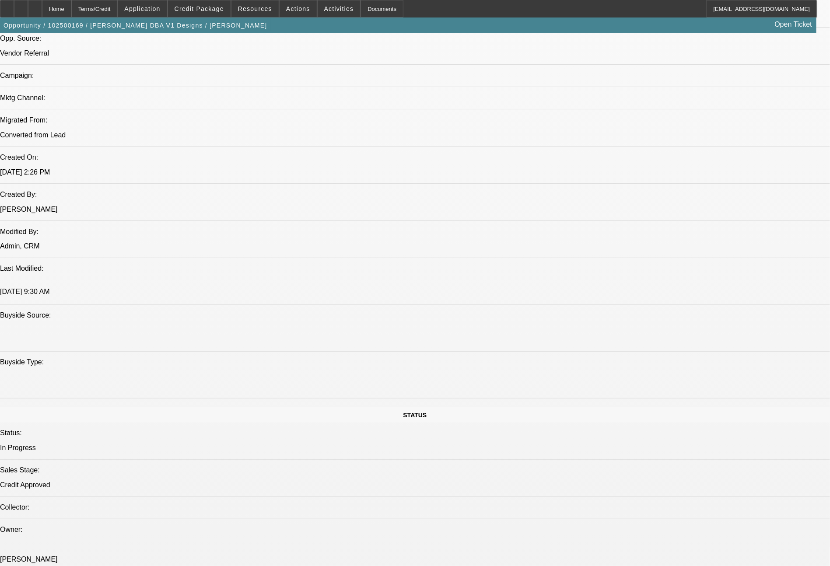
select select "0"
select select "2"
select select "0"
select select "6"
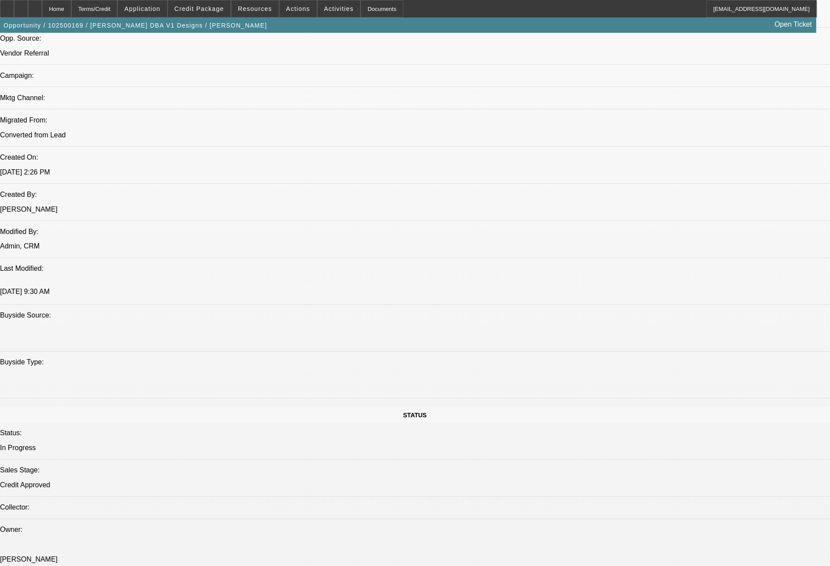
select select "0"
select select "2"
select select "0"
select select "6"
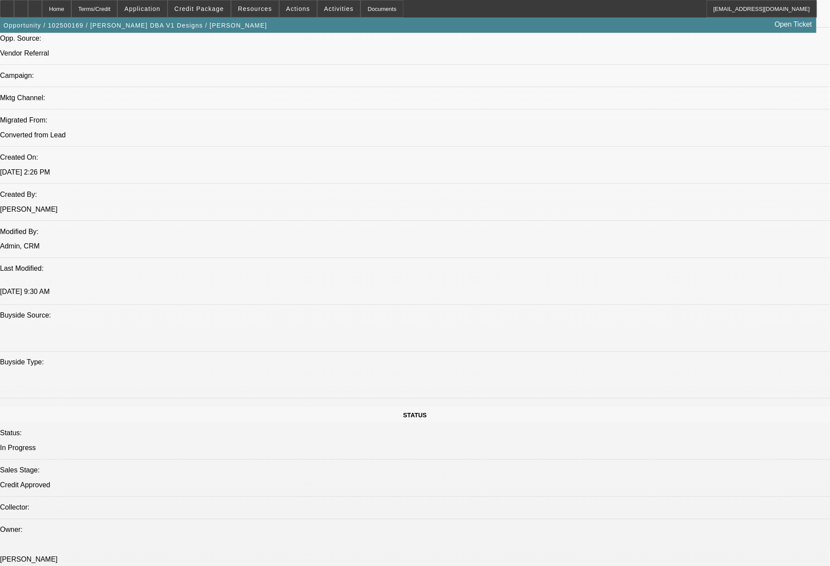
select select "0"
select select "2"
select select "0"
select select "6"
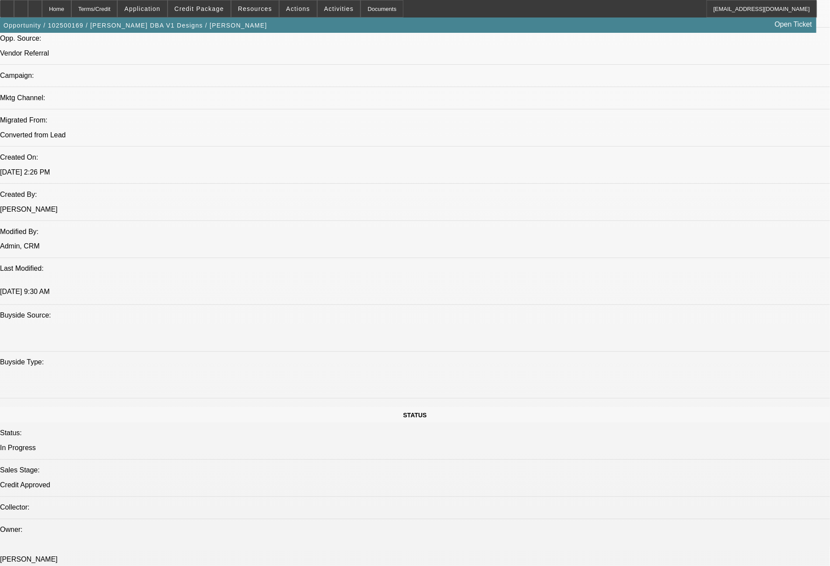
select select "0"
select select "2"
select select "0"
select select "6"
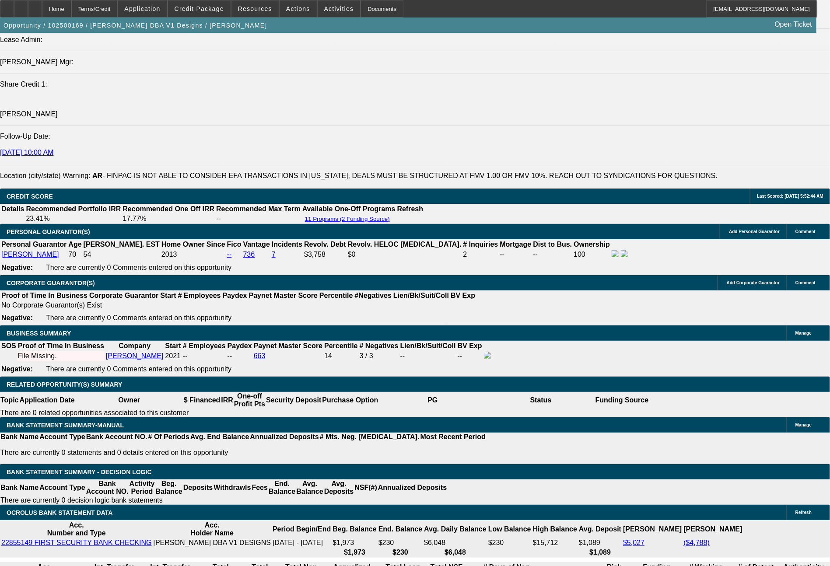
scroll to position [1223, 0]
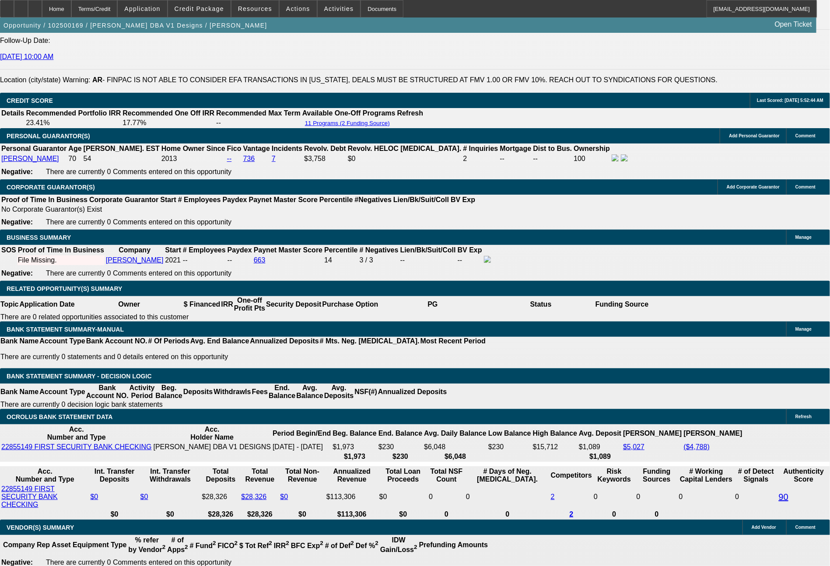
drag, startPoint x: 170, startPoint y: 329, endPoint x: 189, endPoint y: 329, distance: 19.7
type input "3"
type input "UNKNOWN"
type input "36"
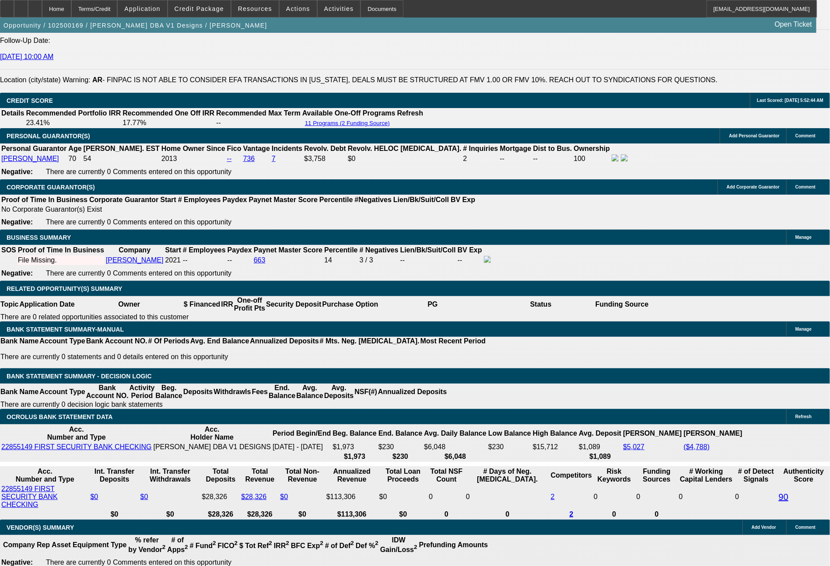
type input "$299.56"
type input "$599.12"
type input "36"
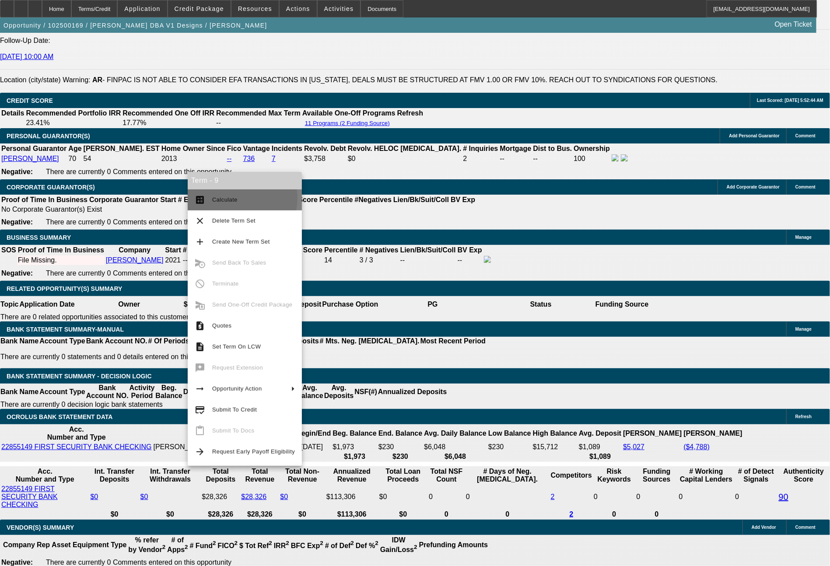
click at [233, 198] on span "Calculate" at bounding box center [224, 199] width 25 height 7
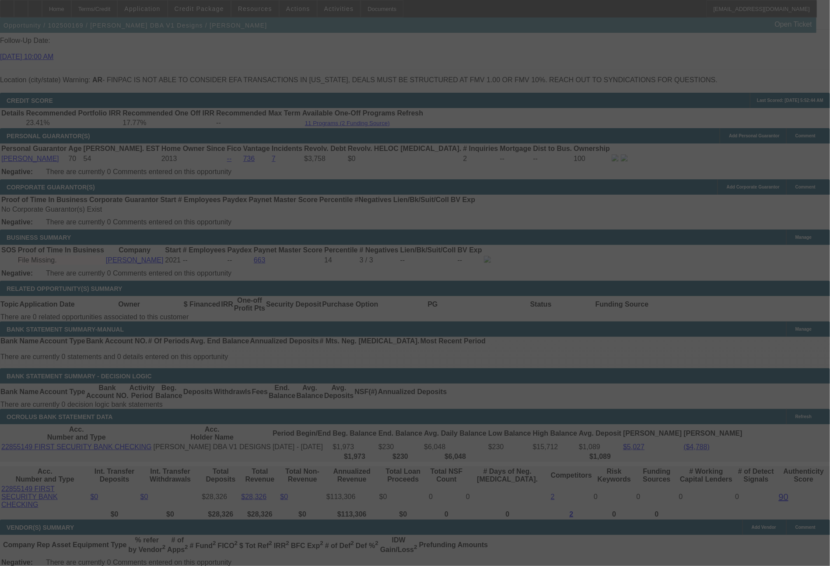
select select "0"
select select "2"
select select "0"
select select "6"
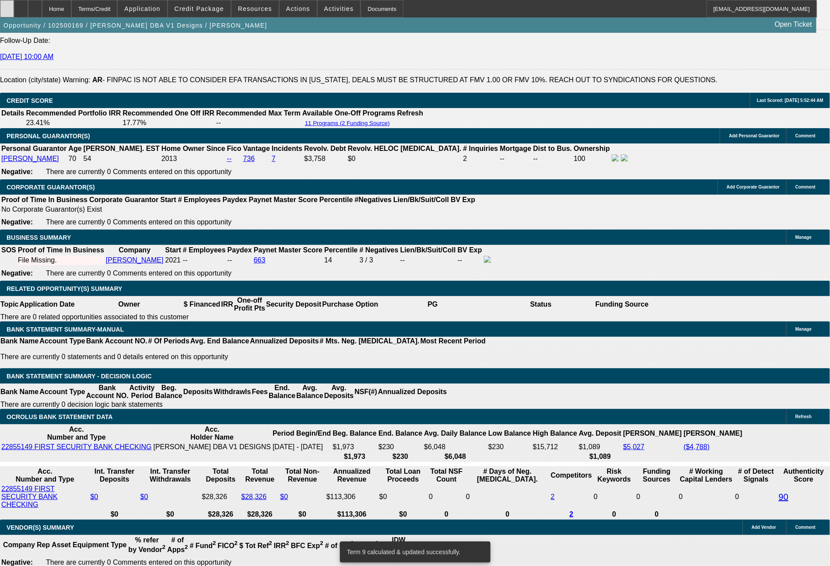
scroll to position [1274, 0]
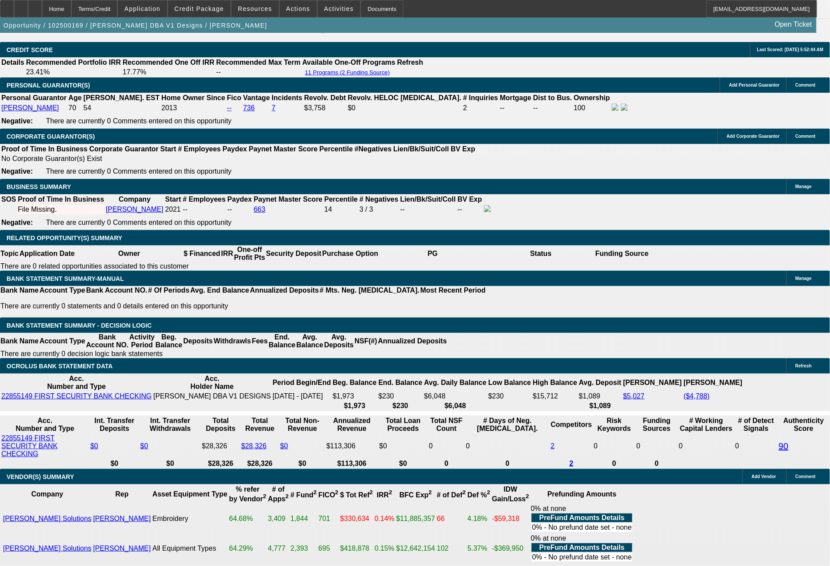
drag, startPoint x: 128, startPoint y: 327, endPoint x: 168, endPoint y: 327, distance: 40.2
type input "29"
type input "$58.00"
type input "UNKNOWN"
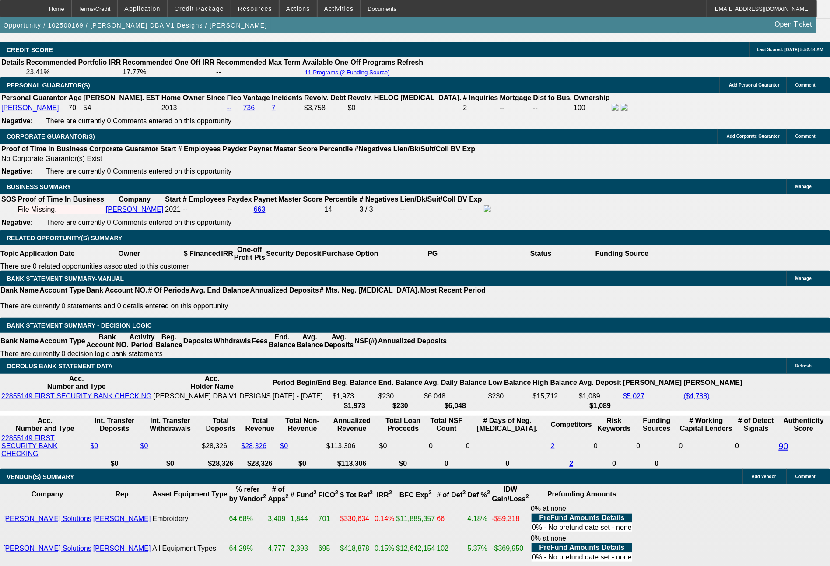
type input "291"
type input "$582.00"
type input "11.4"
type input "29"
type input "$58.00"
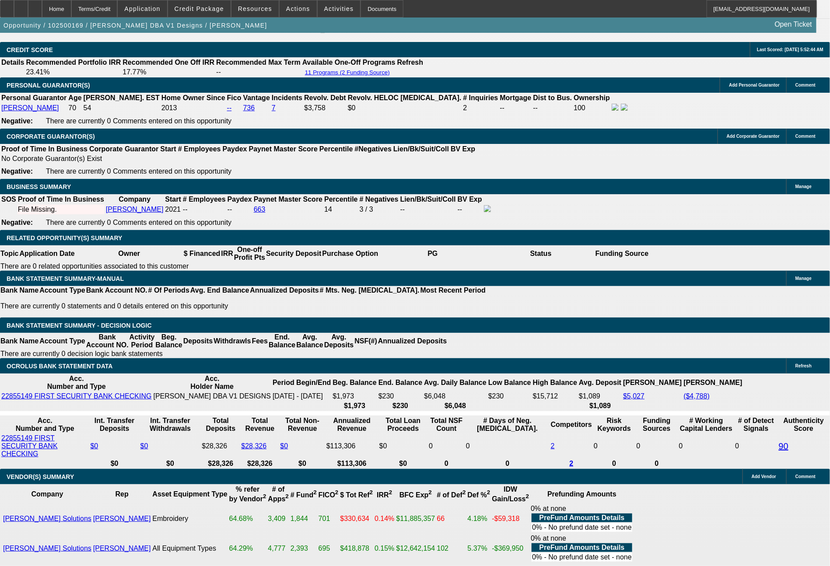
type input "295"
type input "$590.00"
type input "12.3"
type input "29"
type input "$58.00"
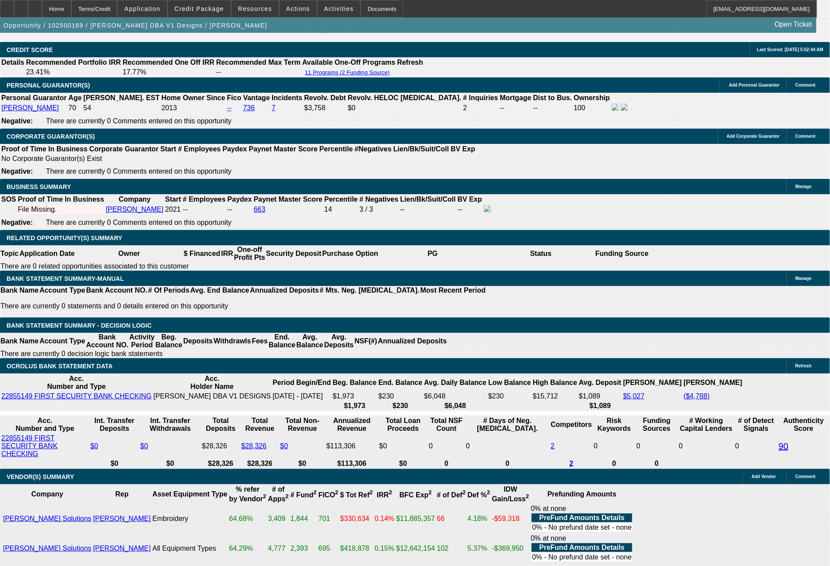
type input "297"
type input "$594.00"
type input "12.8"
type input "29"
type input "$58.00"
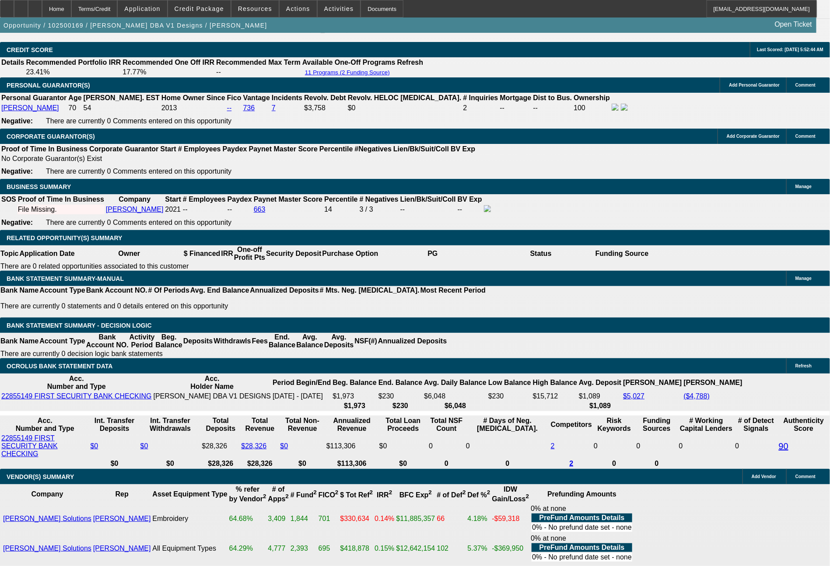
type input "298"
type input "$596.00"
type input "13"
type input "297"
type input "$594.00"
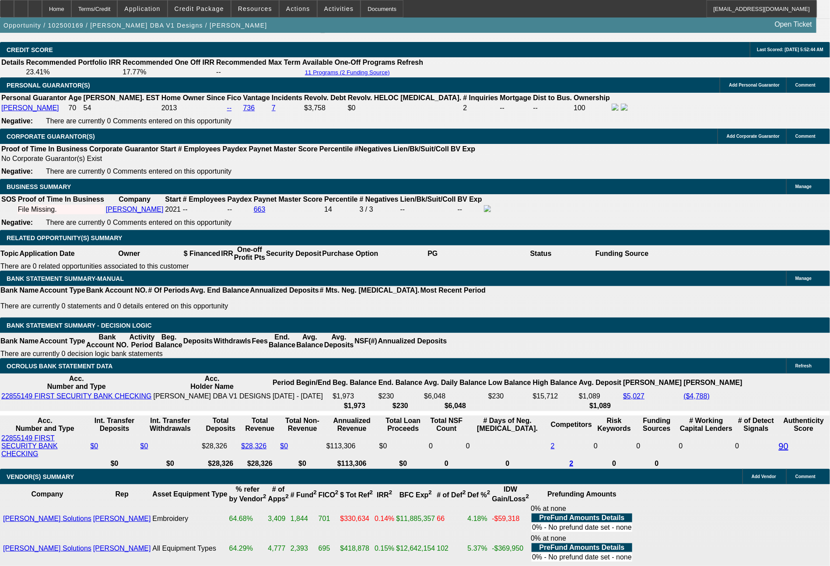
type input "12.8"
type input "297.74"
type input "$595.48"
type input "13"
type input "297.7"
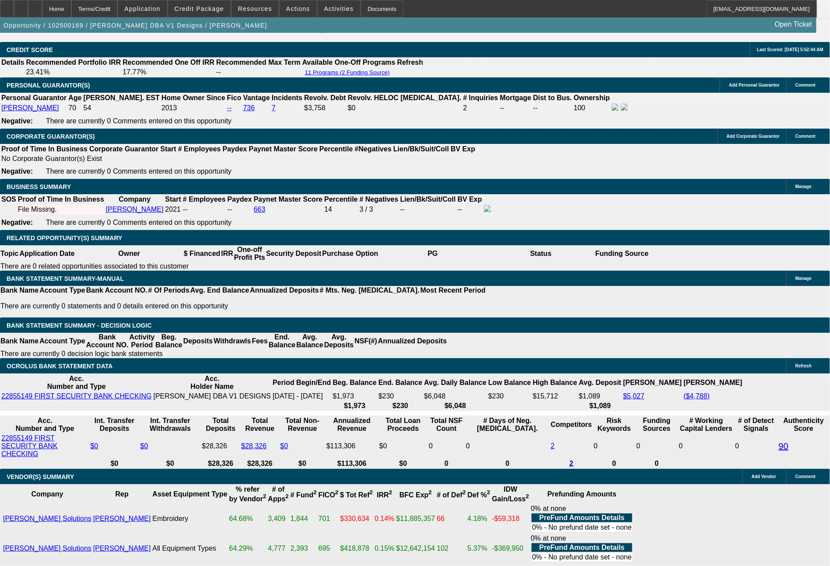
type input "$595.40"
type input "297."
type input "$594.00"
type input "12.8"
type input "297.2"
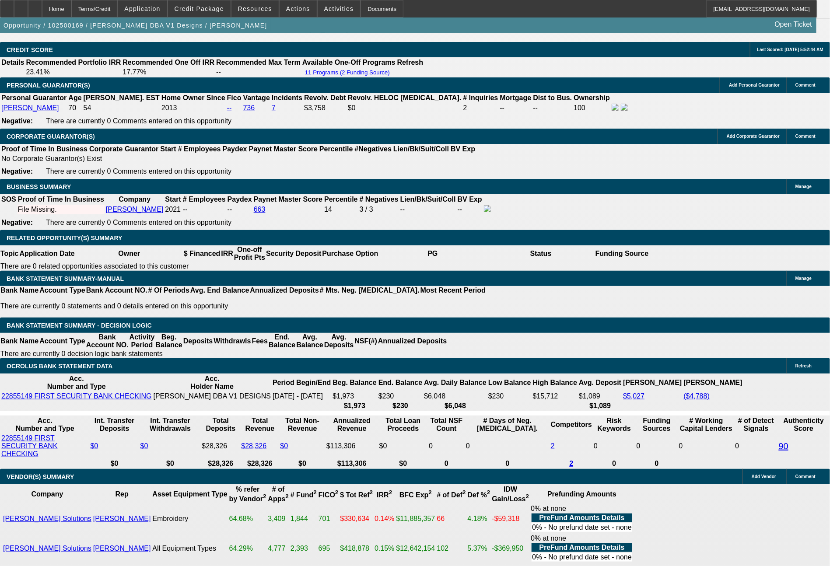
type input "$594.40"
type input "297.24"
type input "$594.48"
type input "12.9"
type input "$297.24"
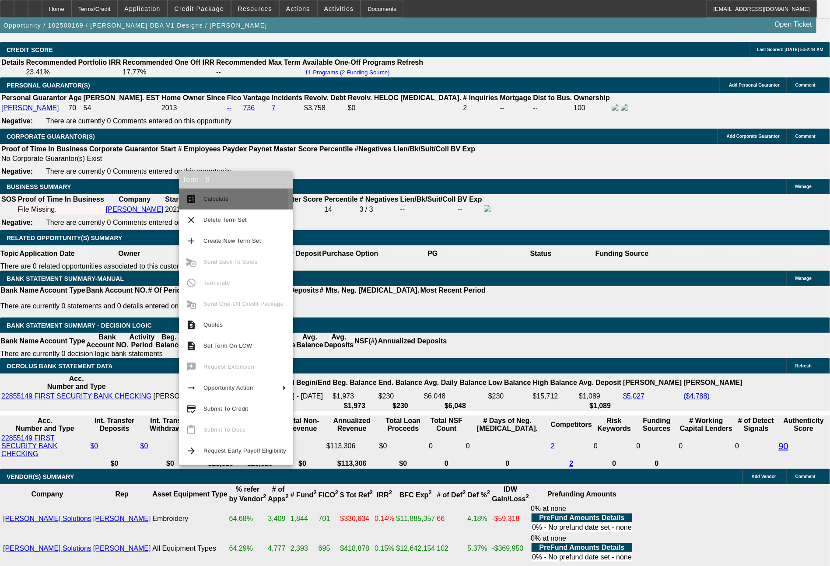
click at [218, 201] on span "Calculate" at bounding box center [215, 199] width 25 height 7
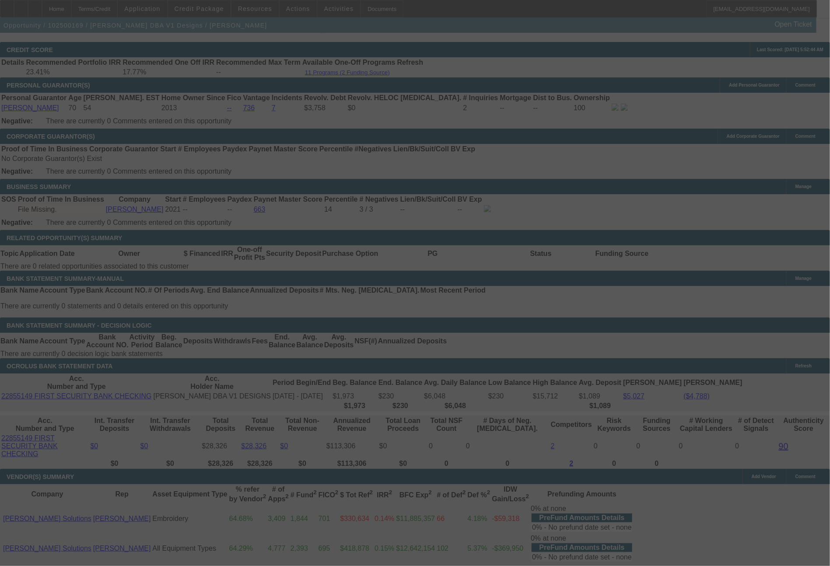
select select "0"
select select "2"
select select "0"
select select "6"
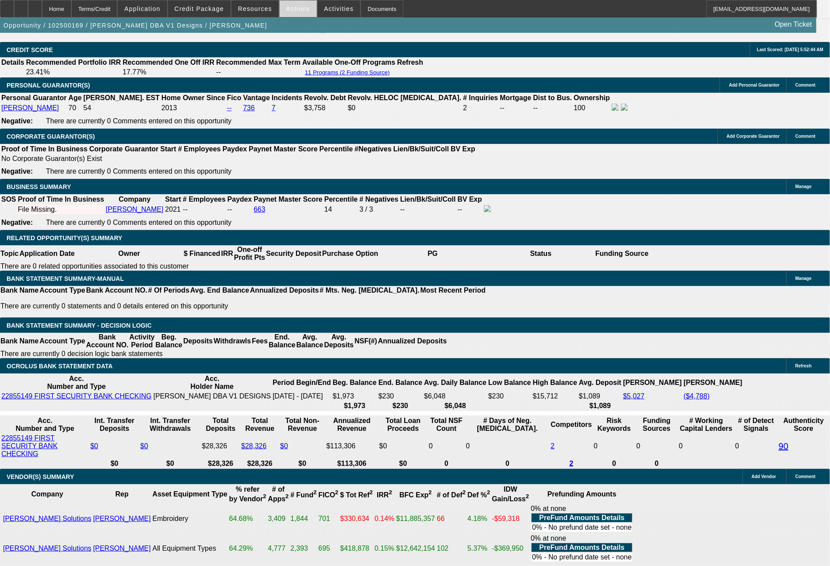
click at [292, 4] on span at bounding box center [297, 8] width 37 height 21
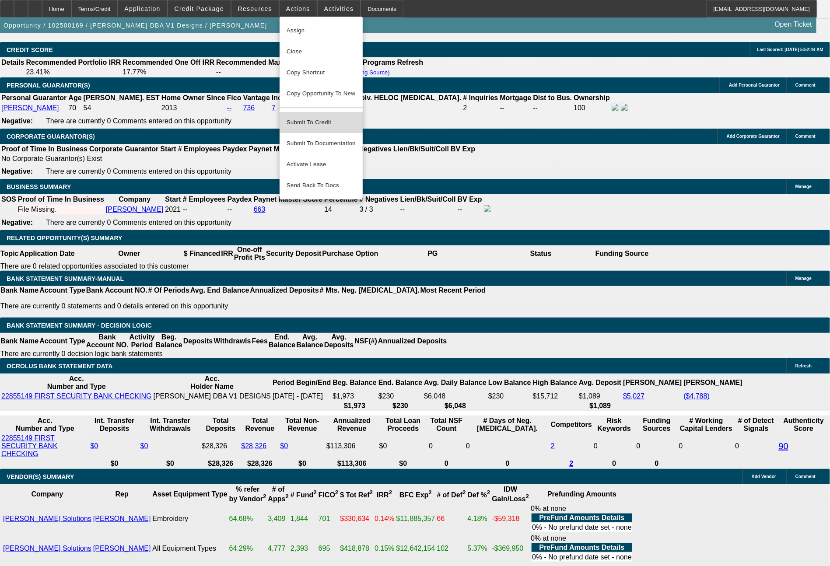
click at [318, 117] on span "Submit To Credit" at bounding box center [320, 122] width 69 height 10
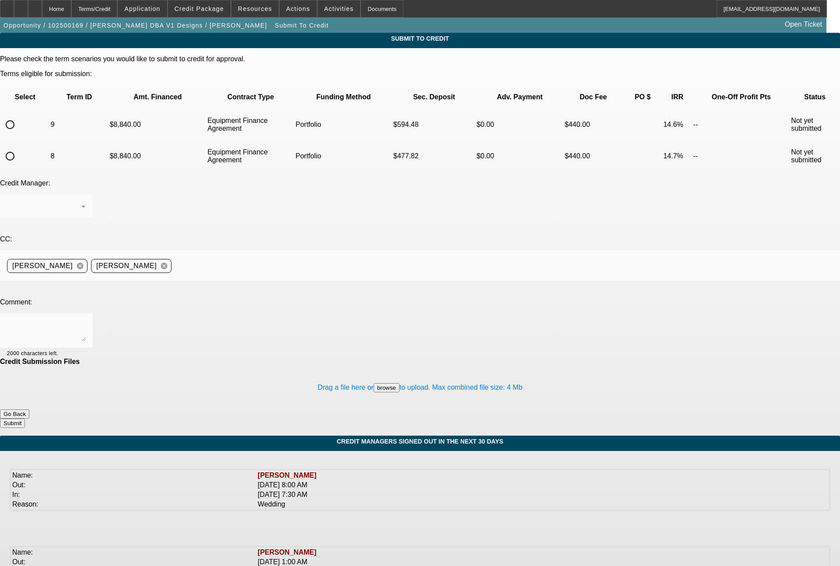
click at [19, 147] on input "radio" at bounding box center [9, 155] width 17 height 17
radio input "true"
click at [86, 194] on div "[PERSON_NAME]" at bounding box center [46, 206] width 79 height 24
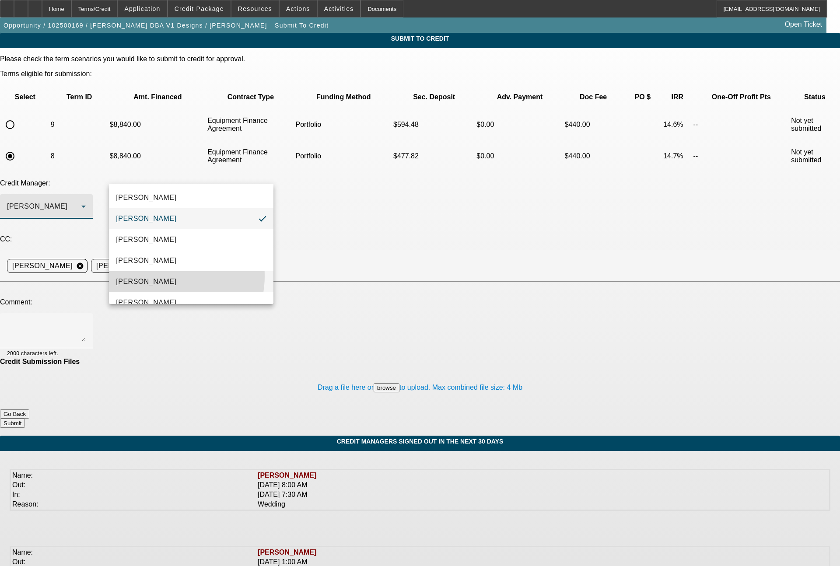
click at [161, 276] on mat-option "Magner, Bill" at bounding box center [191, 281] width 164 height 21
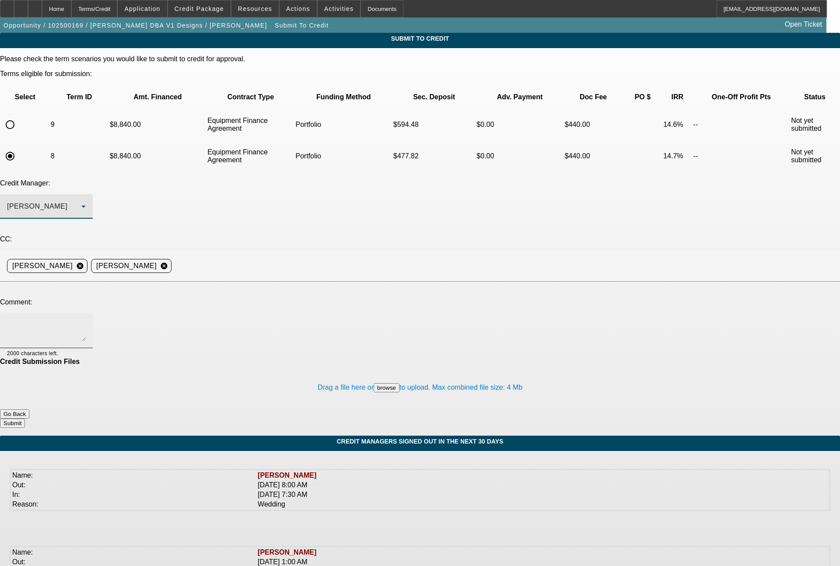
click at [86, 320] on textarea at bounding box center [46, 330] width 79 height 21
type textarea "you had approved yesterday with roughly $4k all in (as customer wanted to do th…"
click at [25, 419] on button "Submit" at bounding box center [12, 423] width 25 height 9
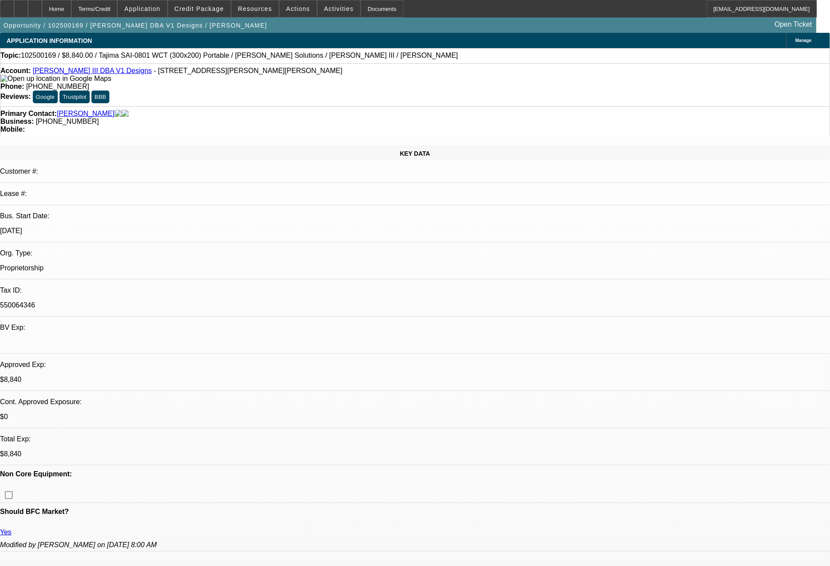
select select "0"
select select "2"
select select "0"
select select "6"
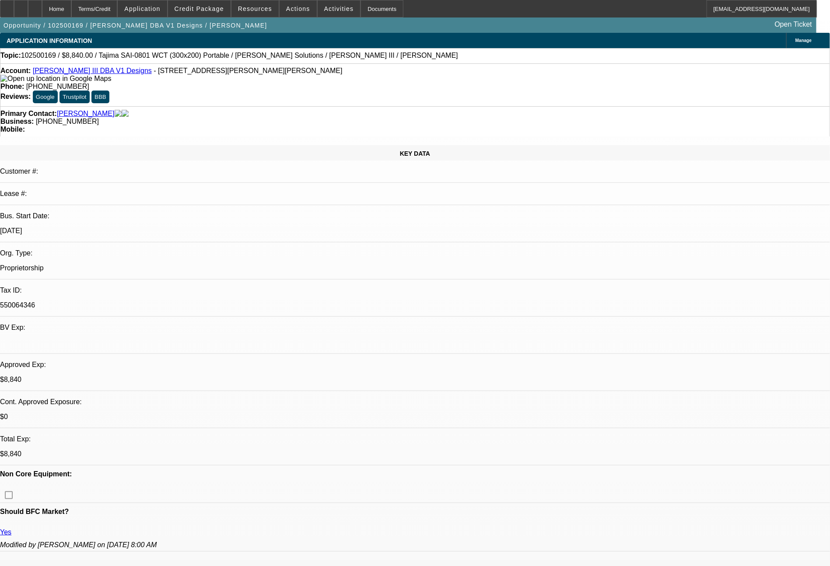
select select "0"
select select "2"
select select "0"
select select "6"
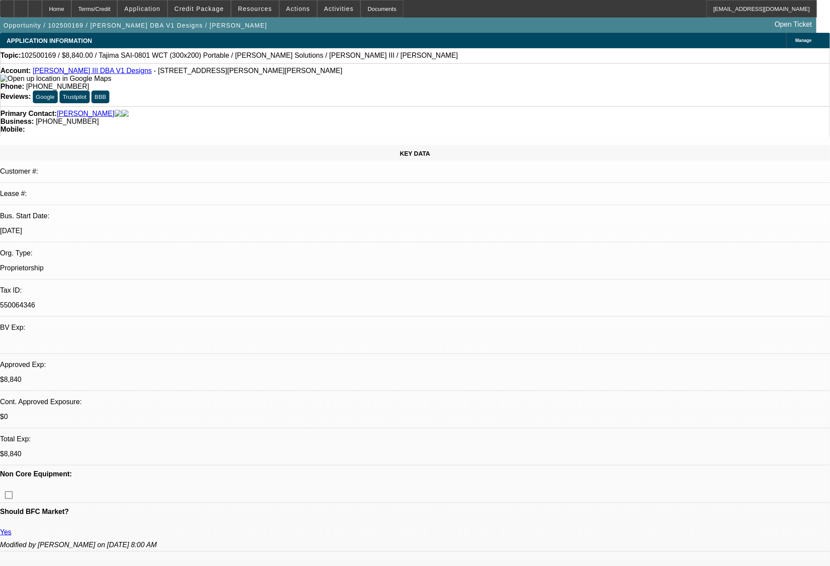
select select "0"
select select "2"
select select "0"
select select "6"
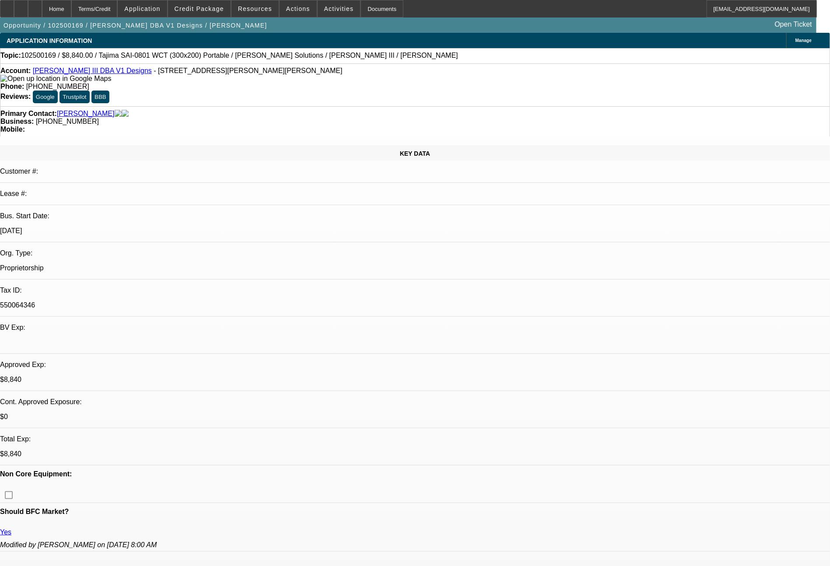
select select "0"
select select "2"
select select "0"
select select "6"
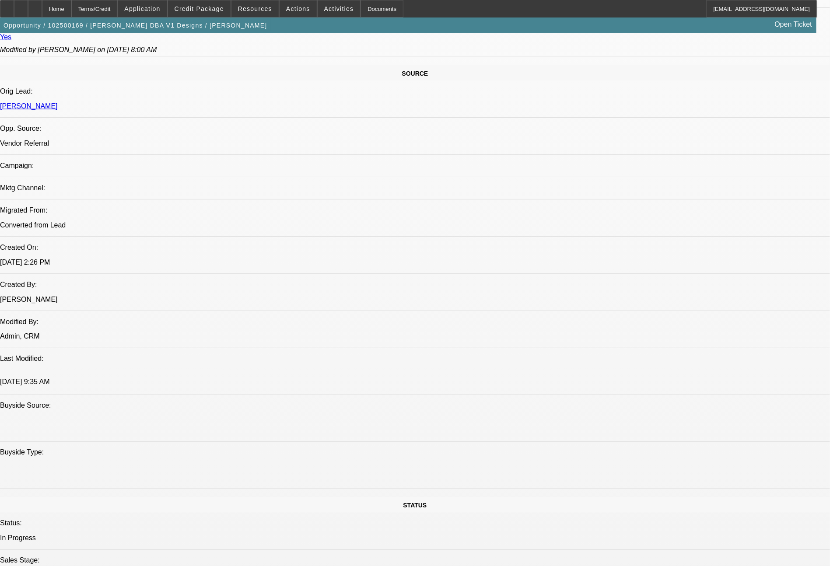
scroll to position [991, 0]
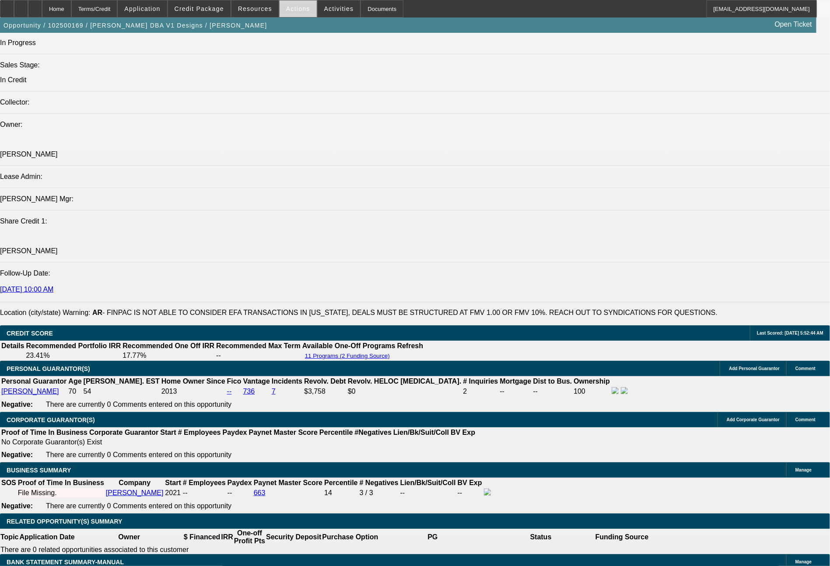
click at [289, 11] on span "Actions" at bounding box center [298, 8] width 24 height 7
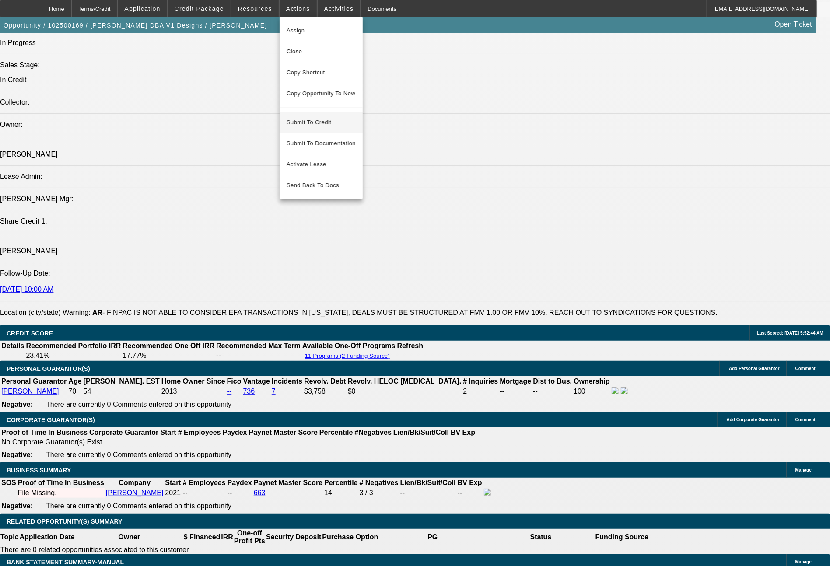
click at [318, 117] on span "Submit To Credit" at bounding box center [320, 122] width 69 height 10
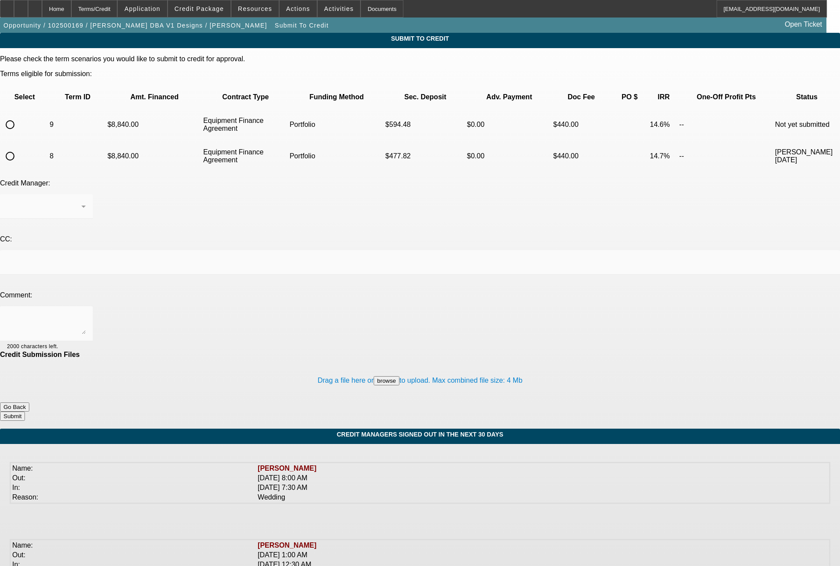
click at [19, 116] on input "radio" at bounding box center [9, 124] width 17 height 17
radio input "true"
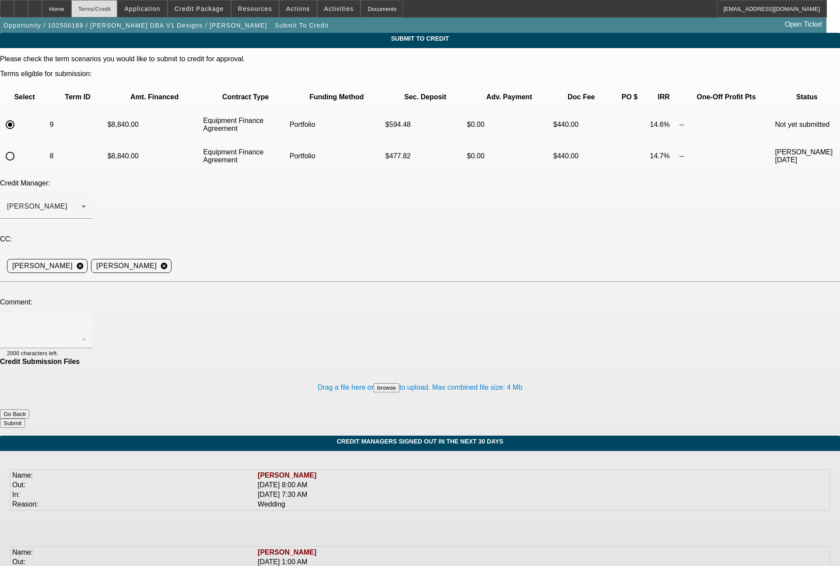
click at [117, 12] on div "Terms/Credit" at bounding box center [94, 8] width 46 height 17
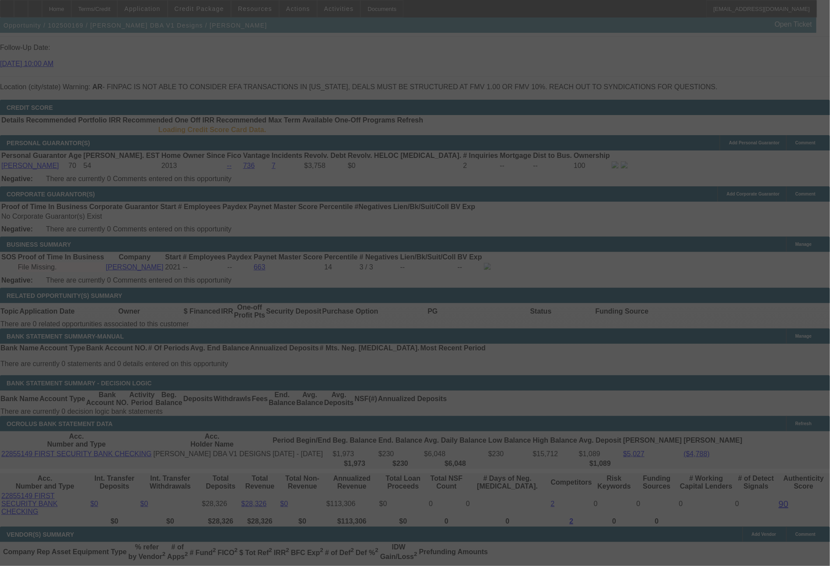
scroll to position [1213, 0]
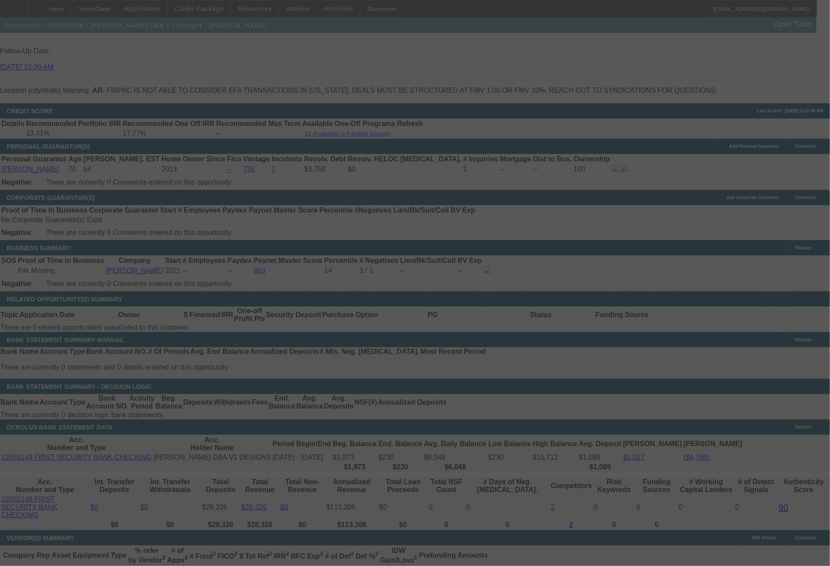
select select "0"
select select "2"
select select "0"
select select "6"
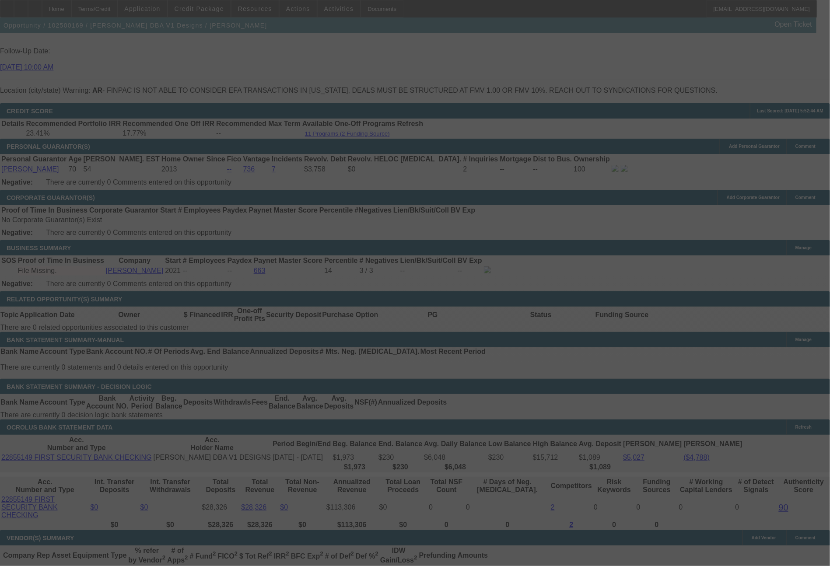
select select "0"
select select "2"
select select "0"
select select "6"
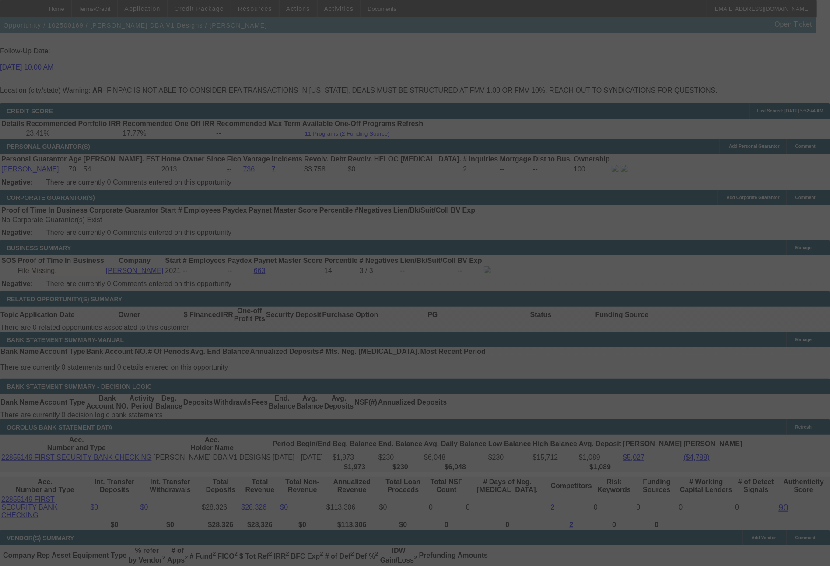
select select "0"
select select "2"
select select "0"
select select "6"
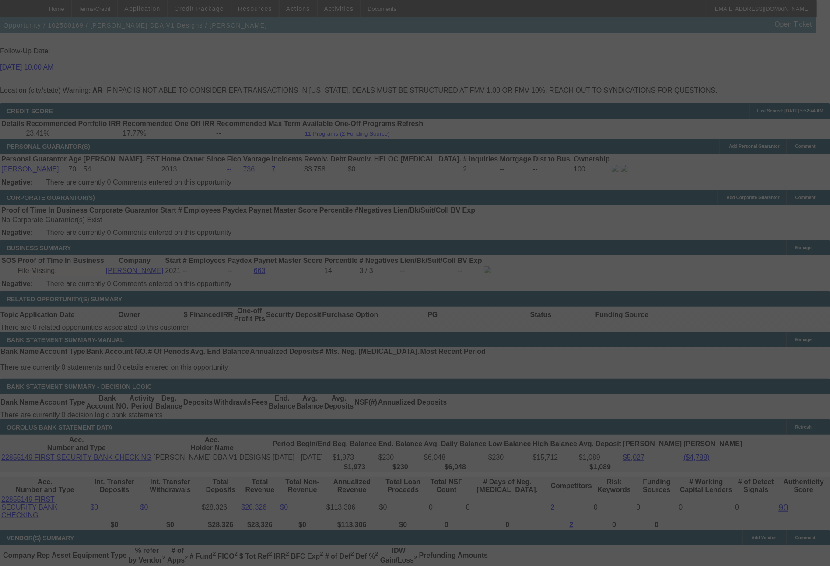
select select "0"
select select "2"
select select "0"
select select "6"
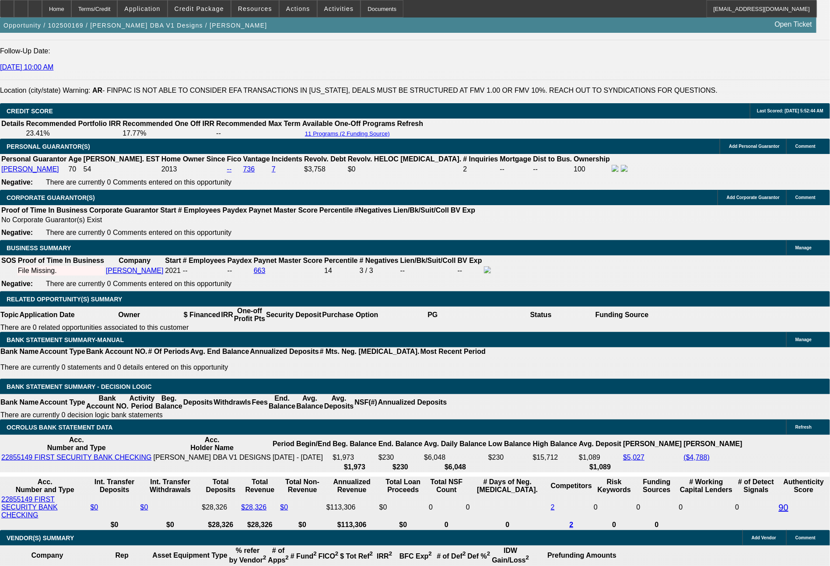
scroll to position [1264, 0]
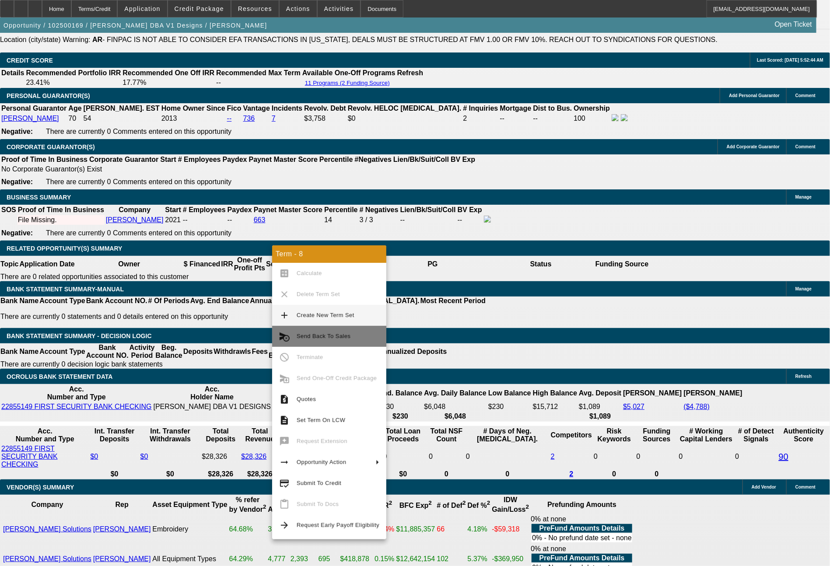
click at [317, 334] on span "Send Back To Sales" at bounding box center [324, 336] width 54 height 7
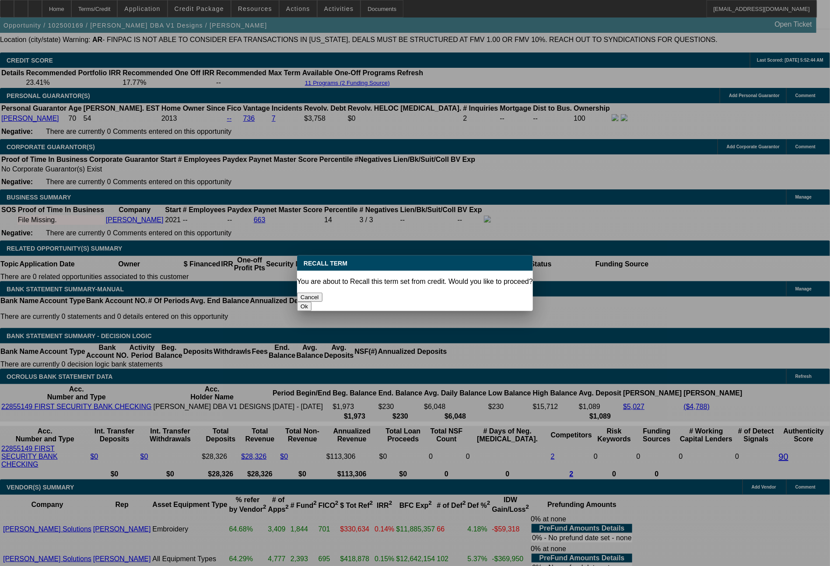
scroll to position [0, 0]
click at [311, 302] on button "Ok" at bounding box center [304, 306] width 14 height 9
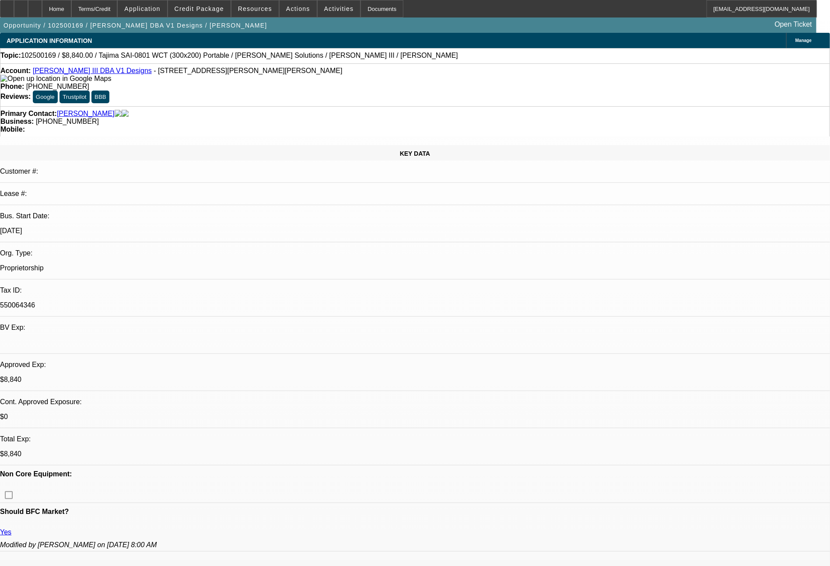
type textarea "pricing wrong"
select select "0"
select select "2"
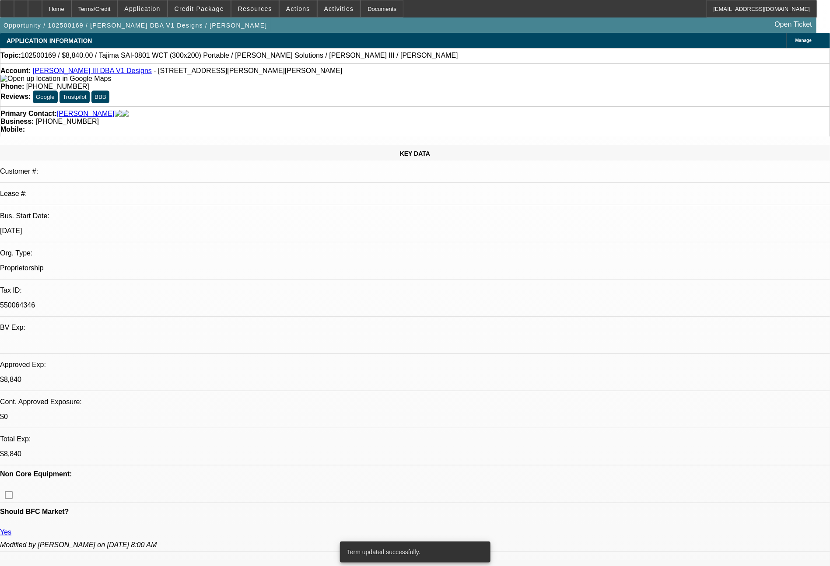
select select "2"
select select "0"
select select "6"
select select "0"
select select "2"
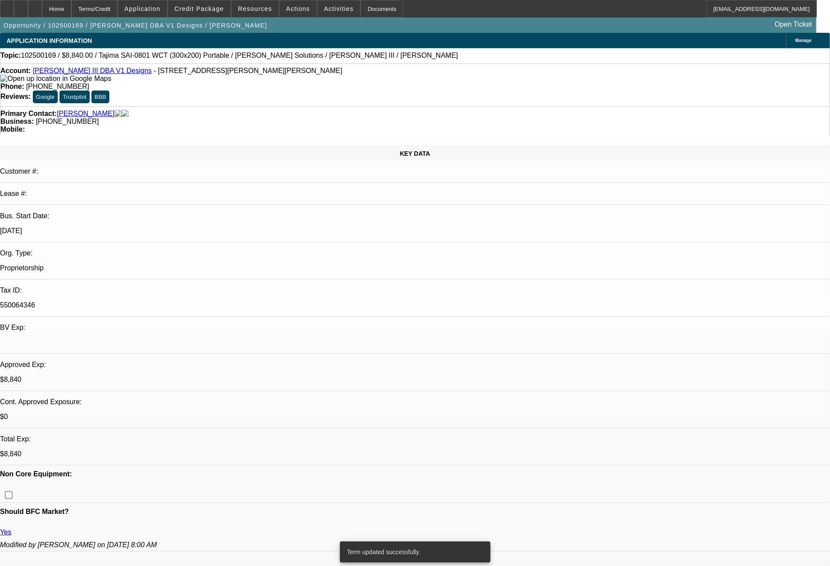
select select "2"
select select "0"
select select "6"
select select "0"
select select "2"
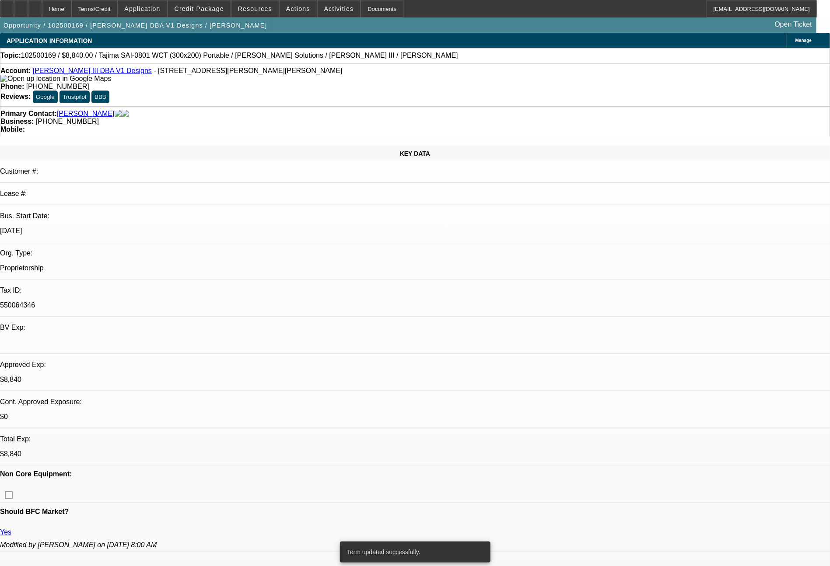
select select "2"
select select "0"
select select "6"
select select "0"
select select "2"
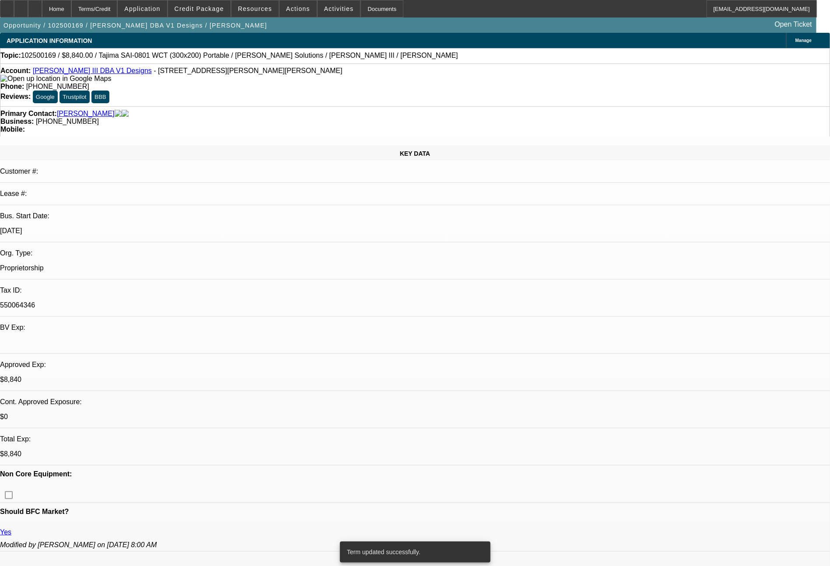
select select "2"
select select "0"
select select "6"
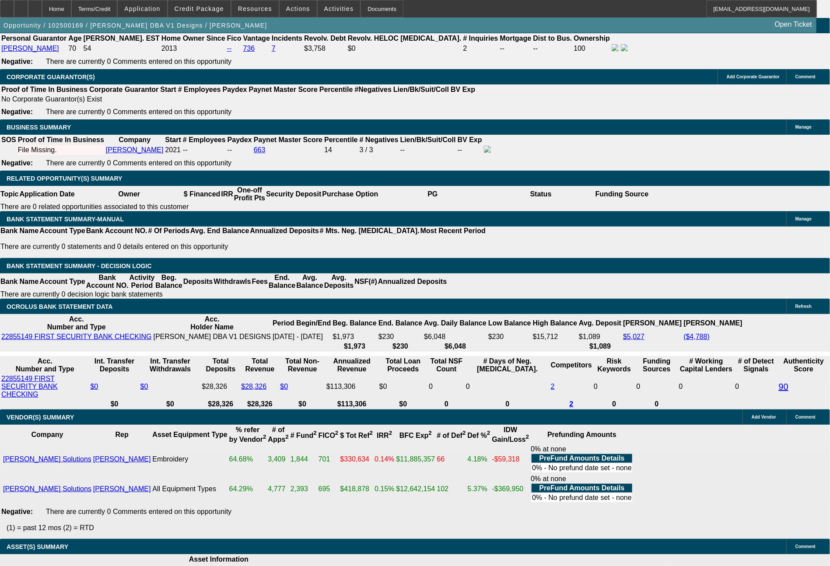
scroll to position [1360, 0]
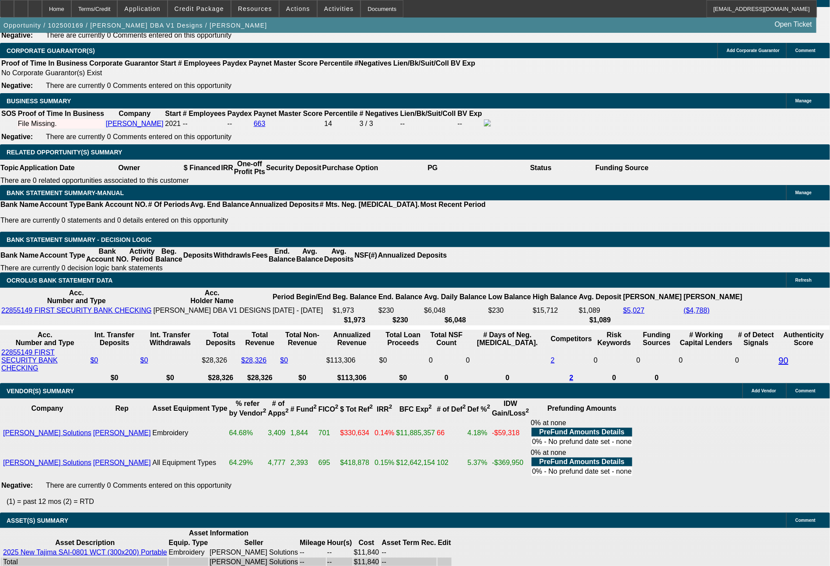
drag, startPoint x: 257, startPoint y: 175, endPoint x: 309, endPoint y: 177, distance: 51.7
type input "1500"
type input "3000"
type input "$1,500.00"
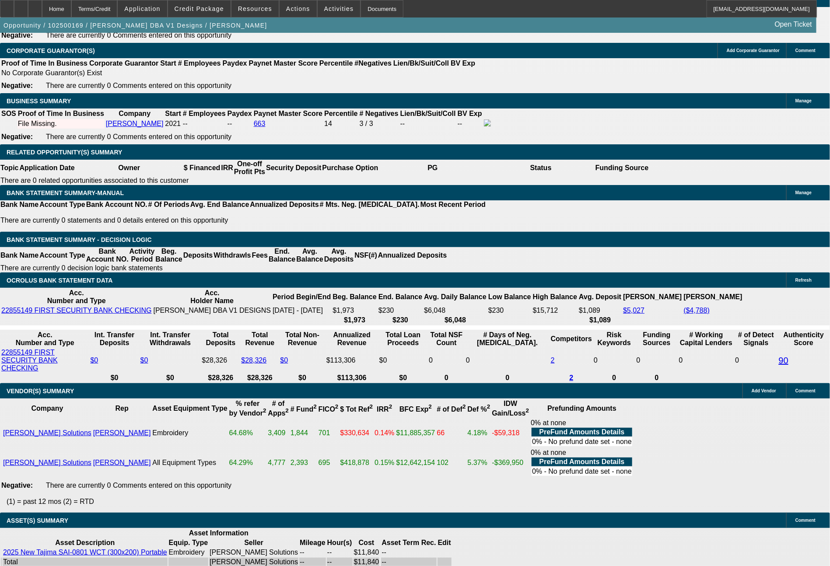
type input "UNKNOWN"
type input "$347.68"
type input "$695.36"
drag, startPoint x: 206, startPoint y: 180, endPoint x: 216, endPoint y: 182, distance: 9.3
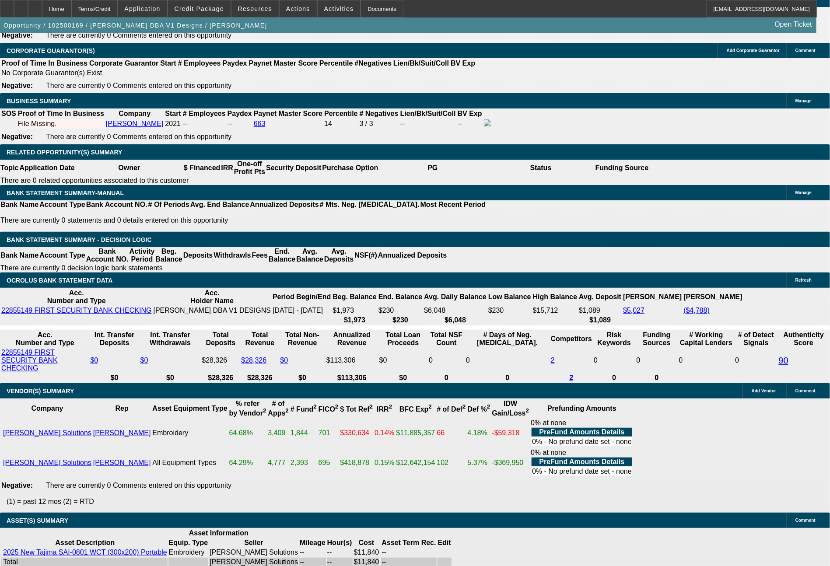
type input "$1,500.00"
type input "UNKNOWN"
type input "$279.45"
type input "$558.90"
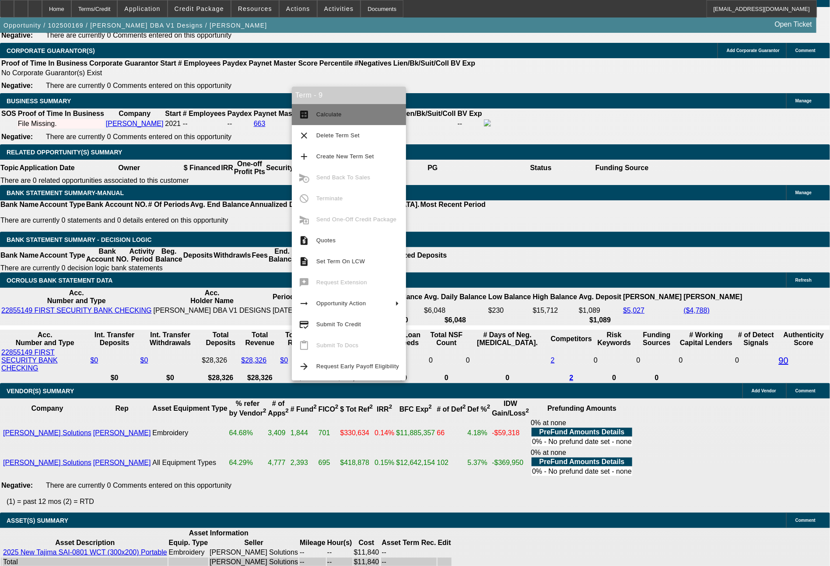
click at [362, 115] on span "Calculate" at bounding box center [357, 114] width 83 height 10
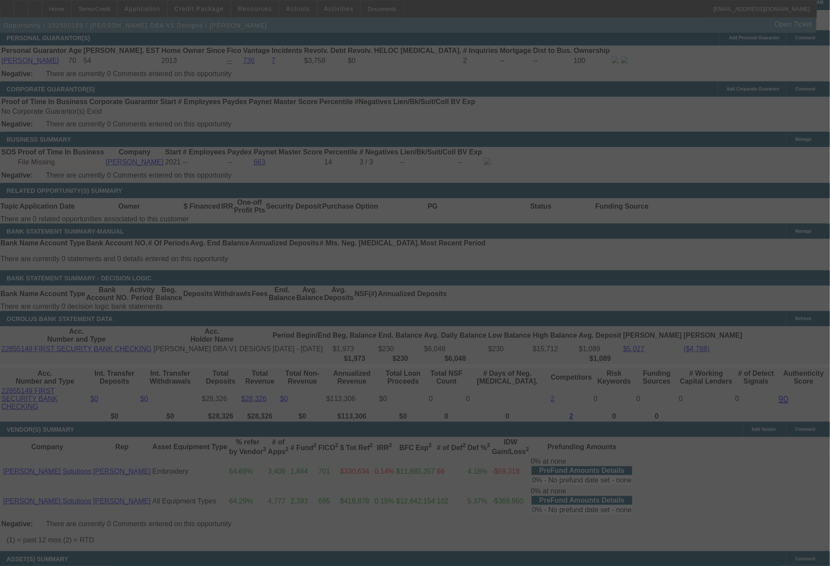
scroll to position [1307, 0]
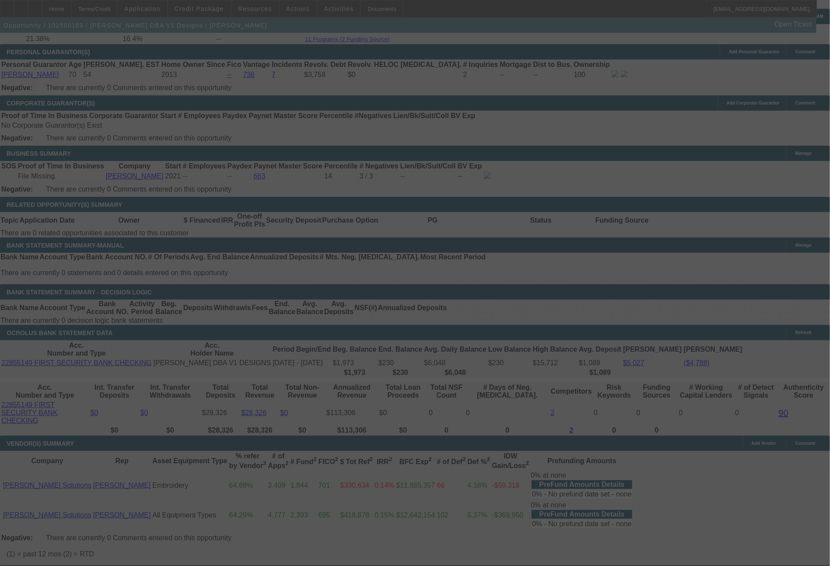
select select "0"
select select "2"
select select "0"
select select "6"
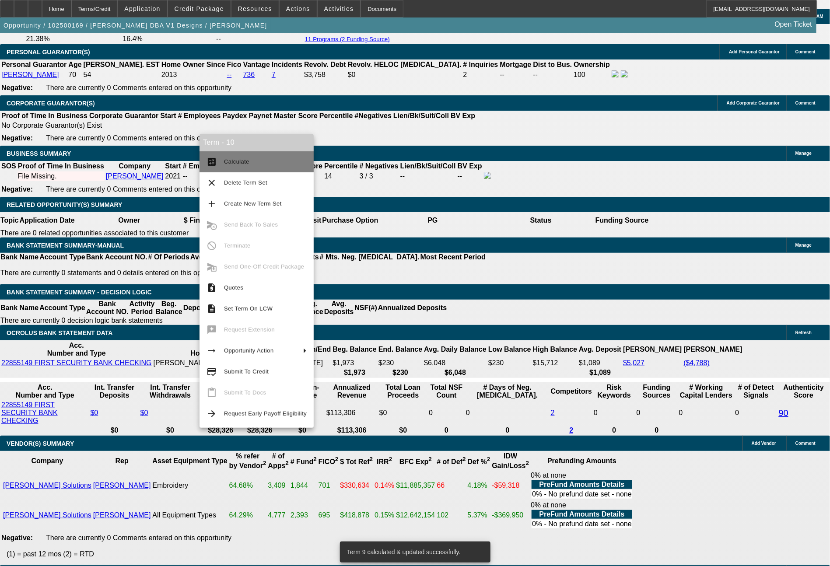
click at [265, 159] on span "Calculate" at bounding box center [265, 162] width 83 height 10
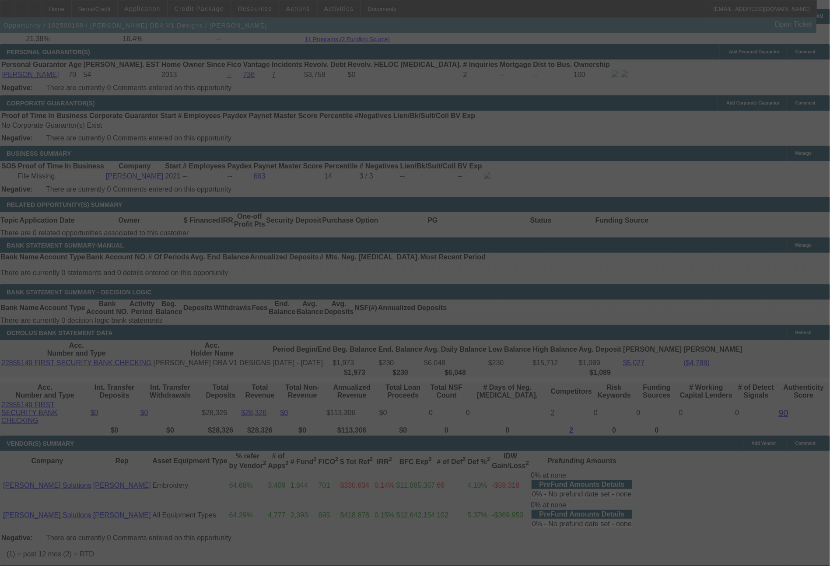
select select "0"
select select "2"
select select "0"
select select "6"
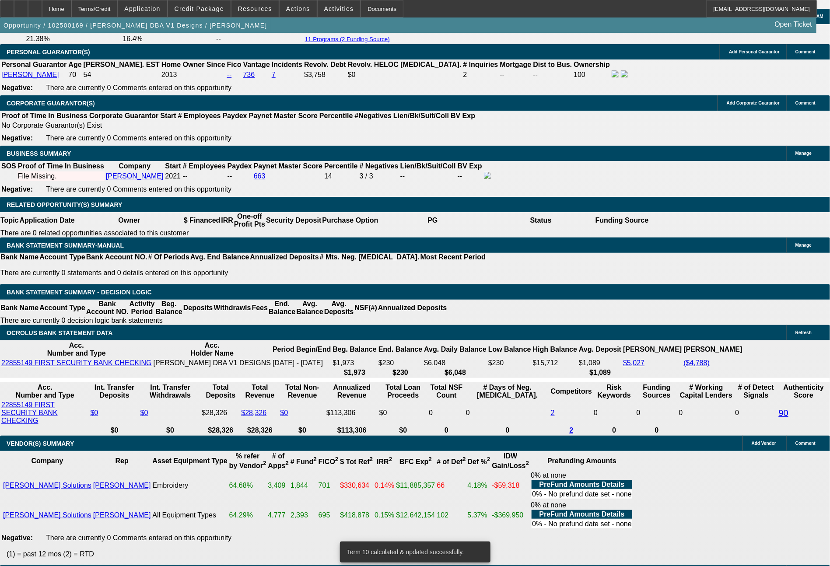
click at [299, 10] on span "Actions" at bounding box center [298, 8] width 24 height 7
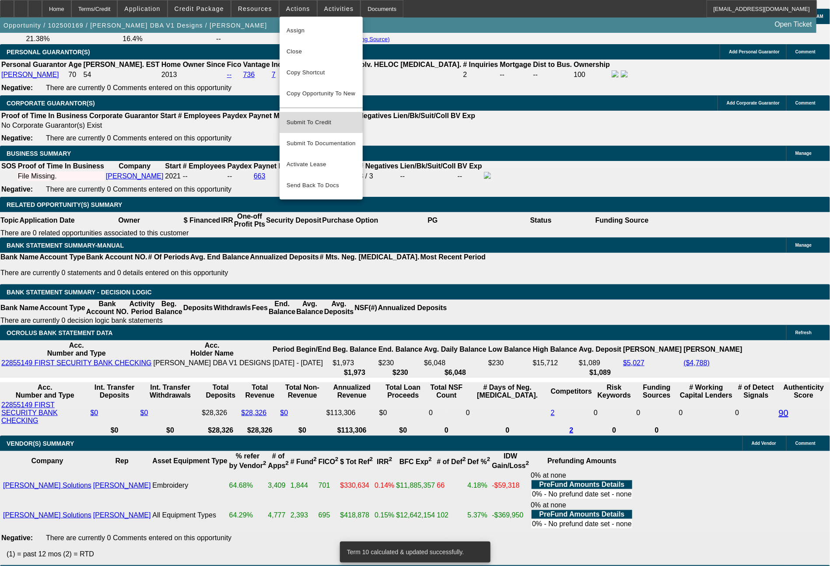
click at [314, 117] on span "Submit To Credit" at bounding box center [320, 122] width 69 height 10
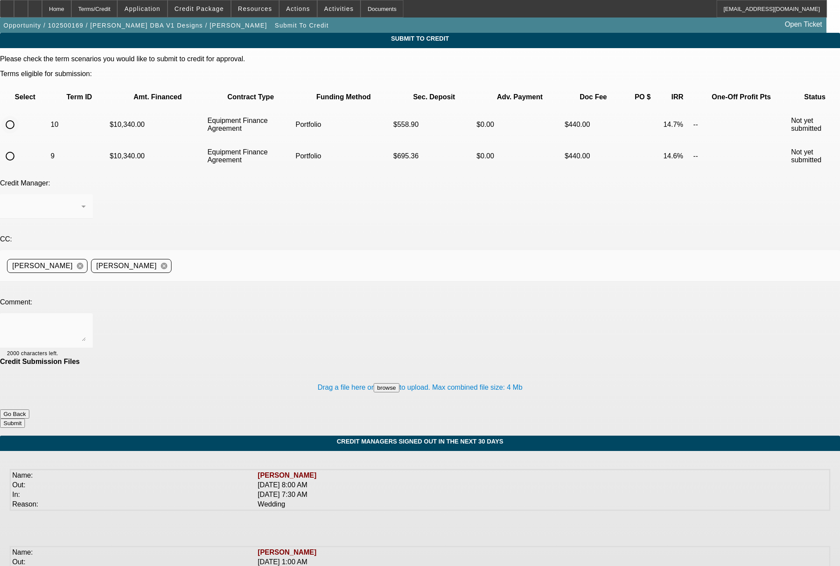
click at [19, 116] on input "radio" at bounding box center [9, 124] width 17 height 17
radio input "true"
click at [67, 203] on span "[PERSON_NAME]" at bounding box center [37, 206] width 60 height 7
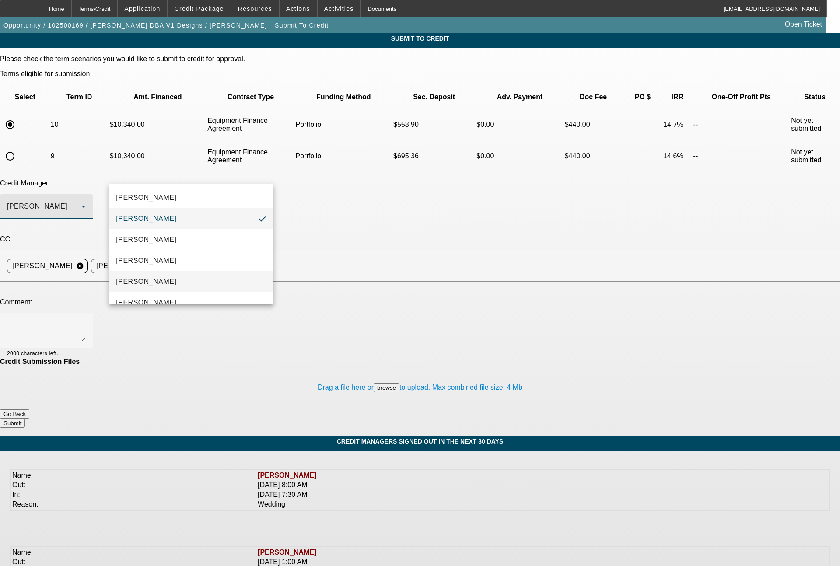
click at [147, 273] on mat-option "Magner, Bill" at bounding box center [191, 281] width 164 height 21
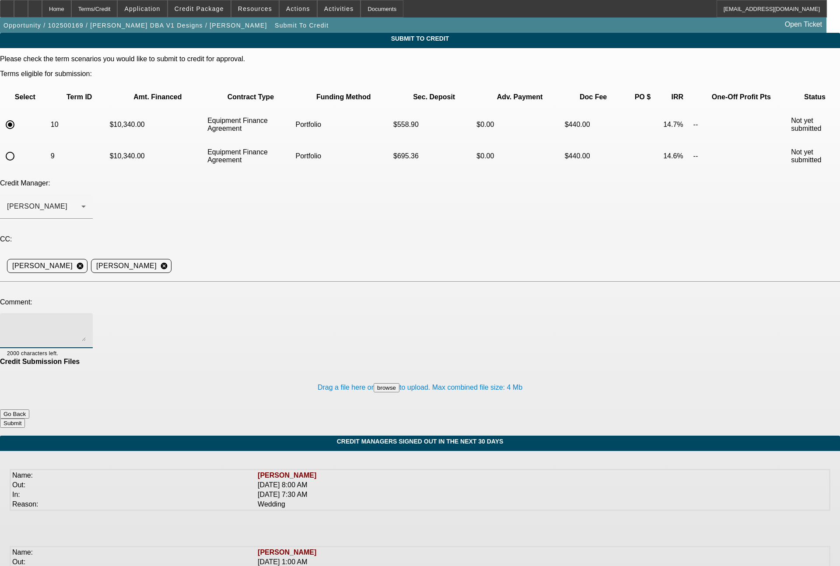
click at [86, 320] on textarea at bounding box center [46, 330] width 79 height 21
paste textarea "you had approved yesterday with roughly $4k all in (as customer wanted to do th…"
type textarea "you had approved yesterday with roughly $4k all in (as customer wanted to do th…"
click at [25, 419] on button "Submit" at bounding box center [12, 423] width 25 height 9
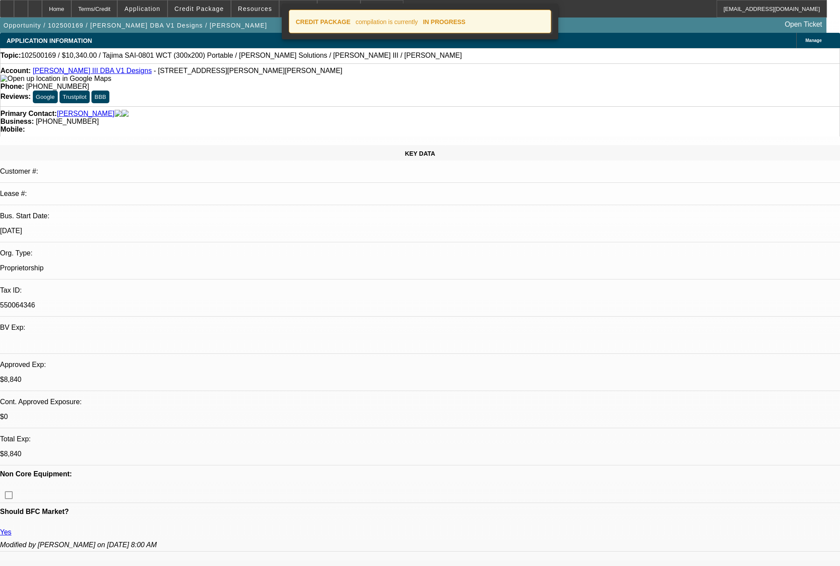
select select "0"
select select "2"
select select "0"
select select "6"
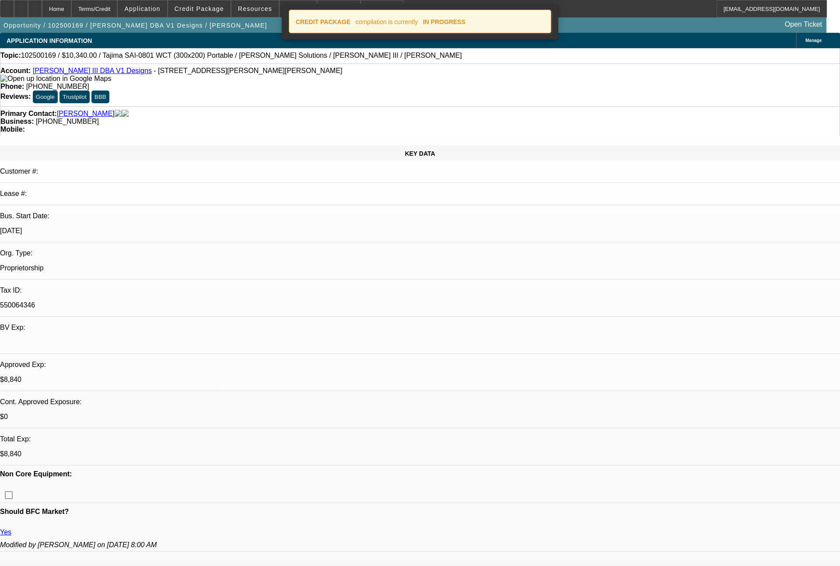
select select "0"
select select "2"
select select "0"
select select "6"
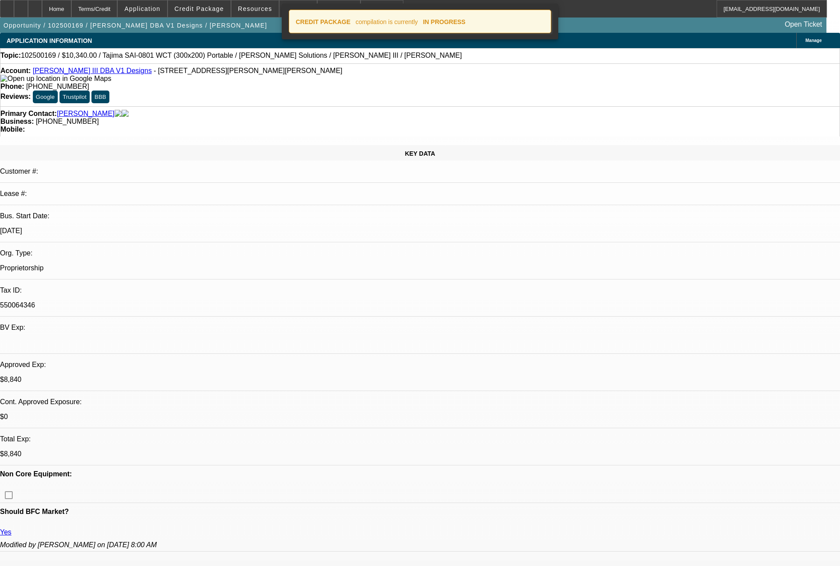
select select "0"
select select "2"
select select "0"
select select "6"
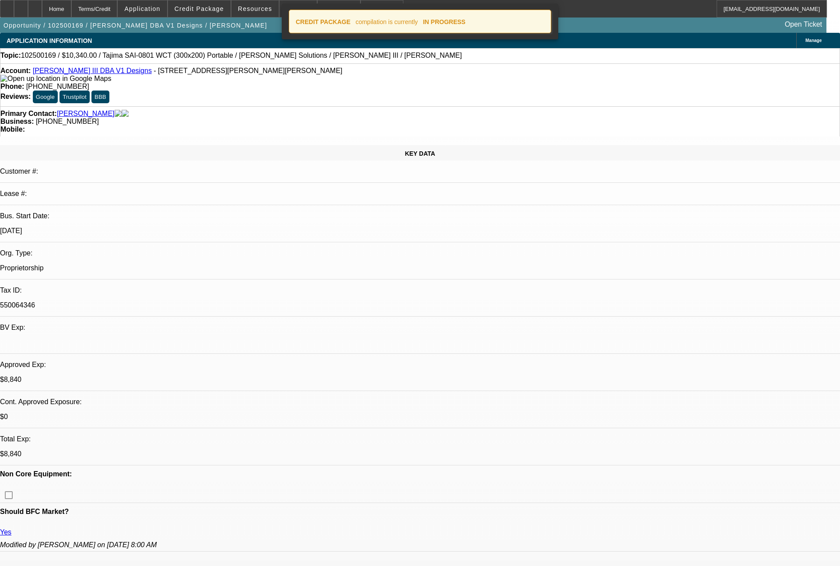
select select "0"
select select "2"
select select "0"
select select "6"
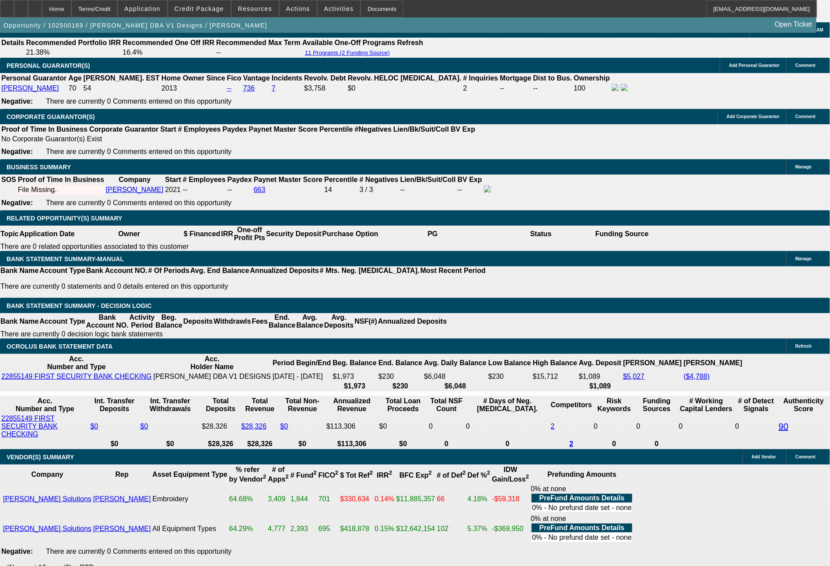
scroll to position [1276, 0]
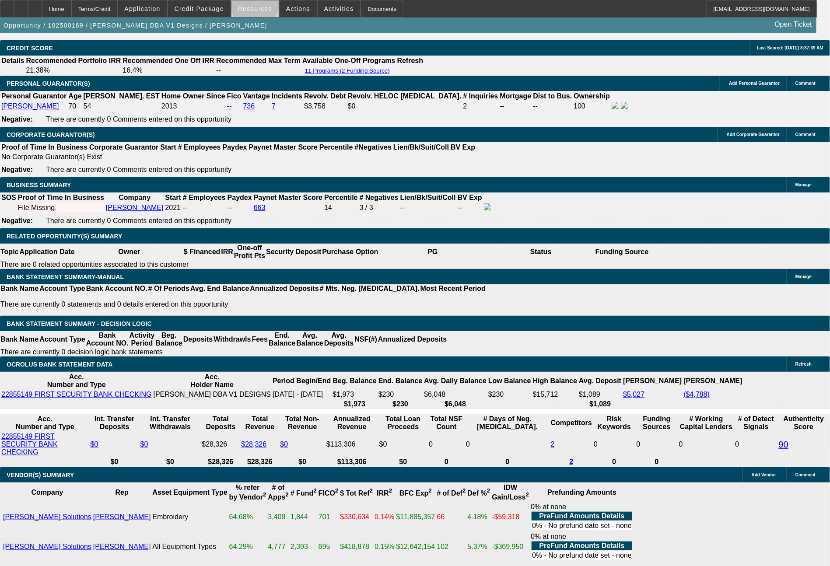
click at [261, 3] on span at bounding box center [254, 8] width 47 height 21
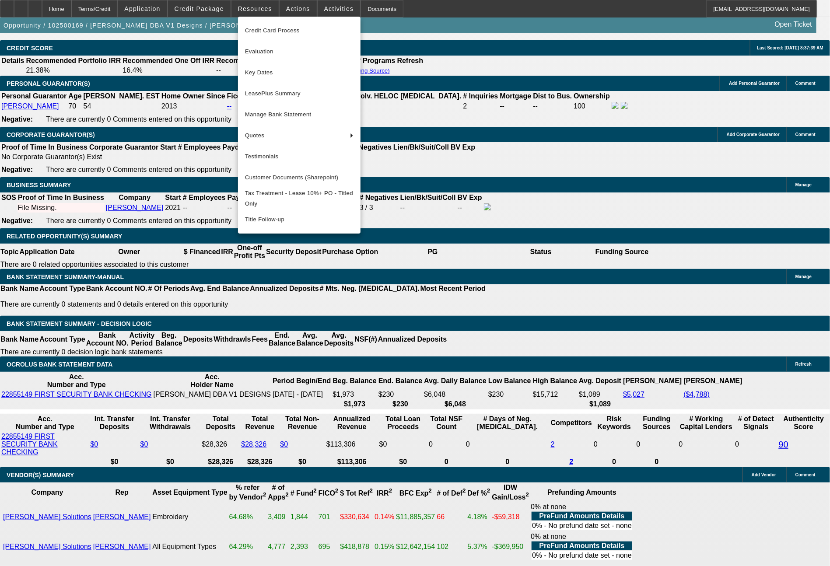
click at [298, 7] on div at bounding box center [415, 283] width 830 height 566
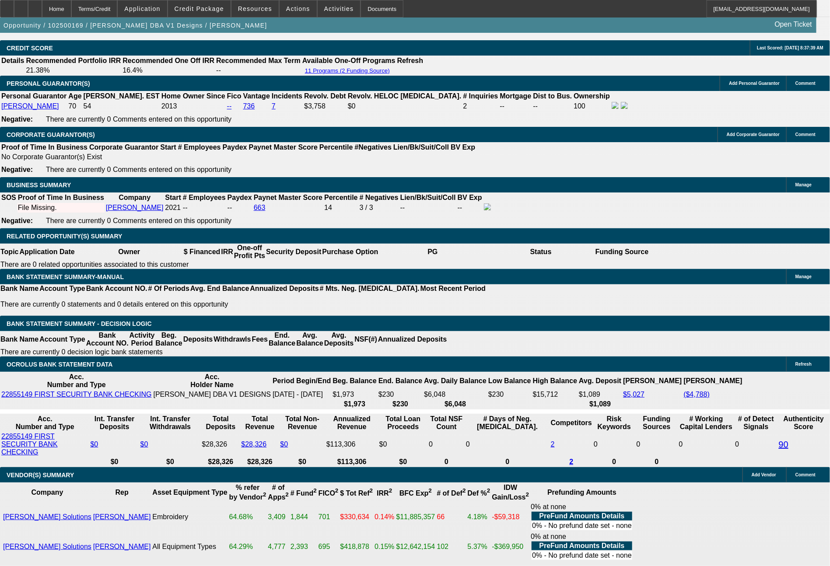
click at [298, 7] on span "Actions" at bounding box center [298, 8] width 24 height 7
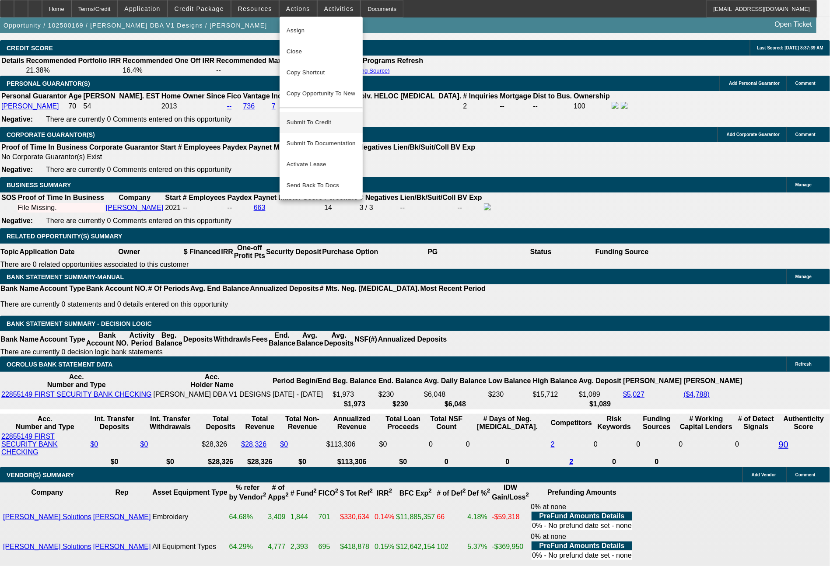
click at [312, 117] on span "Submit To Credit" at bounding box center [320, 122] width 69 height 10
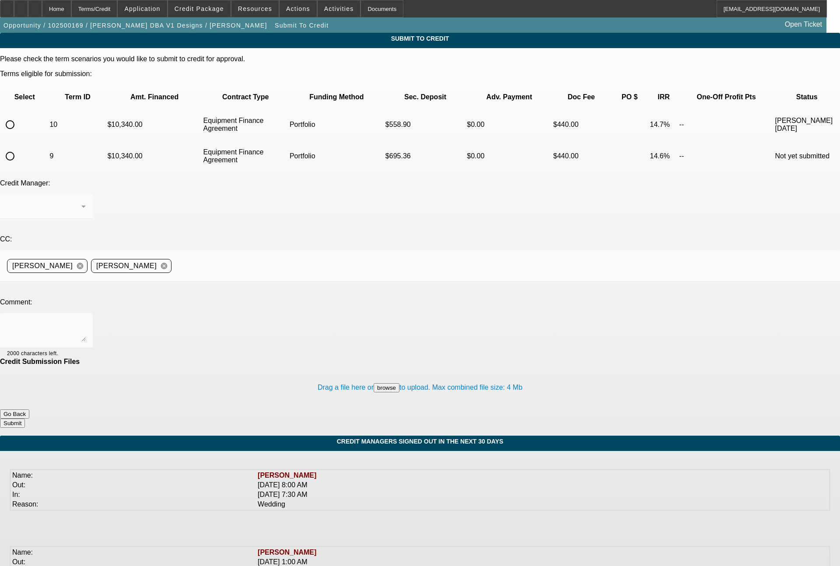
click at [279, 0] on button "Actions" at bounding box center [297, 8] width 37 height 17
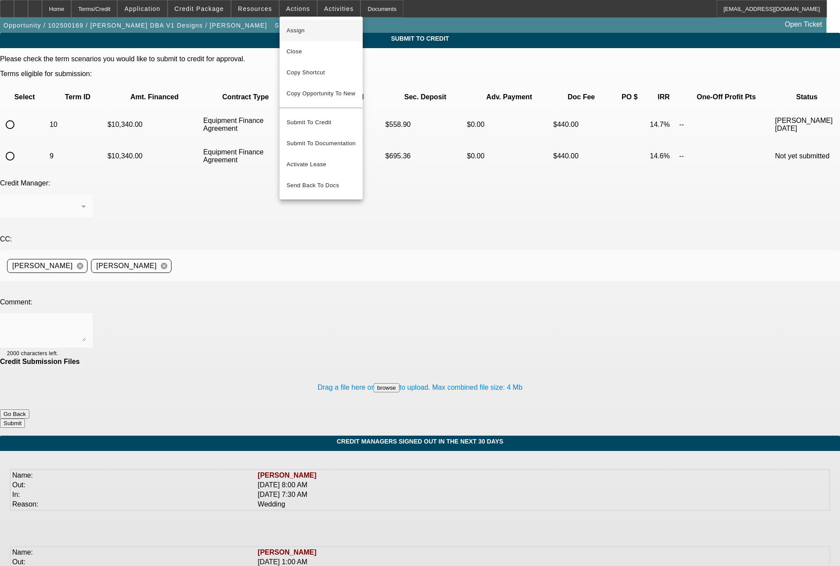
click at [35, 127] on div at bounding box center [420, 283] width 840 height 566
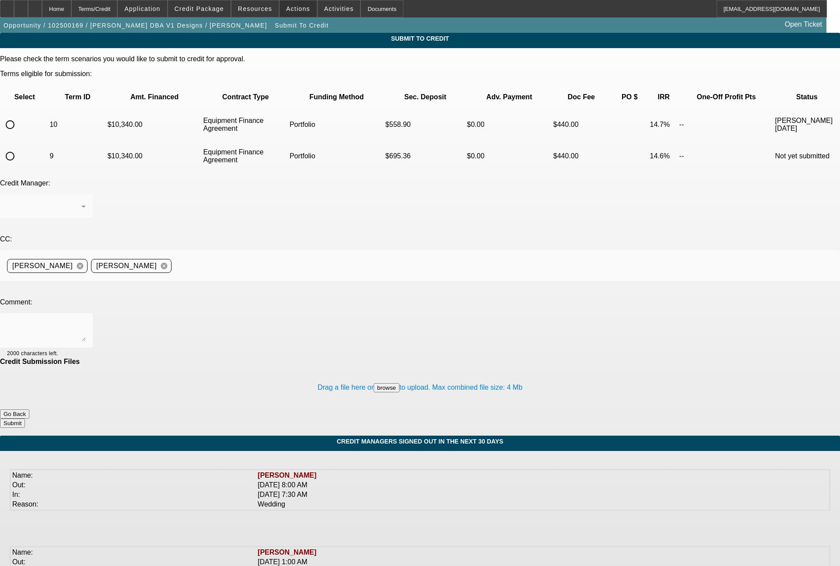
click at [19, 147] on input "radio" at bounding box center [9, 155] width 17 height 17
radio input "true"
click at [86, 194] on div "[PERSON_NAME]" at bounding box center [46, 206] width 79 height 24
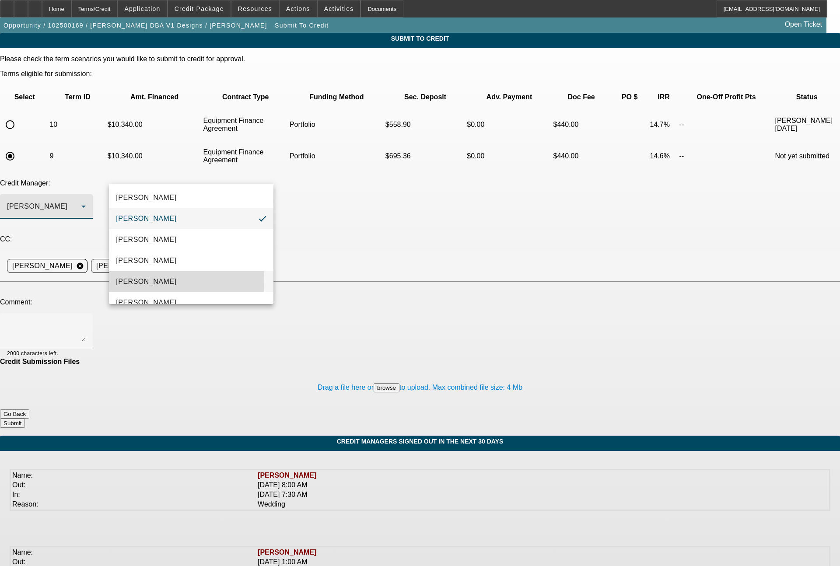
click at [143, 281] on span "Magner, Bill" at bounding box center [146, 281] width 60 height 10
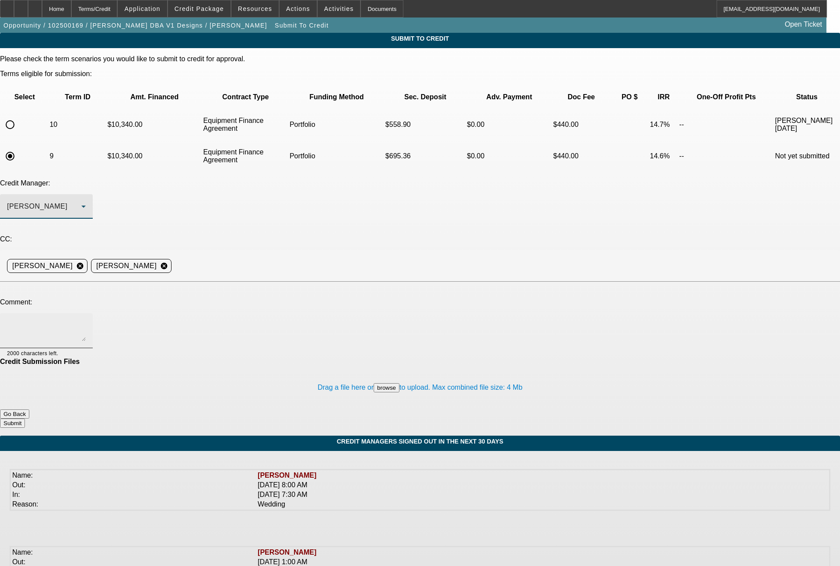
click at [86, 320] on textarea at bounding box center [46, 330] width 79 height 21
type textarea "36 month term set"
click at [25, 419] on button "Submit" at bounding box center [12, 423] width 25 height 9
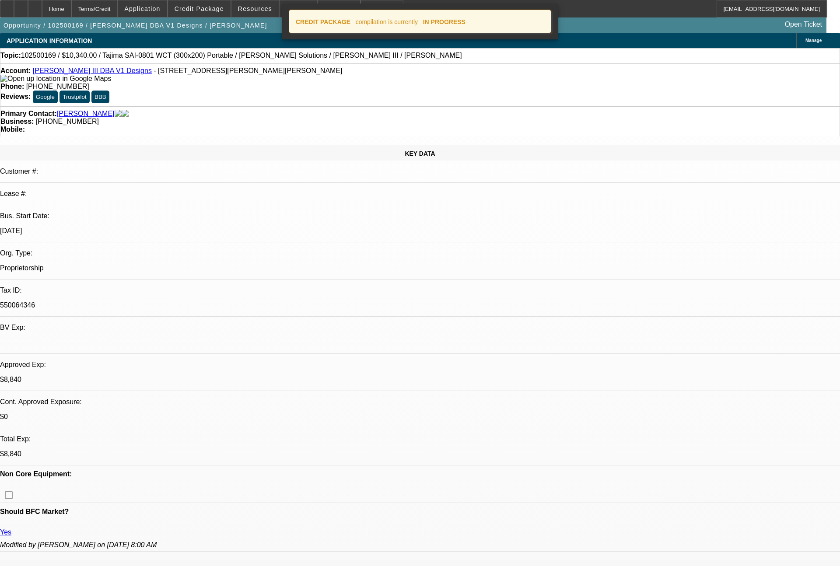
select select "0"
select select "2"
select select "0"
select select "6"
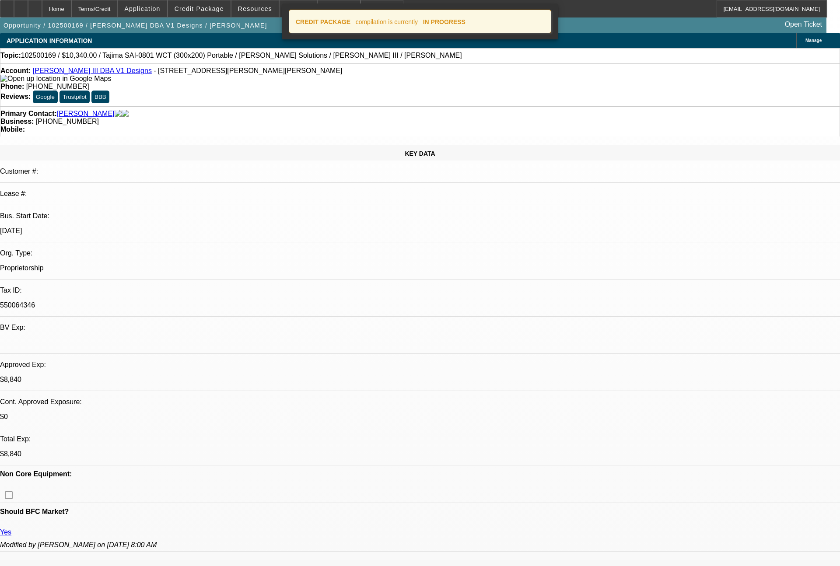
select select "0"
select select "2"
select select "0"
select select "6"
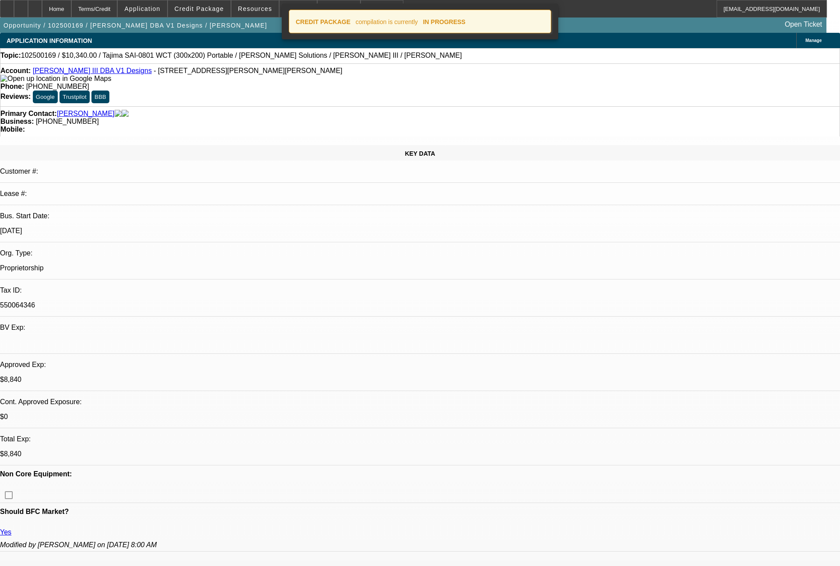
select select "0"
select select "2"
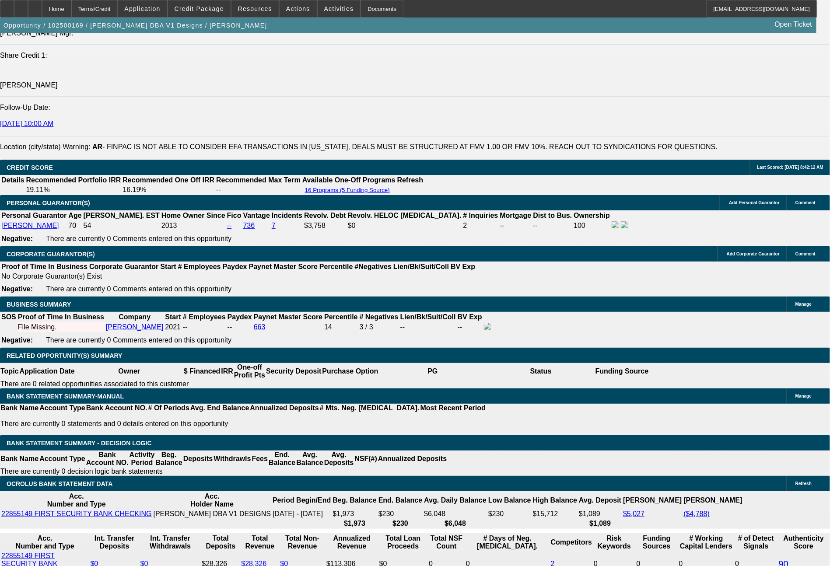
scroll to position [1163, 0]
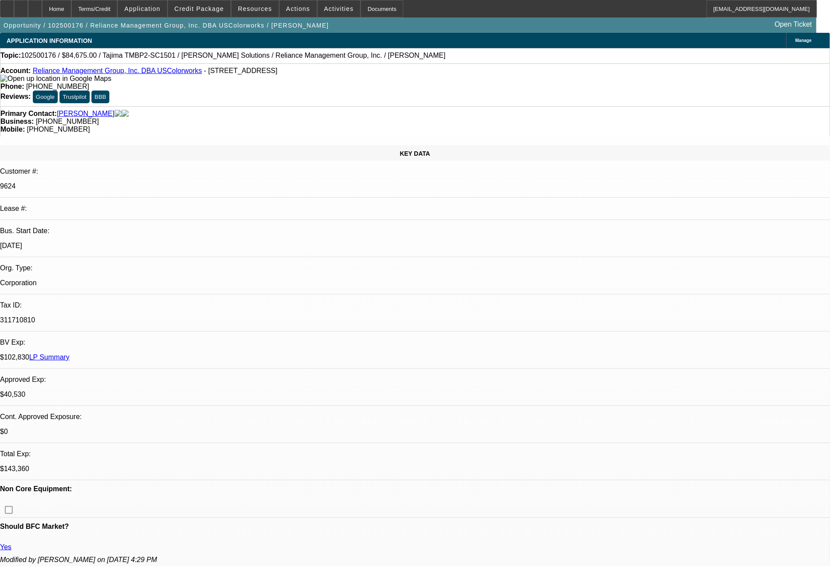
select select "0"
select select "2"
select select "0"
select select "6"
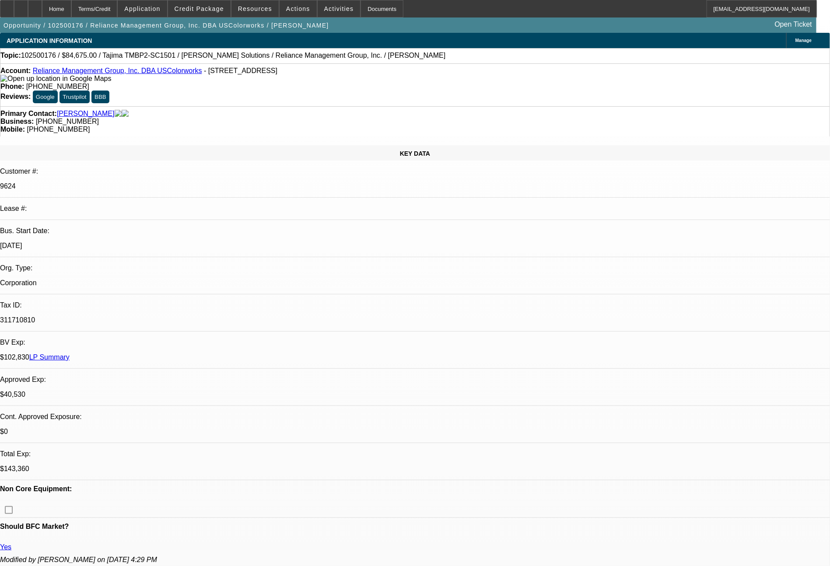
select select "0"
select select "2"
select select "0"
select select "6"
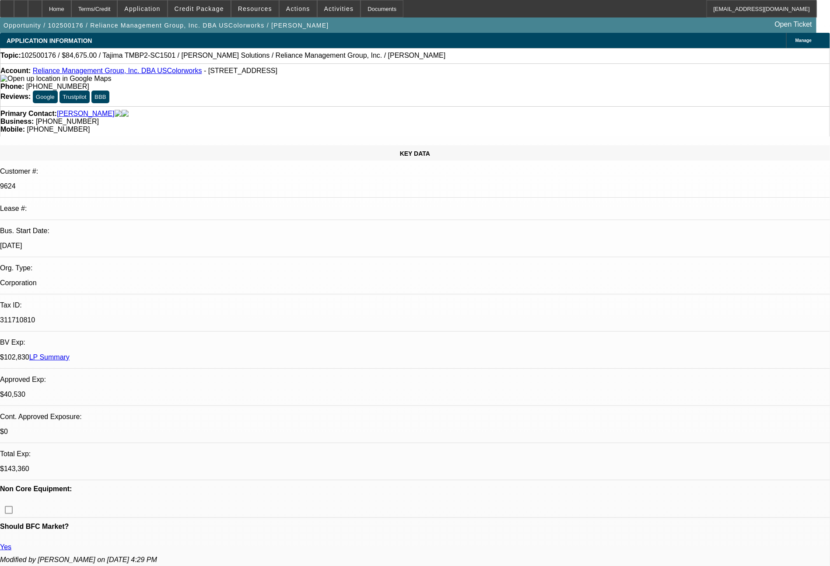
drag, startPoint x: 739, startPoint y: 319, endPoint x: 631, endPoint y: 290, distance: 111.9
copy td "rock solid deal for a 17x past customer. we recently invited in a few financing…"
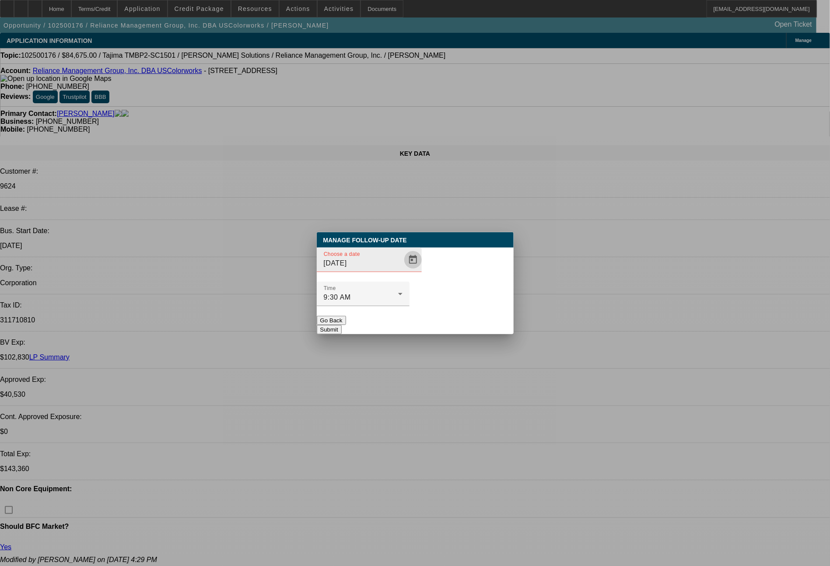
click at [402, 270] on span "Open calendar" at bounding box center [412, 259] width 21 height 21
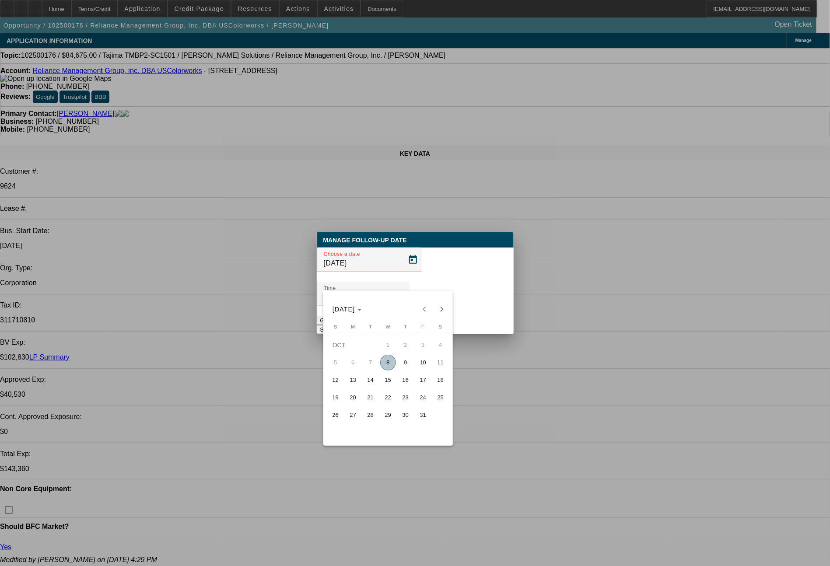
click at [416, 369] on span "10" at bounding box center [423, 363] width 16 height 16
type input "[DATE]"
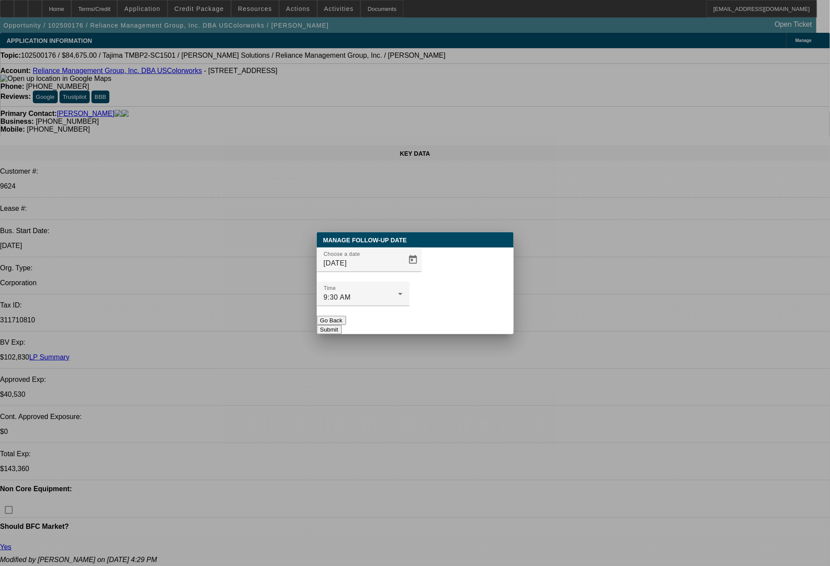
click at [342, 325] on button "Submit" at bounding box center [329, 329] width 25 height 9
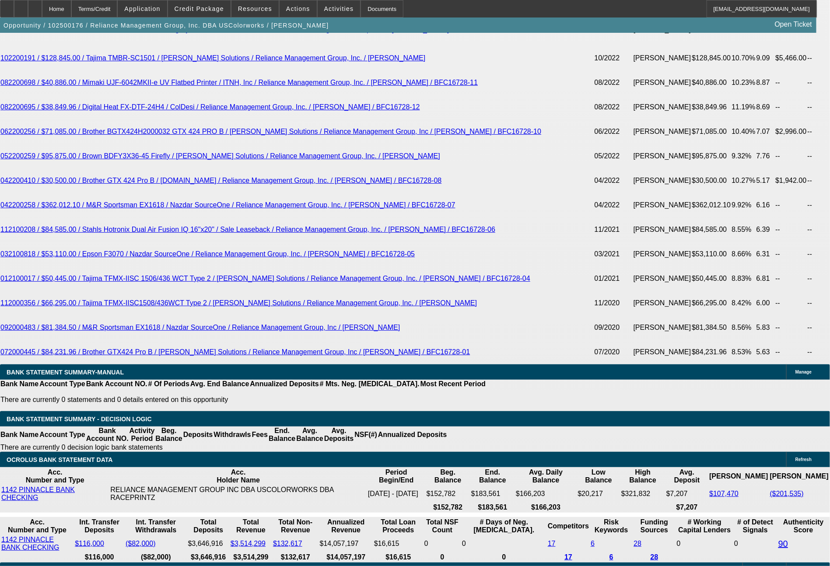
scroll to position [1821, 0]
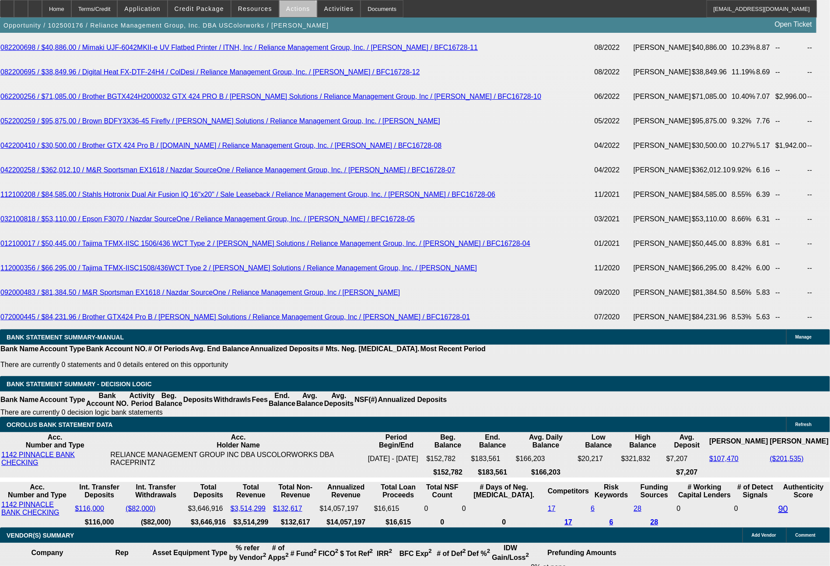
click at [297, 14] on span at bounding box center [297, 8] width 37 height 21
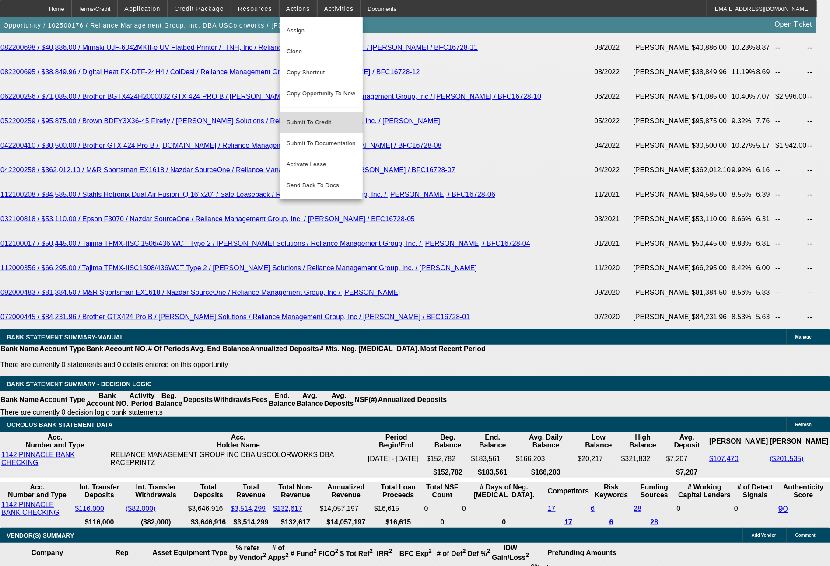
click at [315, 118] on span "Submit To Credit" at bounding box center [320, 122] width 69 height 10
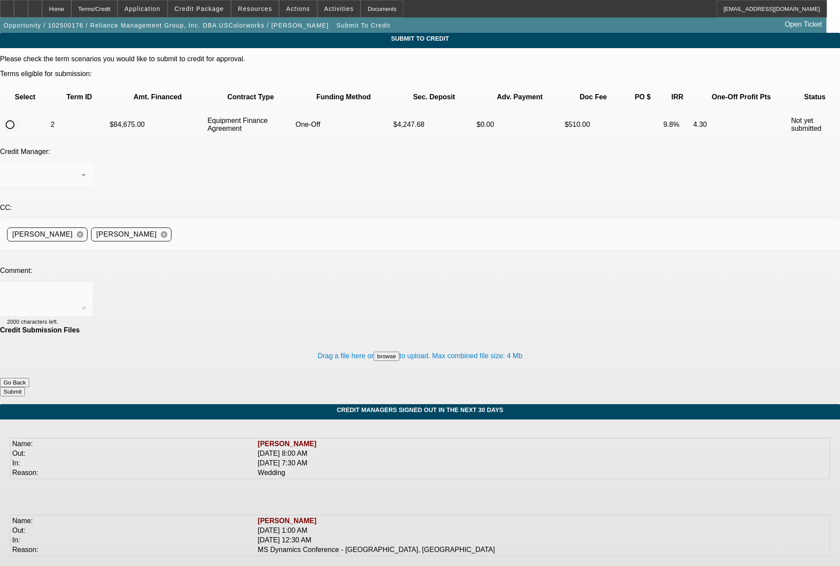
click at [19, 116] on input "radio" at bounding box center [9, 124] width 17 height 17
radio input "true"
click at [86, 289] on textarea at bounding box center [46, 299] width 79 height 21
paste textarea "rock solid deal for a 17x past customer. we recently invited in a few financing…"
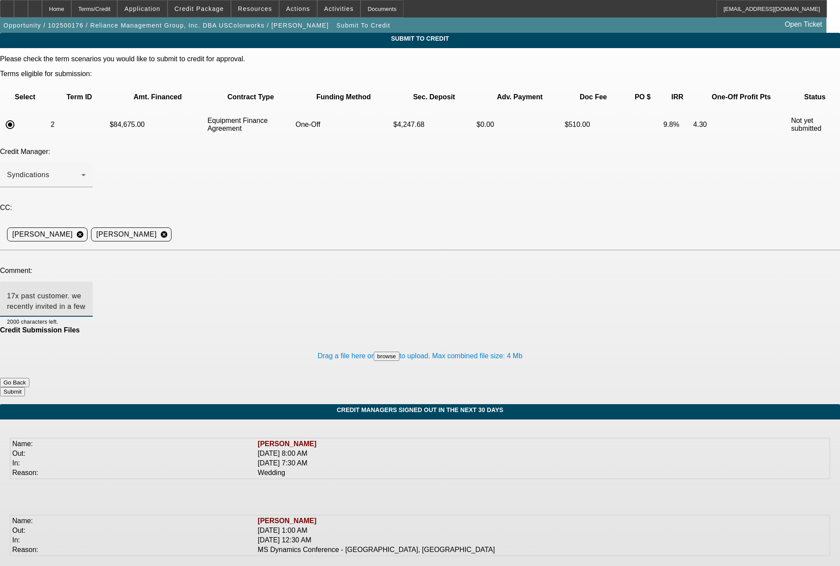
click at [86, 289] on textarea "rock solid deal for a 17x past customer. we recently invited in a few financing…" at bounding box center [46, 299] width 79 height 21
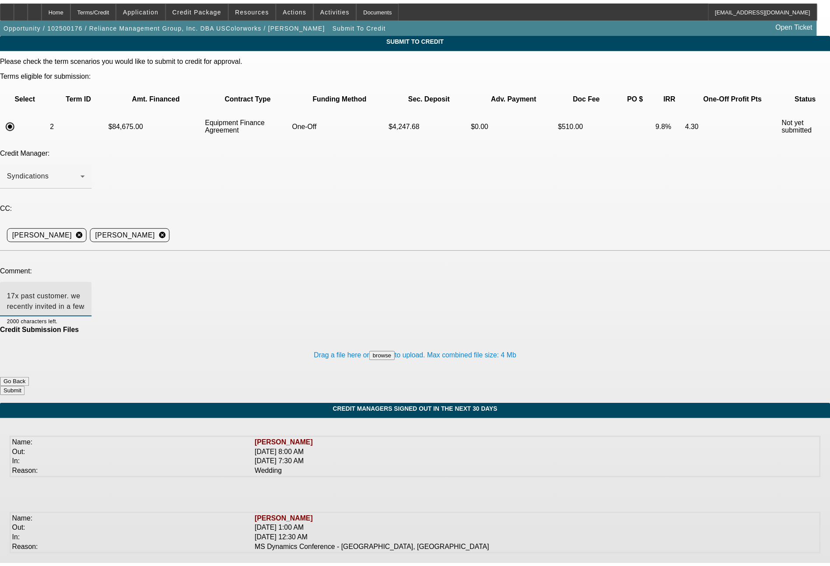
scroll to position [1, 0]
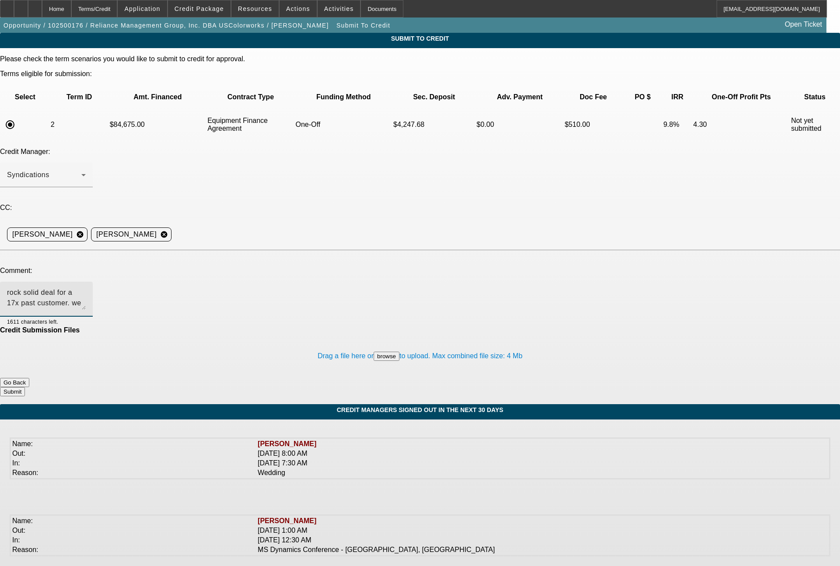
click at [86, 289] on textarea "rock solid deal for a 17x past customer. we recently invited in a few financing…" at bounding box center [46, 299] width 79 height 21
type textarea "signed applications now in the file as needed to send to UniFi. please send as …"
click at [25, 387] on button "Submit" at bounding box center [12, 391] width 25 height 9
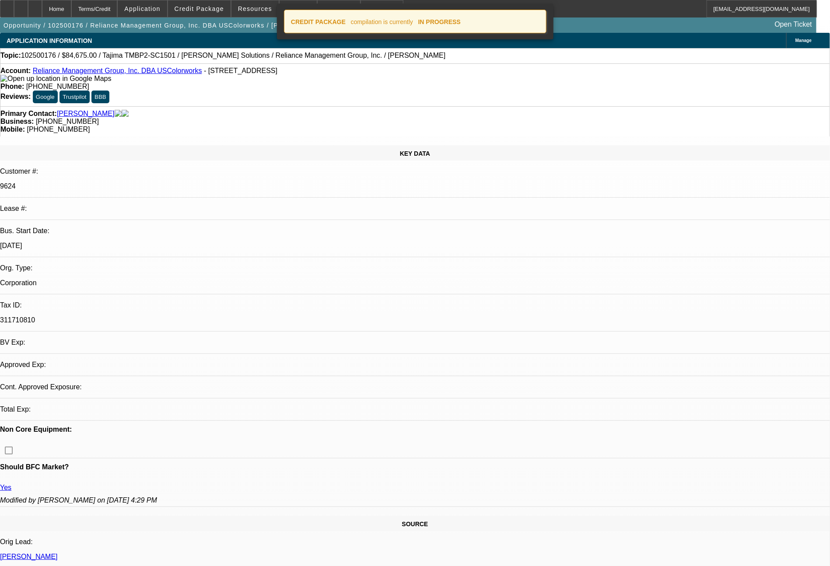
select select "0"
select select "2"
select select "0"
select select "6"
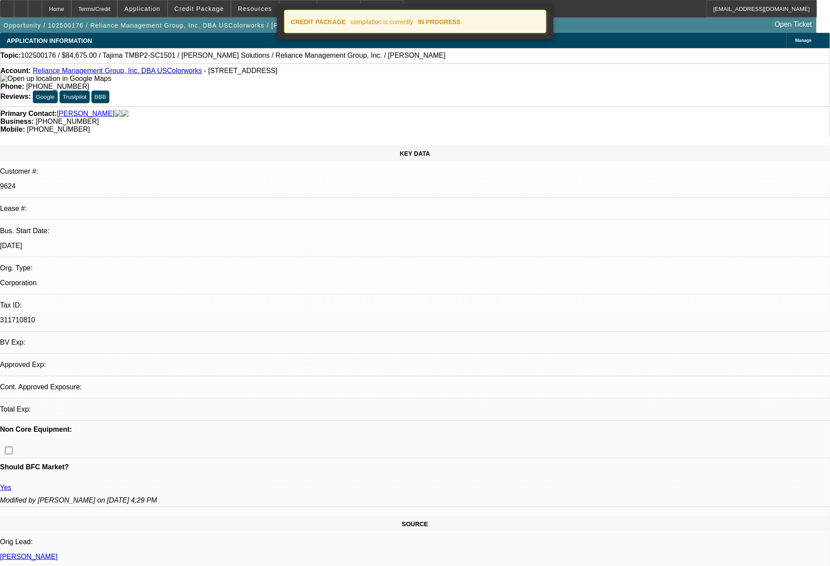
select select "0"
select select "2"
select select "0"
select select "6"
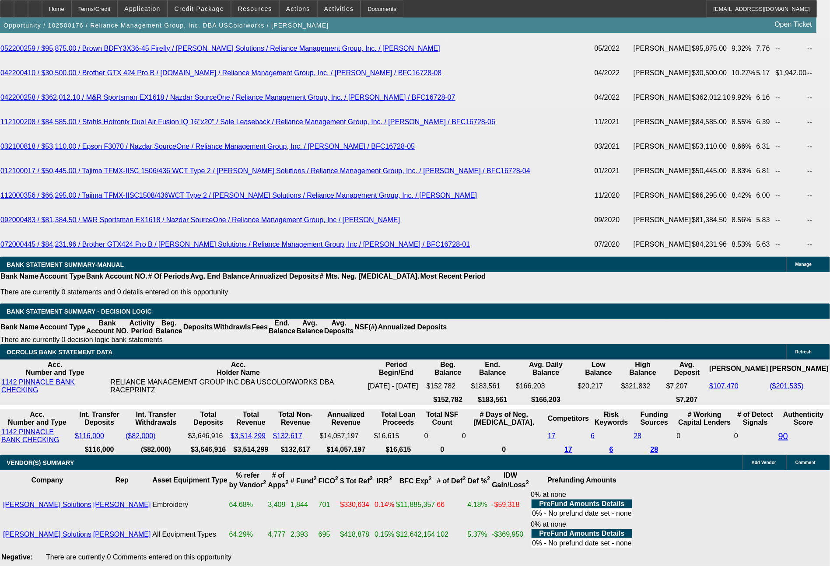
scroll to position [1858, 0]
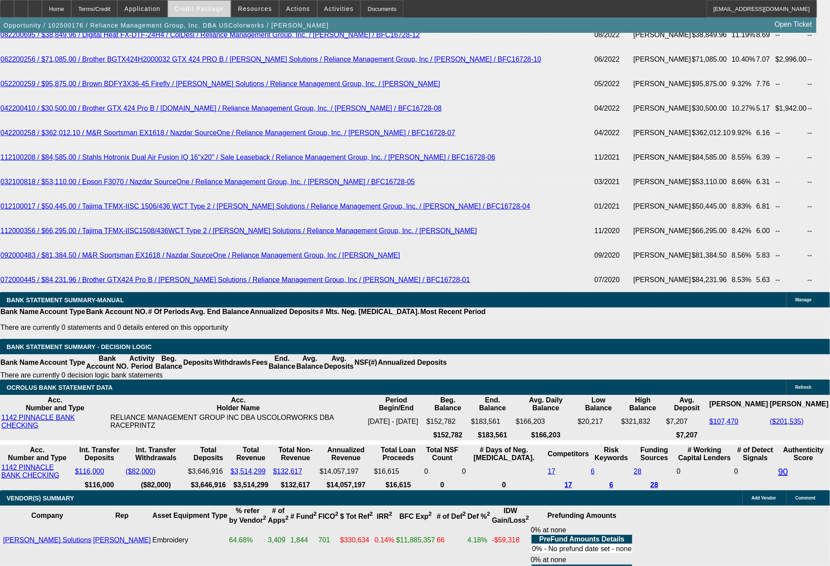
click at [224, 10] on span "Credit Package" at bounding box center [199, 8] width 49 height 7
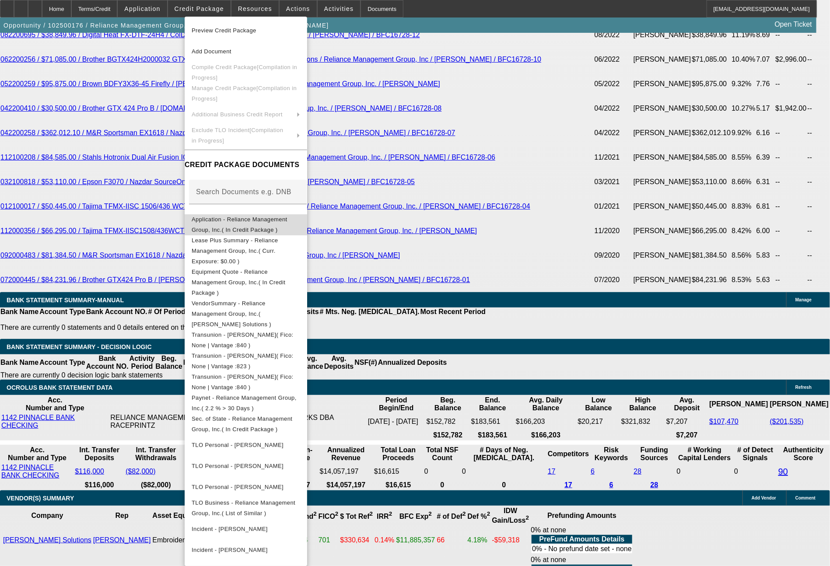
click at [254, 224] on span "Application - Reliance Management Group, Inc.( In Credit Package )" at bounding box center [240, 224] width 96 height 17
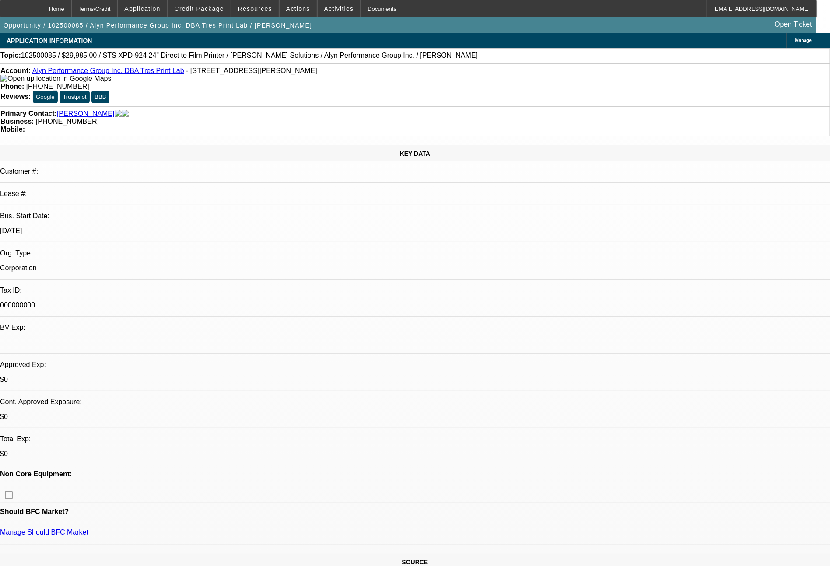
select select "0"
select select "0.1"
select select "0"
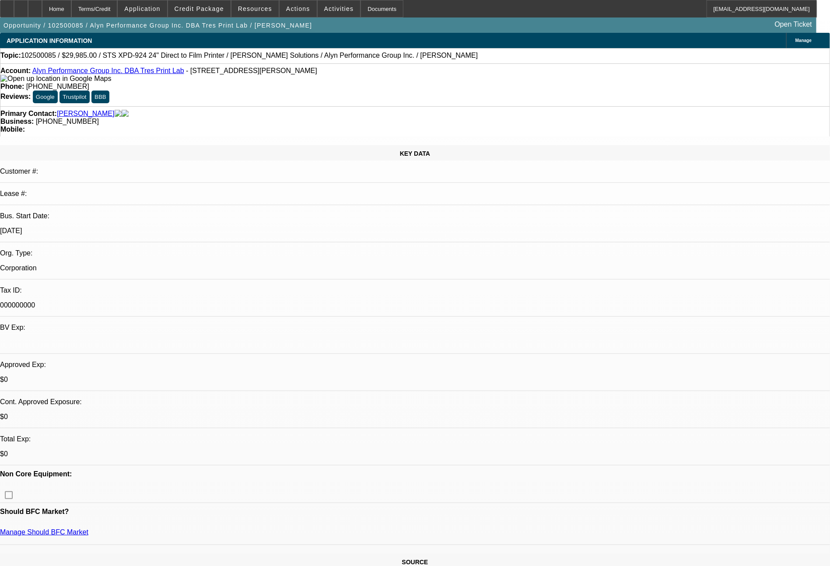
select select "0.1"
select select "0"
select select "1"
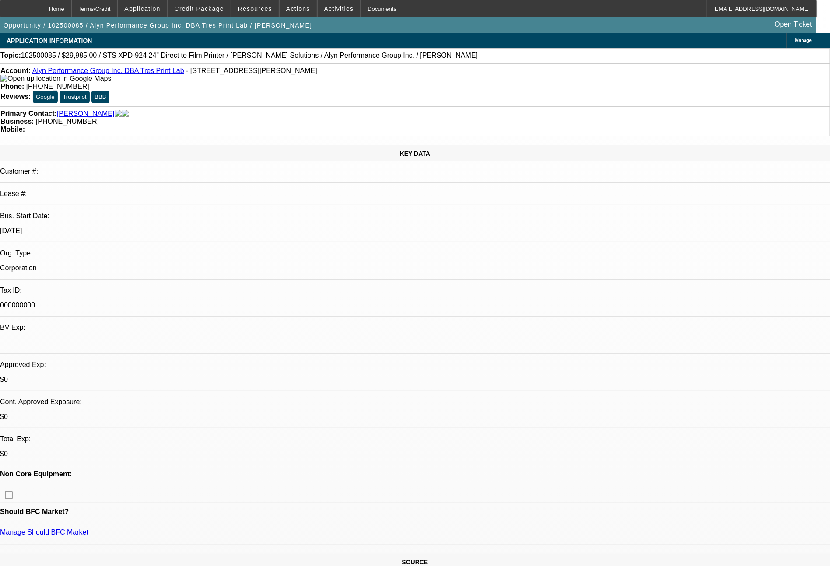
select select "1"
select select "4"
select select "1"
select select "4"
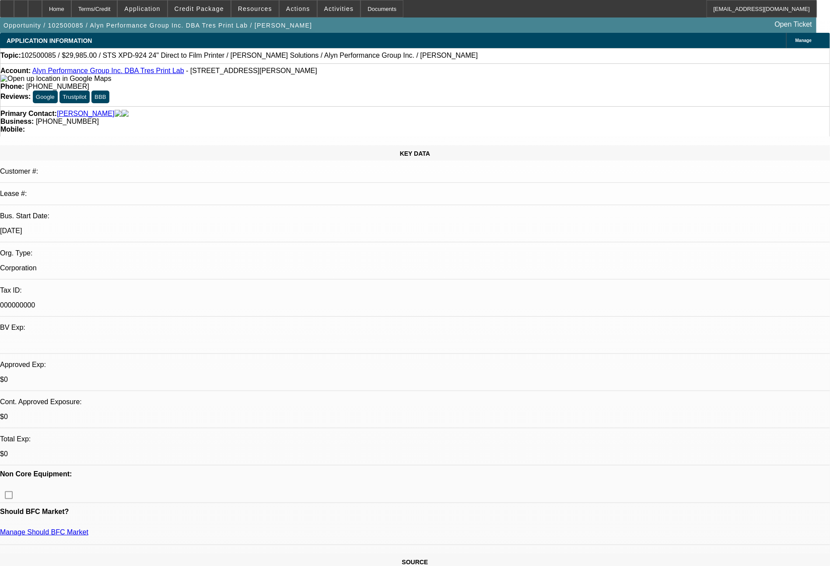
select select "1"
select select "6"
click at [223, 7] on span "Credit Package" at bounding box center [199, 8] width 49 height 7
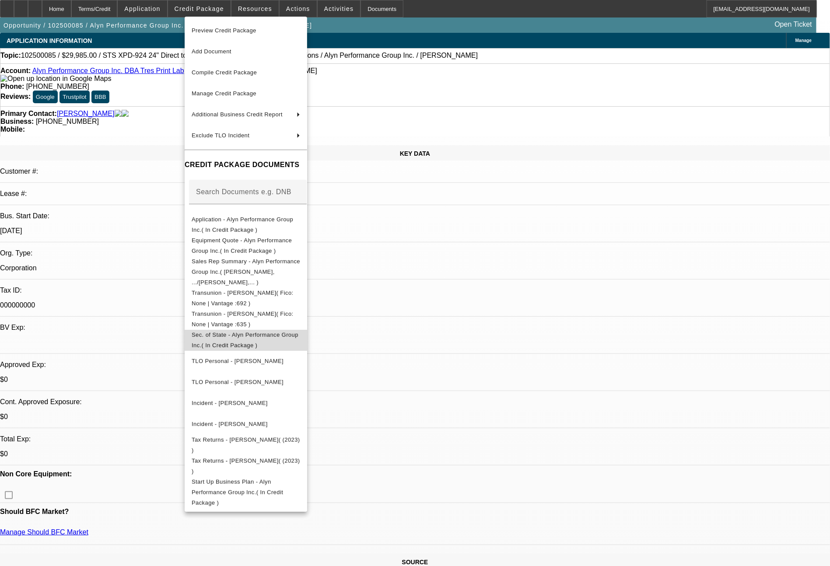
click at [272, 332] on button "Sec. of State - Alyn Performance Group Inc.( In Credit Package )" at bounding box center [246, 340] width 122 height 21
